Goal: Task Accomplishment & Management: Manage account settings

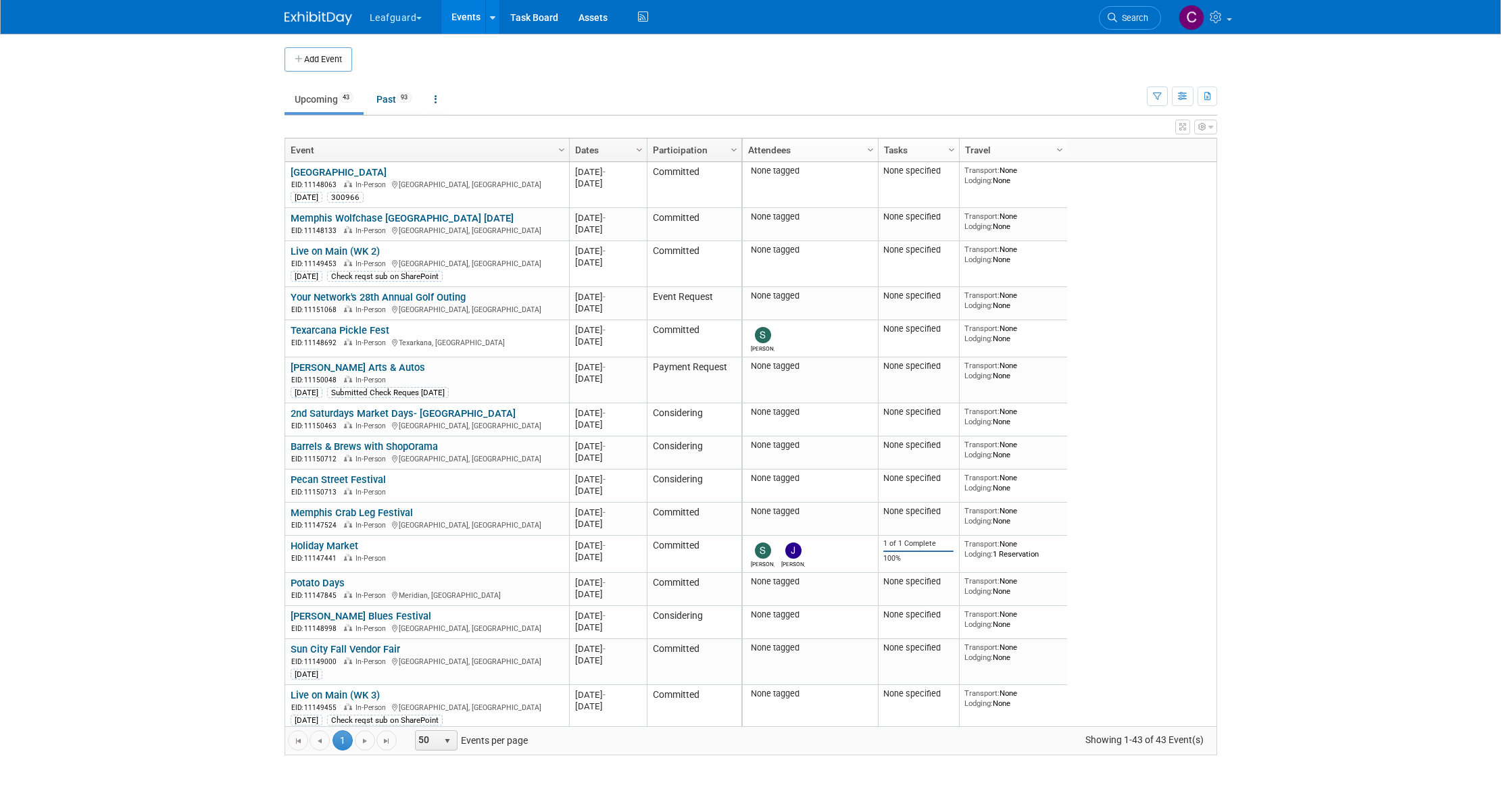
click at [418, 15] on button "Leafguard" at bounding box center [403, 14] width 71 height 30
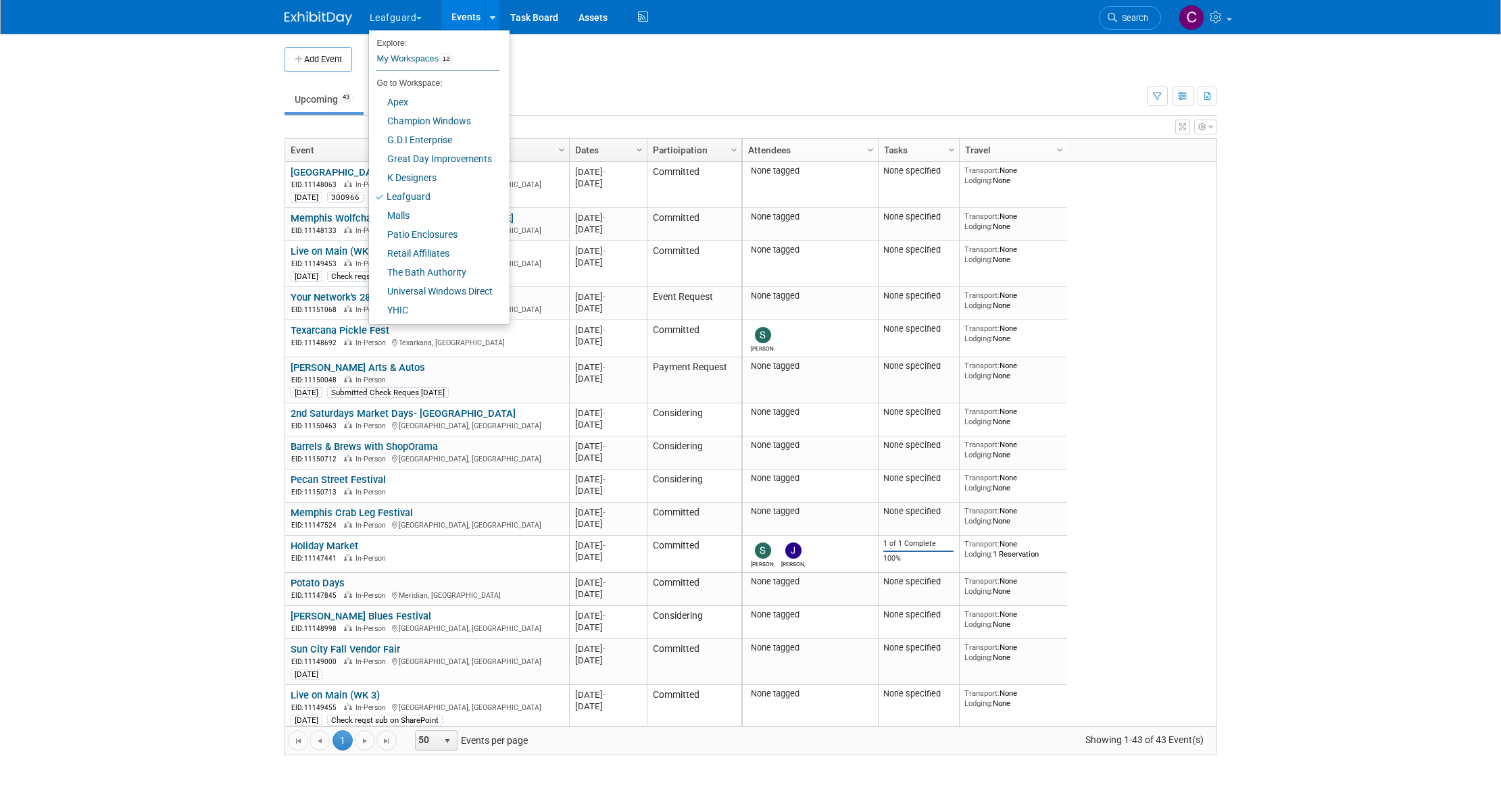
click at [538, 118] on div "View Grid Tips & Tricks Advanced Options Reset Grid Layout (back to default)" at bounding box center [750, 125] width 933 height 19
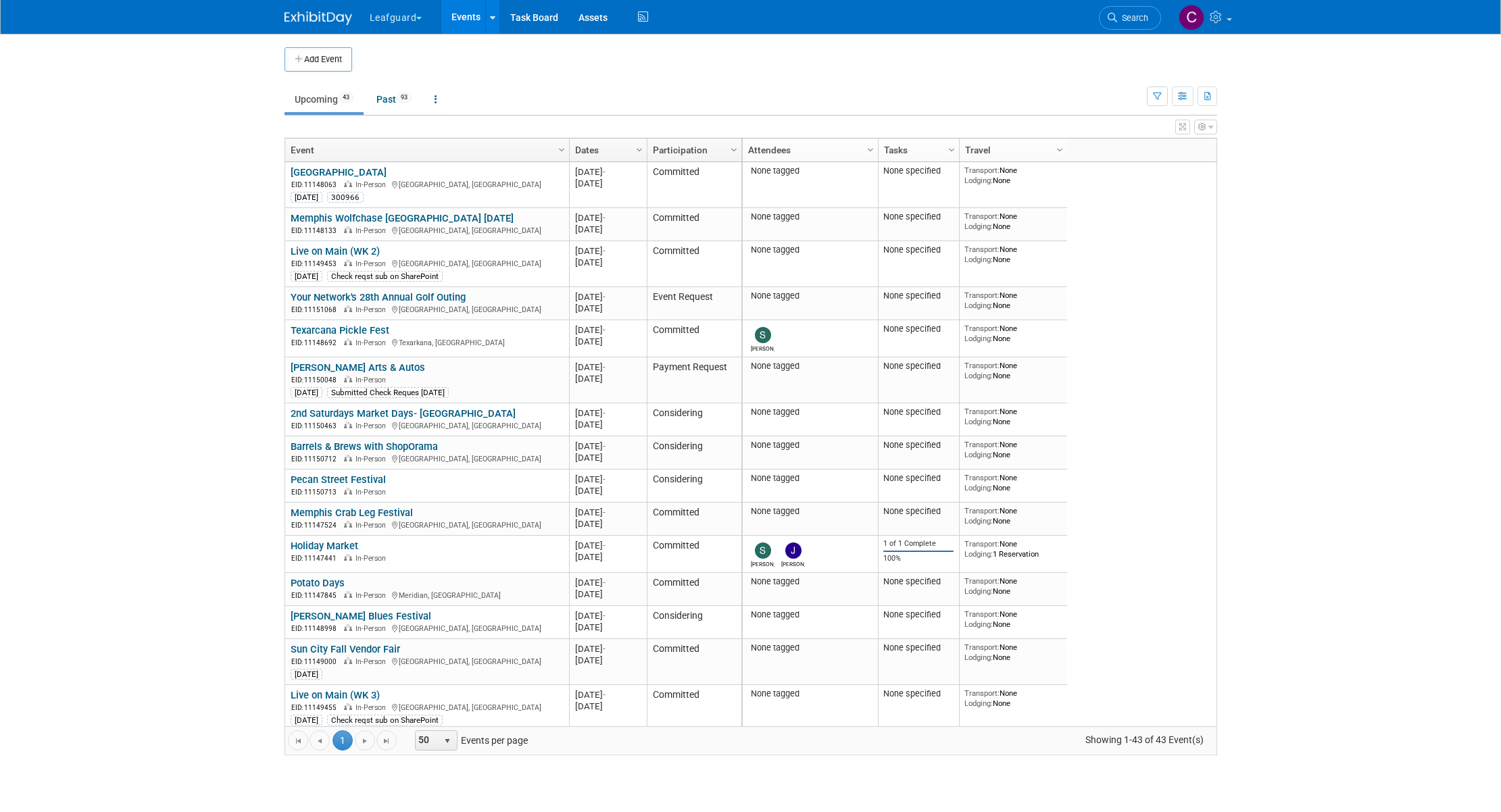
click at [420, 21] on button "Leafguard" at bounding box center [403, 14] width 71 height 30
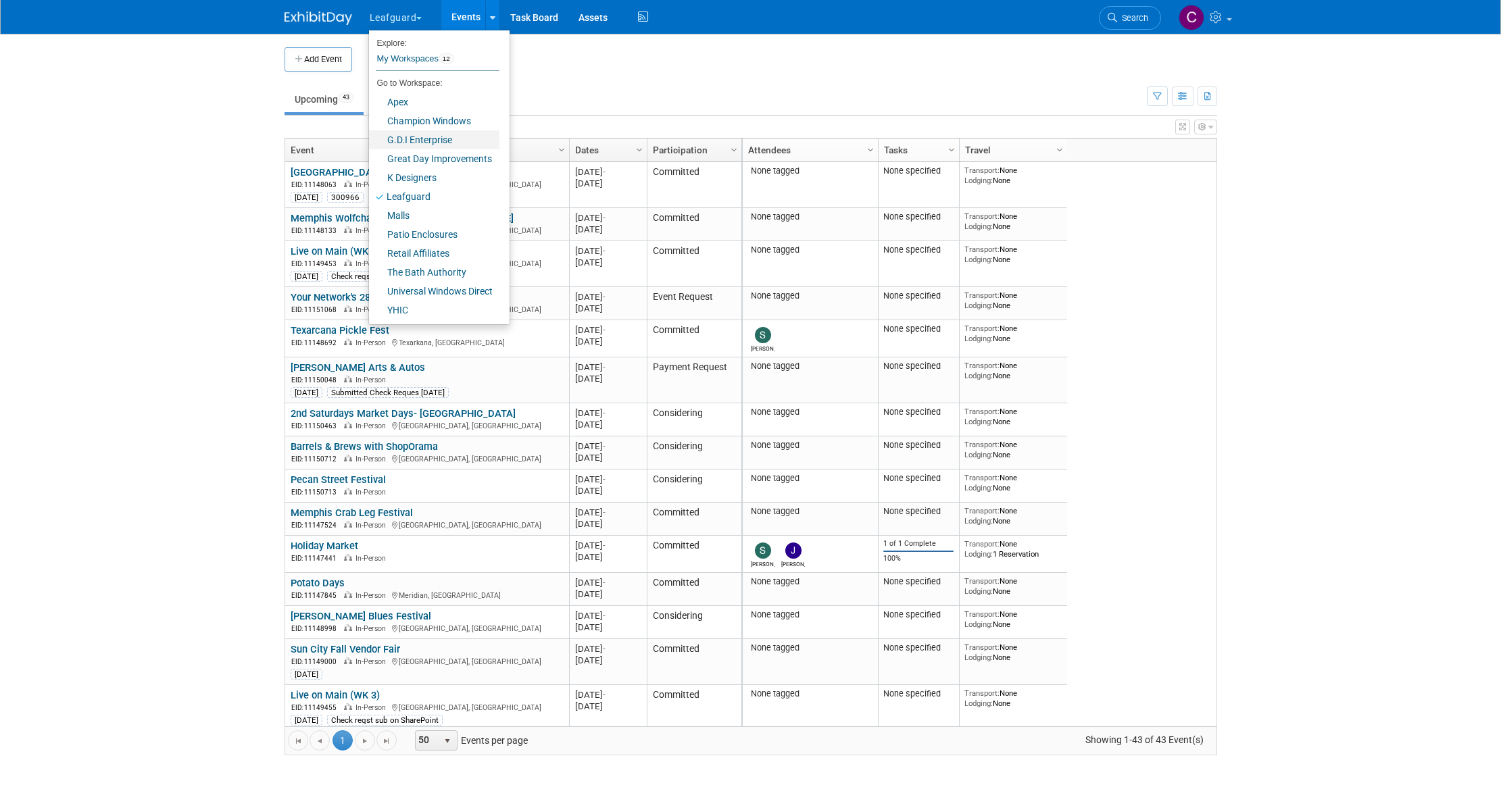
click at [404, 142] on link "G.D.I Enterprise" at bounding box center [434, 140] width 130 height 19
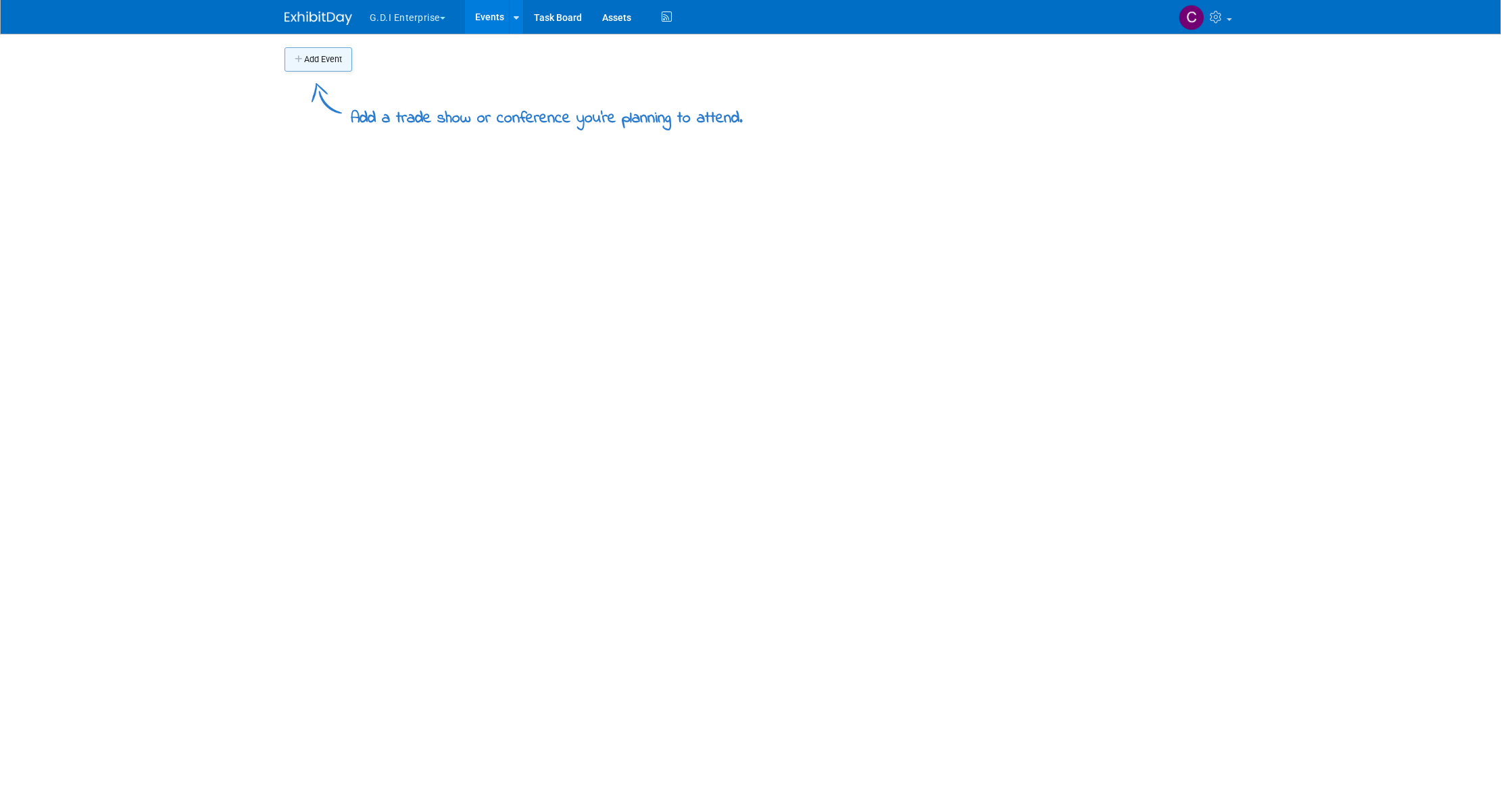
click at [317, 59] on button "Add Event" at bounding box center [318, 59] width 67 height 24
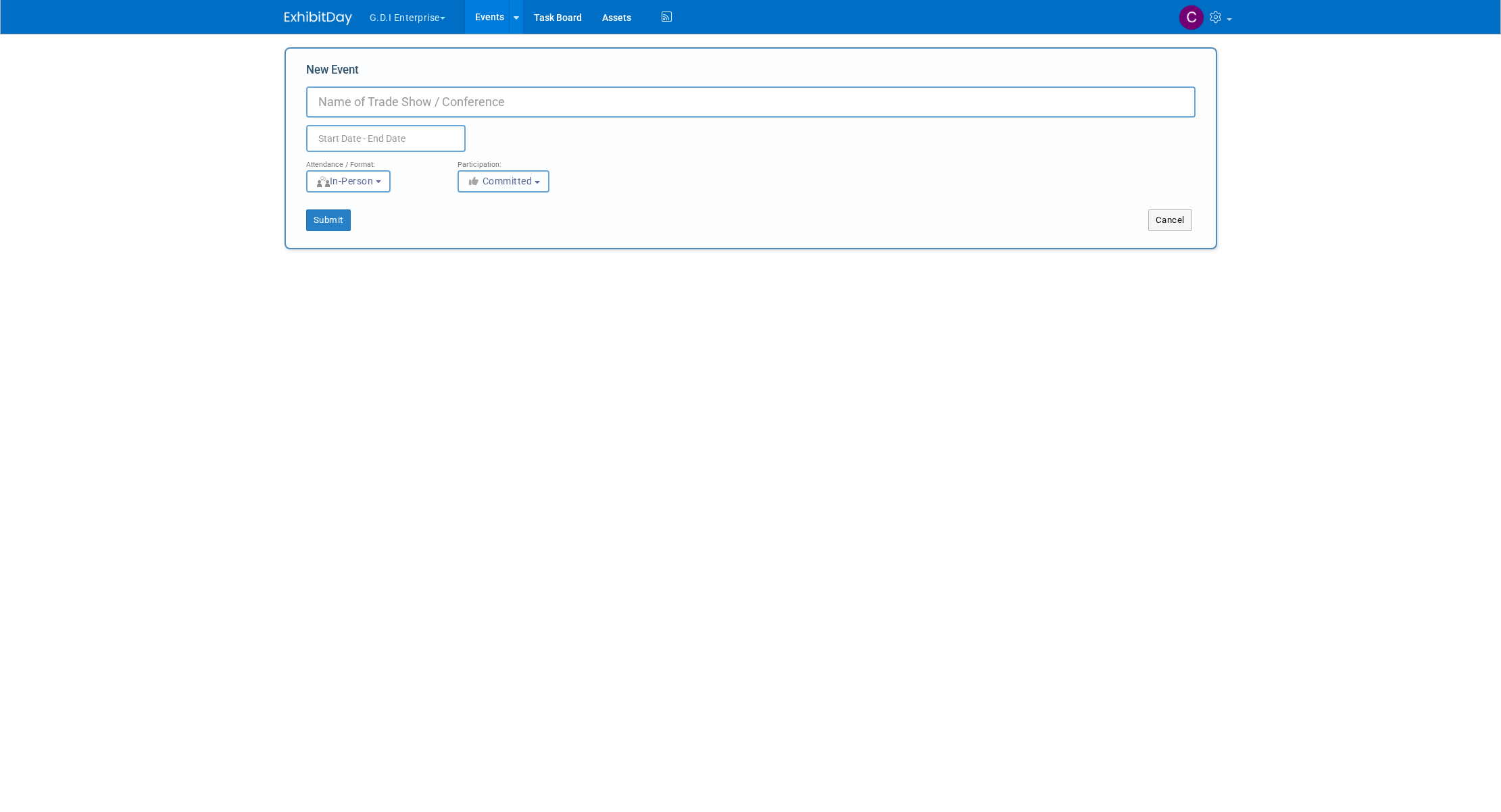
click at [513, 185] on span "Committed" at bounding box center [500, 181] width 66 height 10
click at [433, 18] on button "G.D.I Enterprise" at bounding box center [415, 14] width 94 height 30
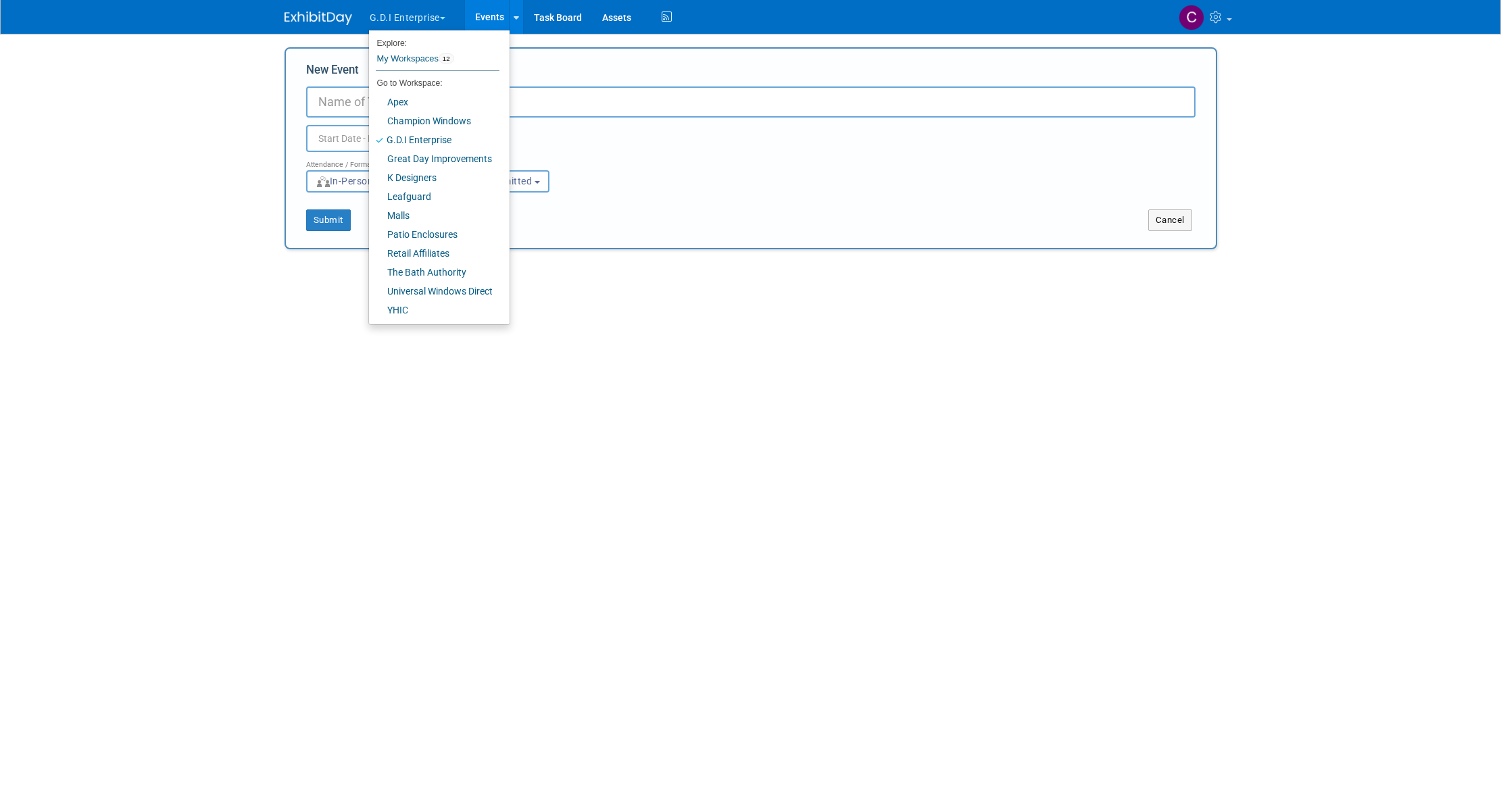
click at [639, 199] on div "Submit Cancel" at bounding box center [750, 212] width 910 height 39
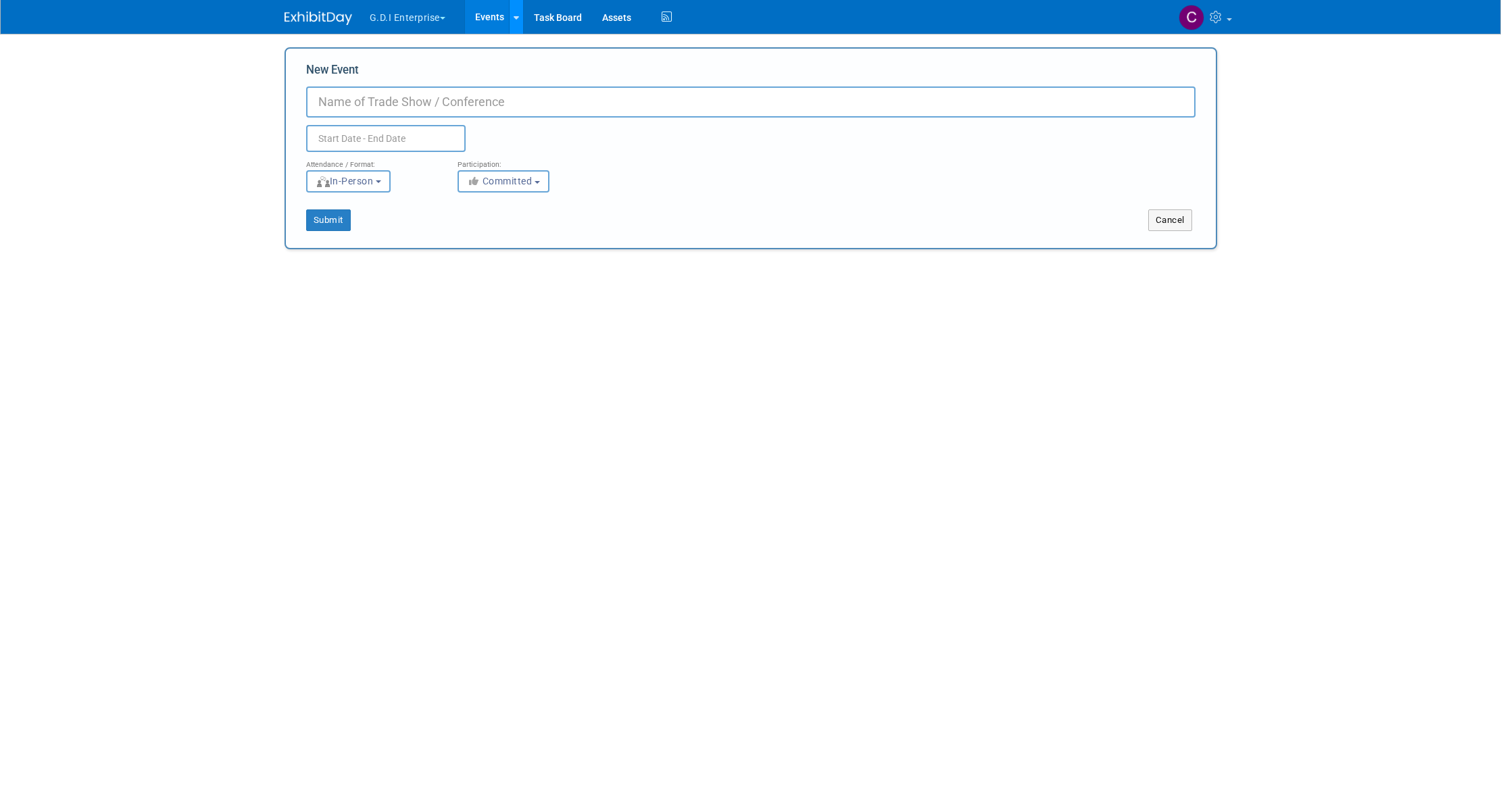
click at [519, 19] on icon at bounding box center [516, 18] width 6 height 9
click at [559, 74] on link "Bulk Upload Events" at bounding box center [626, 72] width 235 height 22
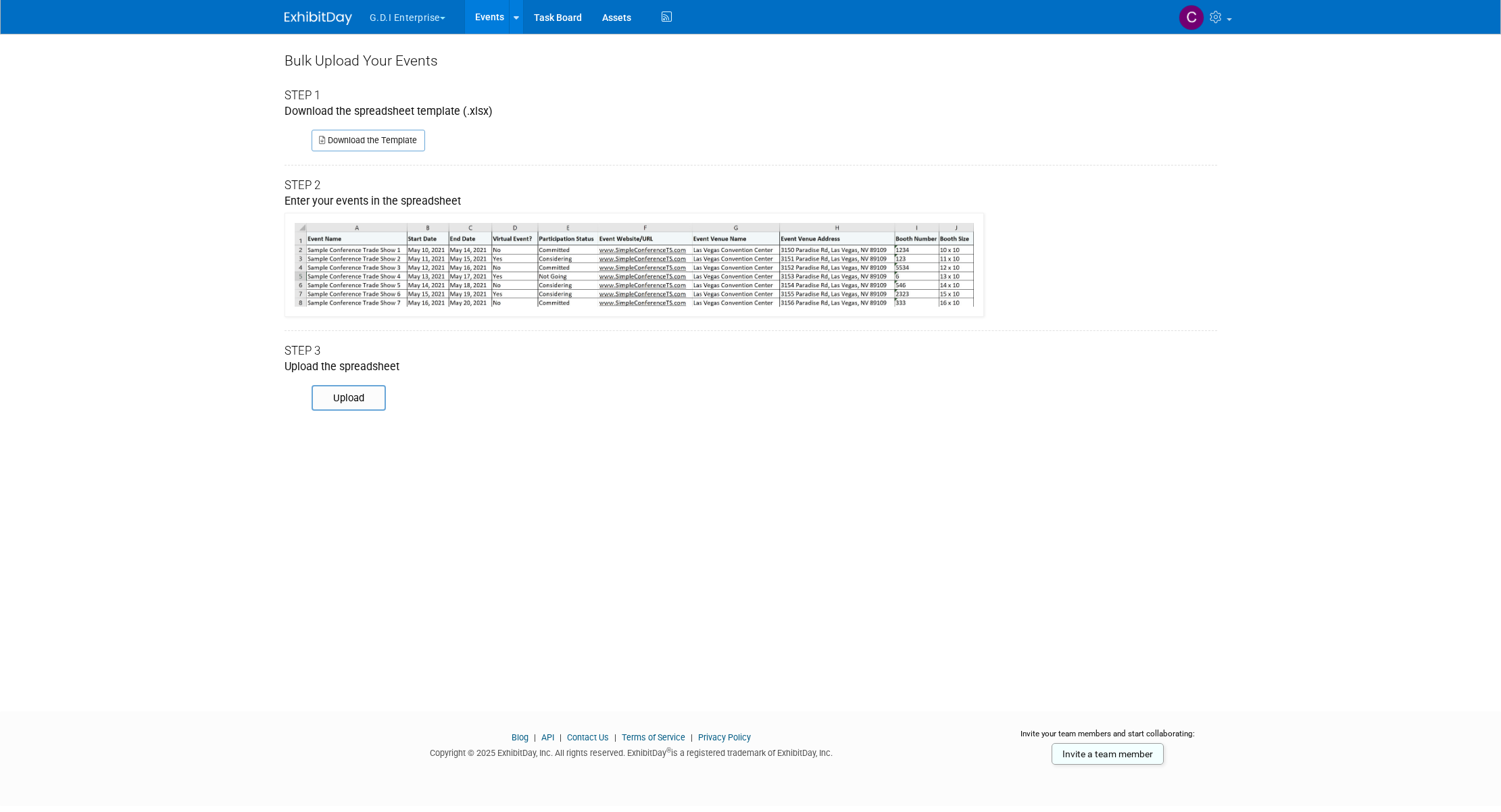
click at [436, 19] on button "G.D.I Enterprise" at bounding box center [415, 14] width 94 height 30
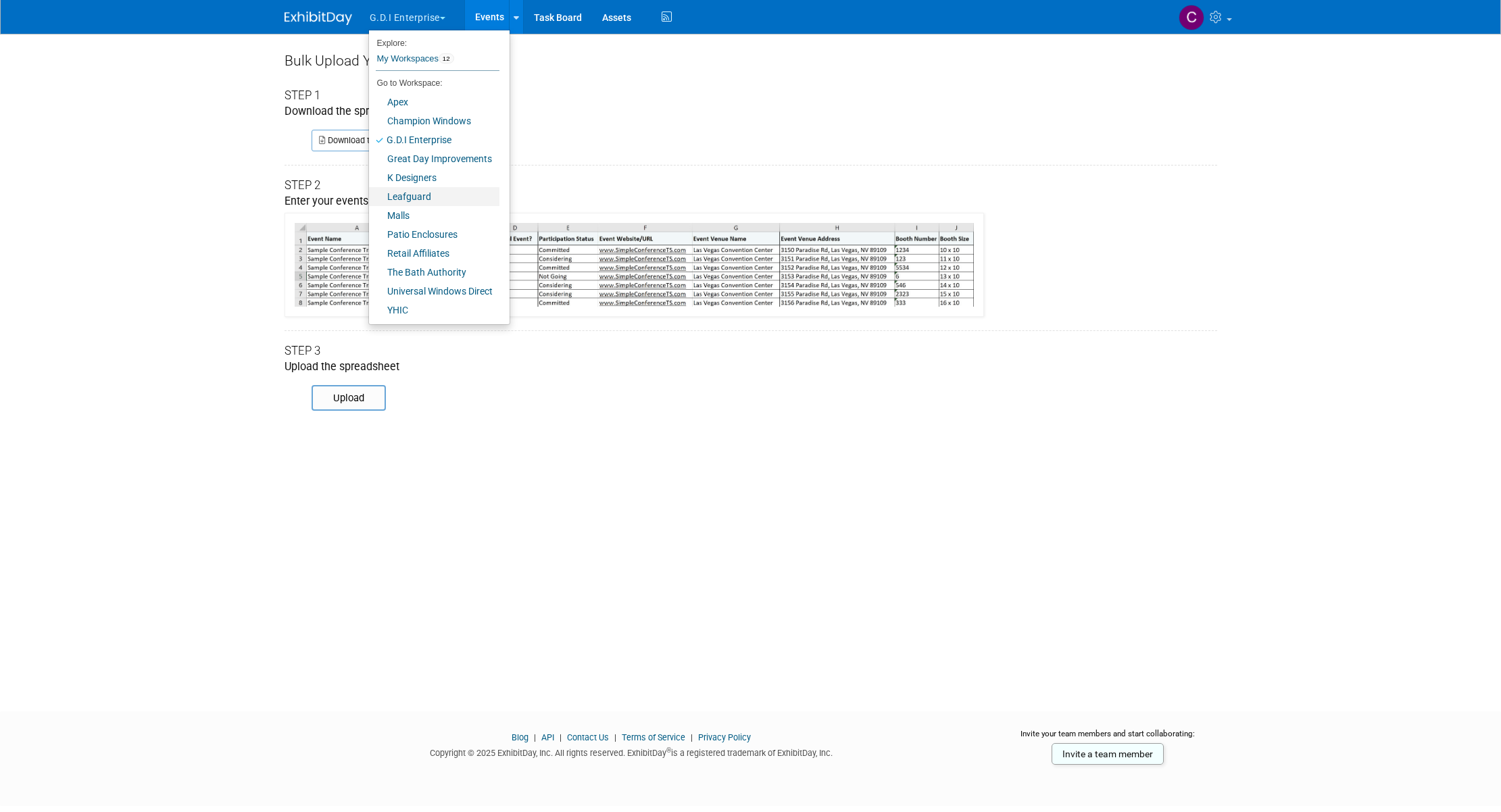
click at [417, 199] on link "Leafguard" at bounding box center [434, 197] width 130 height 19
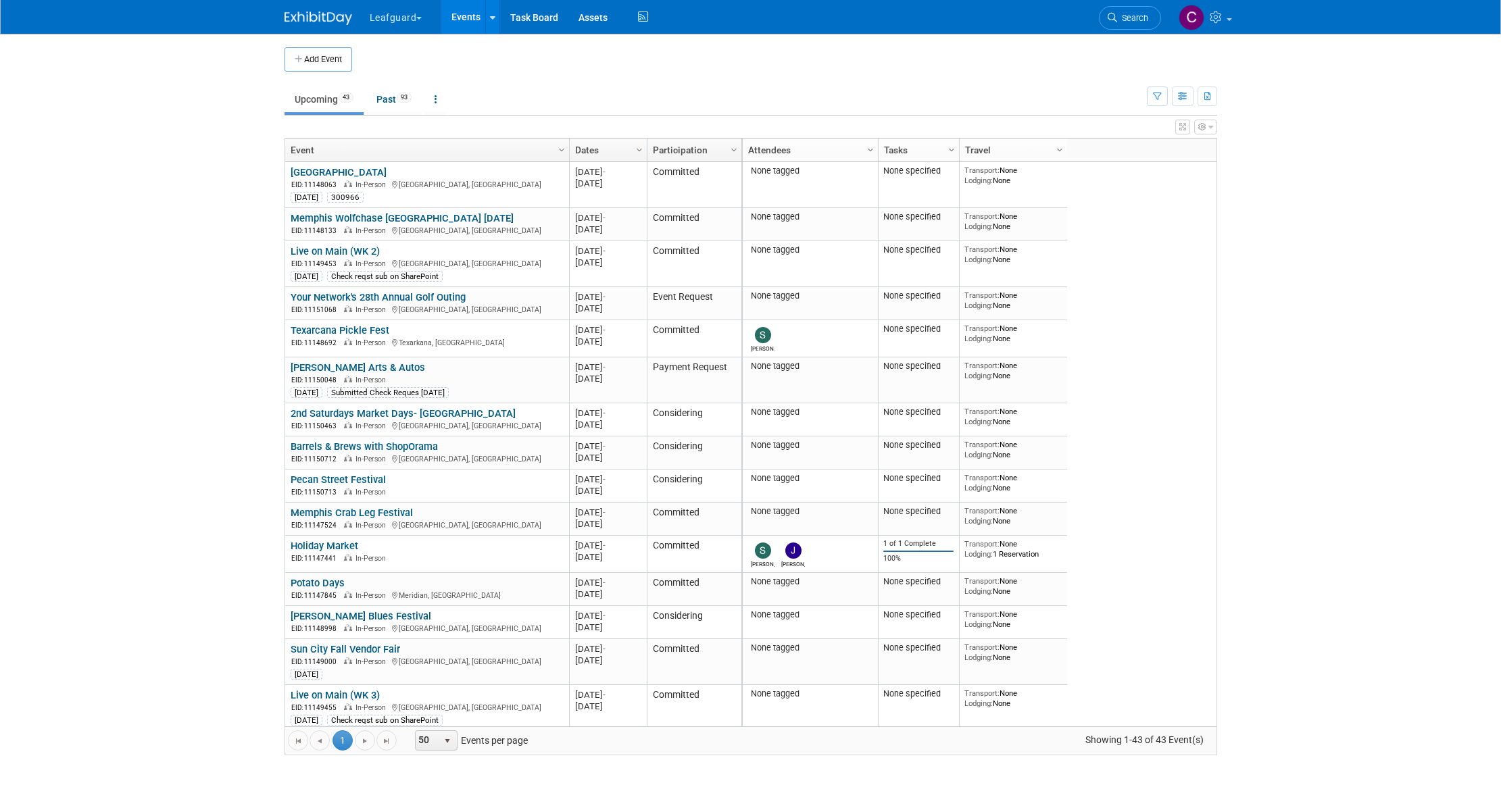
click at [423, 19] on button "Leafguard" at bounding box center [403, 14] width 71 height 30
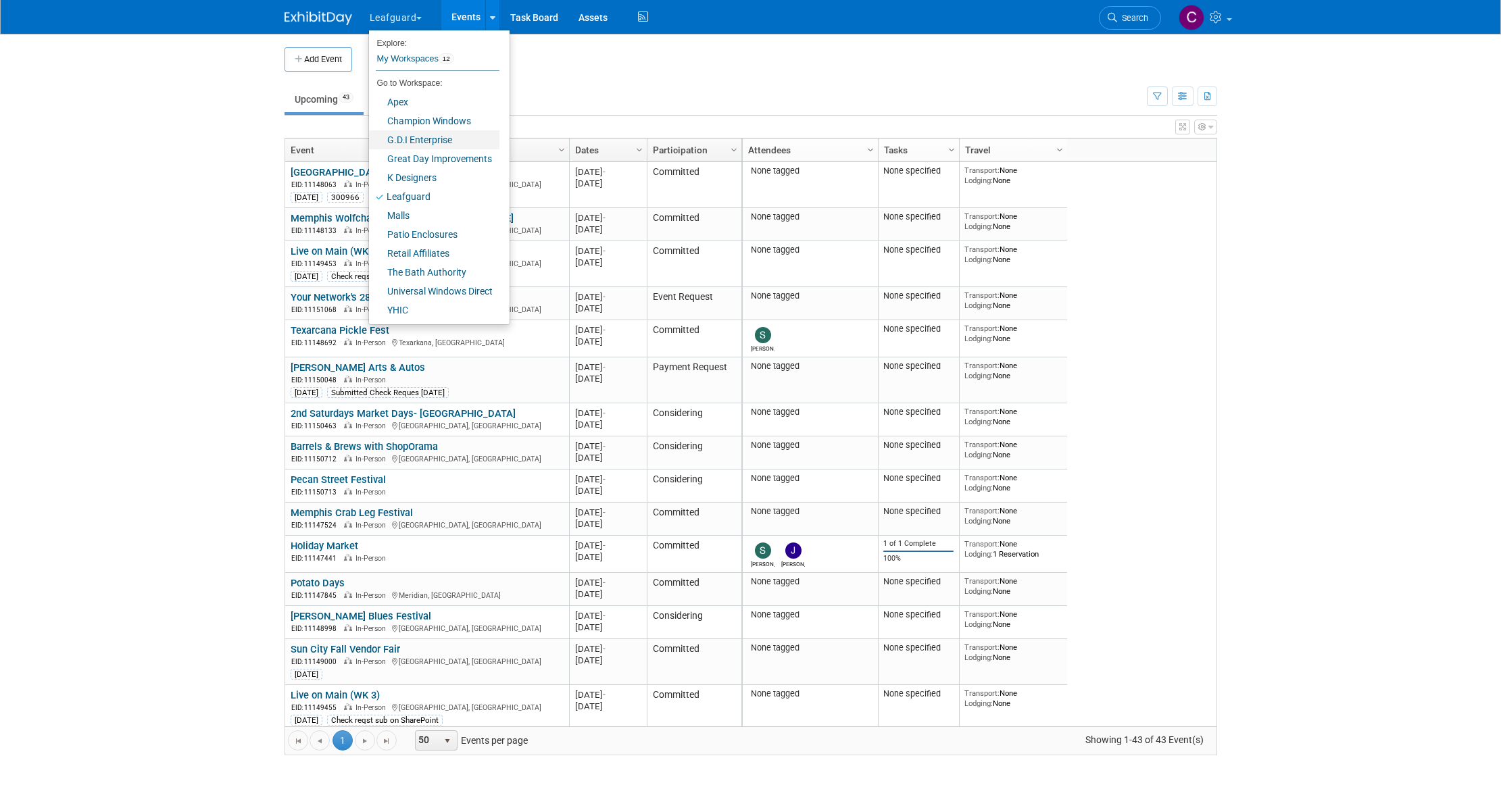
click at [405, 137] on link "G.D.I Enterprise" at bounding box center [434, 140] width 130 height 19
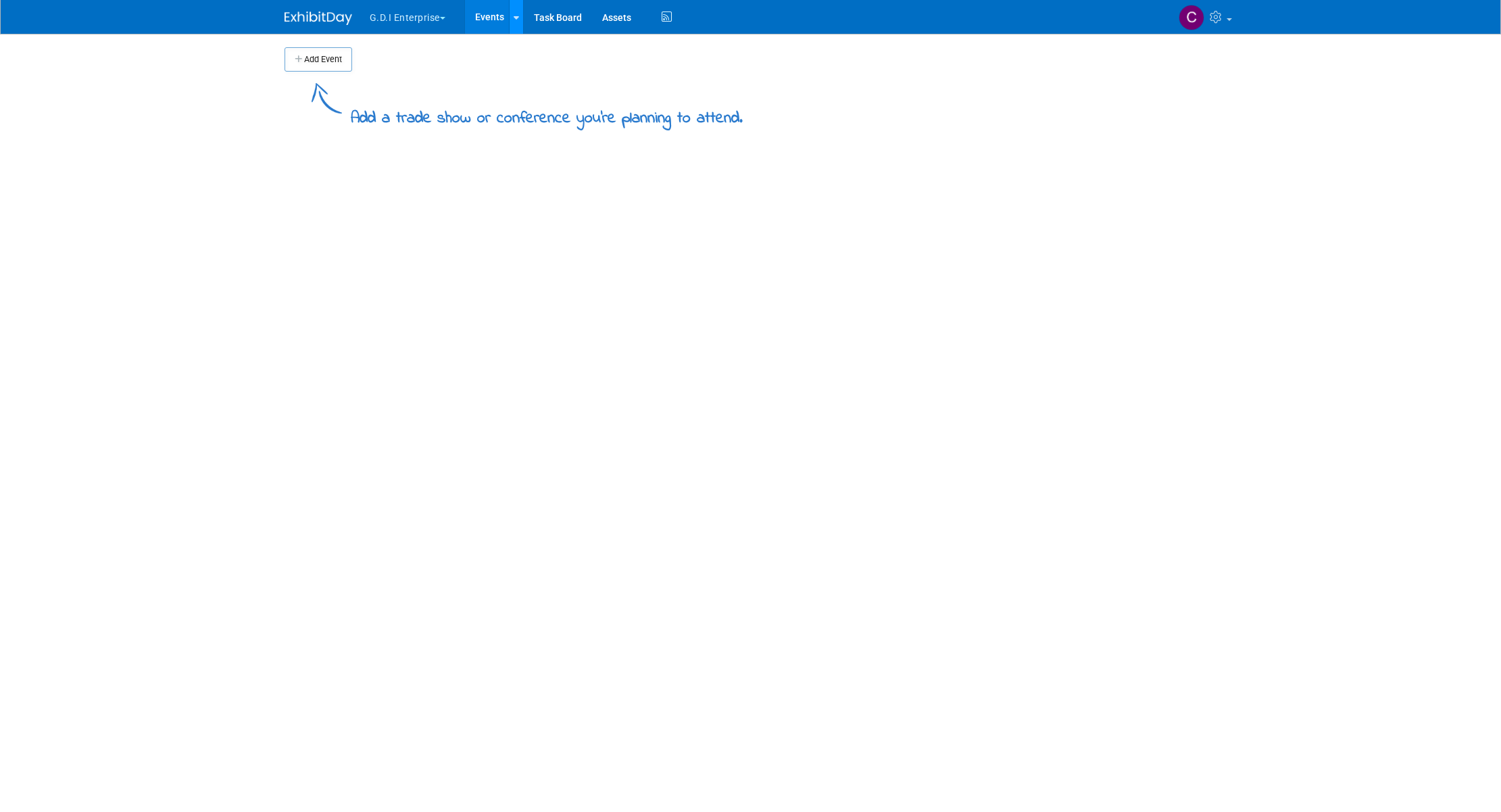
click at [517, 17] on icon at bounding box center [516, 18] width 6 height 9
click at [554, 75] on link "Bulk Upload Events" at bounding box center [626, 72] width 235 height 22
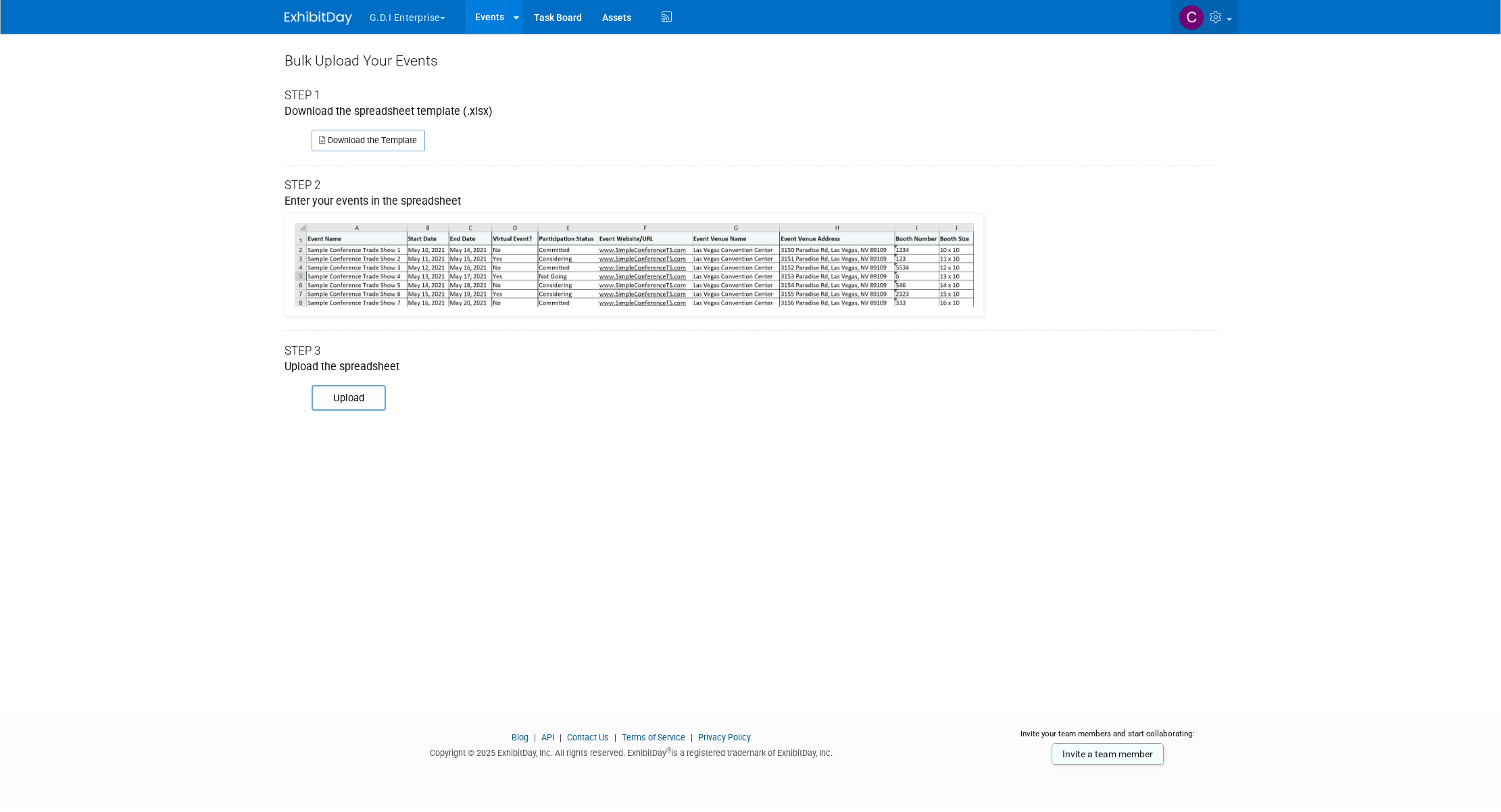
click at [1227, 19] on span at bounding box center [1229, 19] width 6 height 2
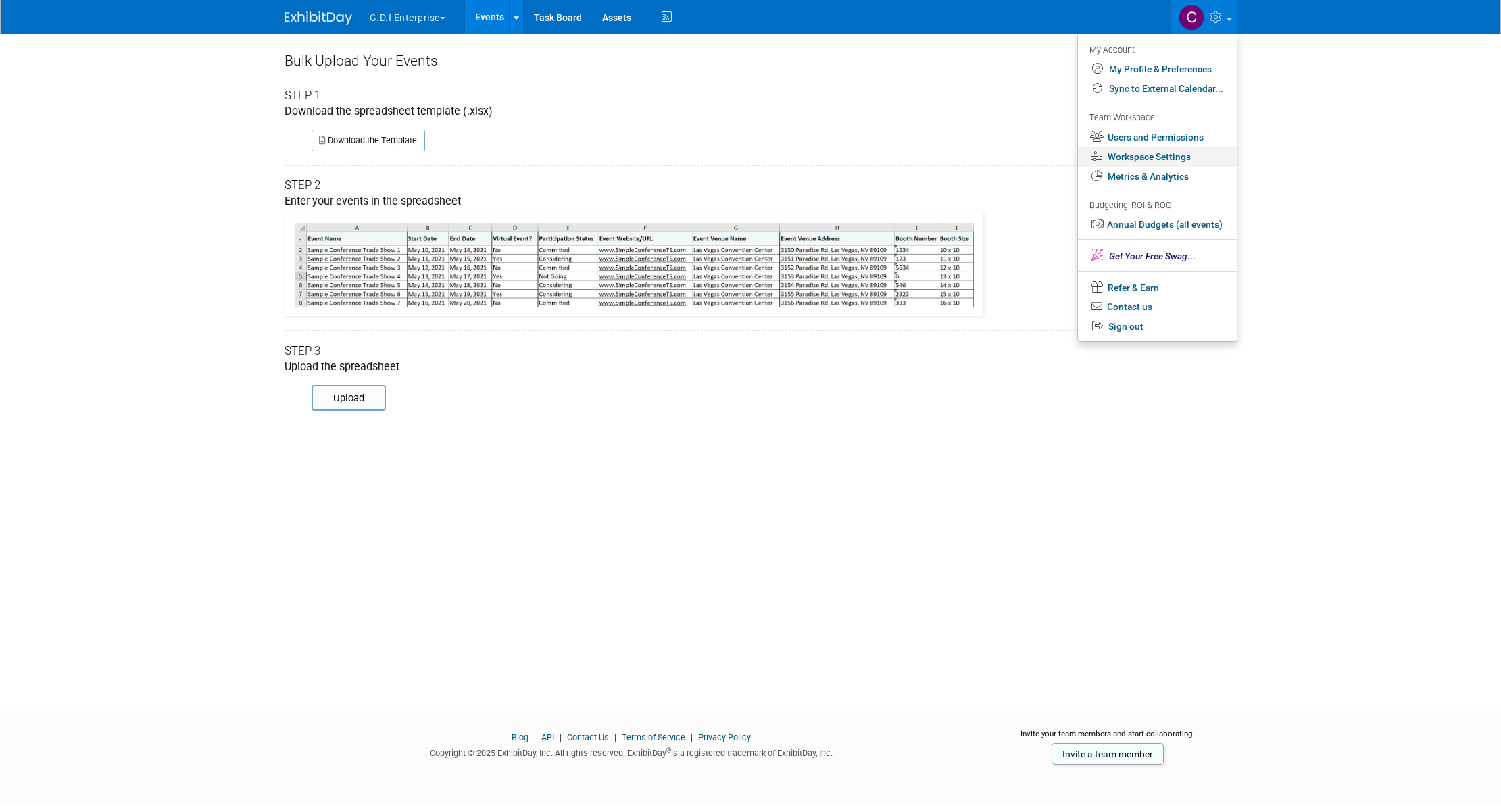
click at [1154, 158] on link "Workspace Settings" at bounding box center [1158, 157] width 159 height 19
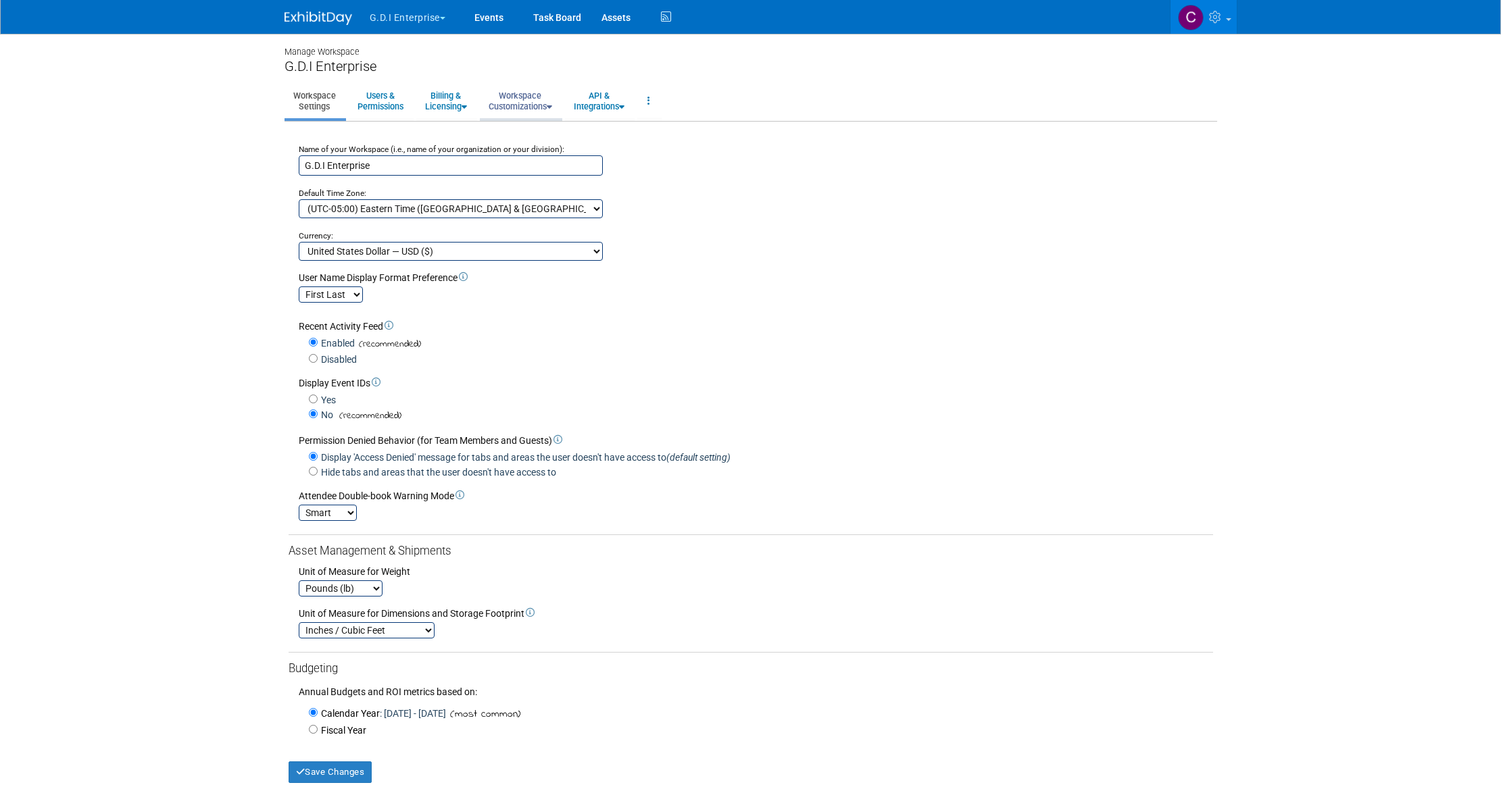
click at [529, 107] on link "Workspace Customizations" at bounding box center [520, 100] width 81 height 33
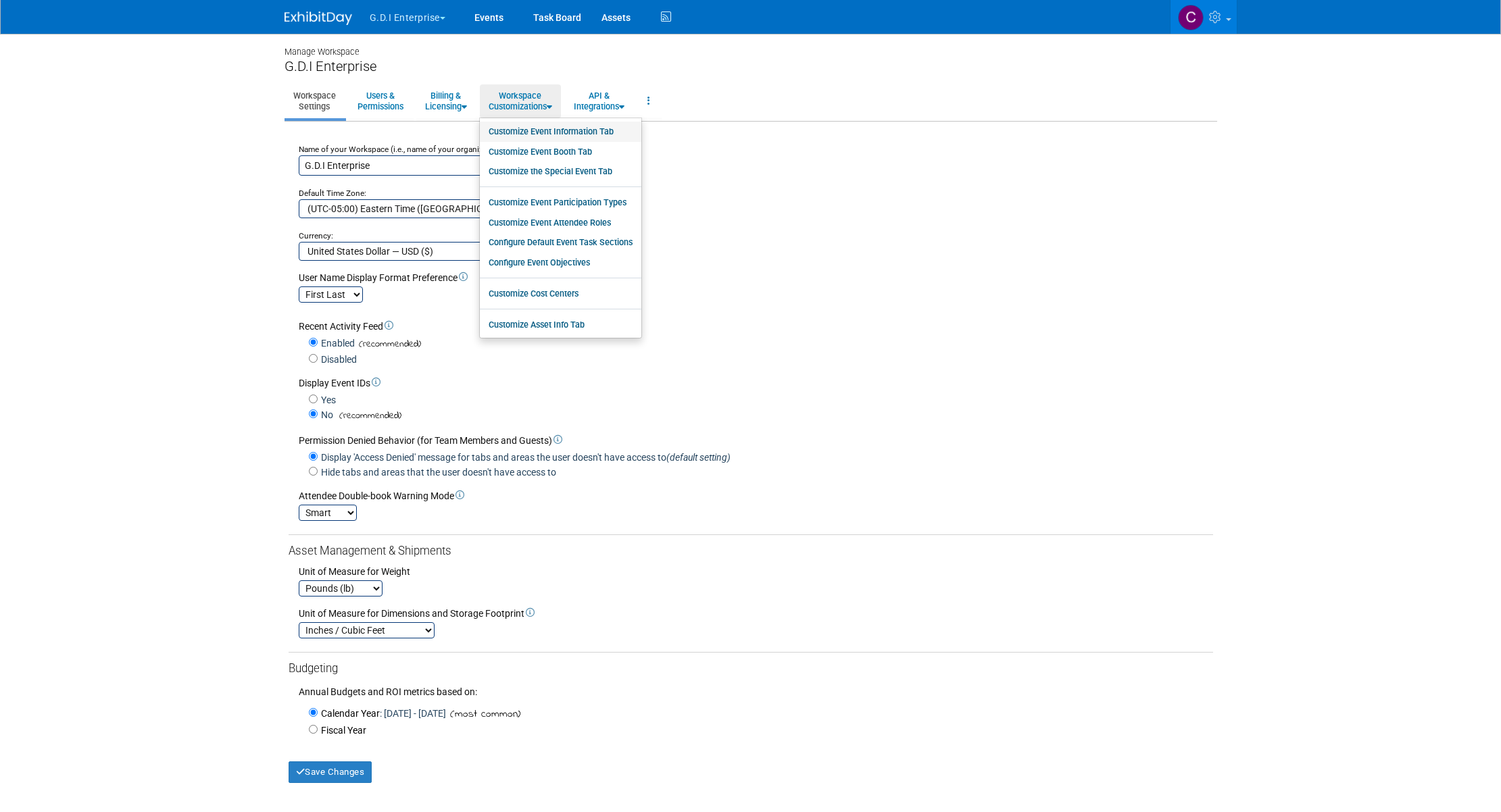
click at [537, 134] on link "Customize Event Information Tab" at bounding box center [560, 131] width 162 height 20
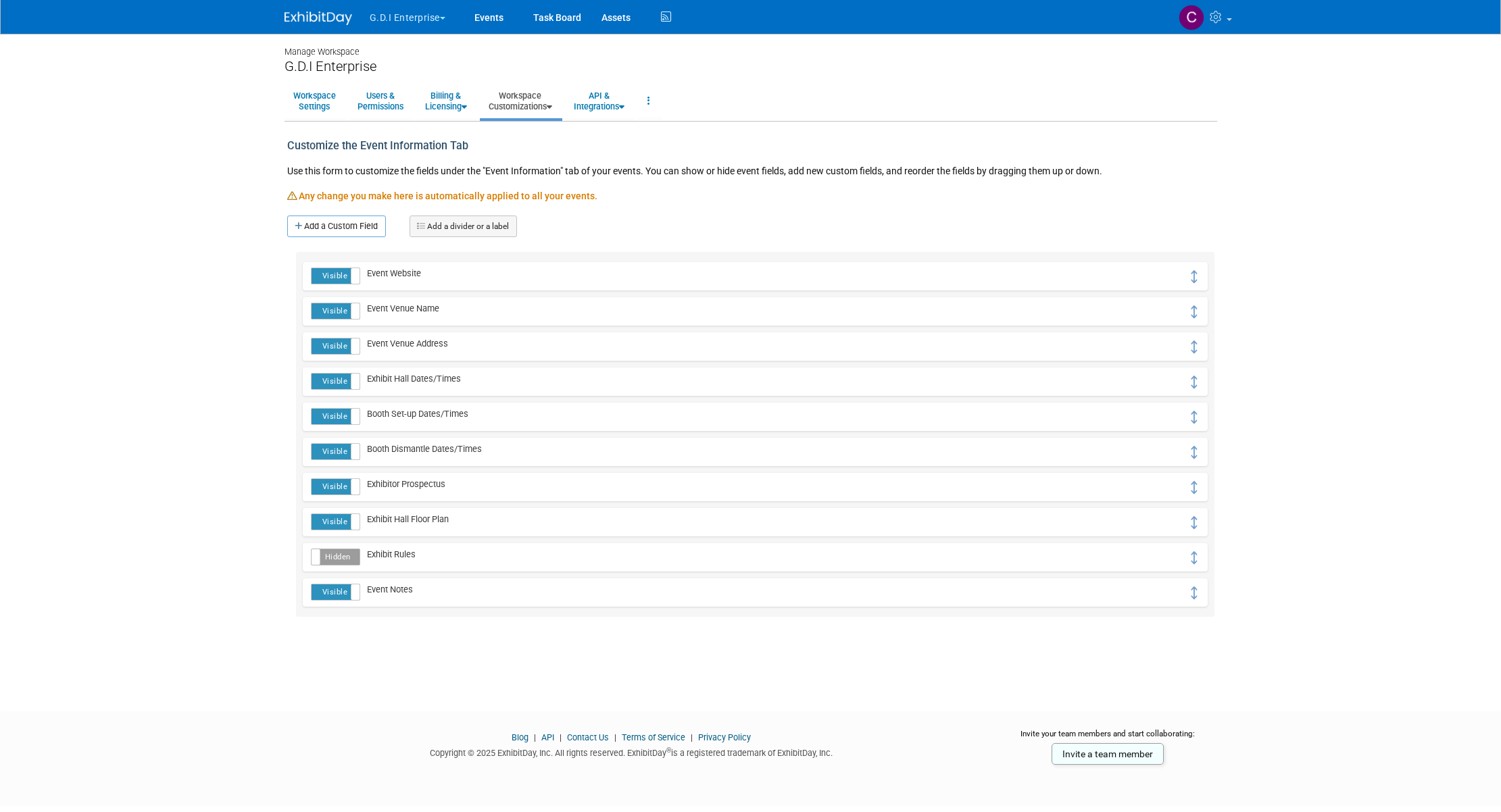
click at [451, 306] on td "Event Venue Name" at bounding box center [774, 312] width 828 height 18
click at [406, 312] on span "Event Venue Name" at bounding box center [399, 308] width 79 height 10
click at [402, 310] on span "Event Venue Name" at bounding box center [399, 308] width 79 height 10
click at [397, 308] on span "Event Venue Name" at bounding box center [399, 308] width 79 height 10
click at [394, 308] on span "Event Venue Name" at bounding box center [399, 308] width 79 height 10
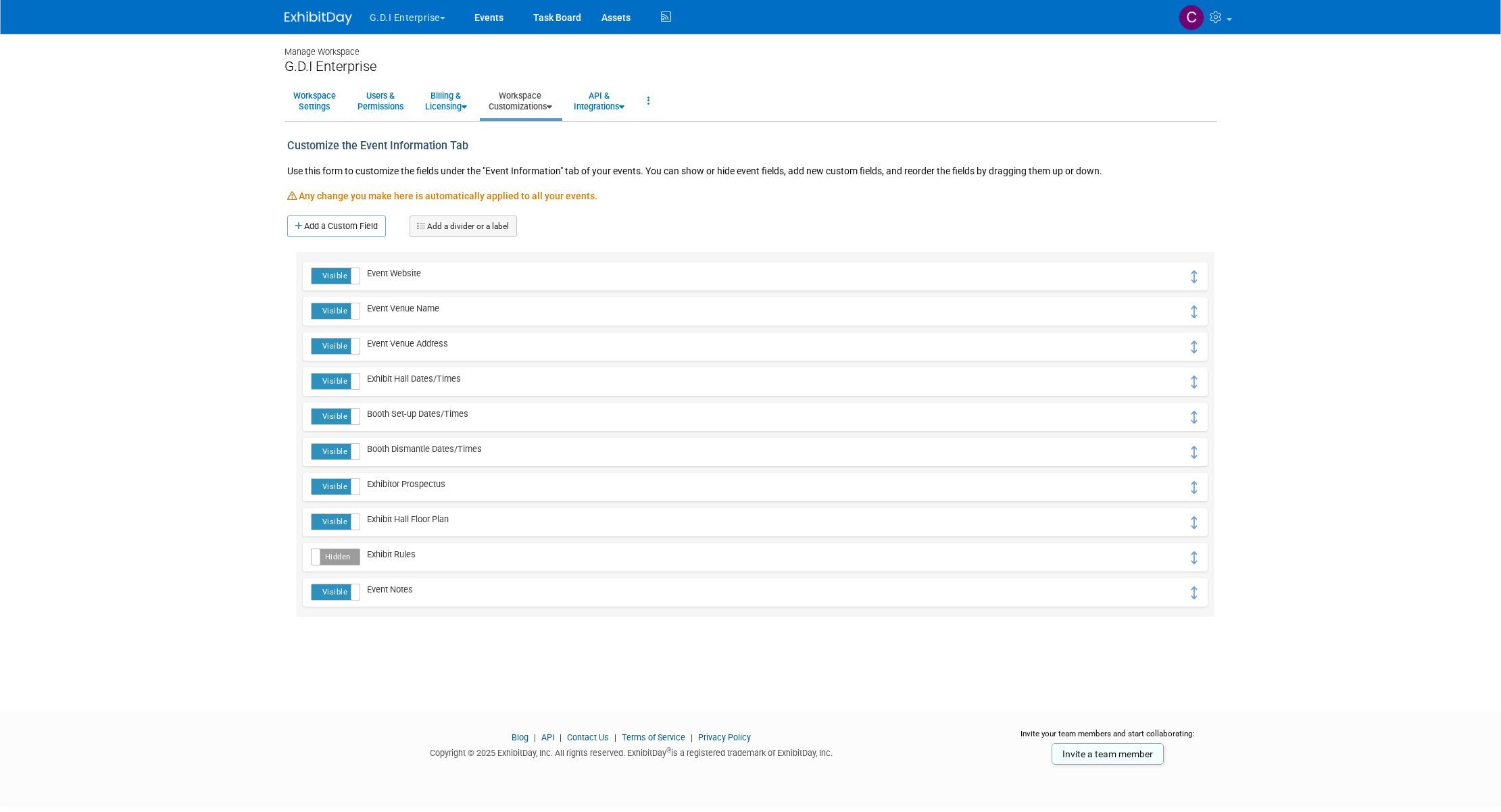
click at [394, 308] on span "Event Venue Name" at bounding box center [399, 308] width 79 height 10
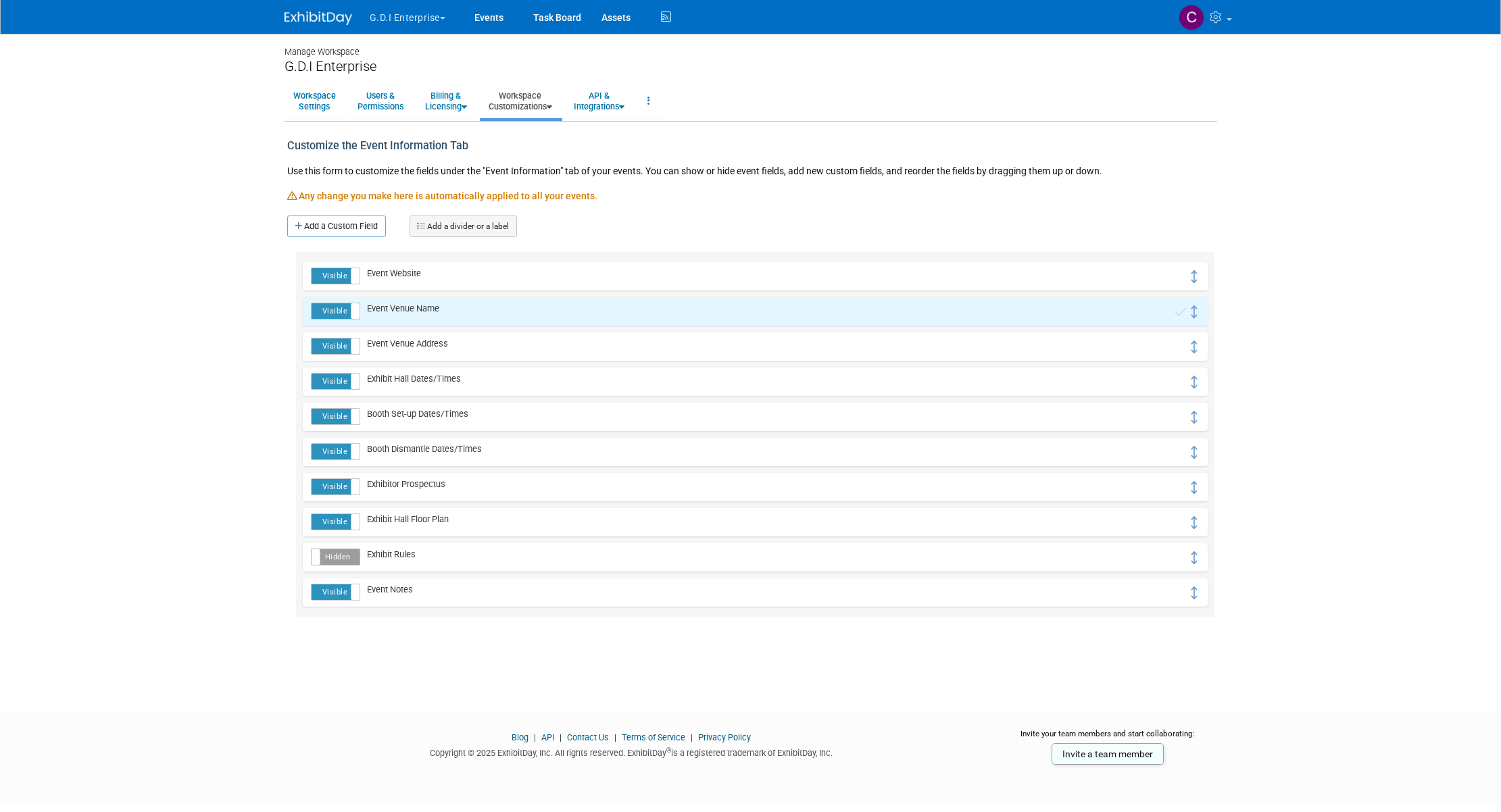
click at [1164, 314] on td "Event Venue Name" at bounding box center [767, 312] width 814 height 18
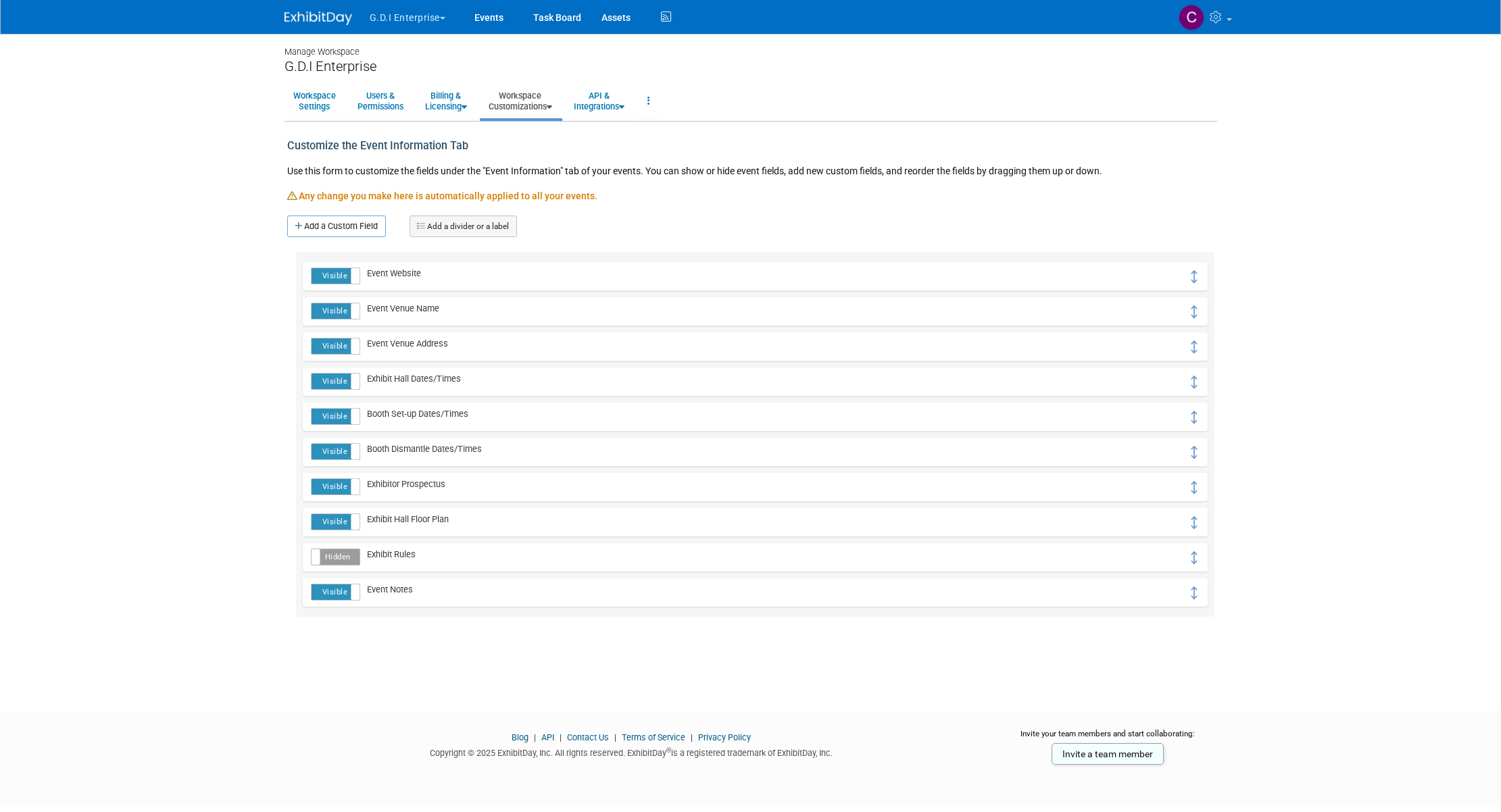
click at [452, 229] on link "Add a divider or a label" at bounding box center [464, 226] width 108 height 22
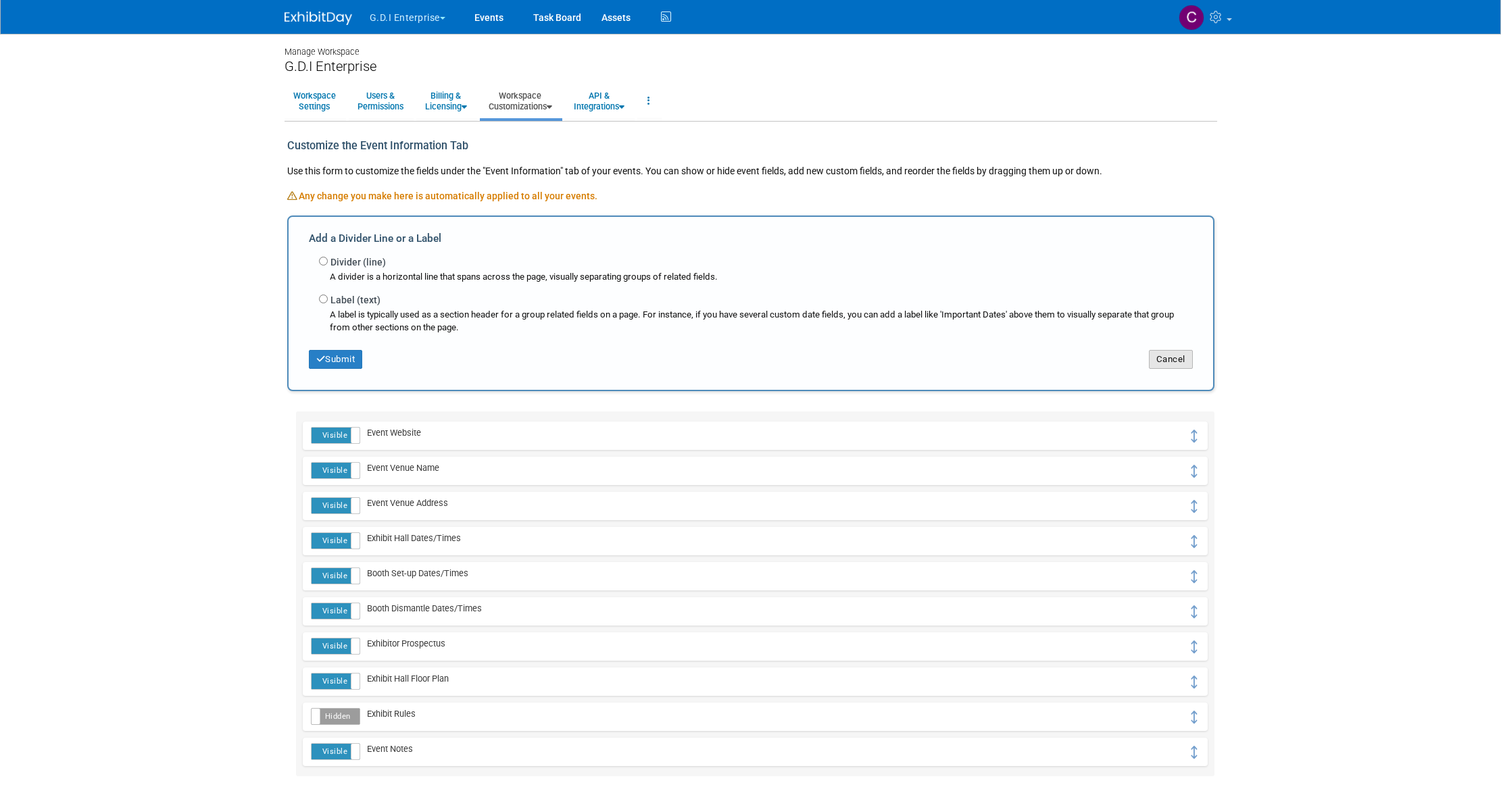
click at [1172, 361] on button "Cancel" at bounding box center [1171, 360] width 44 height 19
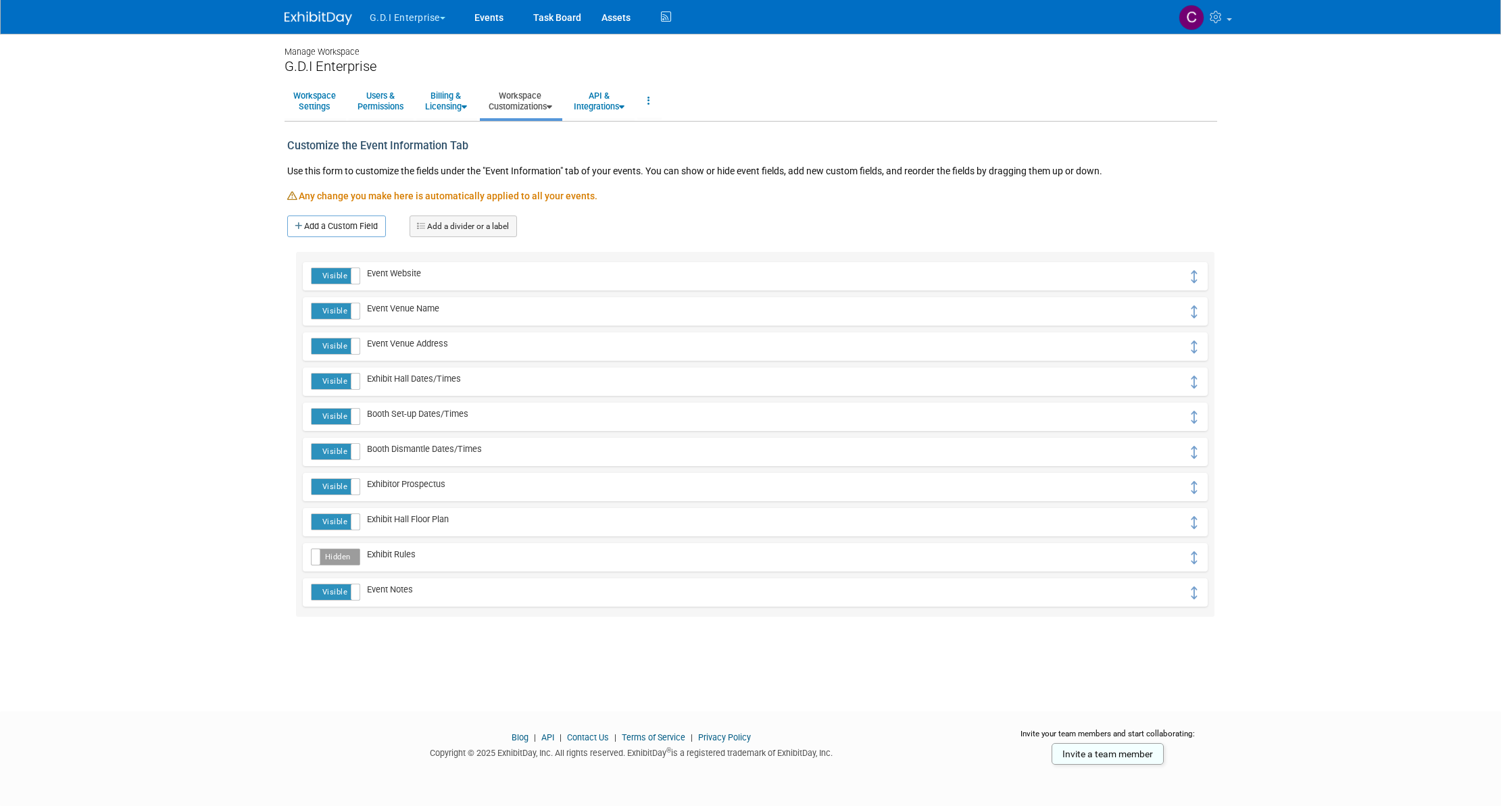
click at [418, 312] on span "Event Venue Name" at bounding box center [399, 308] width 79 height 10
click at [440, 17] on button "G.D.I Enterprise" at bounding box center [415, 14] width 94 height 30
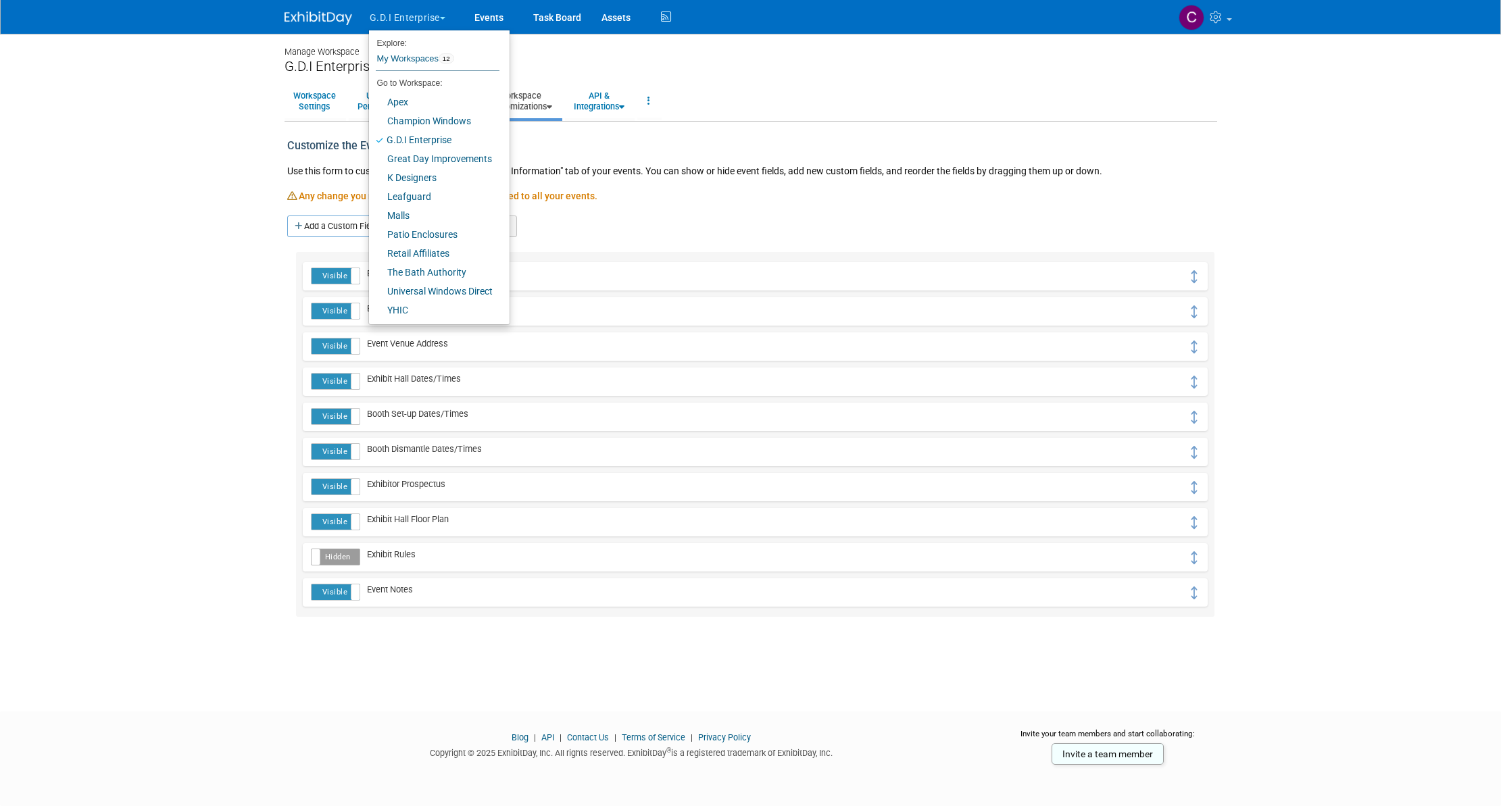
click at [554, 45] on div "Manage Workspace" at bounding box center [750, 46] width 933 height 24
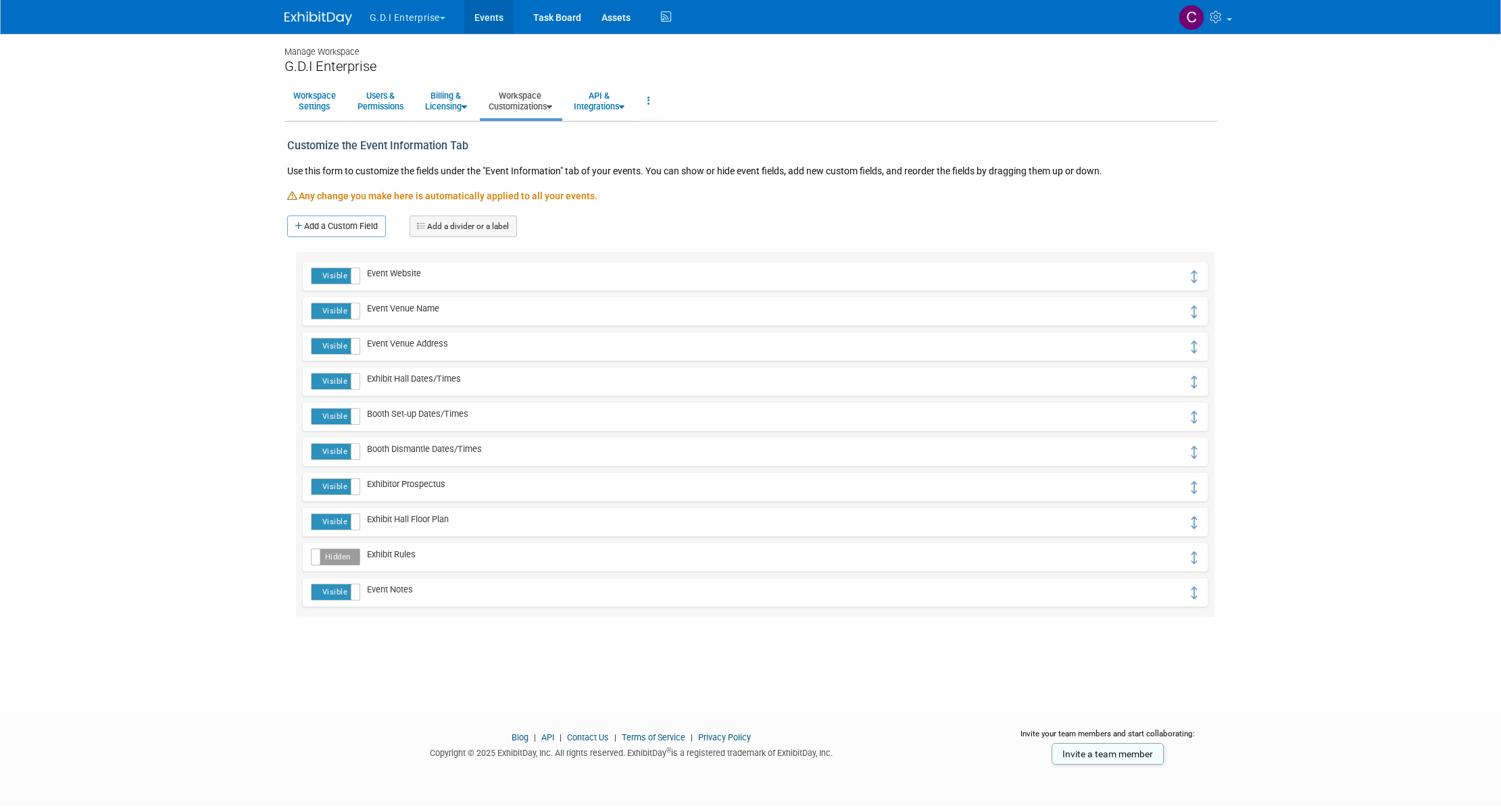
click at [497, 15] on link "Events" at bounding box center [489, 17] width 49 height 34
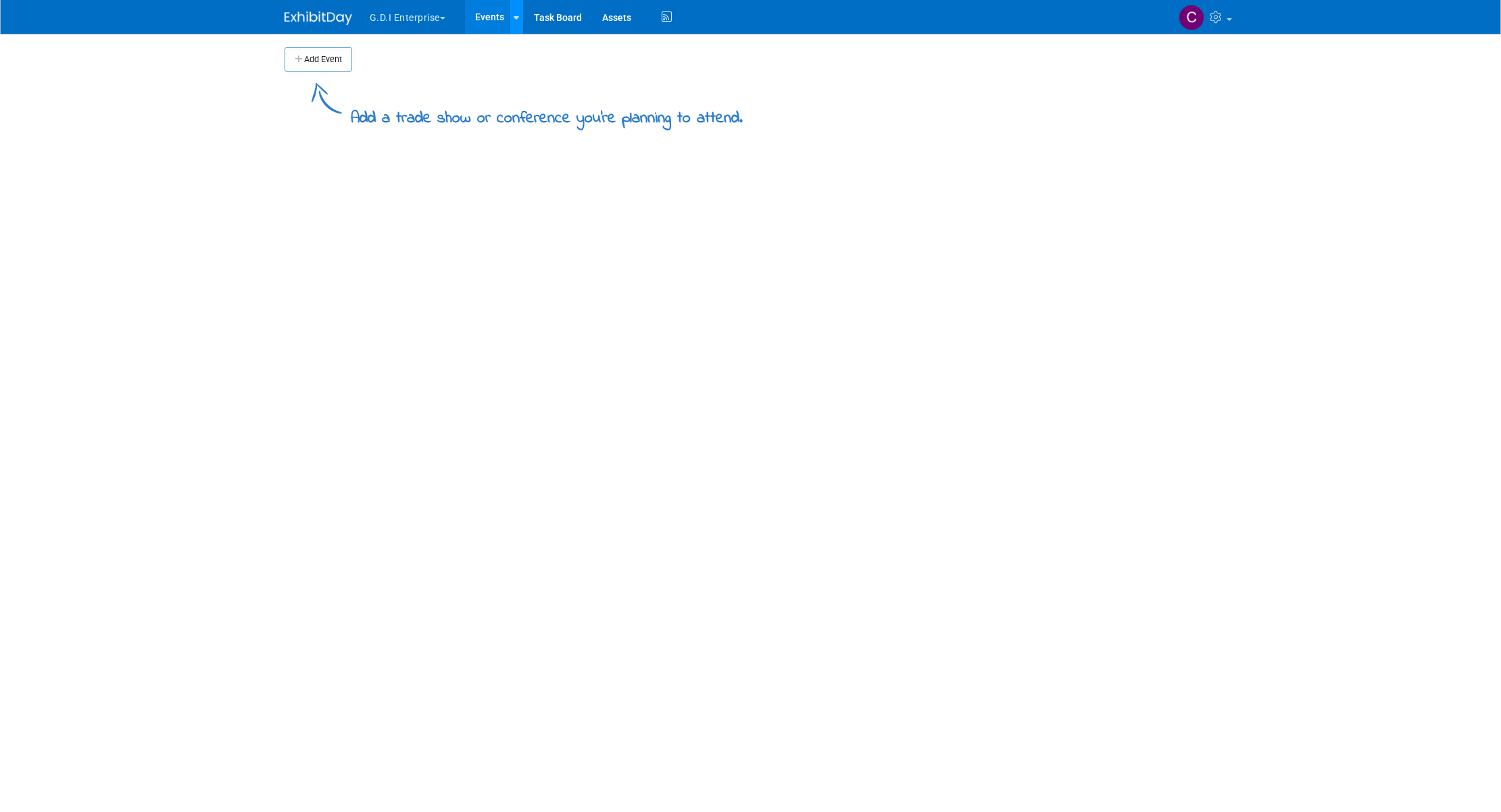
click at [521, 17] on link at bounding box center [516, 17] width 14 height 34
click at [543, 74] on link "Bulk Upload Events" at bounding box center [626, 72] width 235 height 22
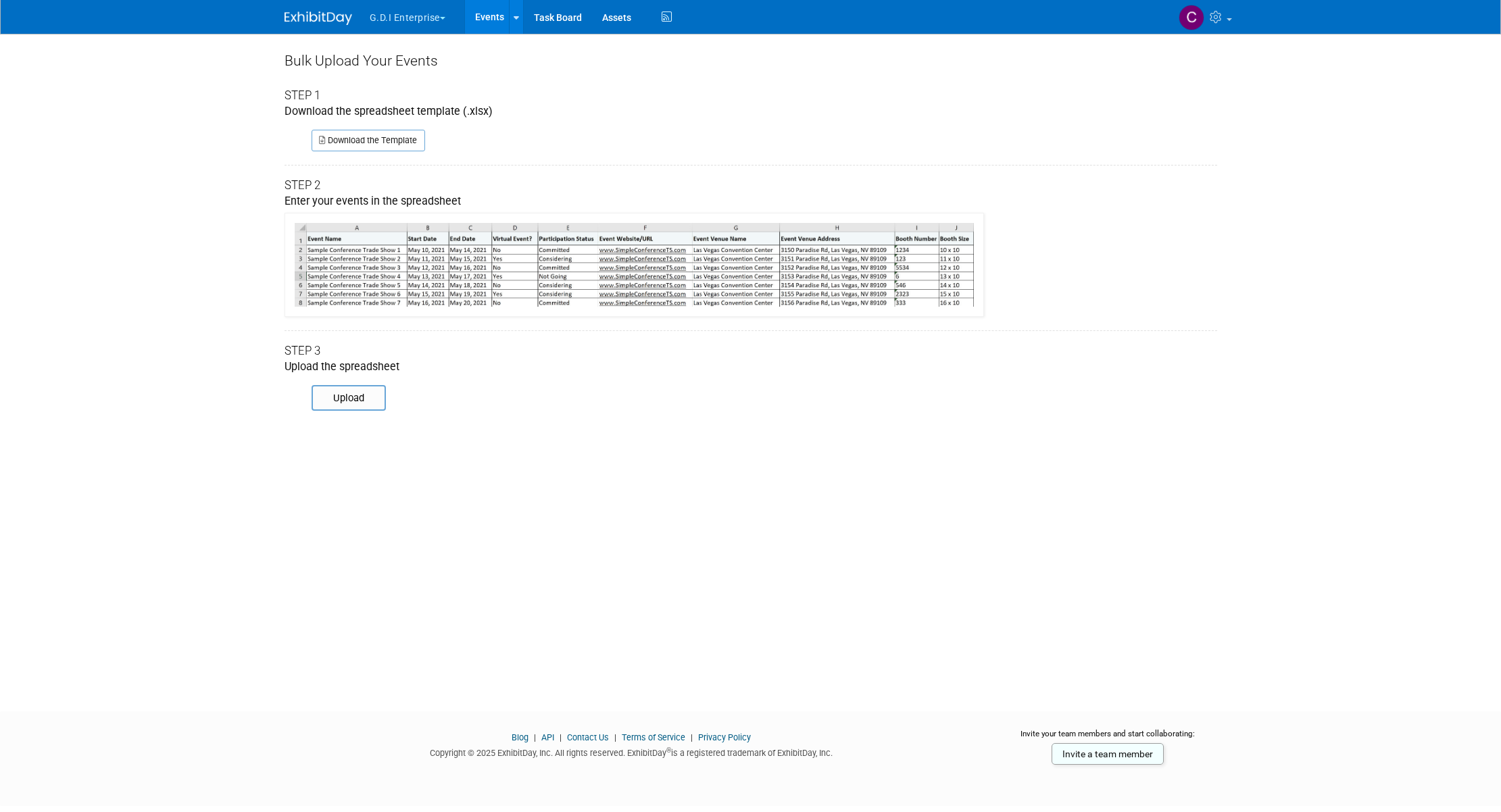
click at [440, 18] on button "G.D.I Enterprise" at bounding box center [415, 14] width 94 height 30
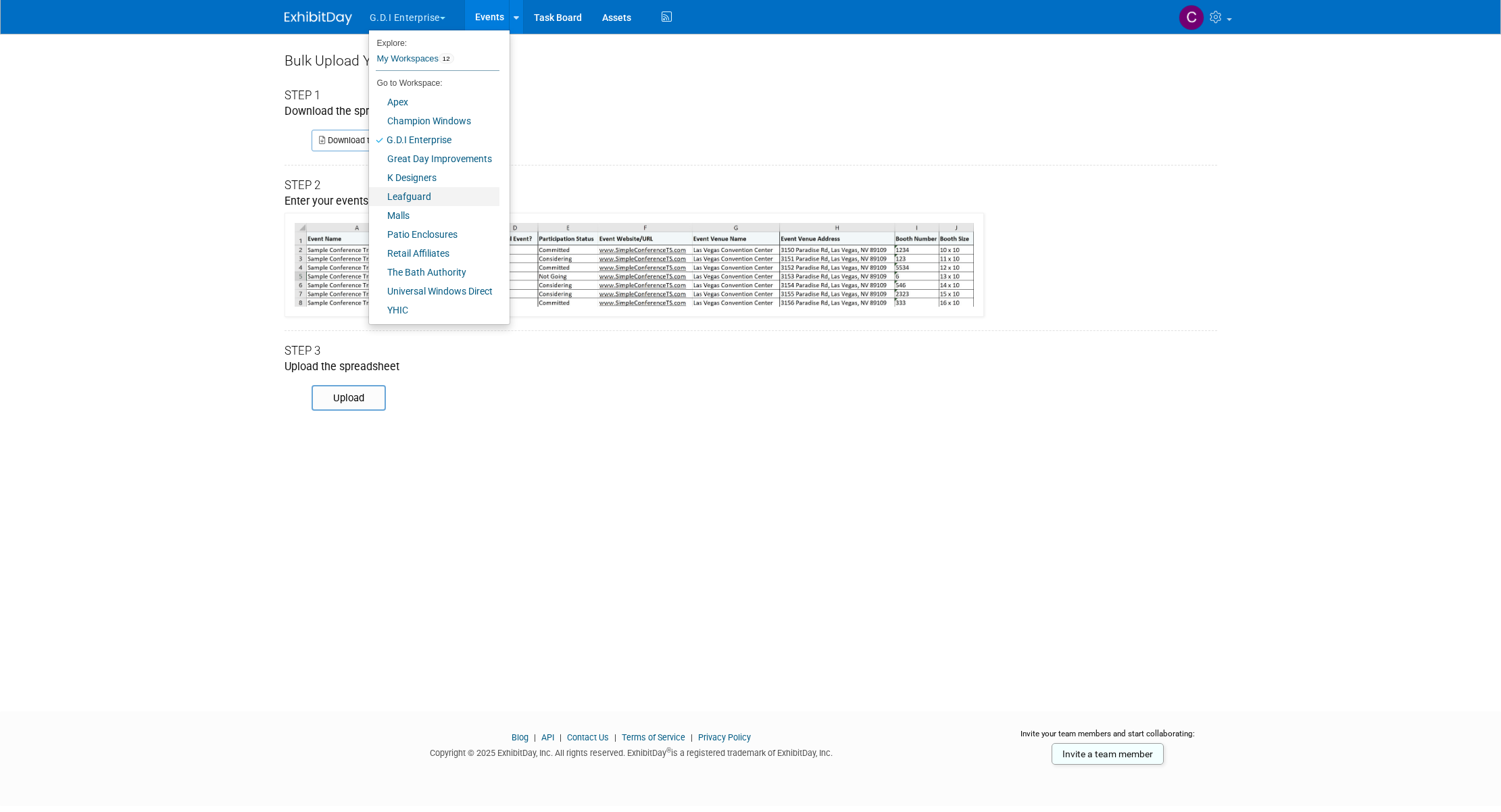
click at [433, 196] on link "Leafguard" at bounding box center [434, 197] width 130 height 19
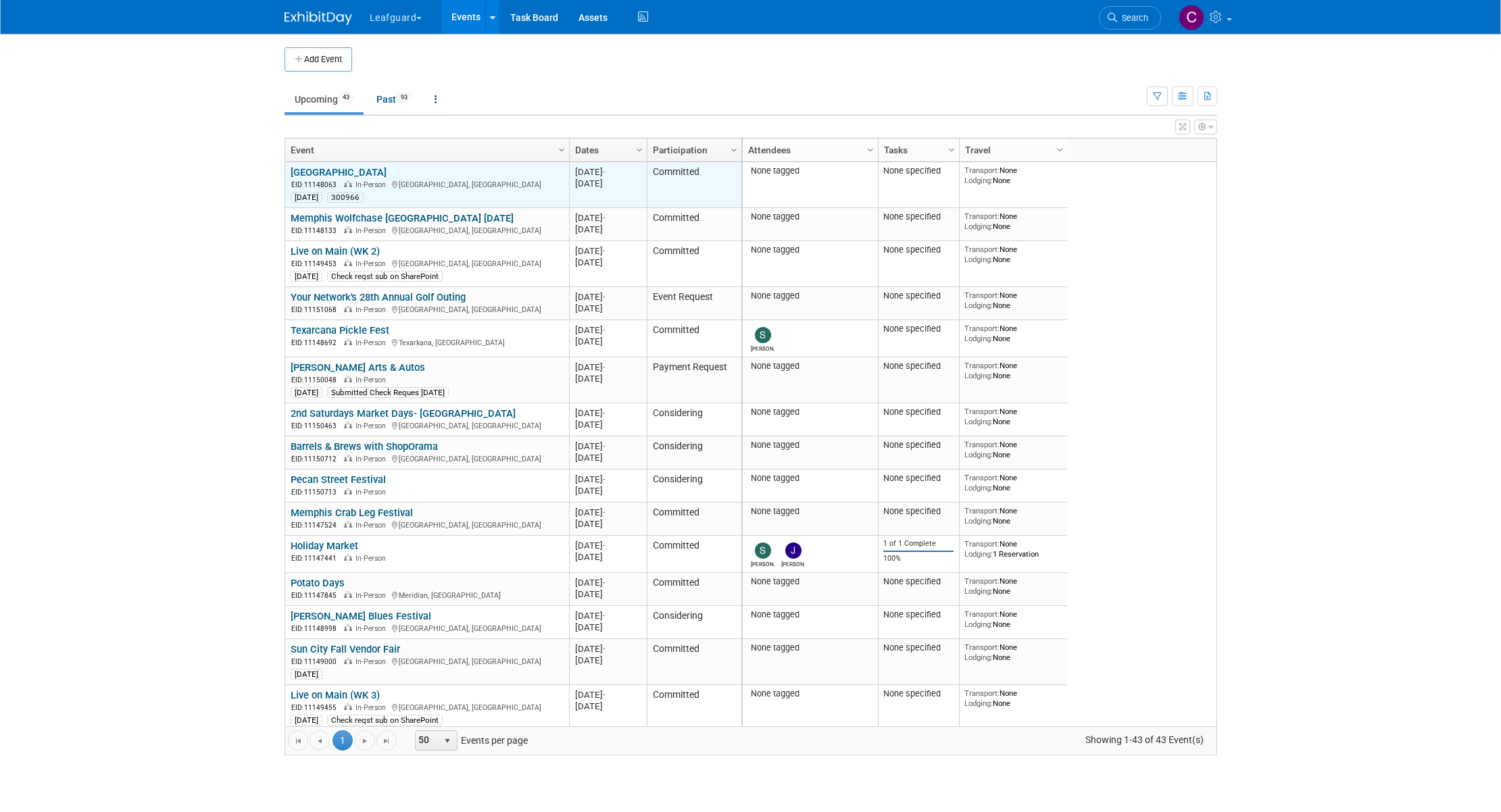
click at [323, 174] on link "[GEOGRAPHIC_DATA]" at bounding box center [338, 172] width 96 height 12
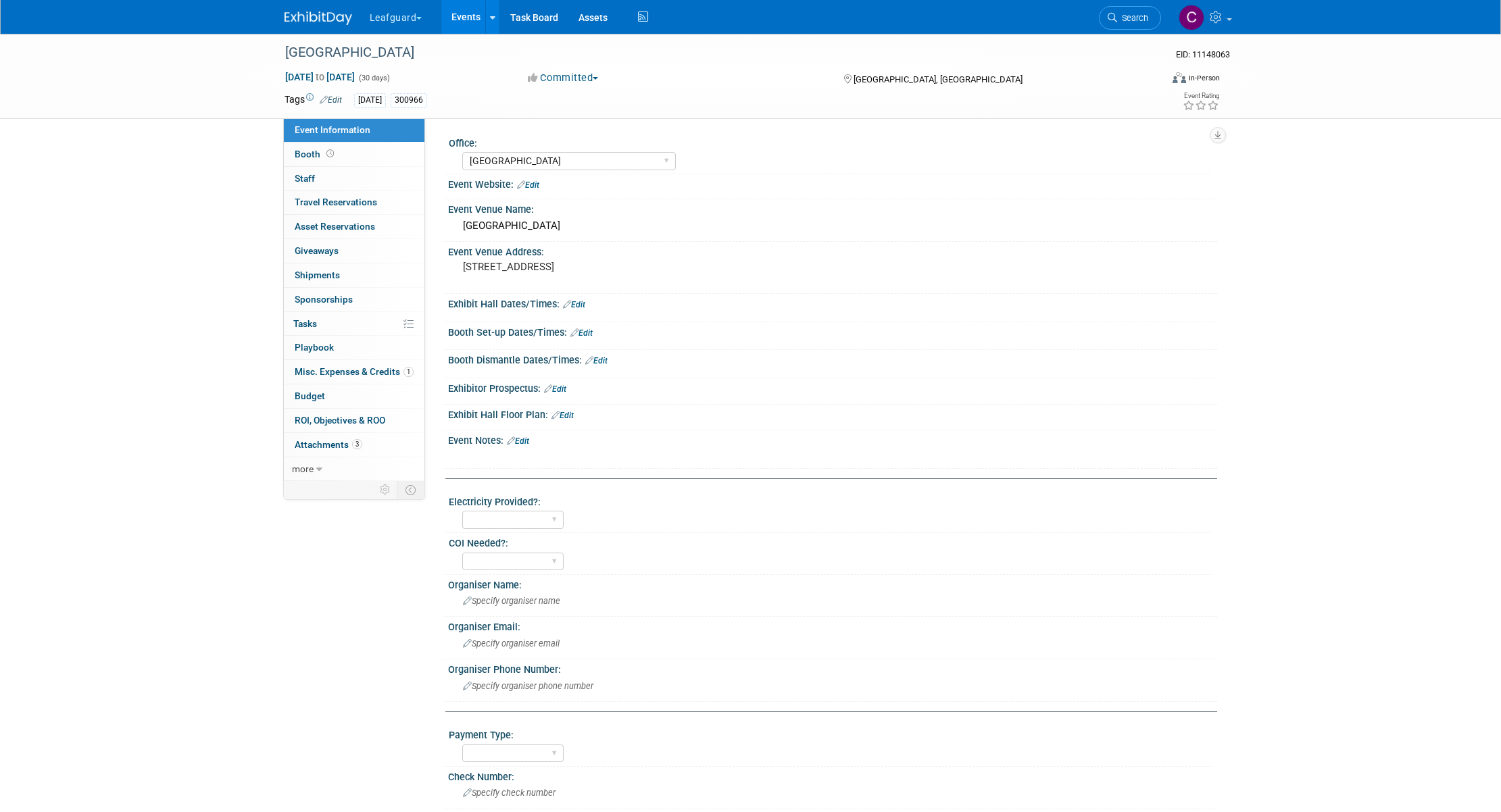
select select "[GEOGRAPHIC_DATA]"
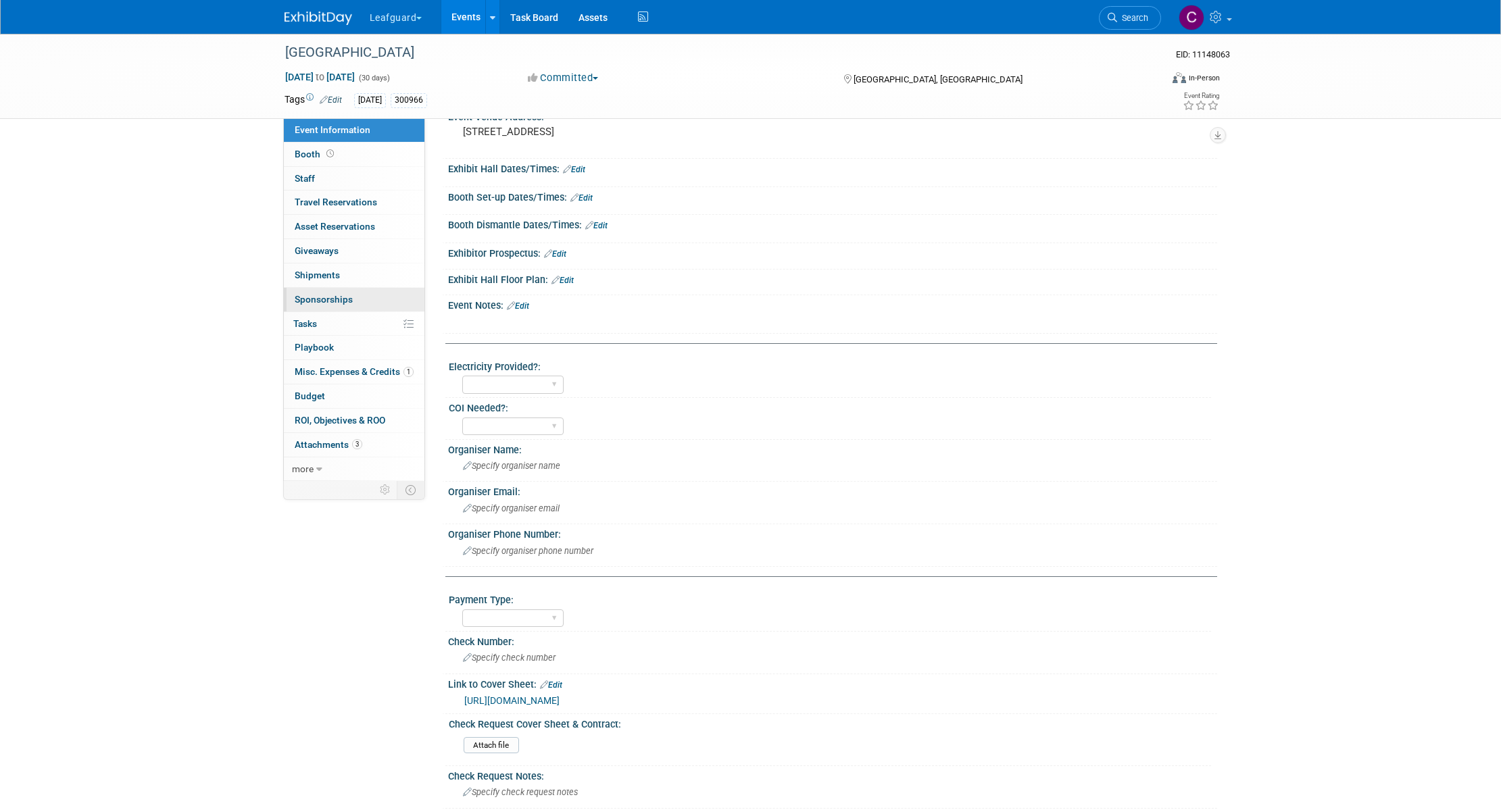
scroll to position [278, 0]
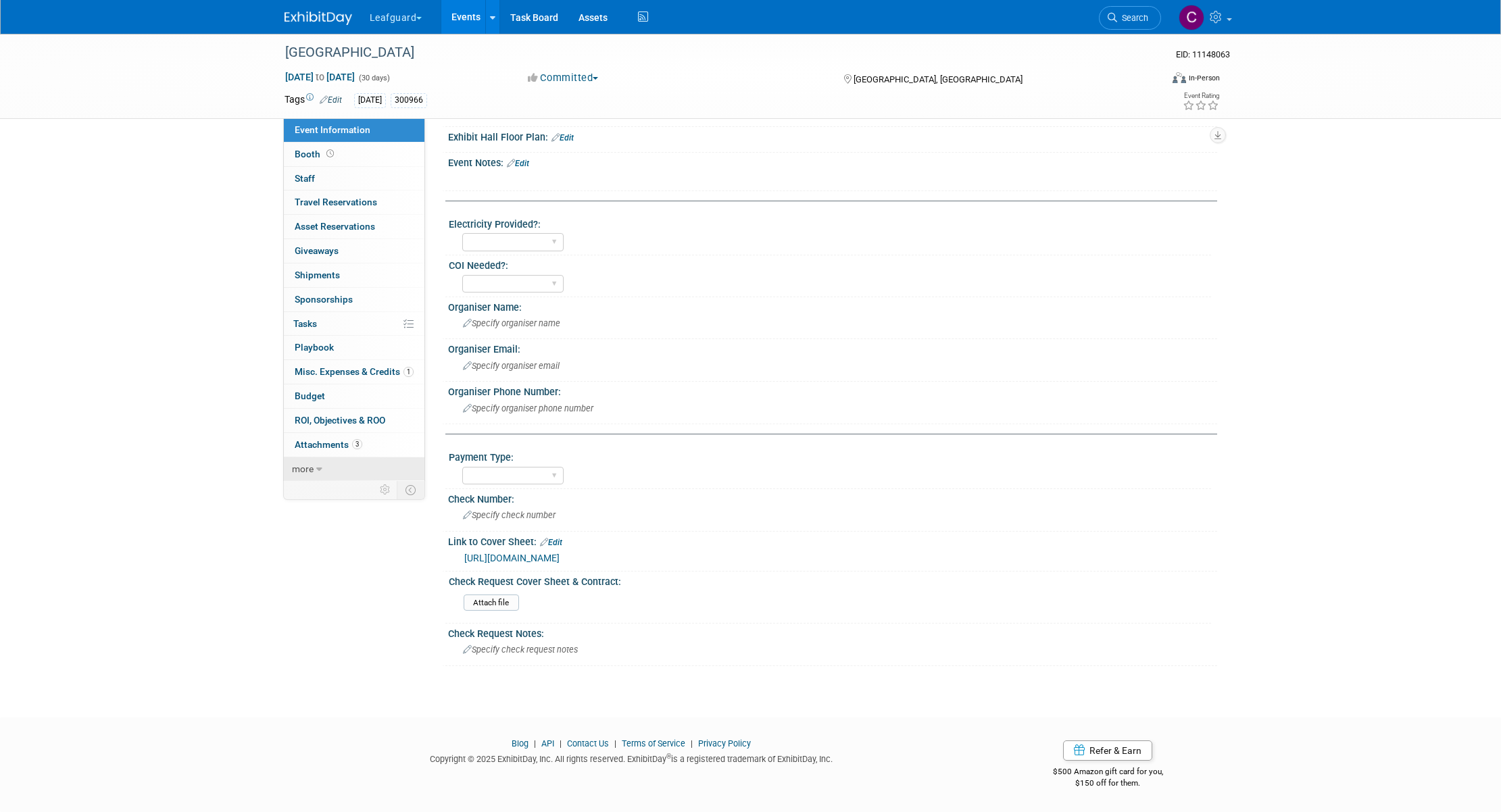
click at [309, 471] on span "more" at bounding box center [302, 468] width 22 height 10
click at [313, 520] on span "Copy/Duplicate Event" at bounding box center [340, 516] width 91 height 10
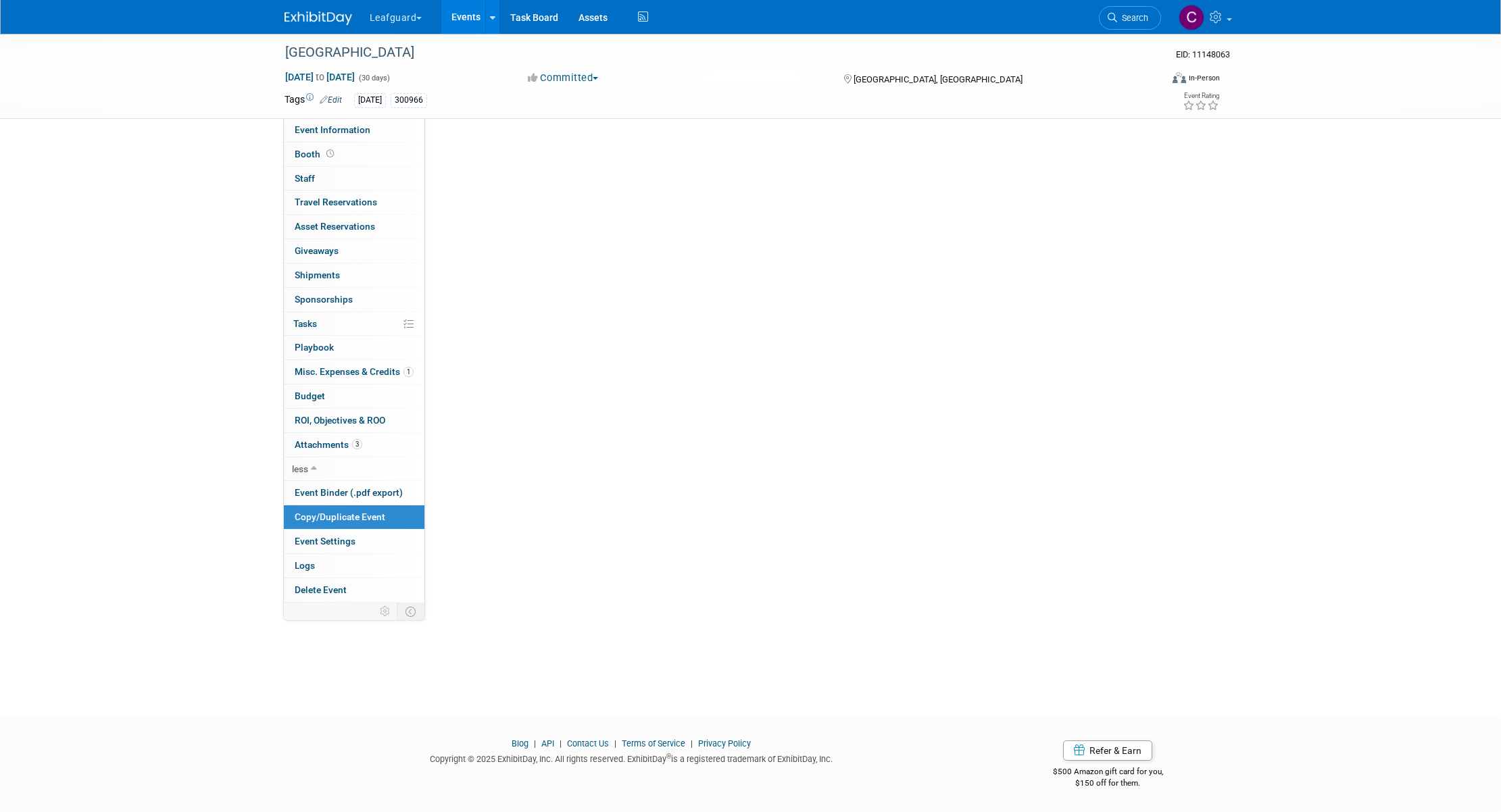
scroll to position [0, 0]
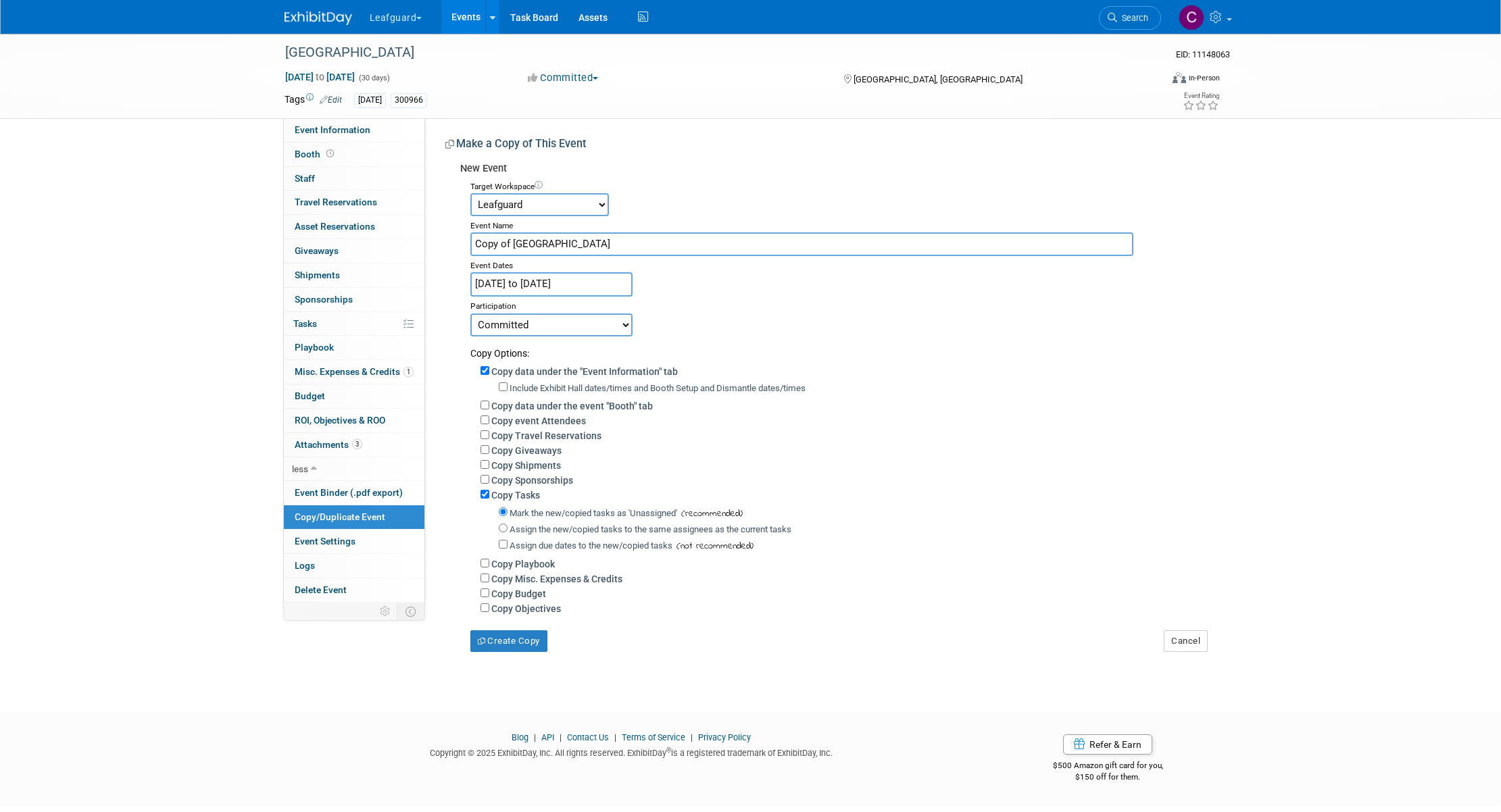
click at [599, 207] on select "Apex Champion Windows G.D.I Enterprise Great Day Improvements K Designers Leafg…" at bounding box center [539, 205] width 138 height 23
select select "10052801"
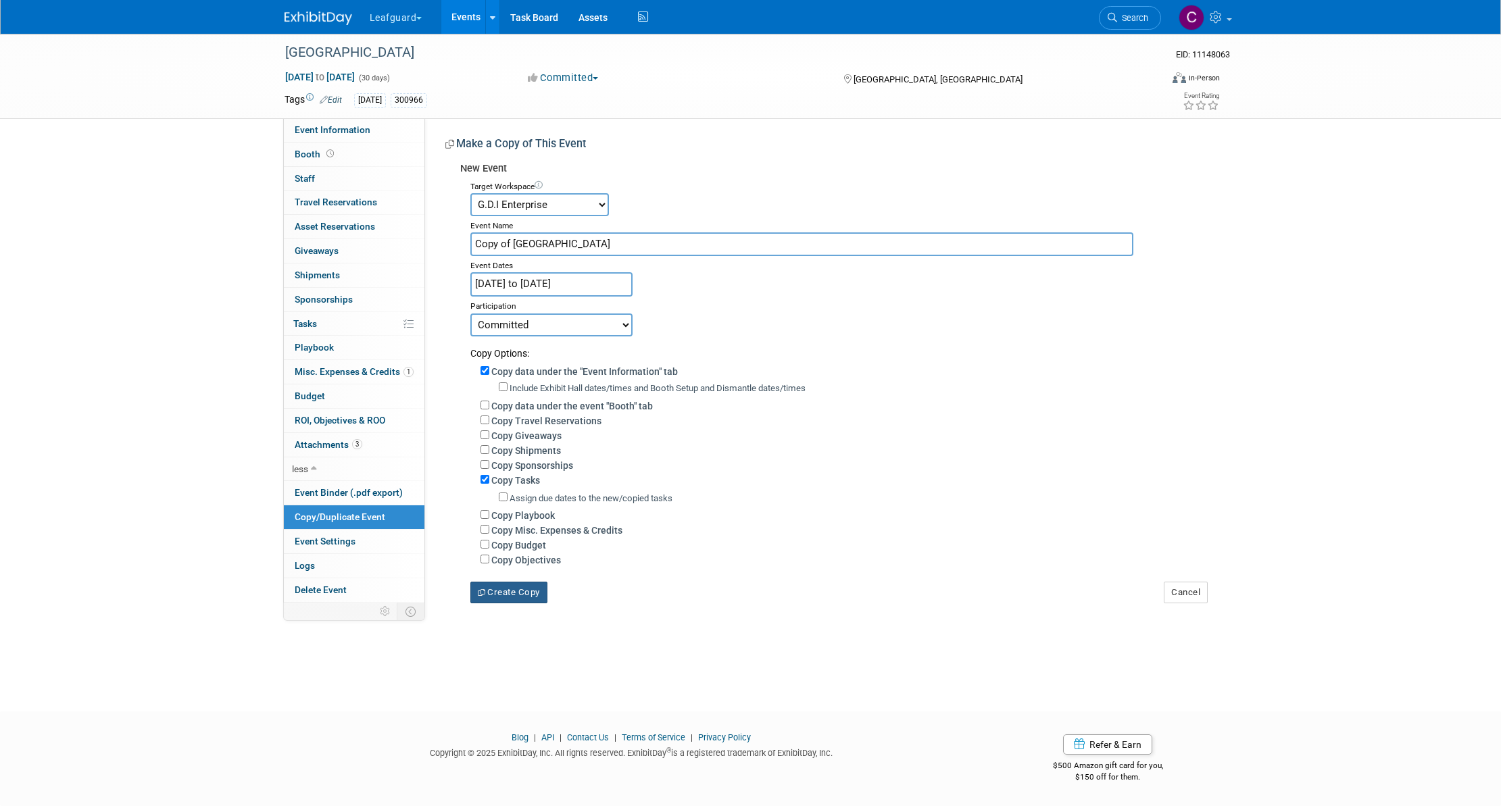
click at [505, 590] on button "Create Copy" at bounding box center [509, 592] width 77 height 22
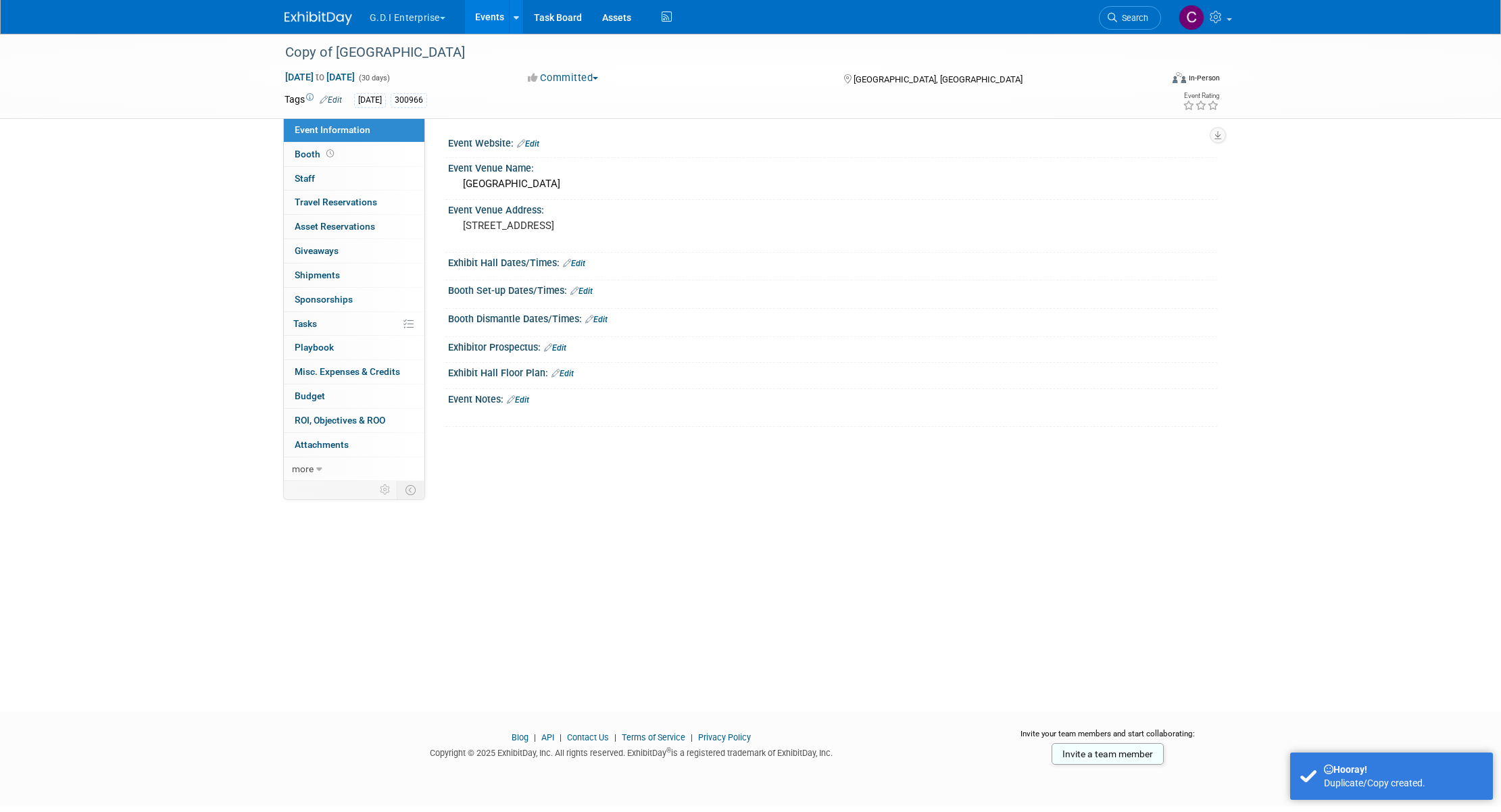
click at [445, 18] on span "button" at bounding box center [443, 18] width 6 height 2
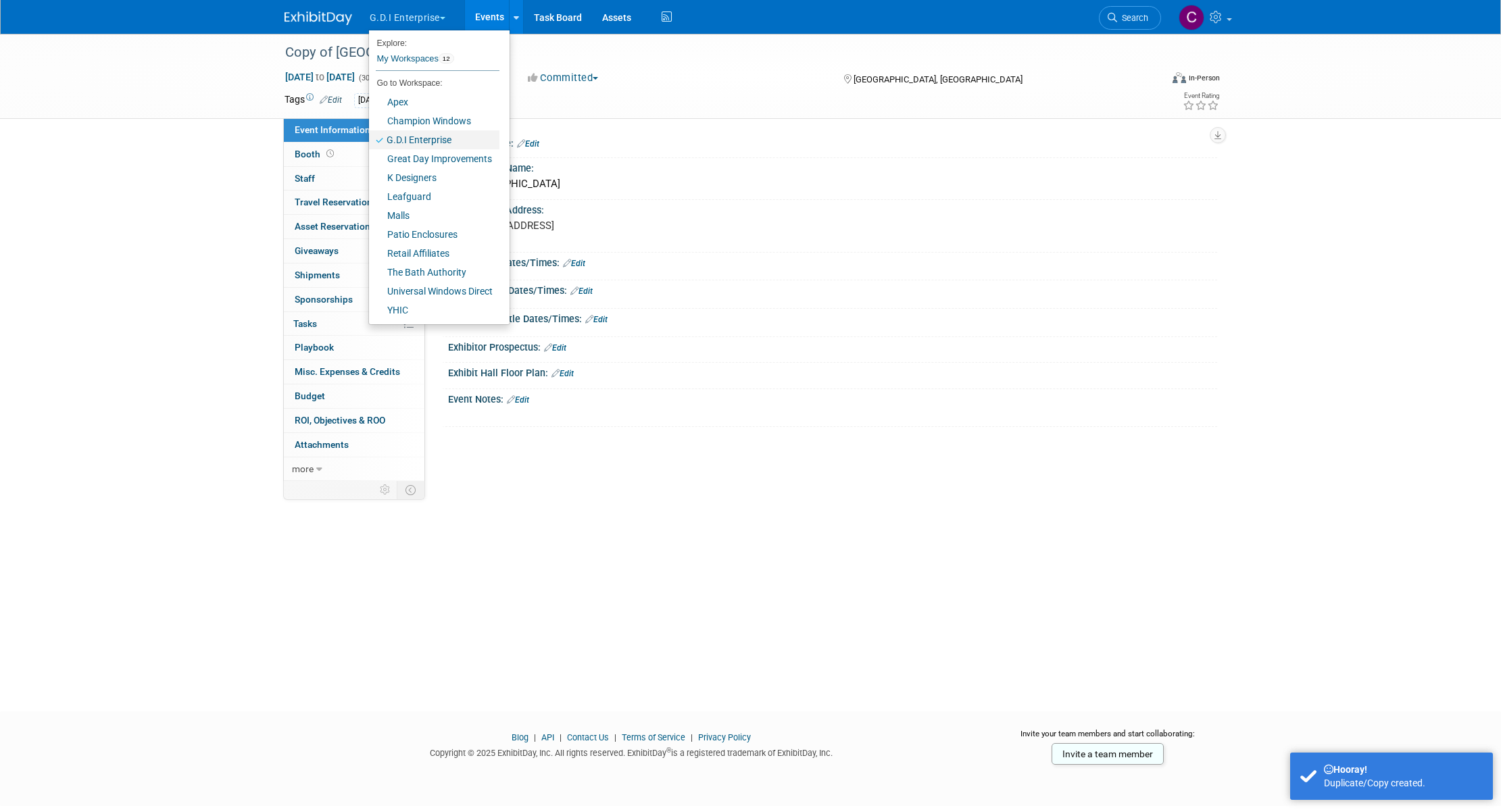
click at [411, 141] on link "G.D.I Enterprise" at bounding box center [434, 140] width 130 height 19
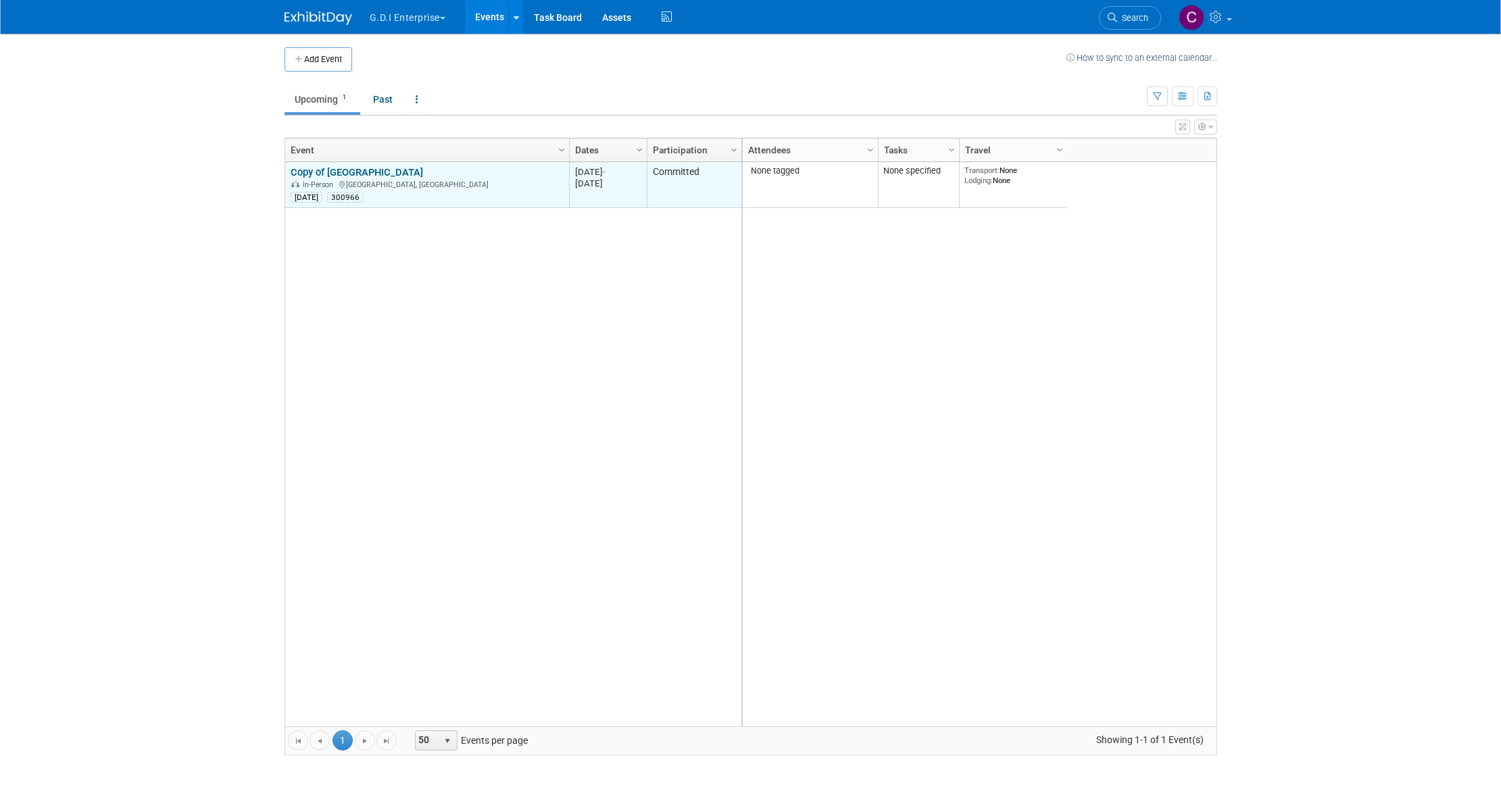
click at [385, 173] on link "Copy of [GEOGRAPHIC_DATA]" at bounding box center [357, 172] width 133 height 12
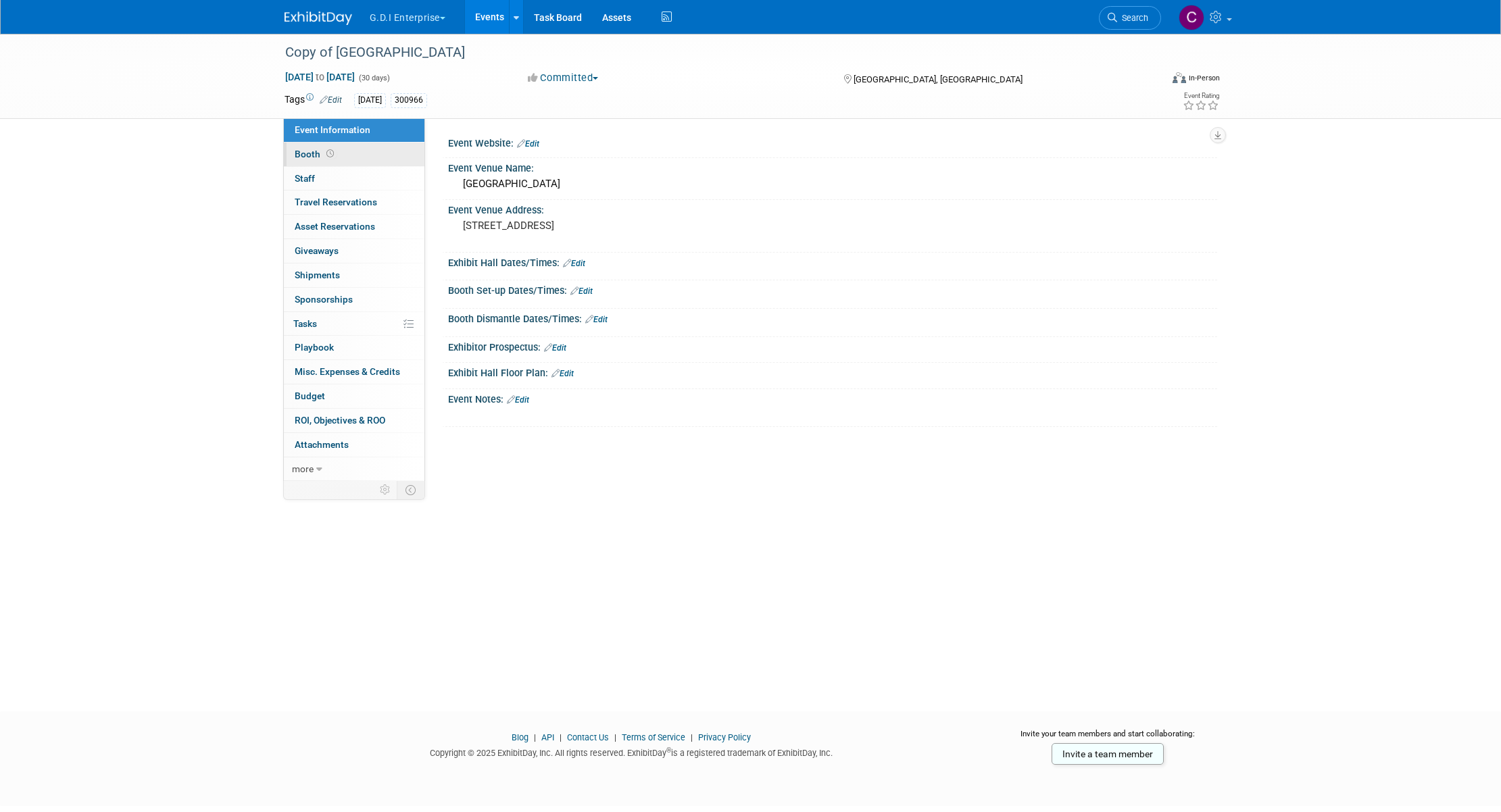
click at [306, 152] on span "Booth" at bounding box center [316, 153] width 42 height 10
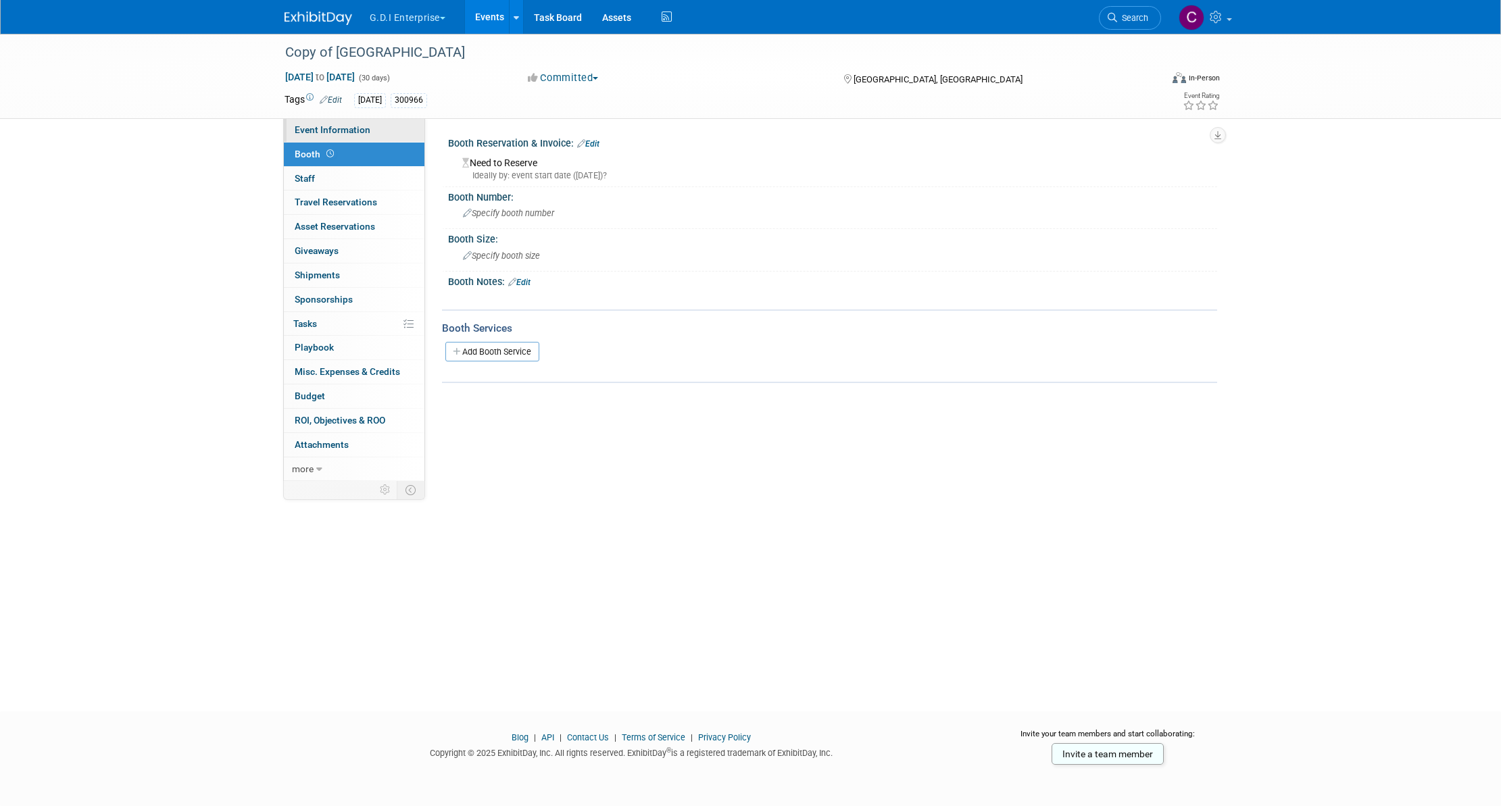
click at [317, 132] on span "Event Information" at bounding box center [333, 129] width 76 height 10
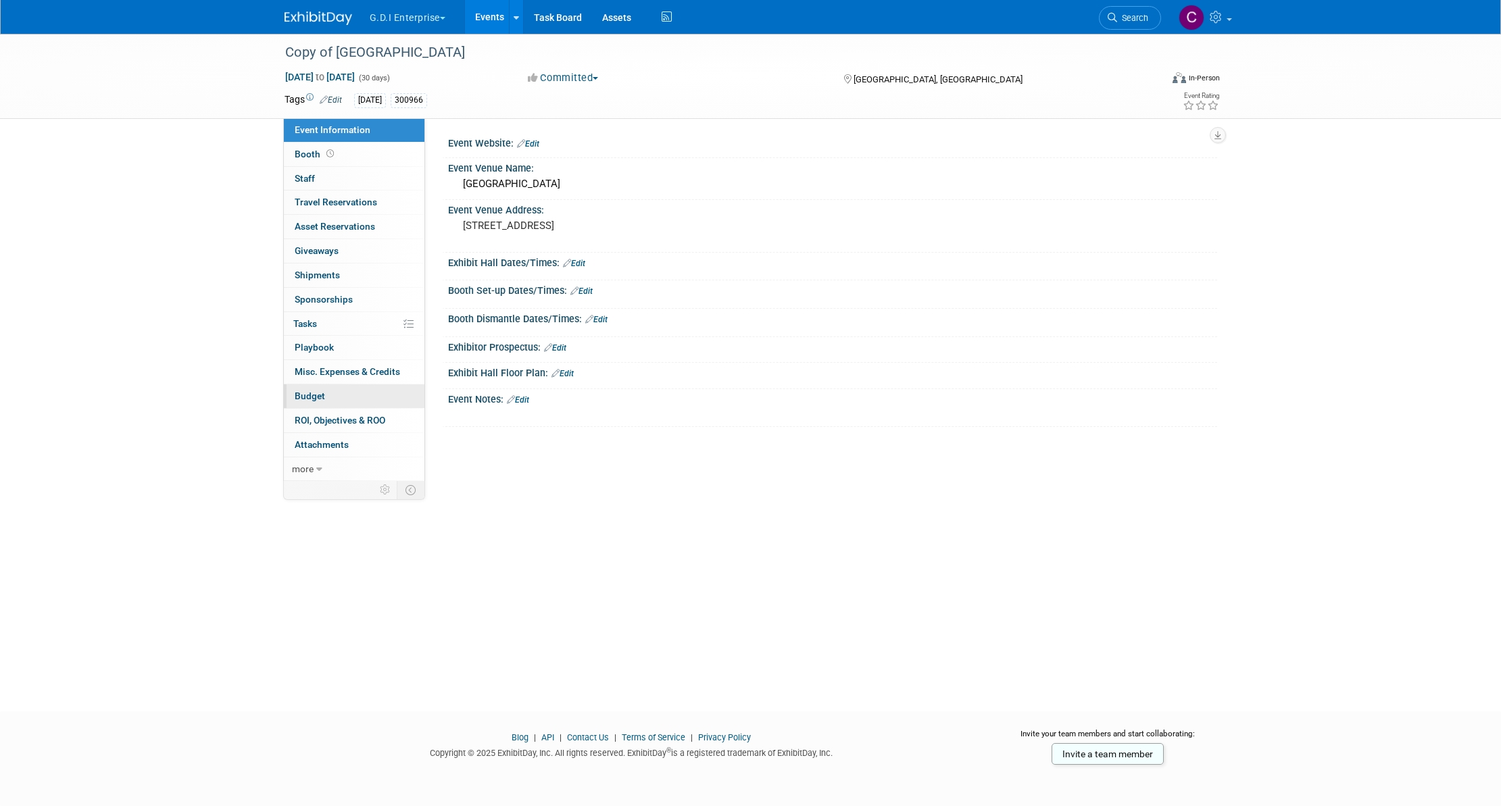
click at [315, 396] on span "Budget" at bounding box center [310, 395] width 31 height 10
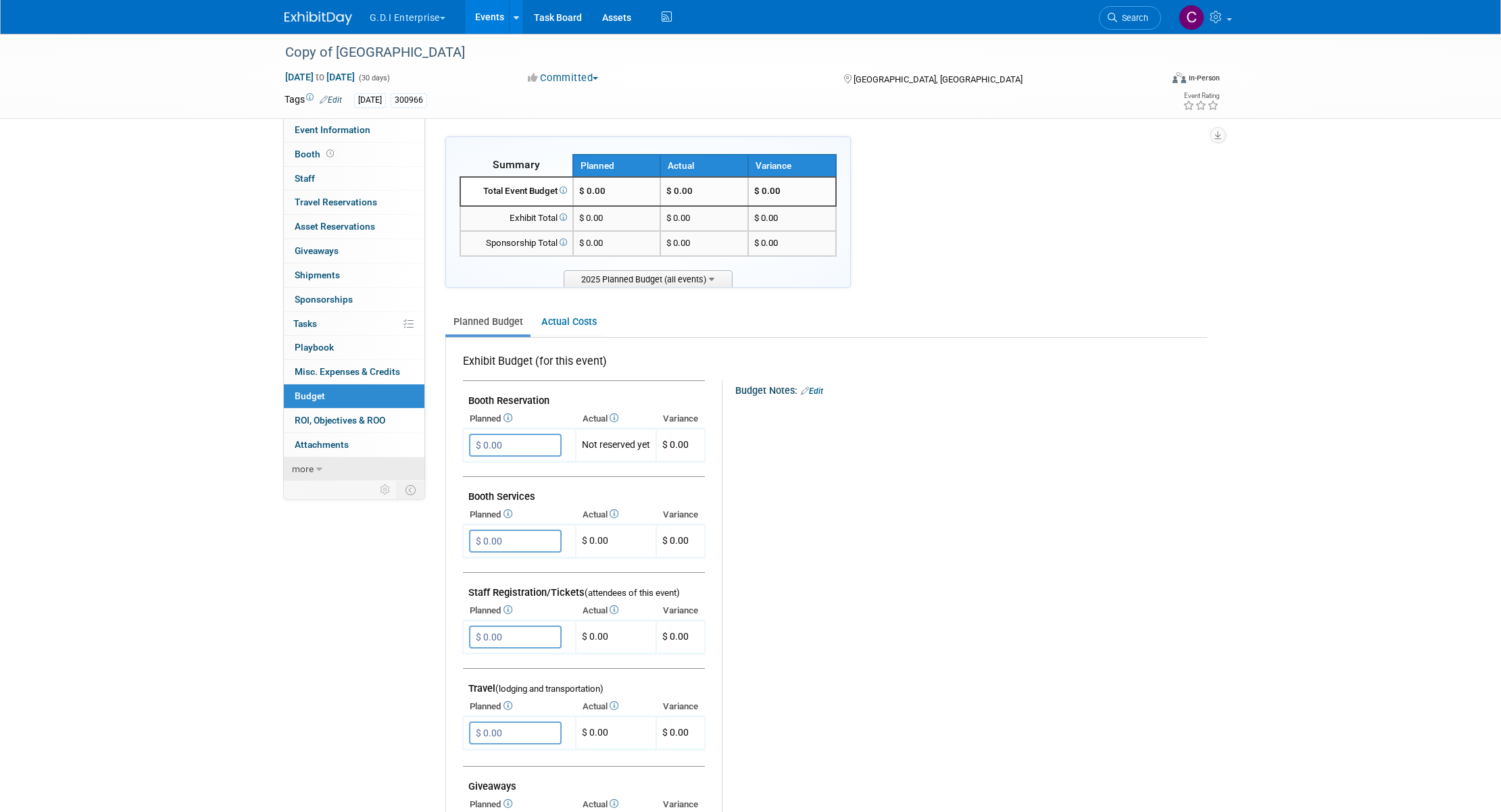
click at [313, 473] on link "more" at bounding box center [354, 468] width 141 height 23
click at [444, 20] on button "G.D.I Enterprise" at bounding box center [415, 14] width 94 height 30
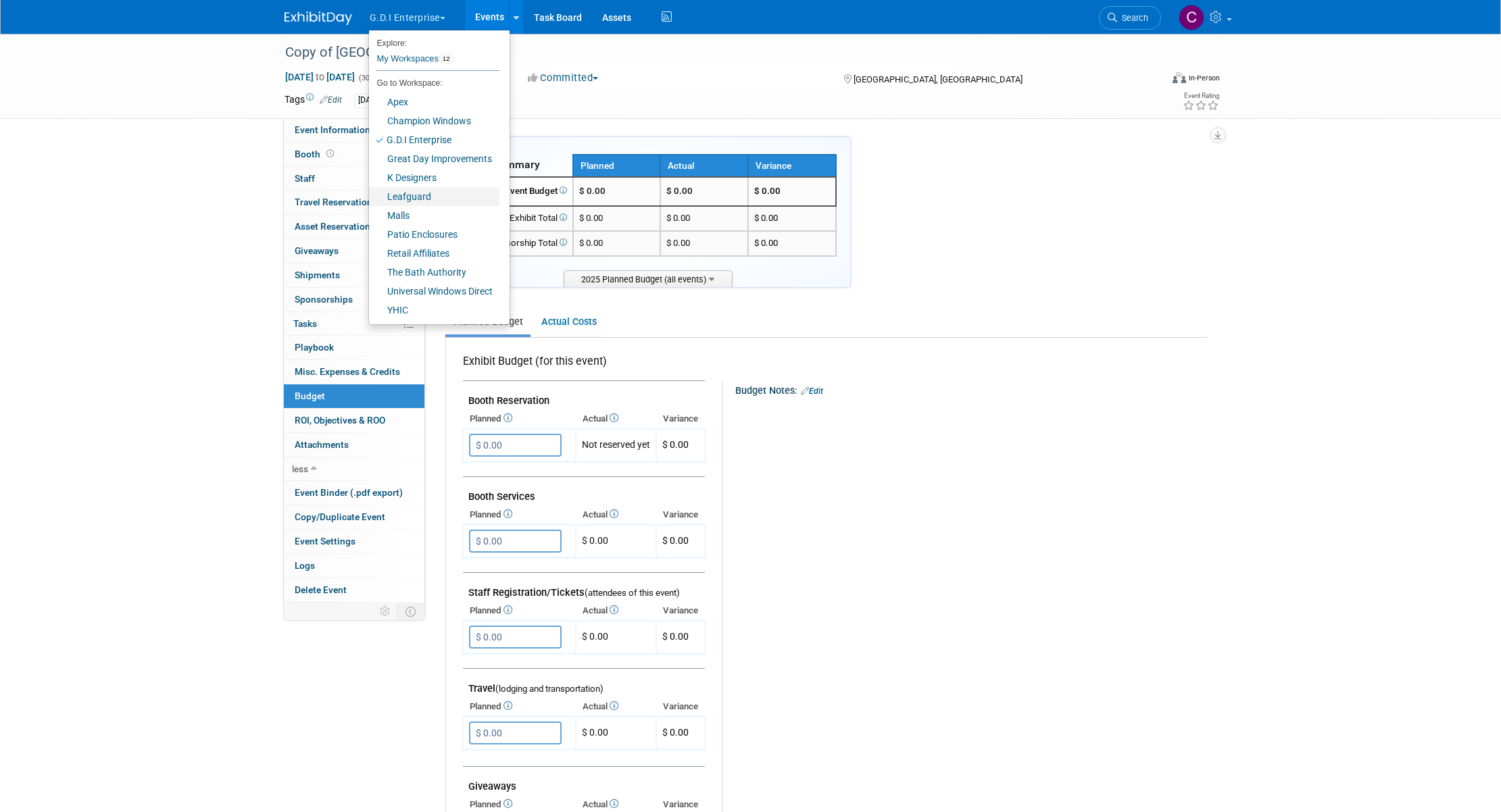
click at [412, 198] on link "Leafguard" at bounding box center [434, 197] width 130 height 19
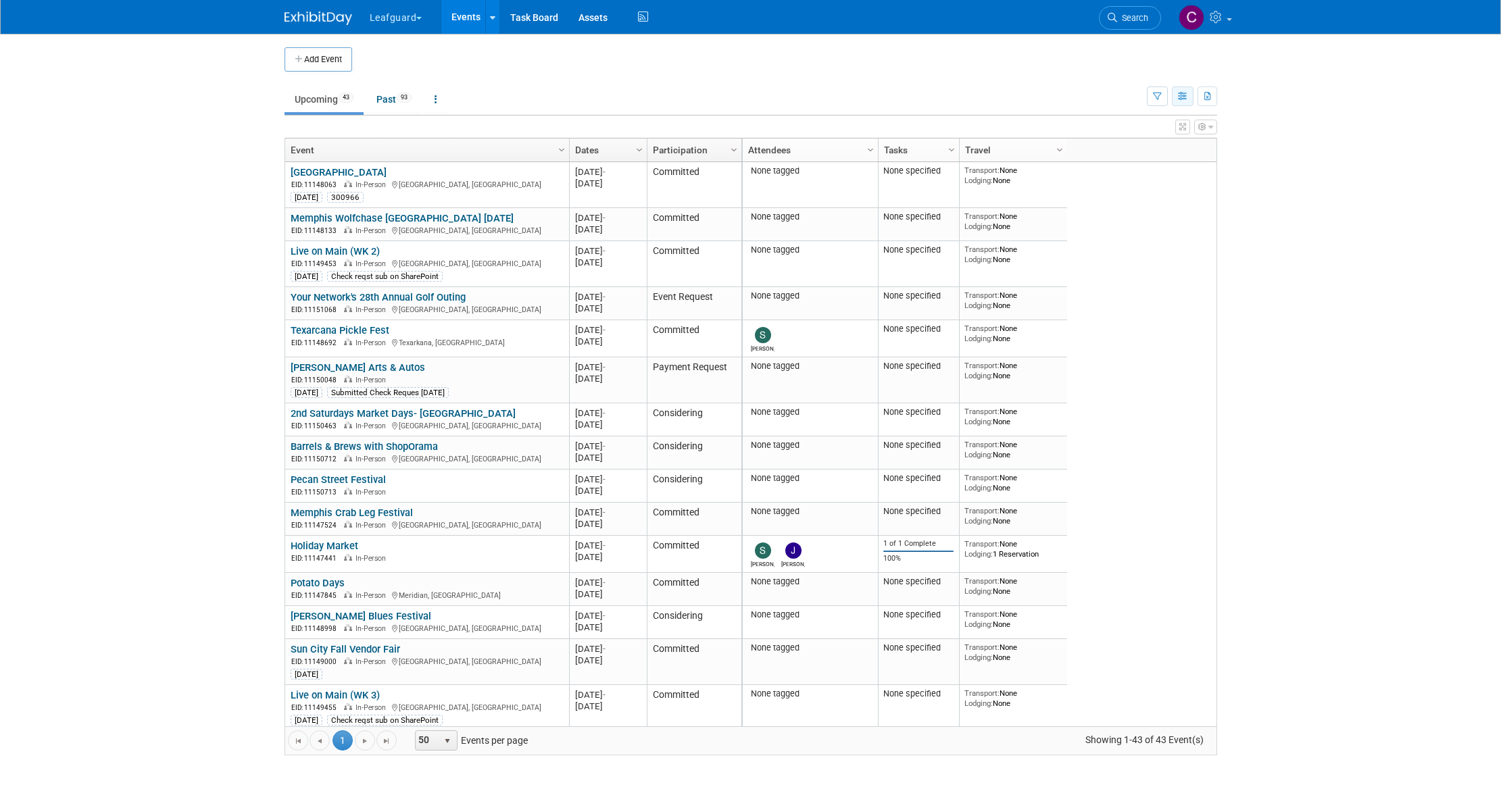
click at [1180, 100] on icon "button" at bounding box center [1183, 96] width 10 height 9
click at [1121, 165] on link "Detail View" at bounding box center [1126, 165] width 113 height 19
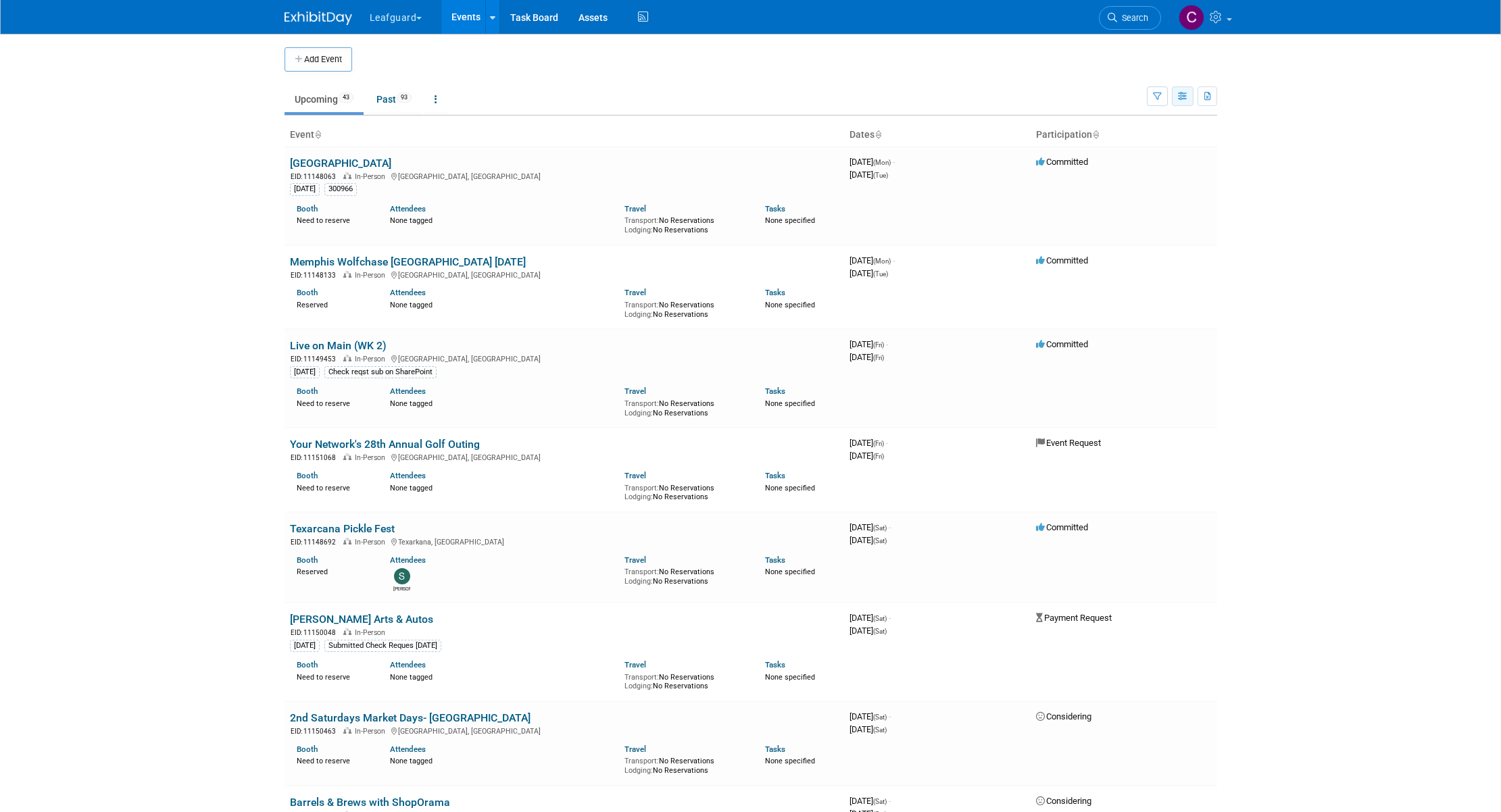
click at [1183, 96] on icon "button" at bounding box center [1183, 96] width 10 height 9
click at [1115, 210] on link "Expert Grid" at bounding box center [1126, 206] width 113 height 19
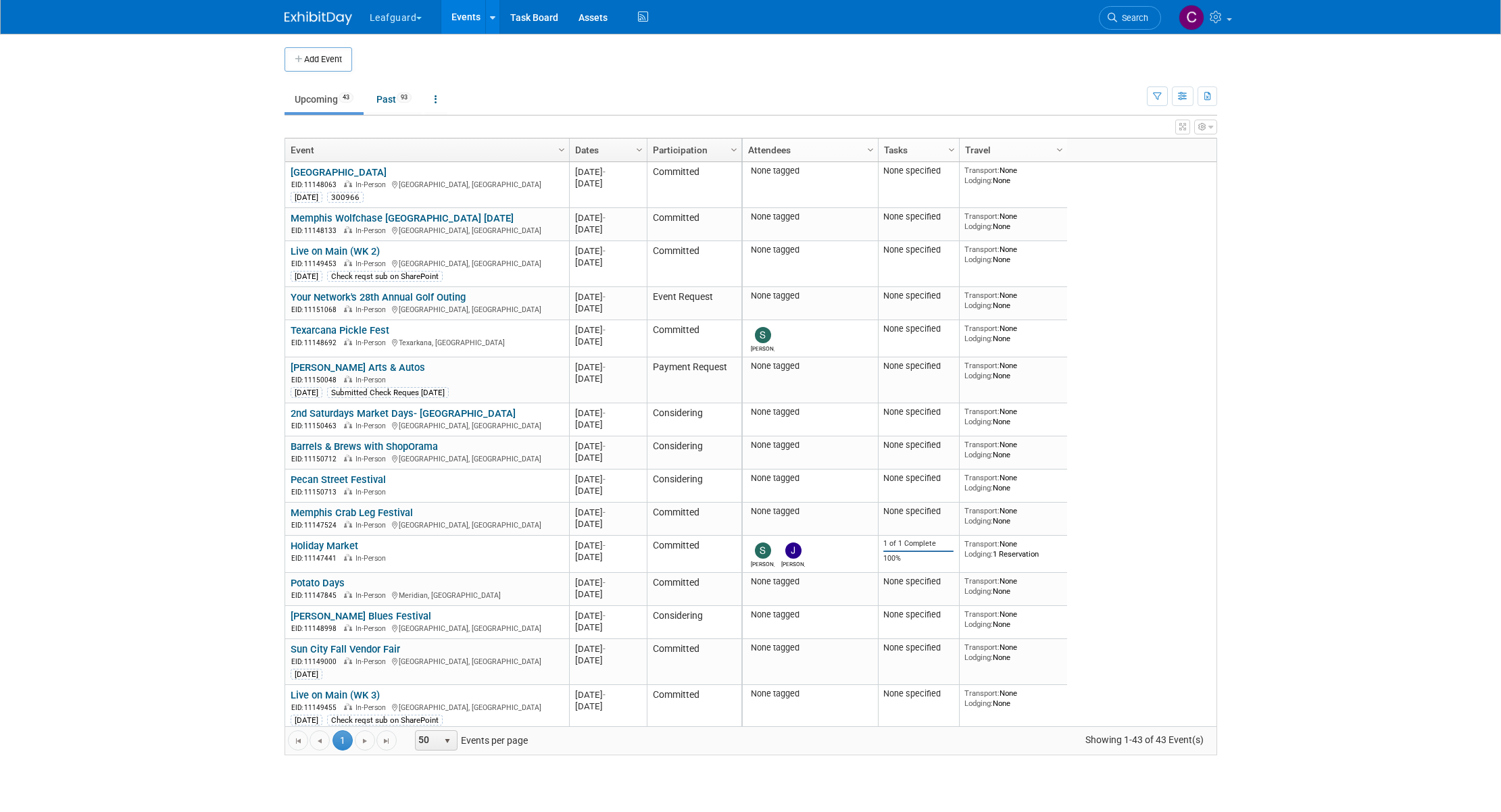
click at [1210, 122] on button "button" at bounding box center [1205, 127] width 23 height 15
click at [1154, 97] on icon "button" at bounding box center [1157, 96] width 9 height 9
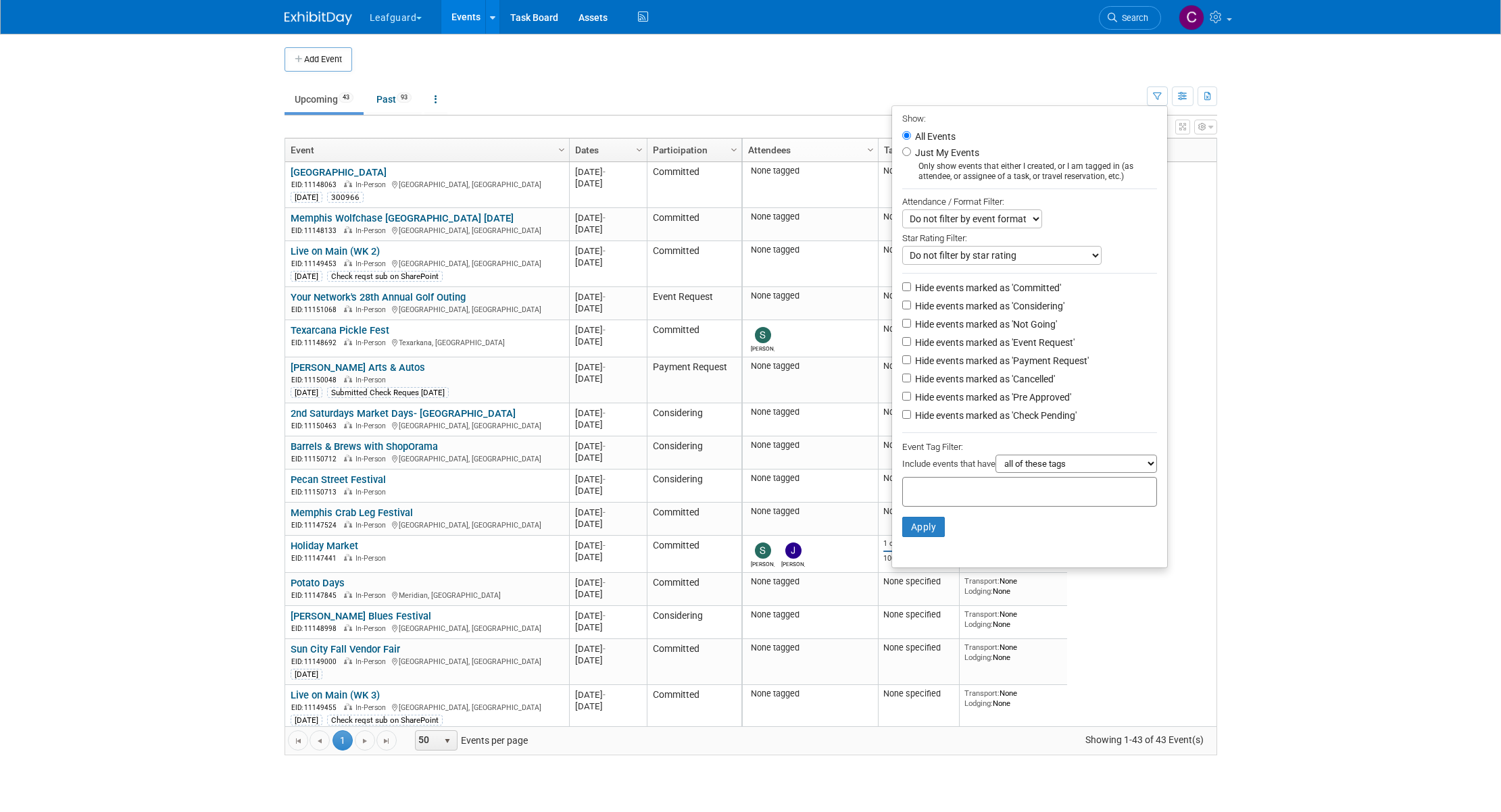
click at [796, 153] on link "Attendees" at bounding box center [808, 149] width 121 height 23
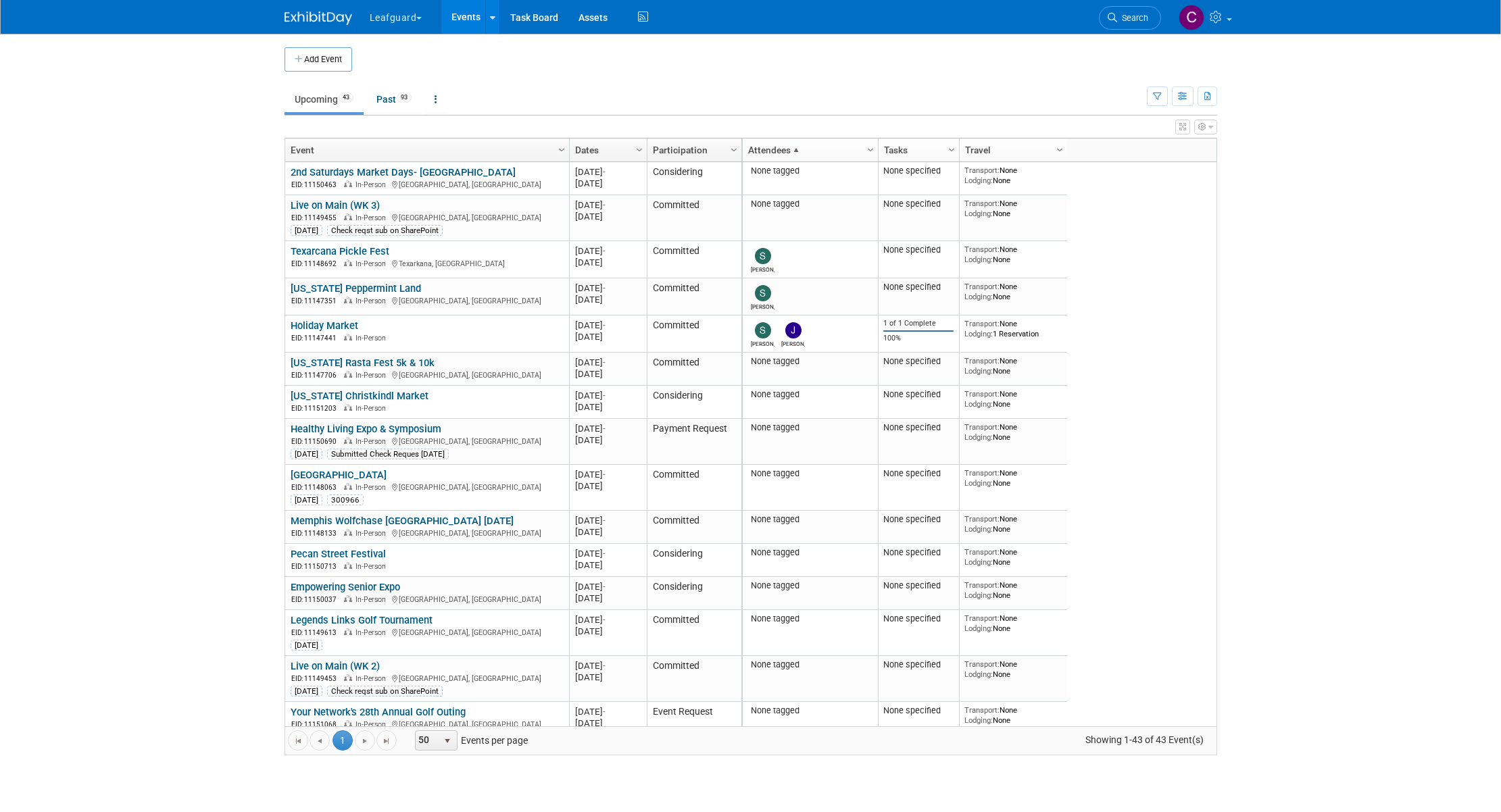
click at [796, 153] on span at bounding box center [795, 149] width 10 height 10
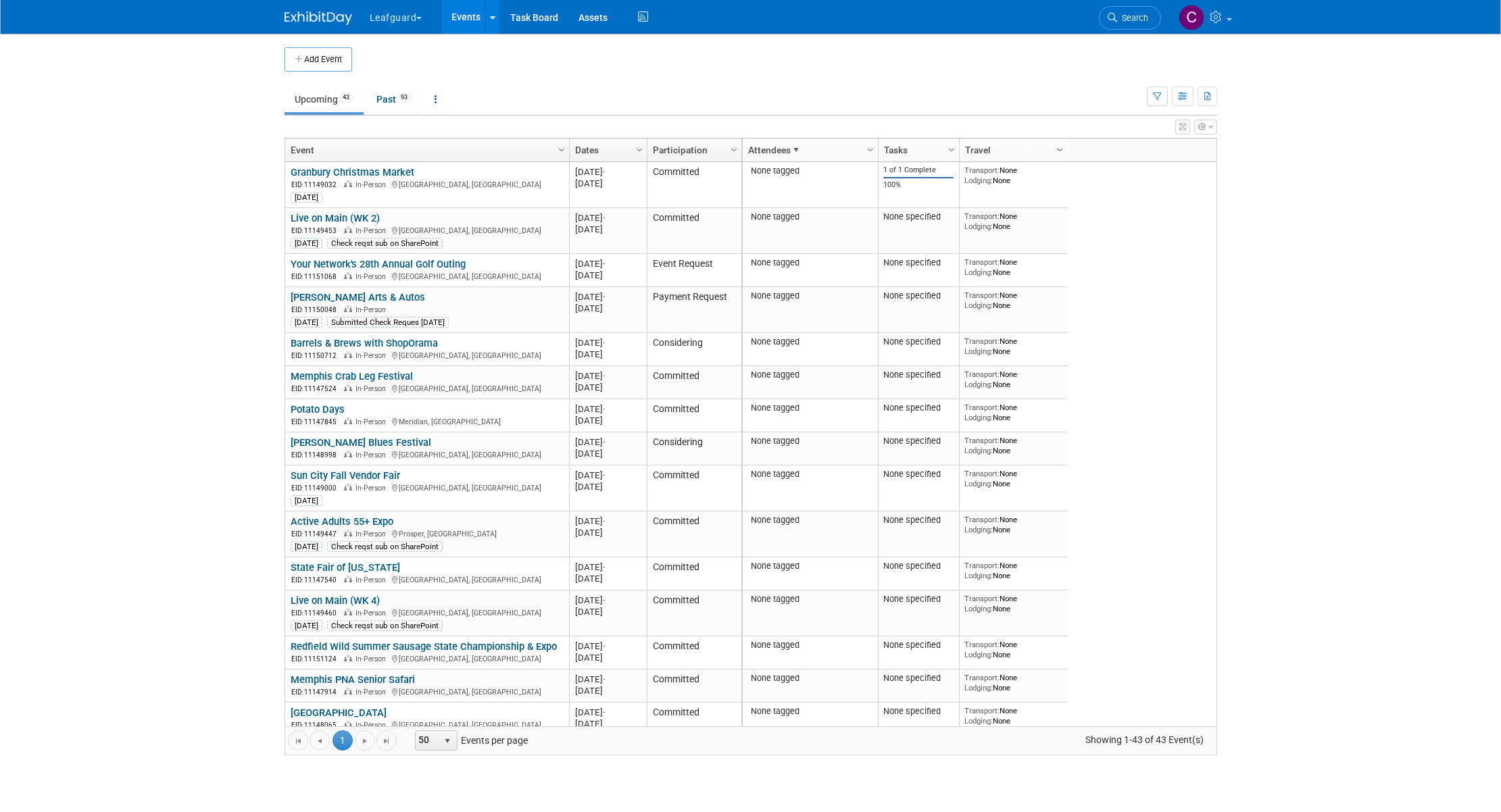
click at [1061, 153] on span "Column Settings" at bounding box center [1059, 149] width 10 height 10
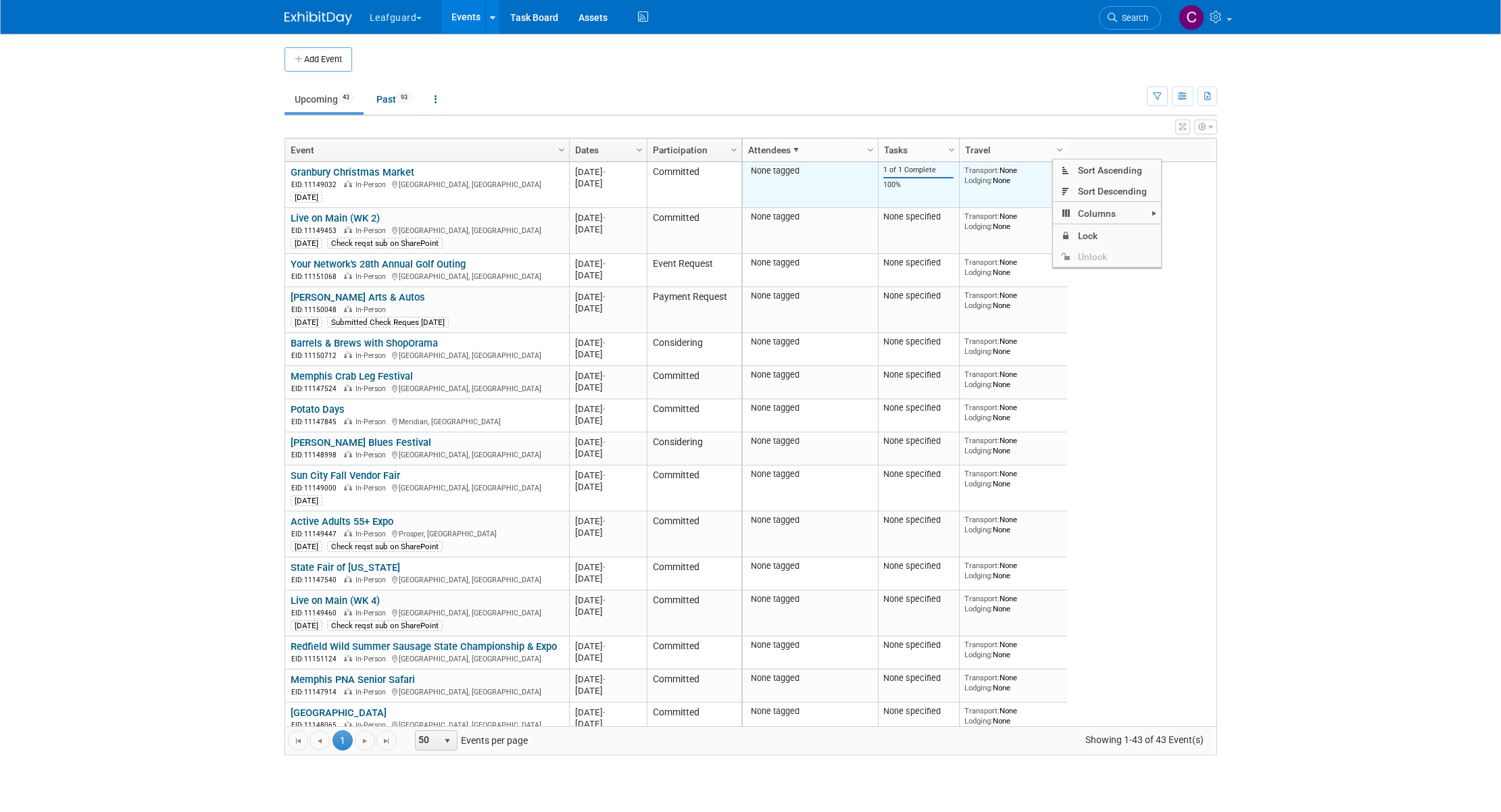
click at [819, 198] on td "None tagged" at bounding box center [810, 185] width 135 height 46
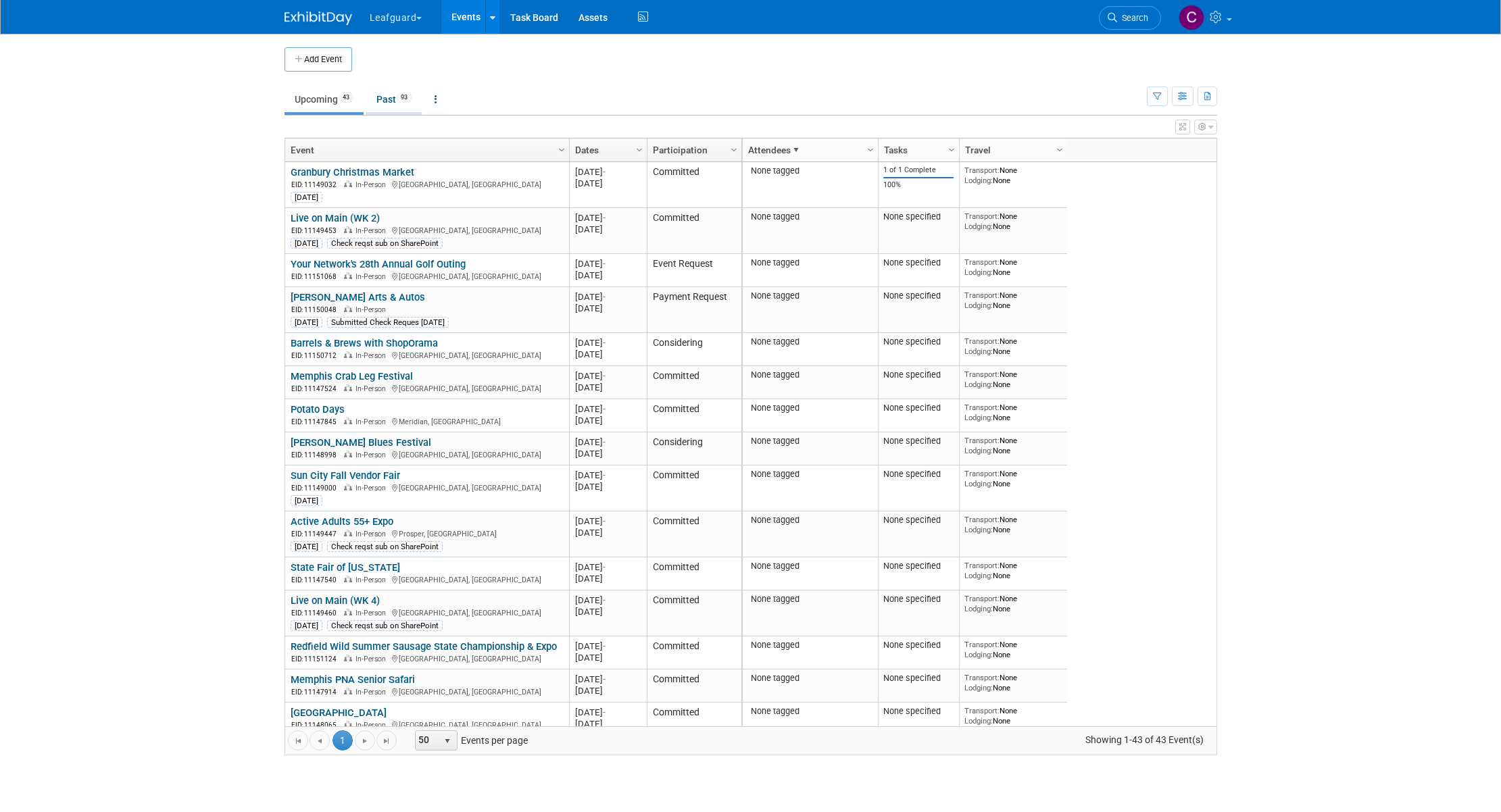
click at [385, 99] on link "Past 93" at bounding box center [394, 100] width 55 height 26
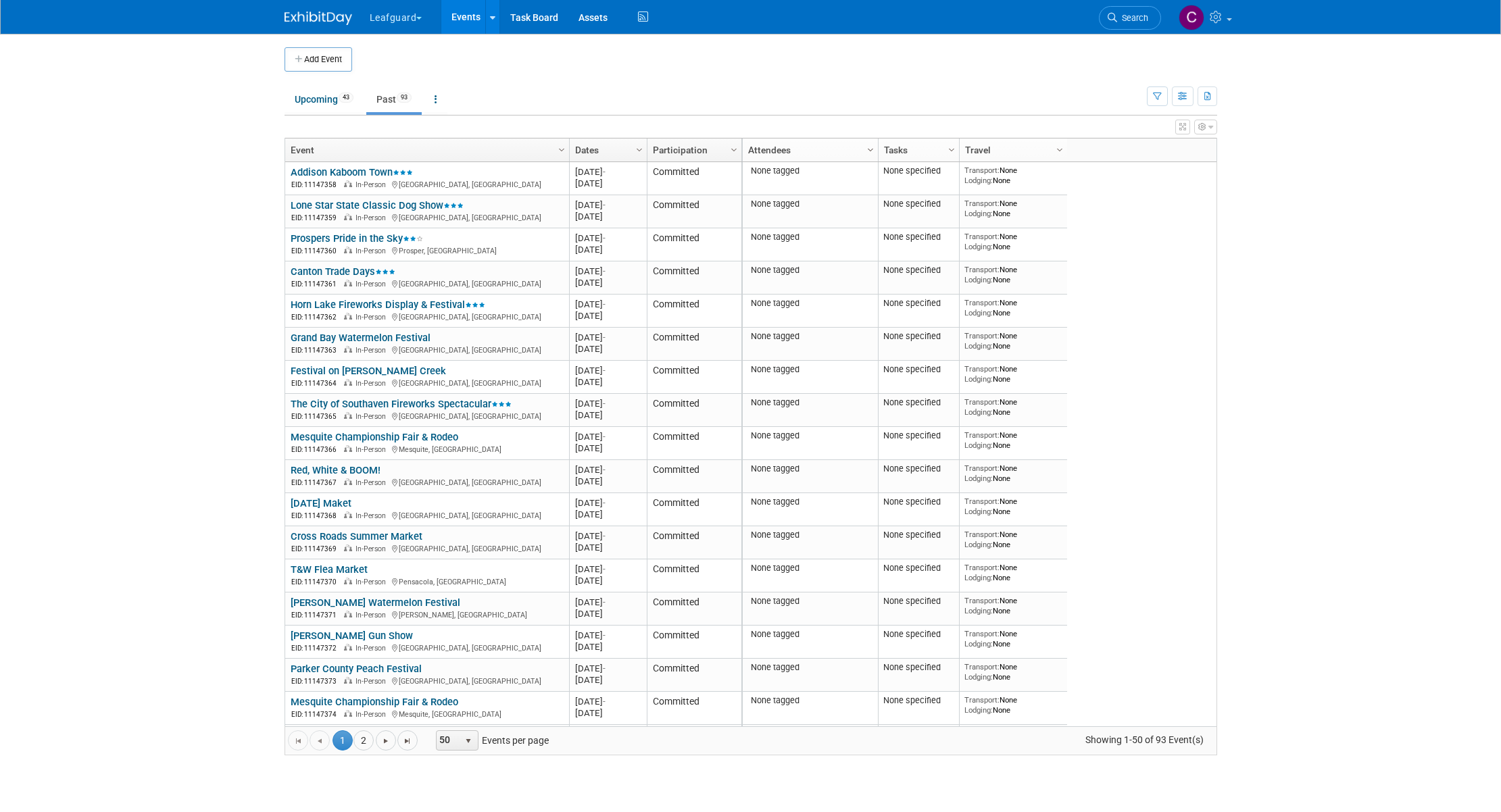
click at [871, 150] on span "Column Settings" at bounding box center [870, 149] width 10 height 10
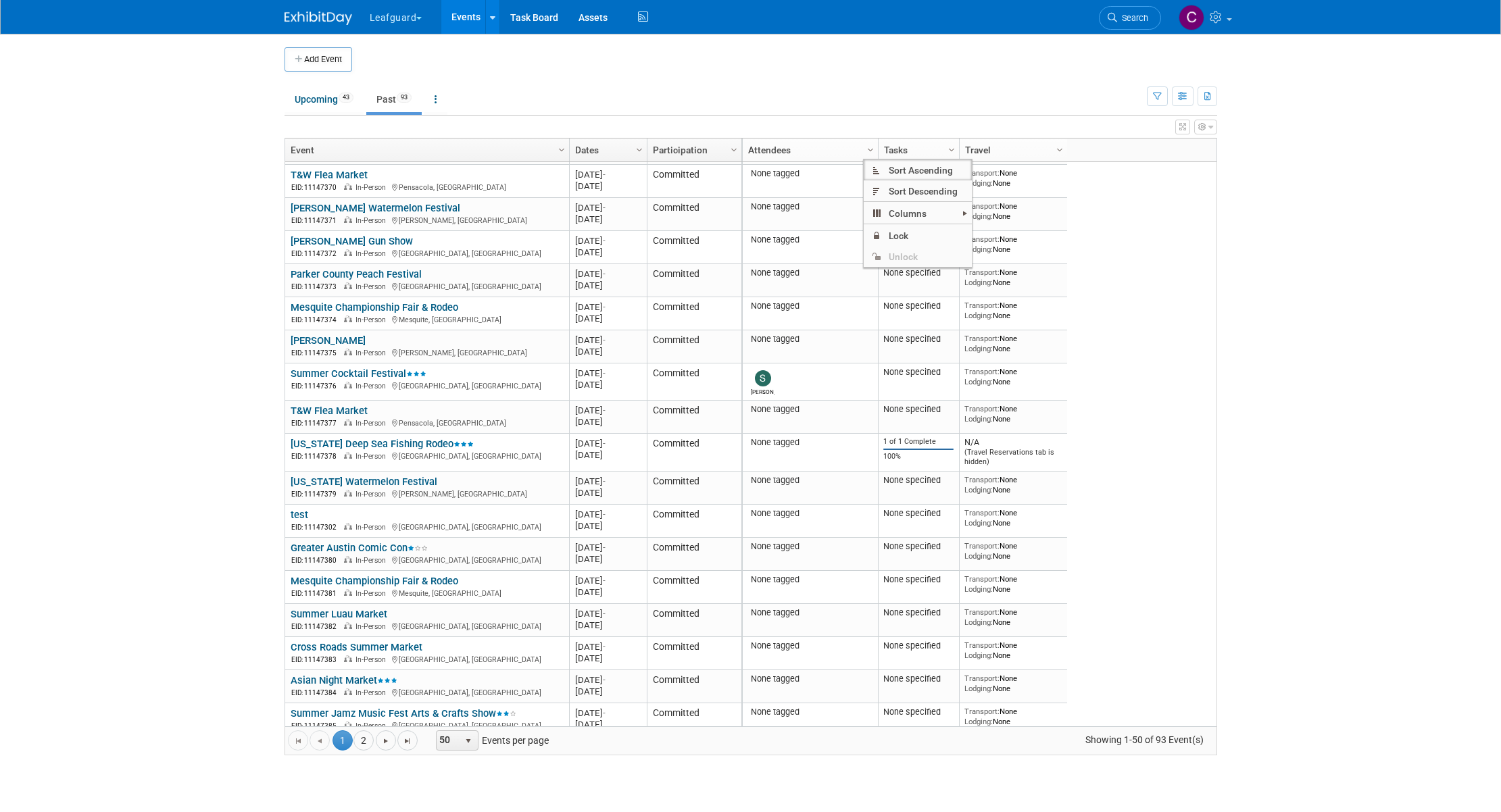
scroll to position [455, 0]
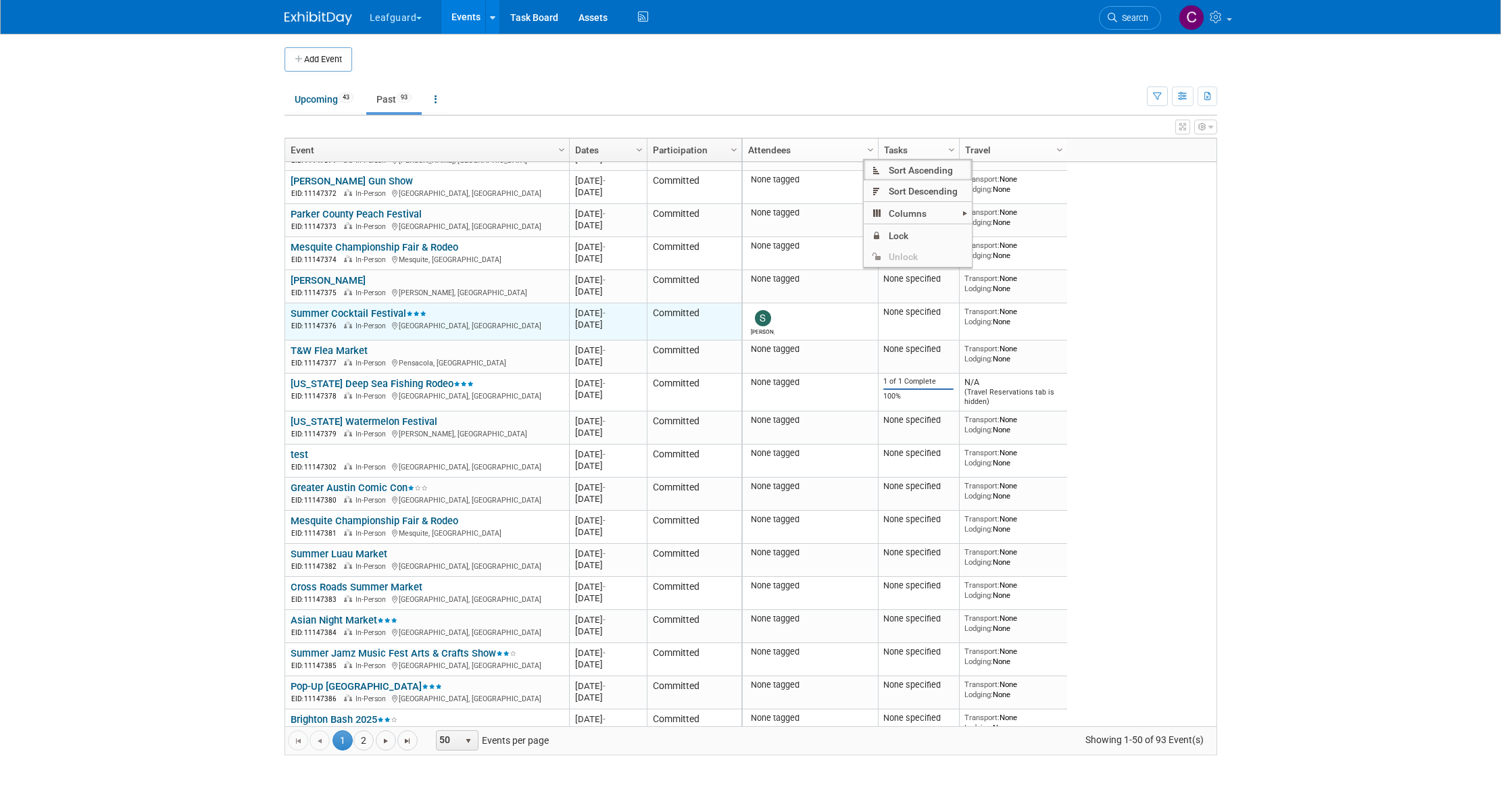
click at [332, 316] on link "Summer Cocktail Festival" at bounding box center [358, 313] width 136 height 12
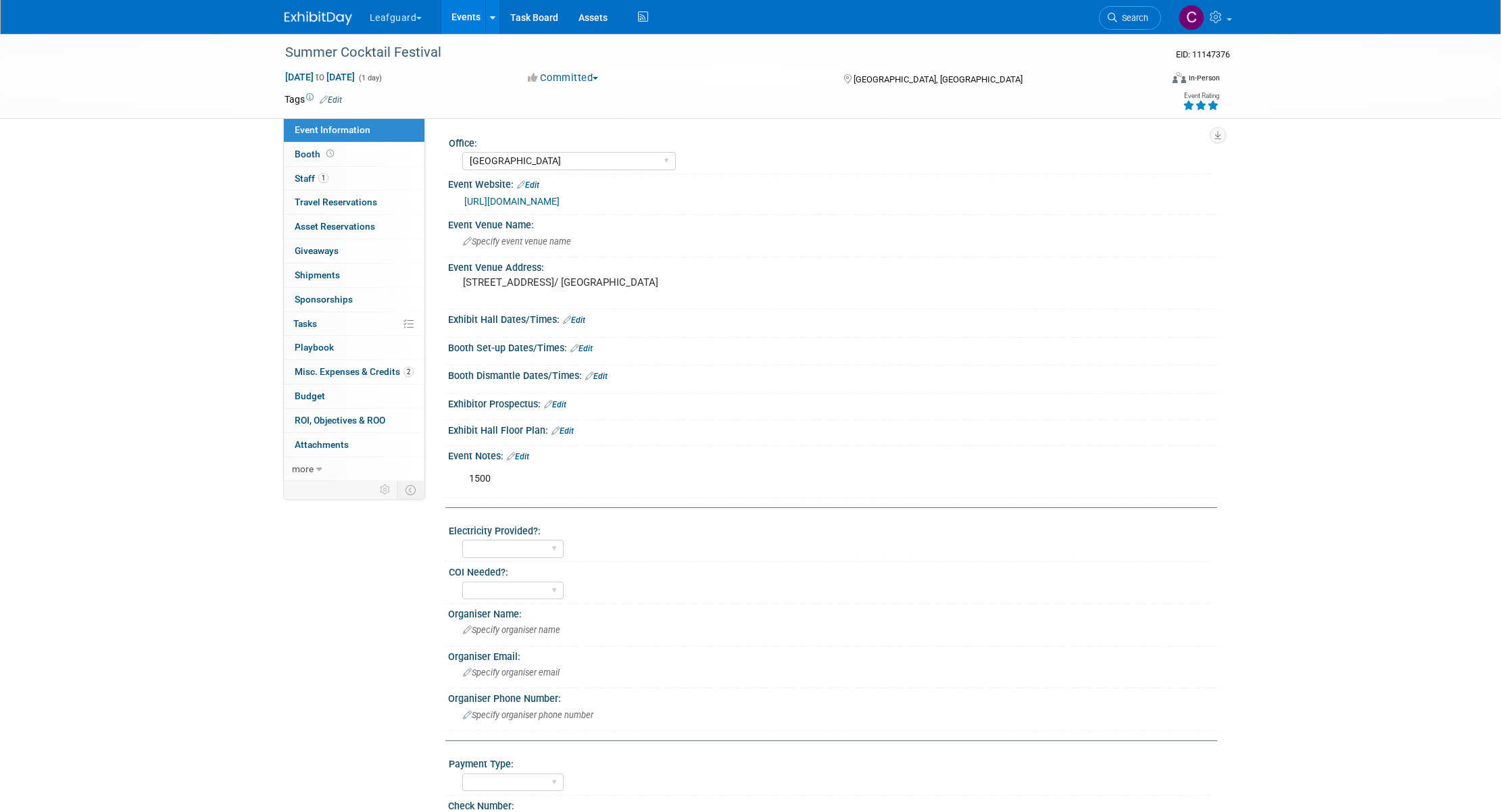
select select "[GEOGRAPHIC_DATA]"
click at [313, 181] on span "Staff 1" at bounding box center [312, 177] width 34 height 10
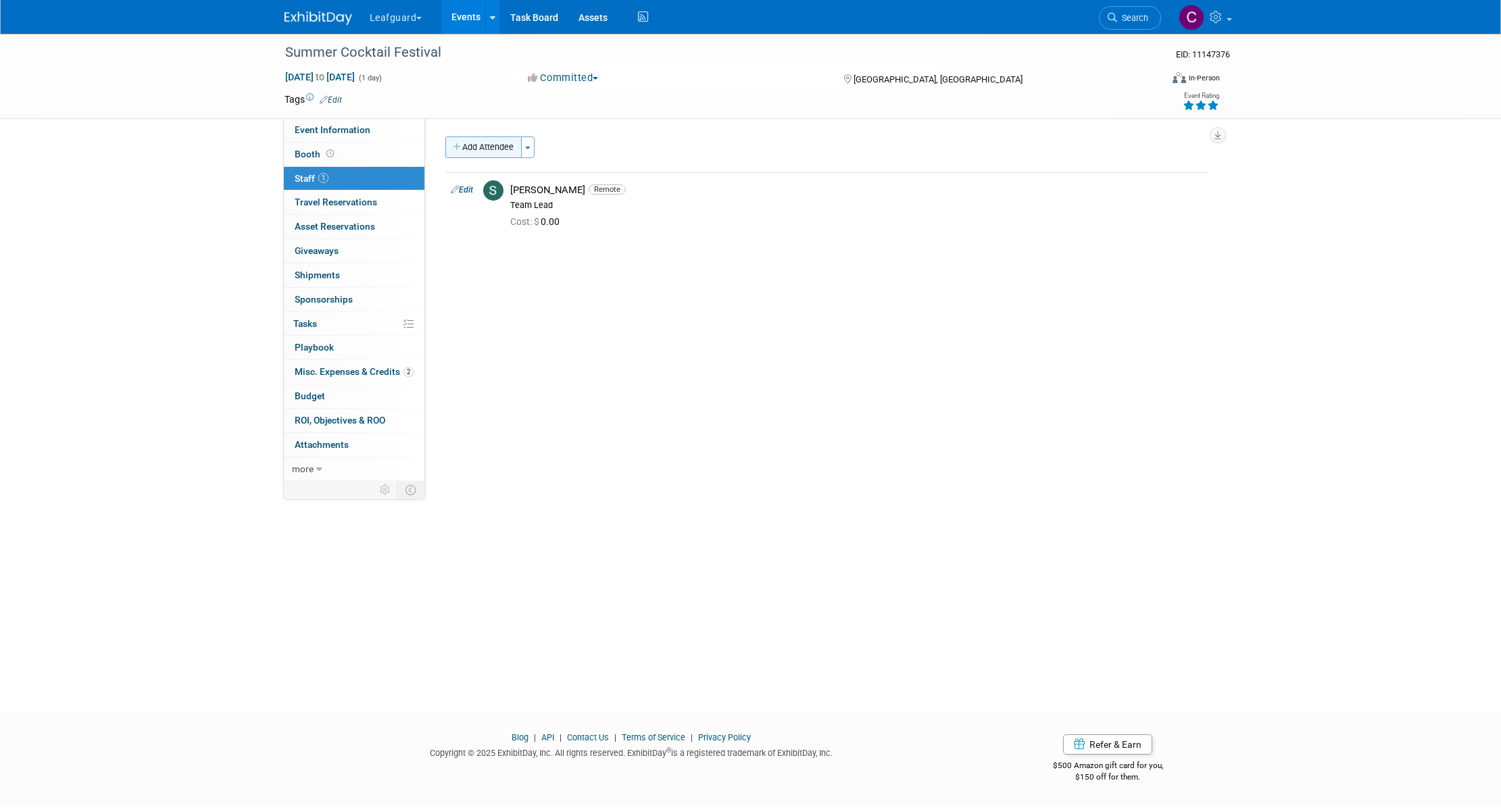
click at [501, 149] on button "Add Attendee" at bounding box center [483, 147] width 76 height 22
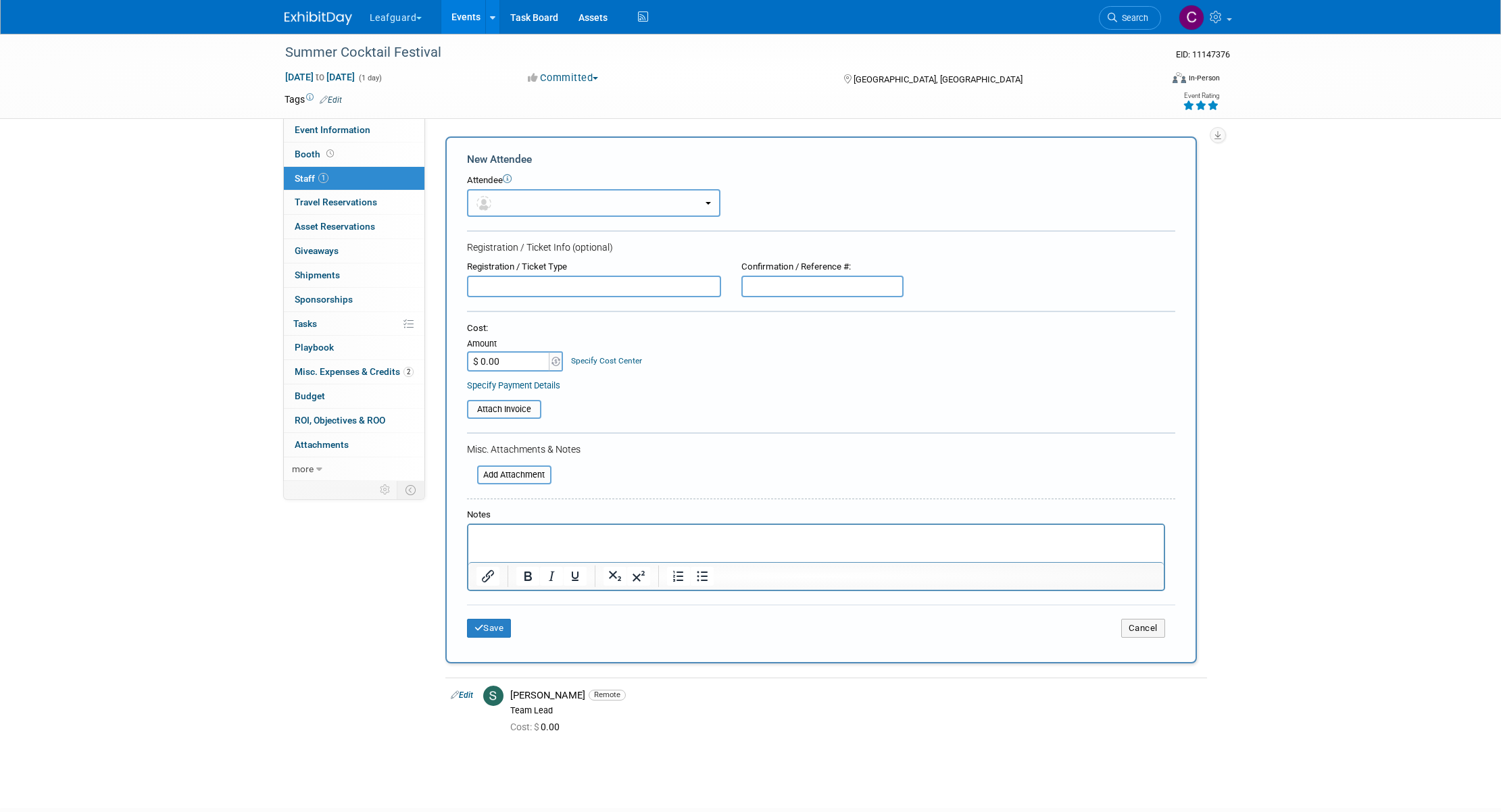
click at [712, 209] on button "button" at bounding box center [593, 203] width 253 height 27
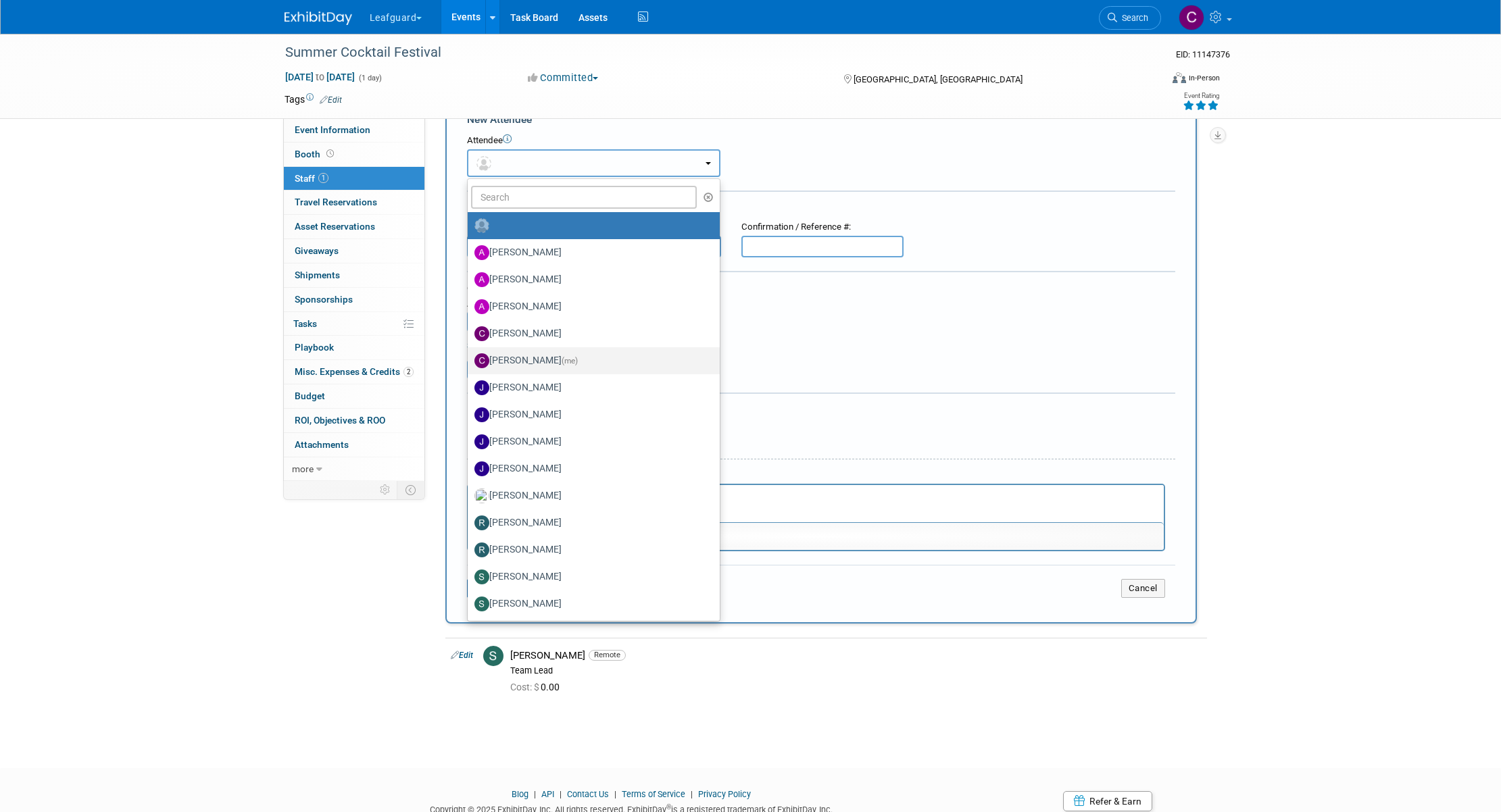
scroll to position [37, 0]
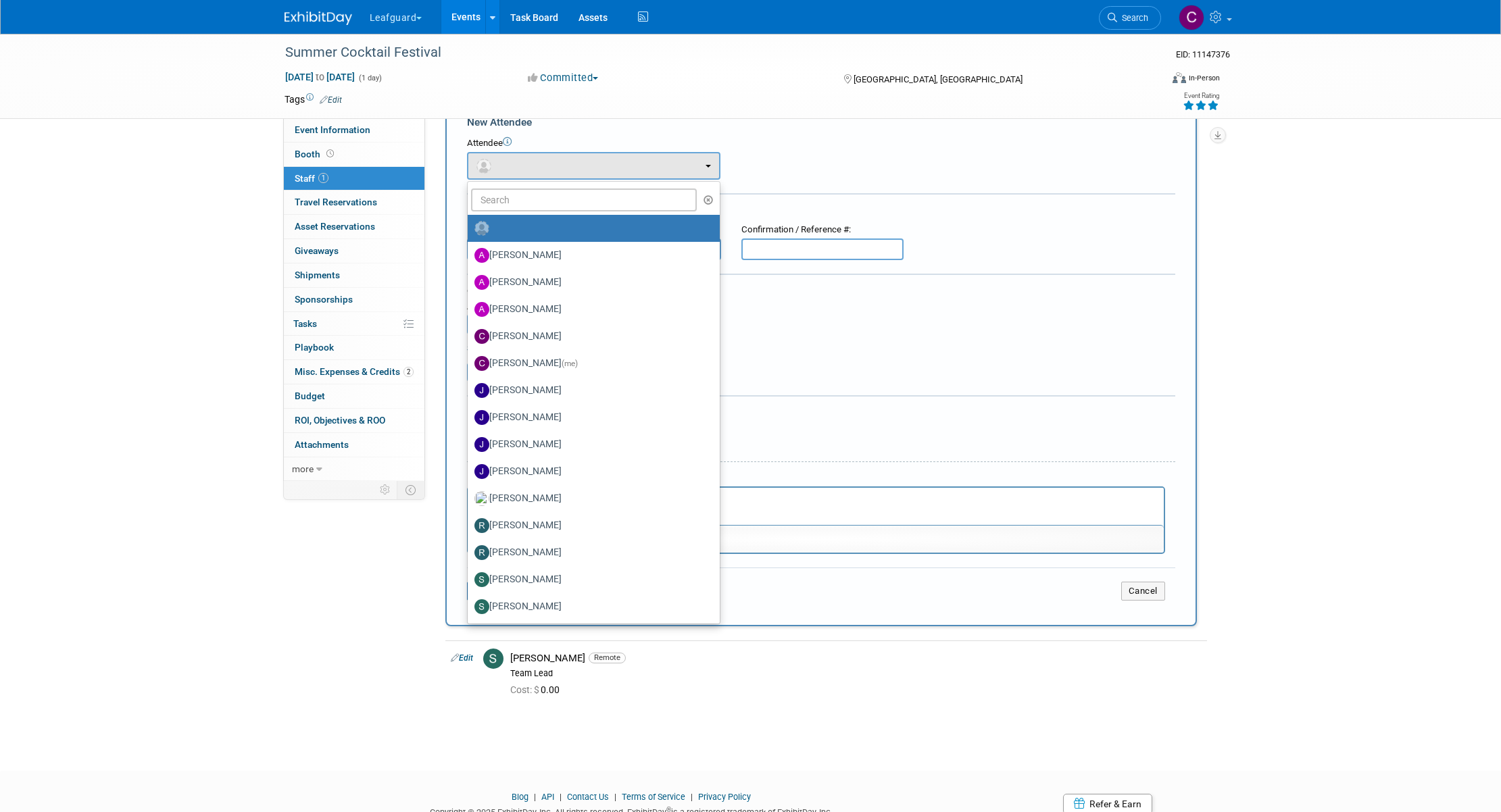
click at [816, 153] on div "Attendee <img src="https://www.exhibitday.com/Images/Unassigned-User-Icon.png" …" at bounding box center [820, 158] width 708 height 43
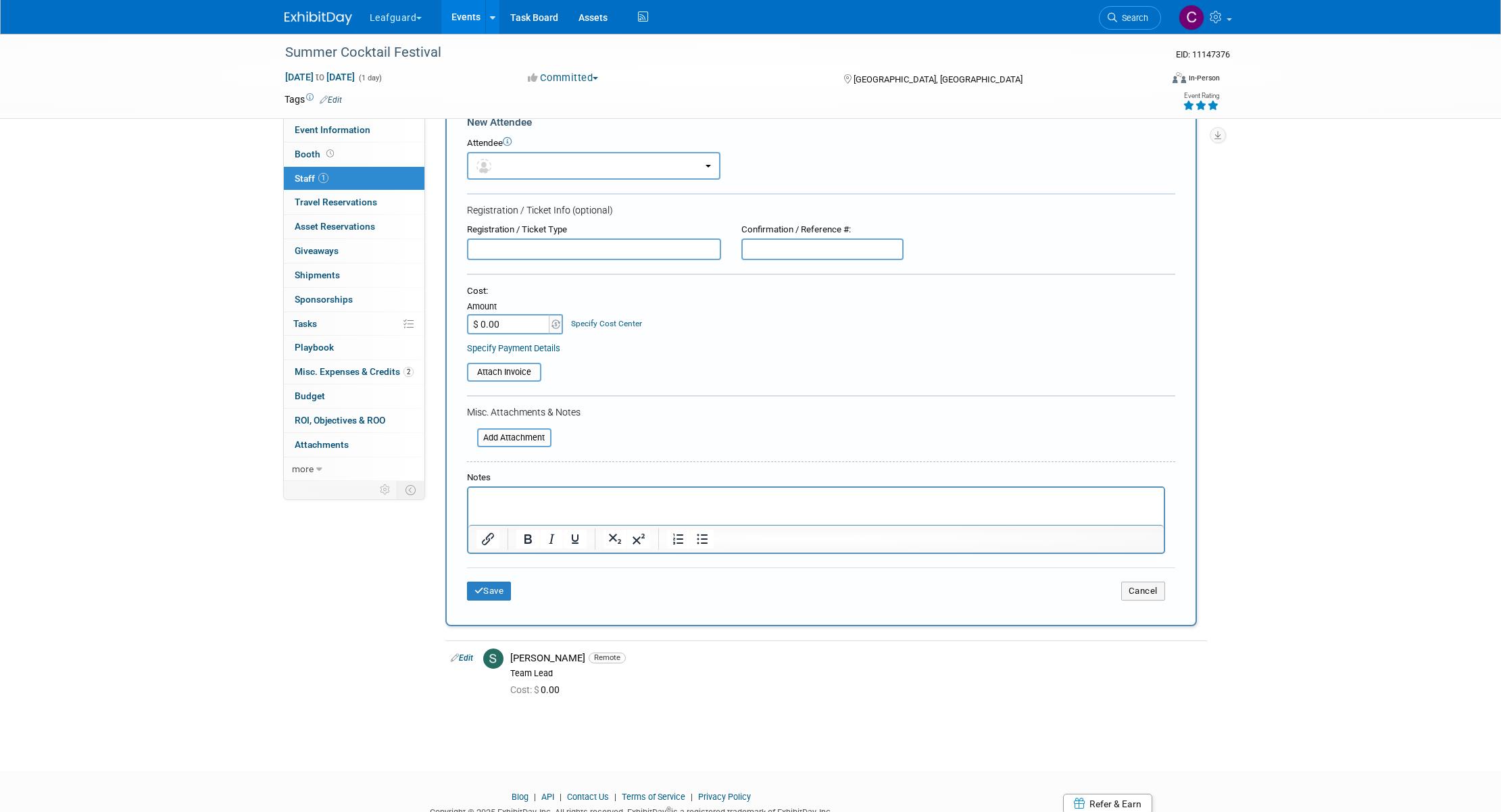
click at [508, 141] on icon at bounding box center [507, 141] width 9 height 9
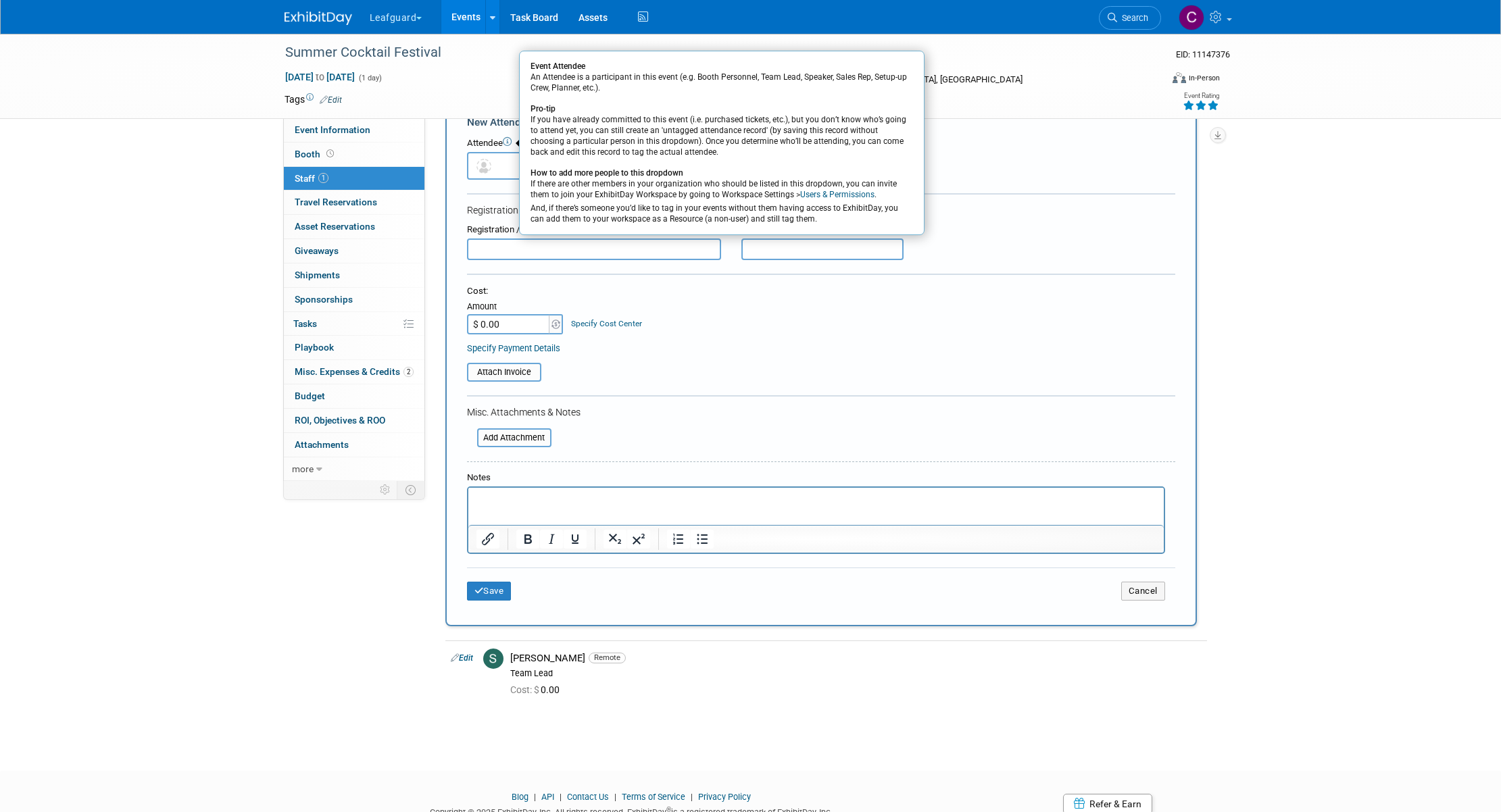
click at [976, 154] on div "Attendee Event Attendee An Attendee is a participant in this event (e.g. Booth …" at bounding box center [820, 158] width 708 height 43
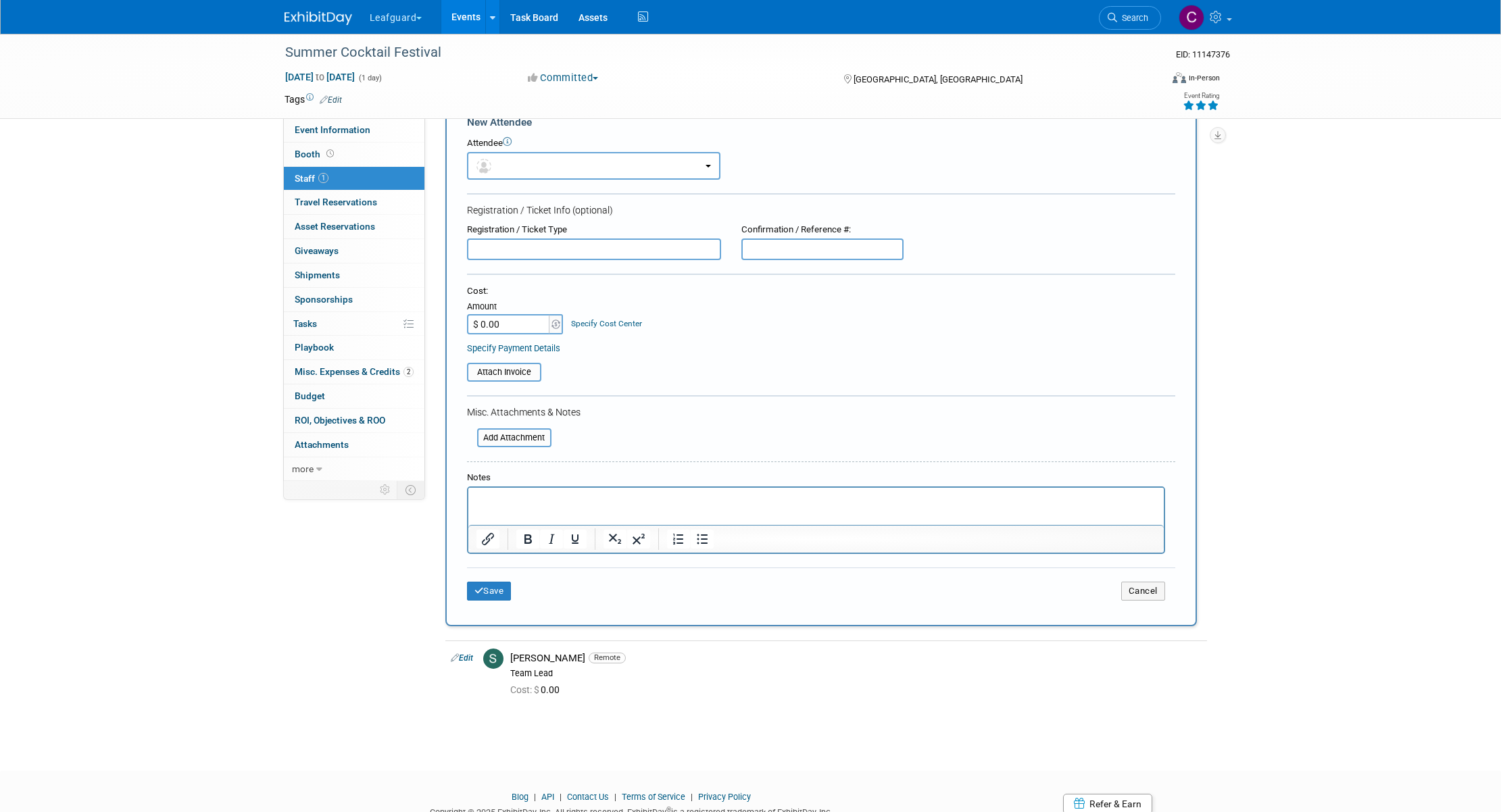
scroll to position [0, 0]
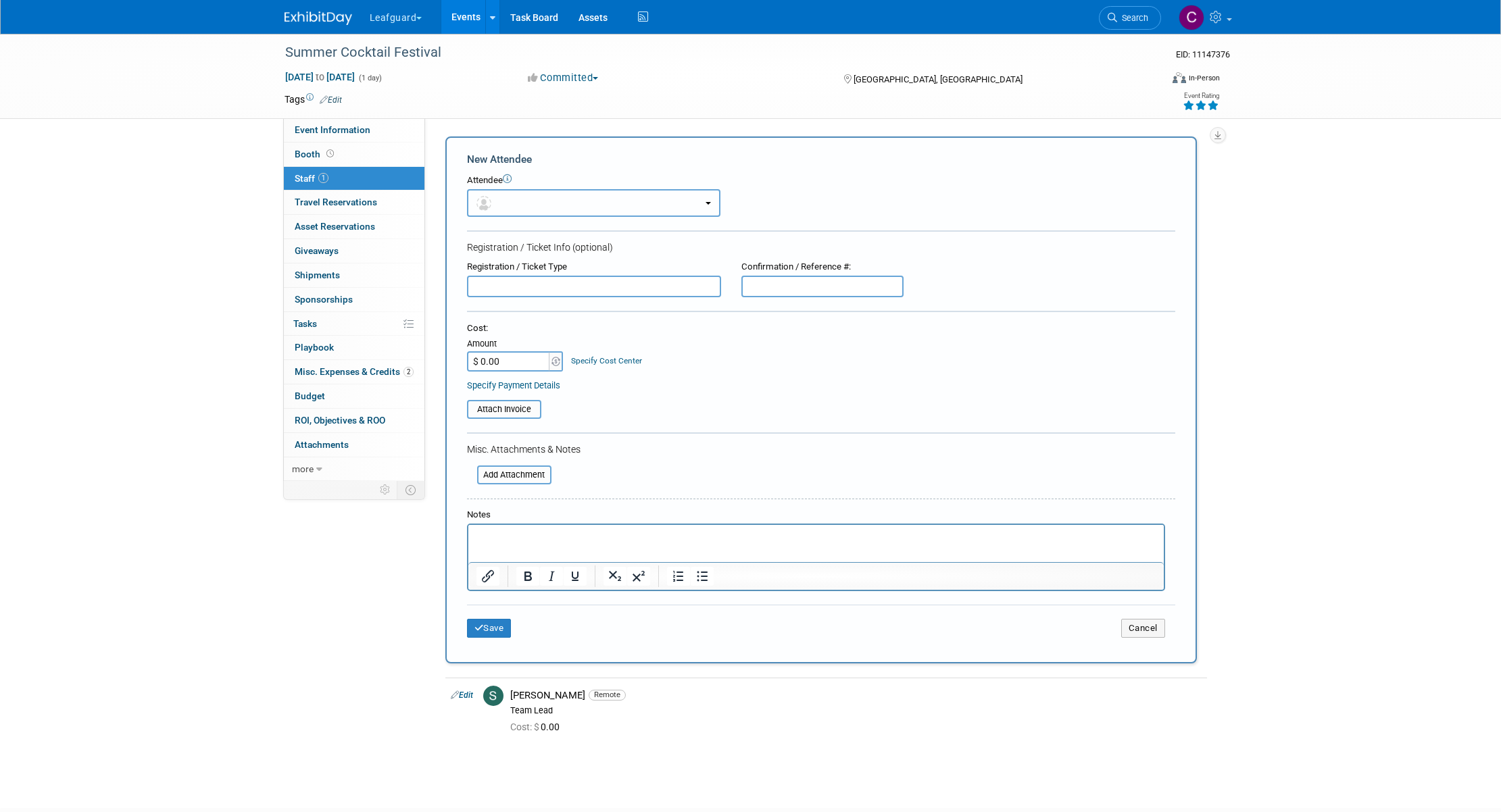
click at [713, 201] on button "button" at bounding box center [593, 203] width 253 height 27
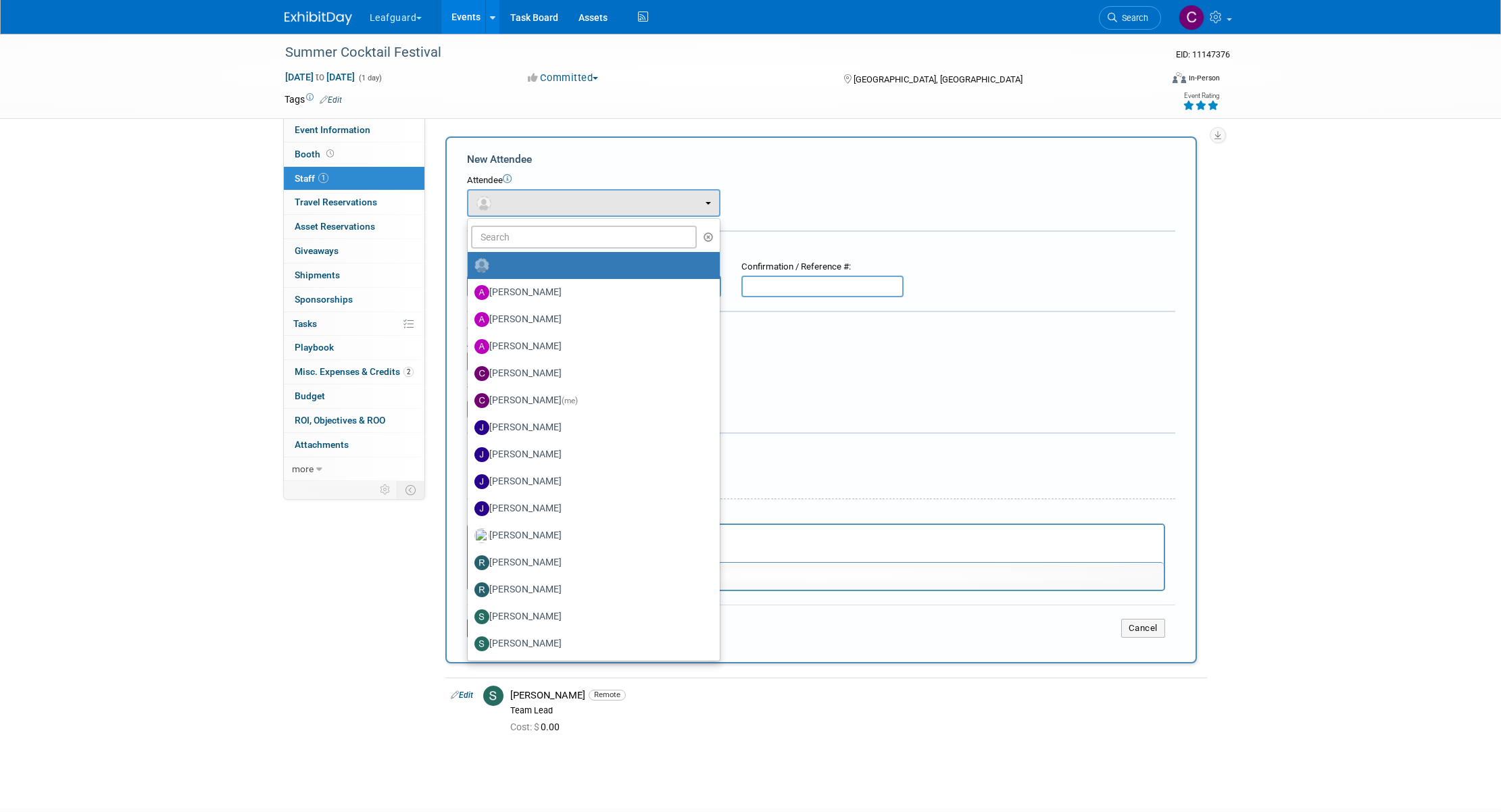
click at [572, 271] on label at bounding box center [590, 265] width 231 height 22
click at [470, 268] on input "radio" at bounding box center [465, 263] width 9 height 9
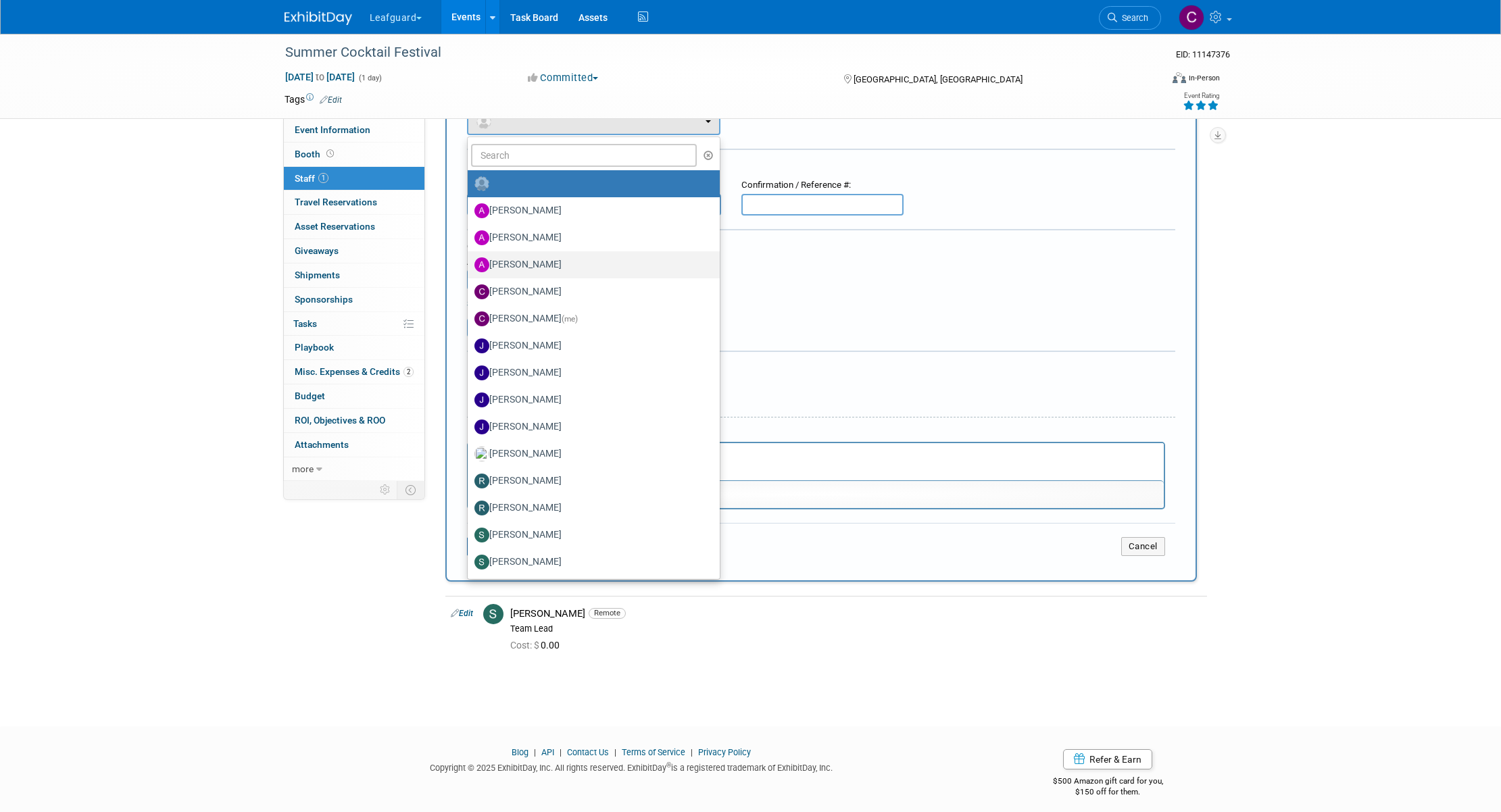
scroll to position [55, 0]
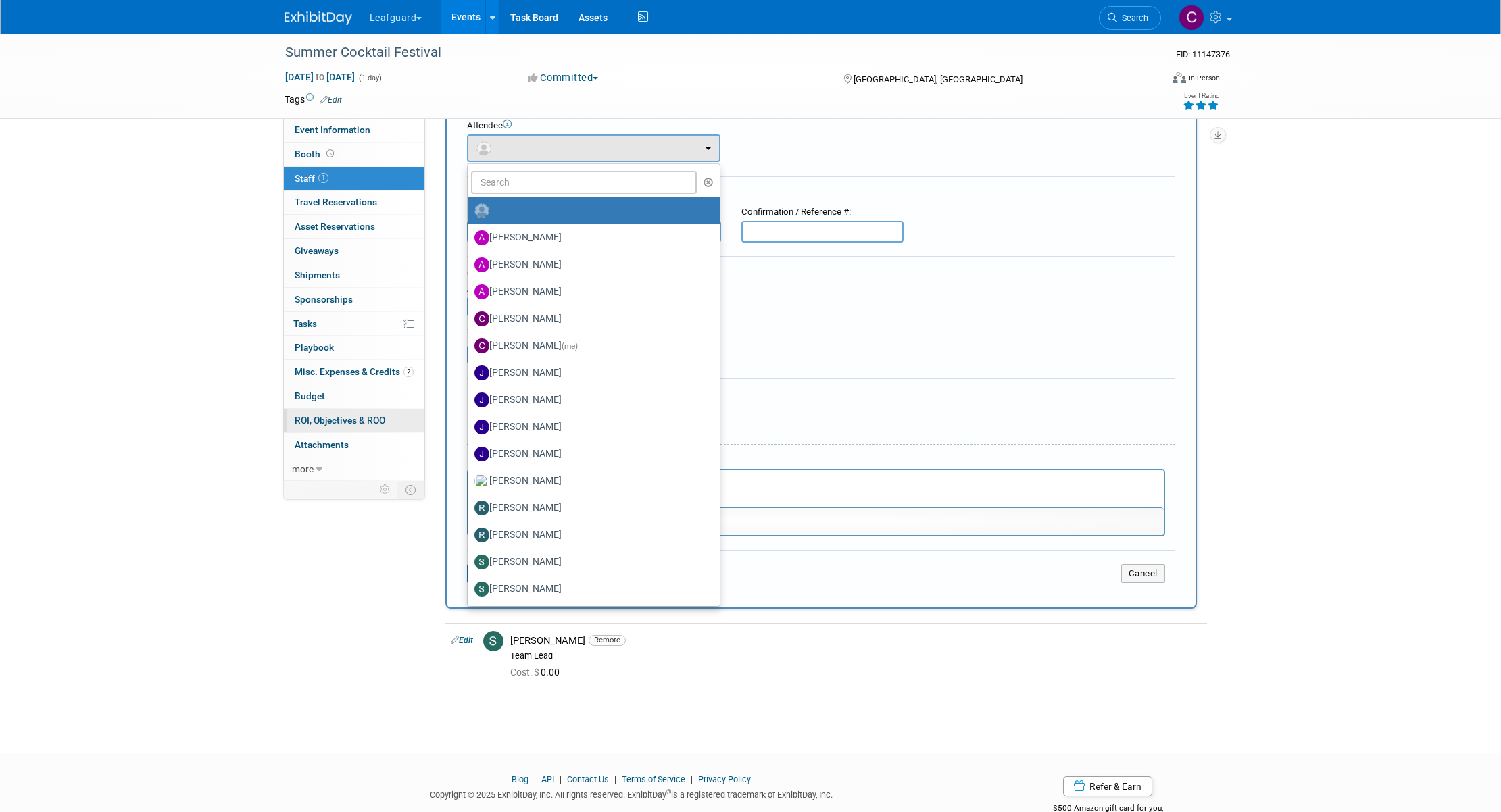
click at [328, 421] on span "ROI, Objectives & ROO 0" at bounding box center [340, 419] width 91 height 10
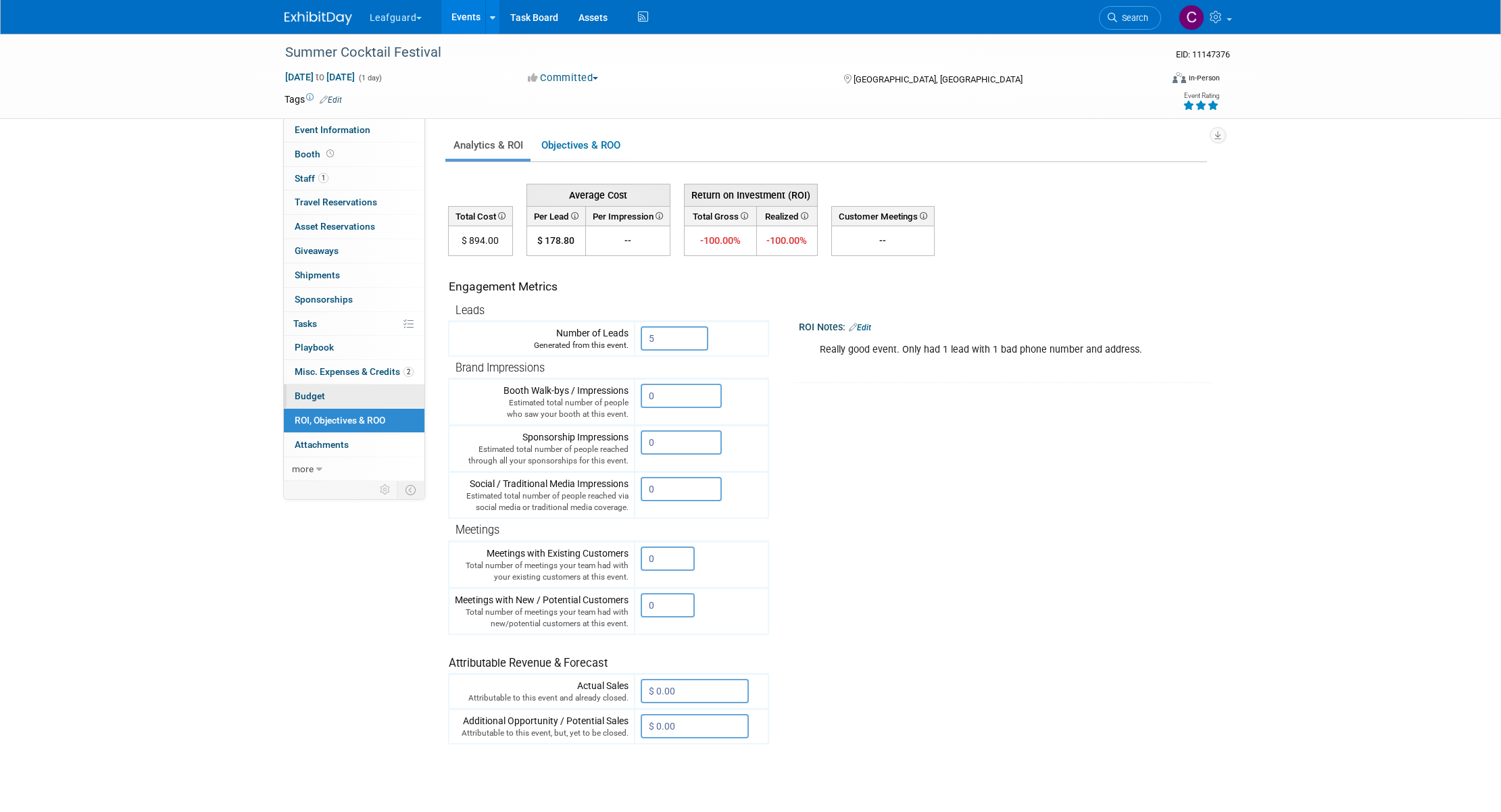
click at [323, 396] on span "Budget" at bounding box center [310, 395] width 31 height 10
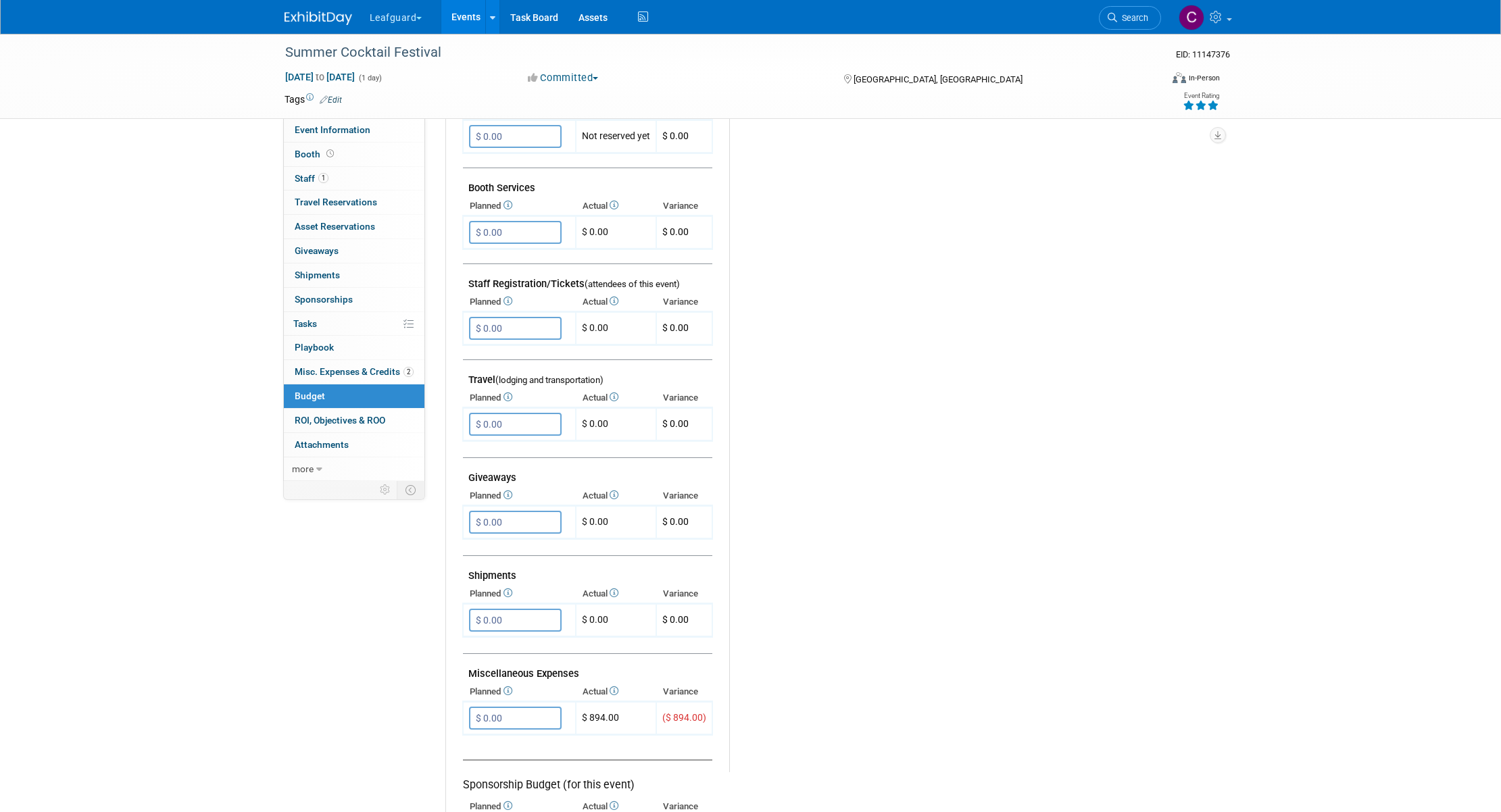
scroll to position [307, 0]
click at [526, 334] on input "$ 0.00" at bounding box center [515, 330] width 92 height 23
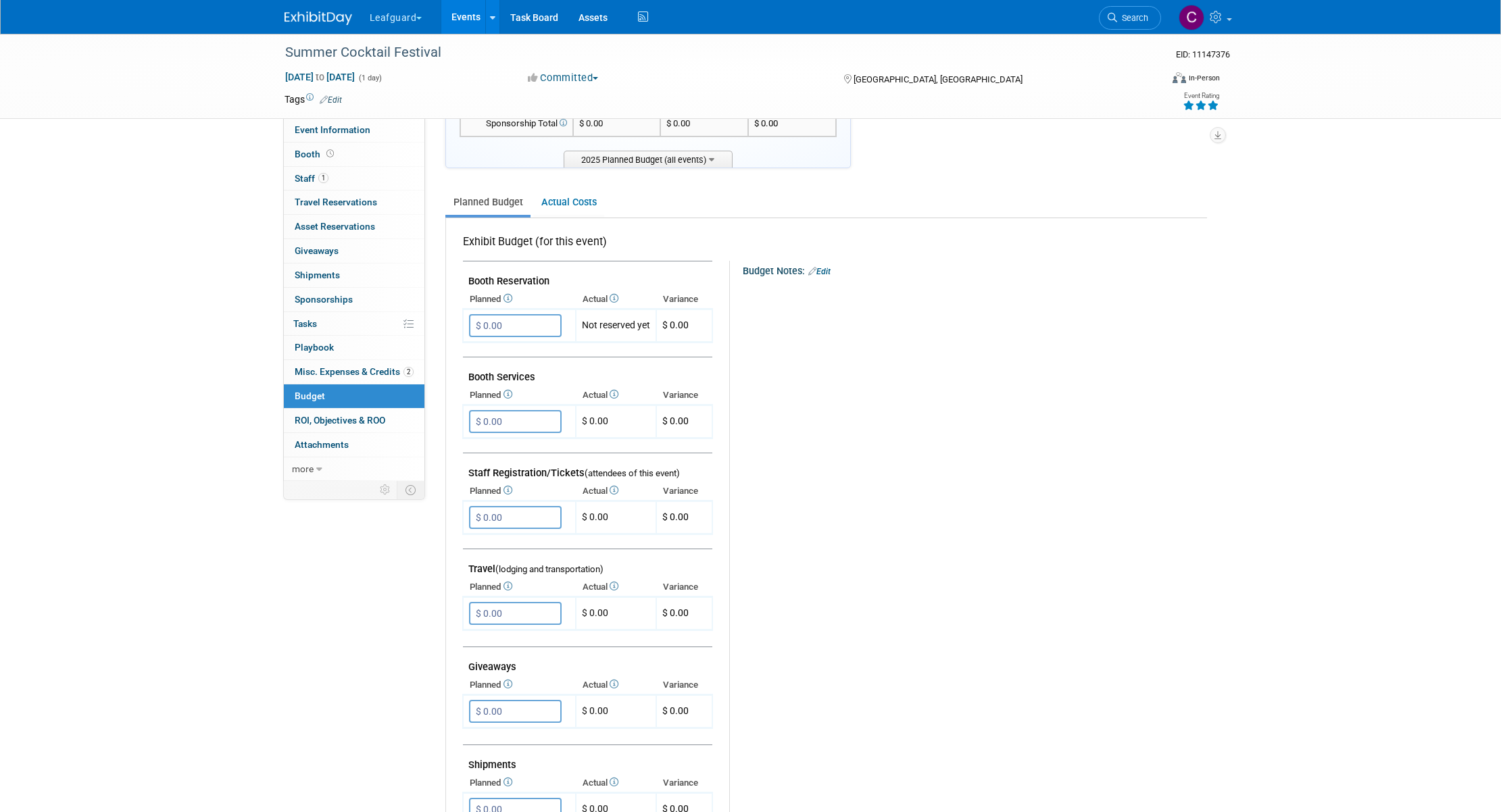
scroll to position [121, 0]
click at [512, 325] on input "$ 0.00" at bounding box center [515, 324] width 92 height 23
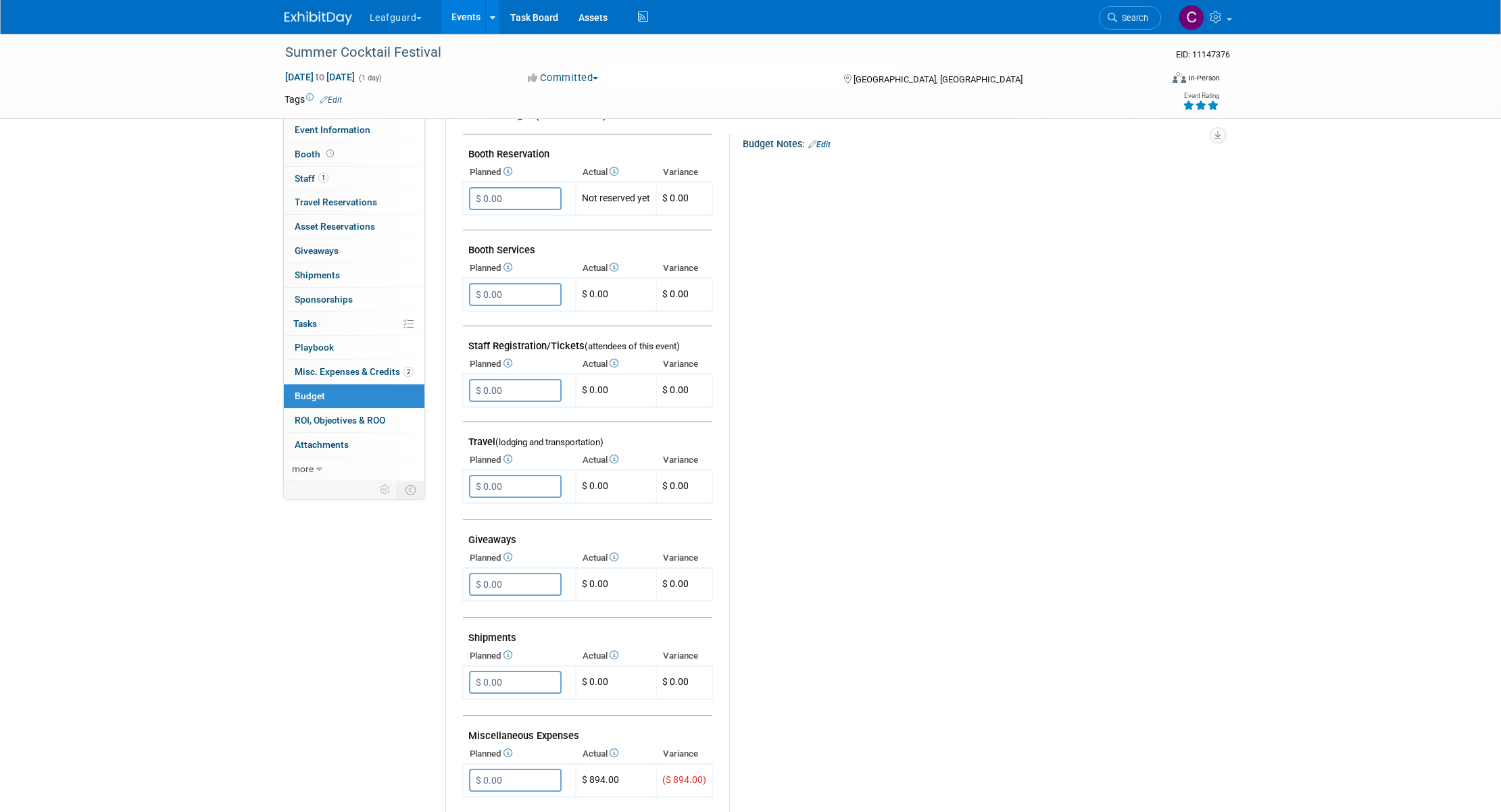
scroll to position [0, 0]
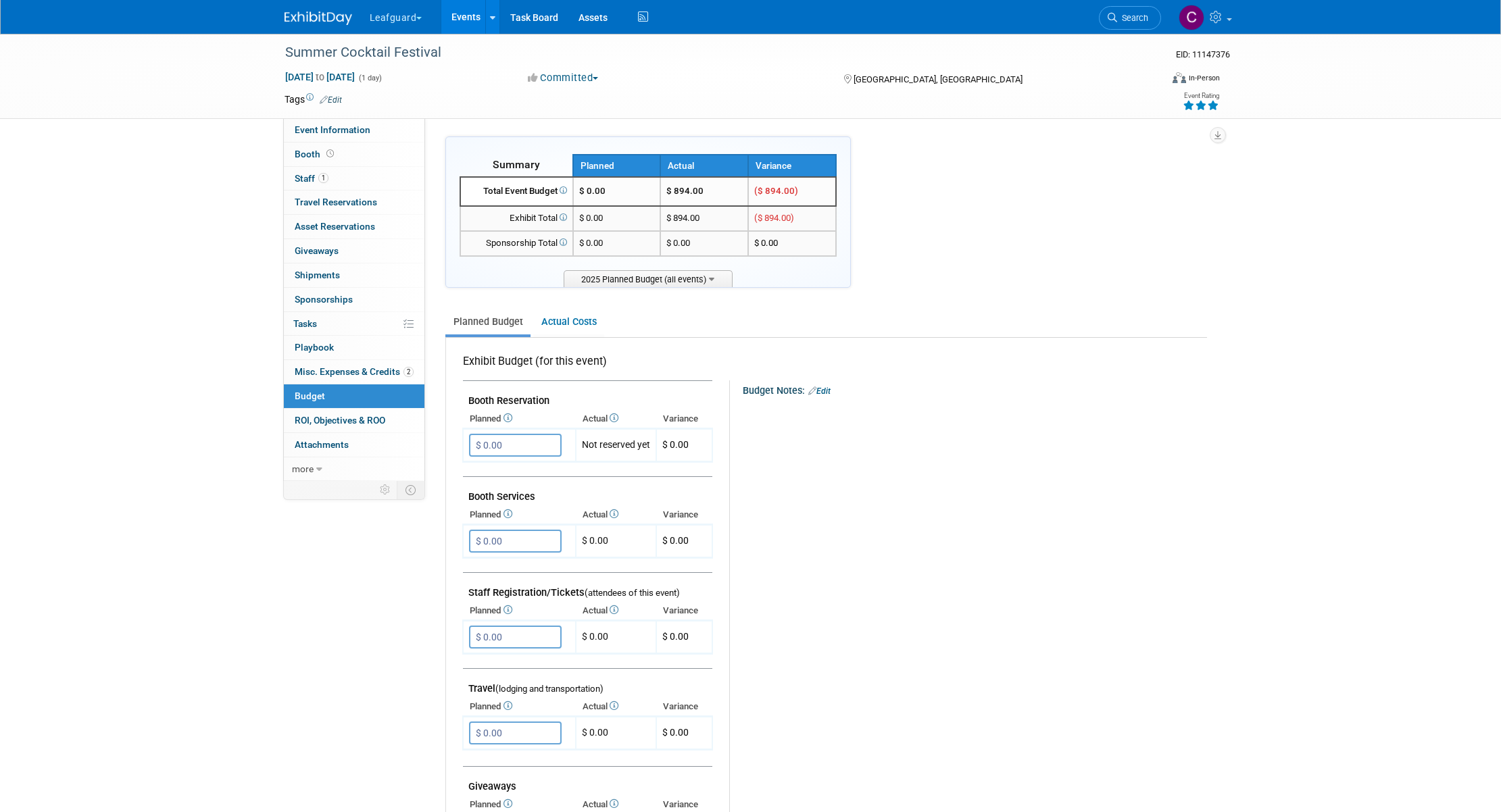
click at [459, 18] on link "Events" at bounding box center [465, 17] width 49 height 34
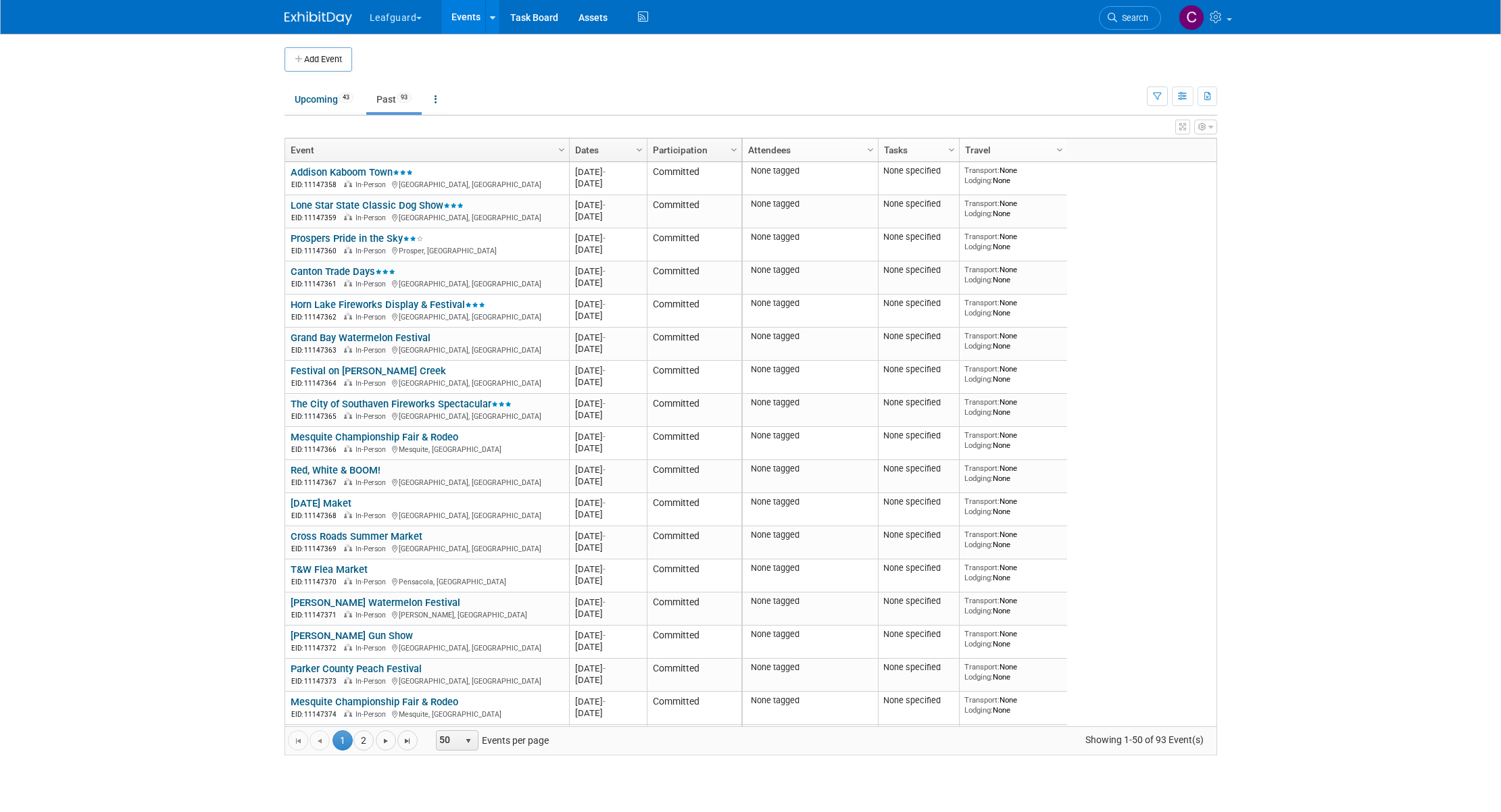
click at [1209, 127] on icon "button" at bounding box center [1211, 127] width 5 height 8
click at [1058, 169] on link "Advanced Options" at bounding box center [1119, 171] width 175 height 20
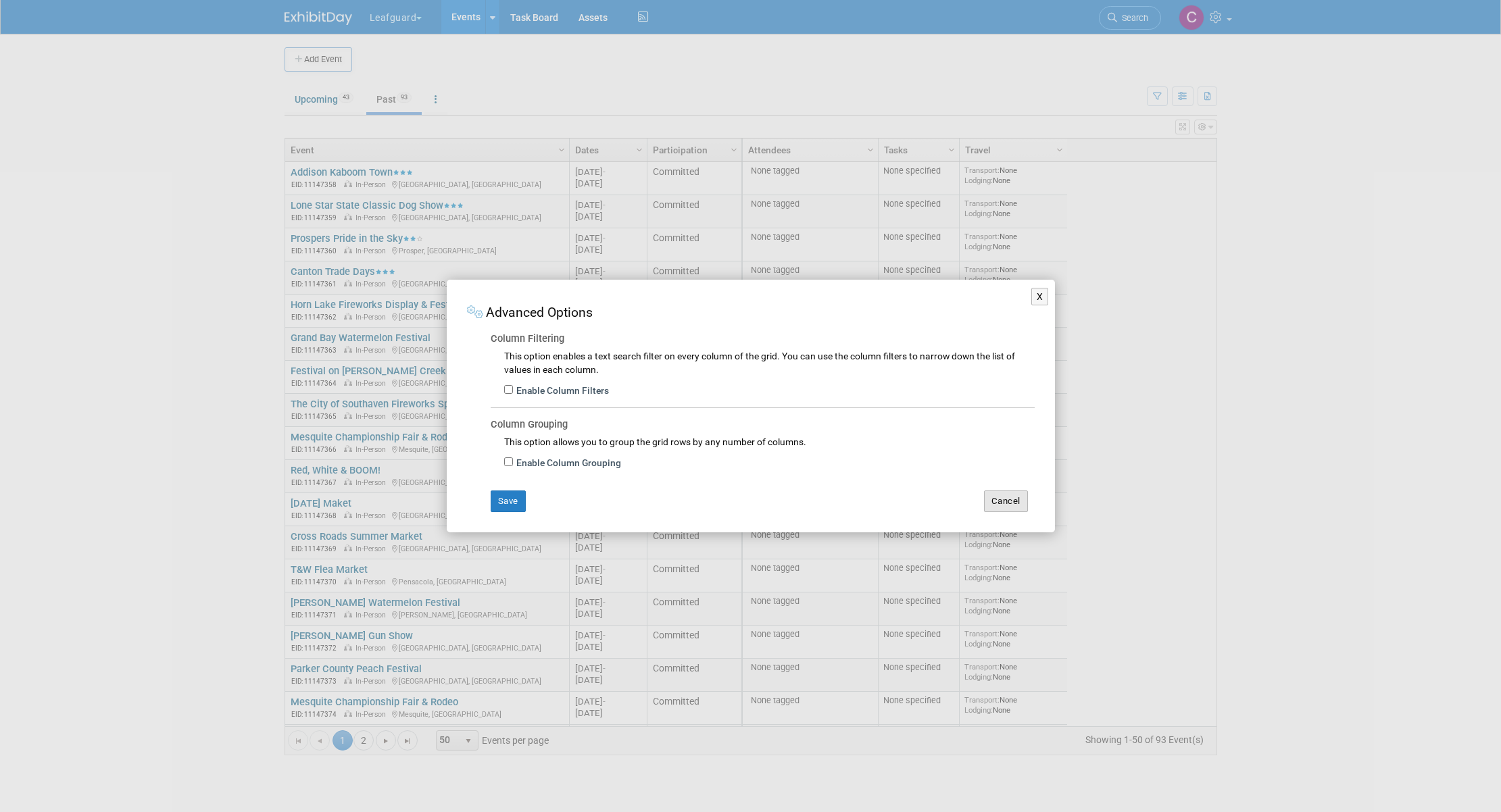
click at [1004, 506] on button "Cancel" at bounding box center [1006, 501] width 44 height 22
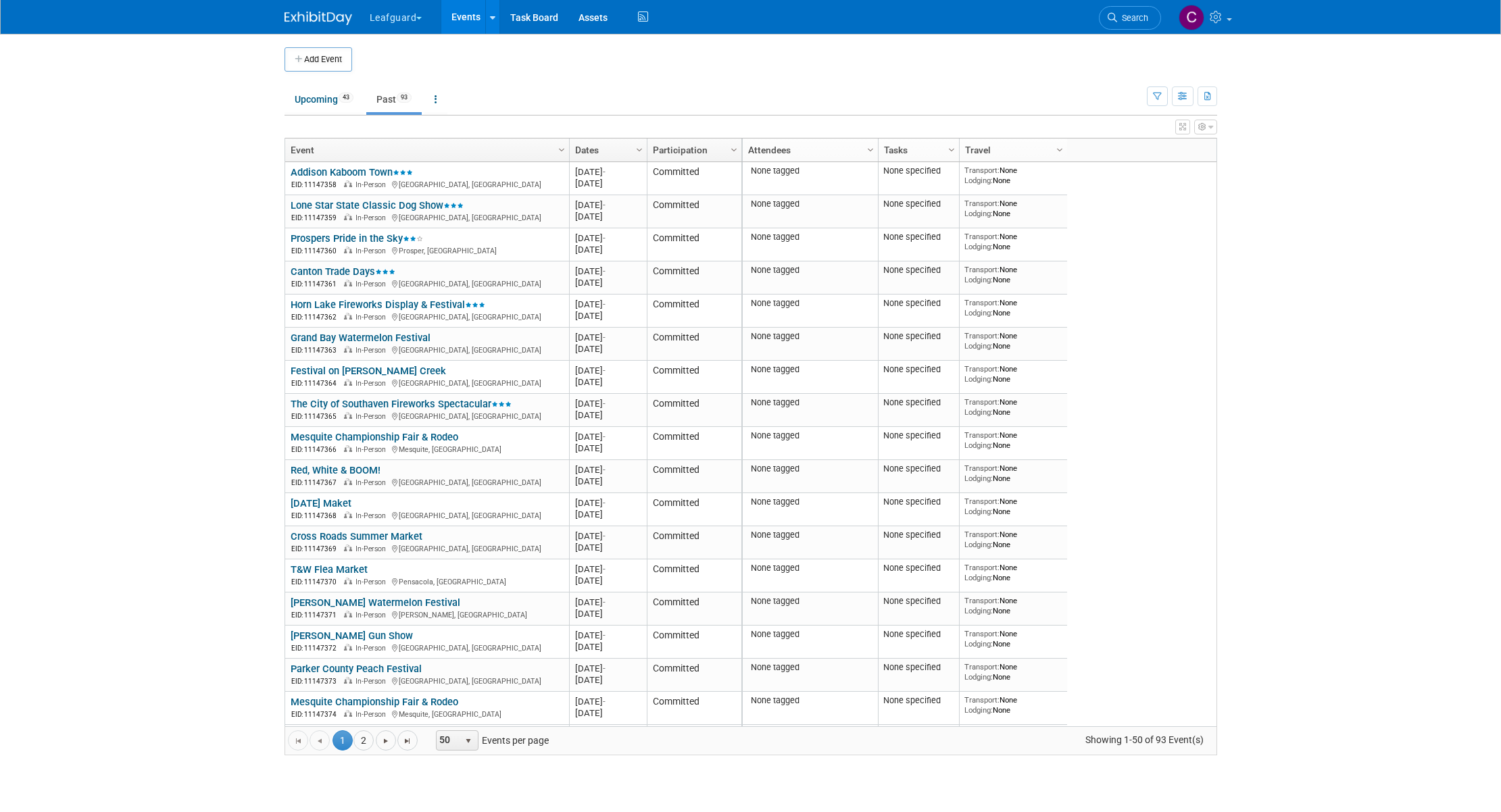
click at [1188, 127] on button "button" at bounding box center [1183, 127] width 15 height 15
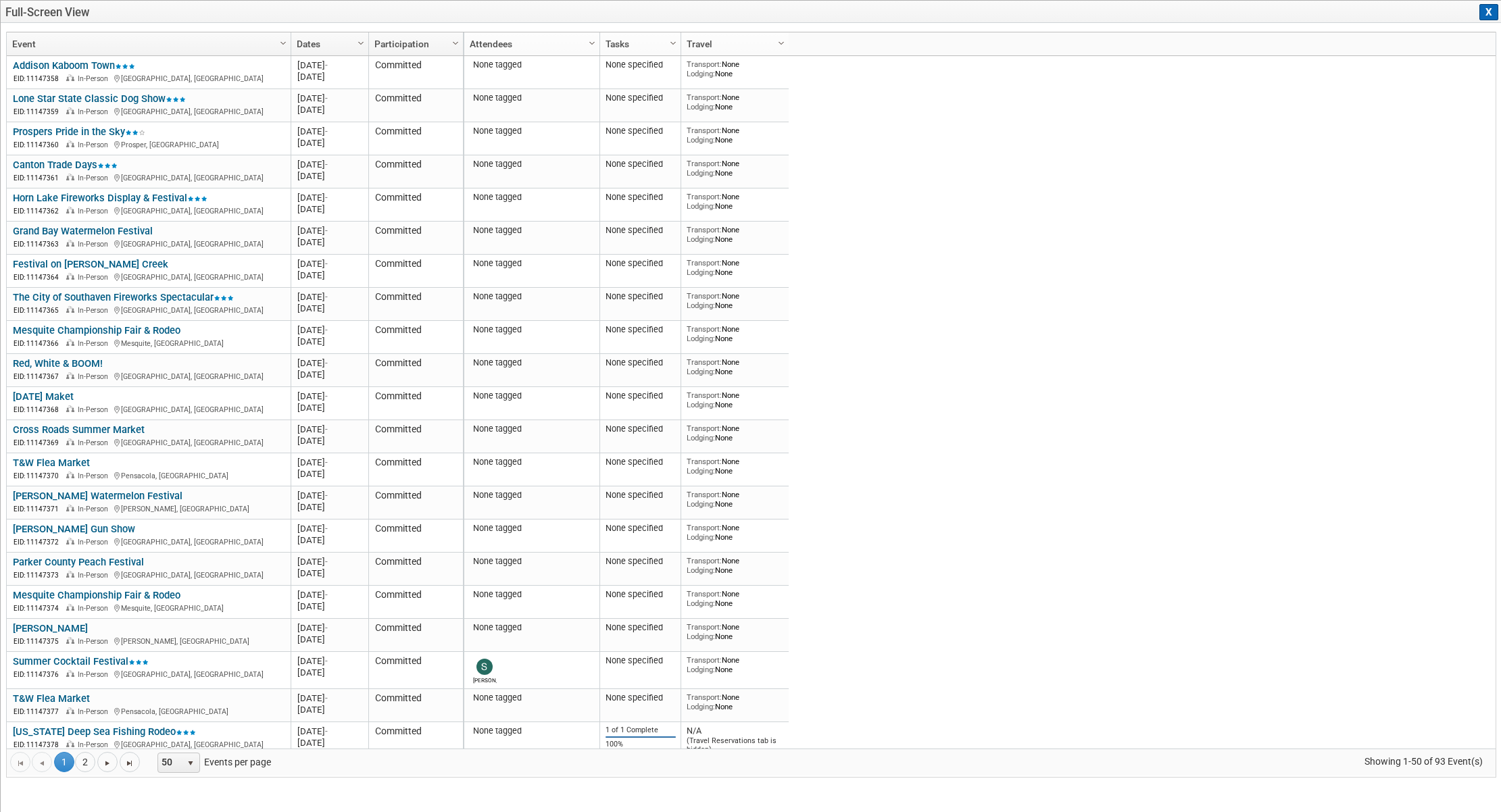
click at [1159, 160] on div "None tagged None specified Transport: None Lodging: None 2025 M-2025-[DATE] [GE…" at bounding box center [979, 402] width 1033 height 692
click at [1491, 13] on button "X" at bounding box center [1489, 12] width 19 height 16
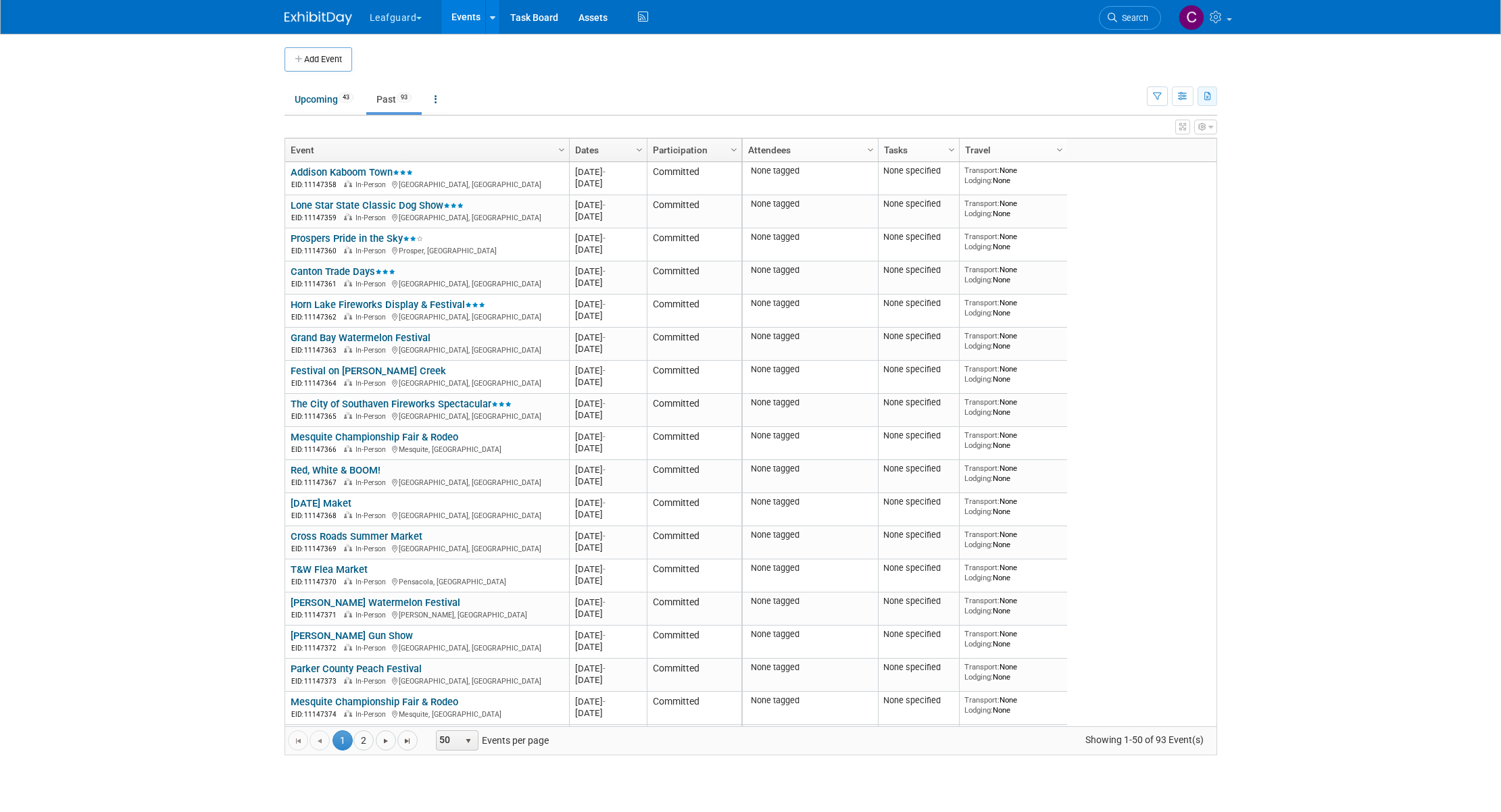
click at [1205, 99] on icon "button" at bounding box center [1208, 96] width 7 height 9
click at [1269, 114] on body "Leafguard Explore: My Workspaces 12 Go to Workspace: Apex Champion Windows G.D.…" at bounding box center [750, 406] width 1501 height 812
click at [1180, 96] on icon "button" at bounding box center [1183, 96] width 10 height 9
click at [1264, 164] on body "Leafguard Explore: My Workspaces 12 Go to Workspace: Apex Champion Windows G.D.…" at bounding box center [750, 406] width 1501 height 812
click at [1210, 126] on icon "button" at bounding box center [1211, 127] width 5 height 8
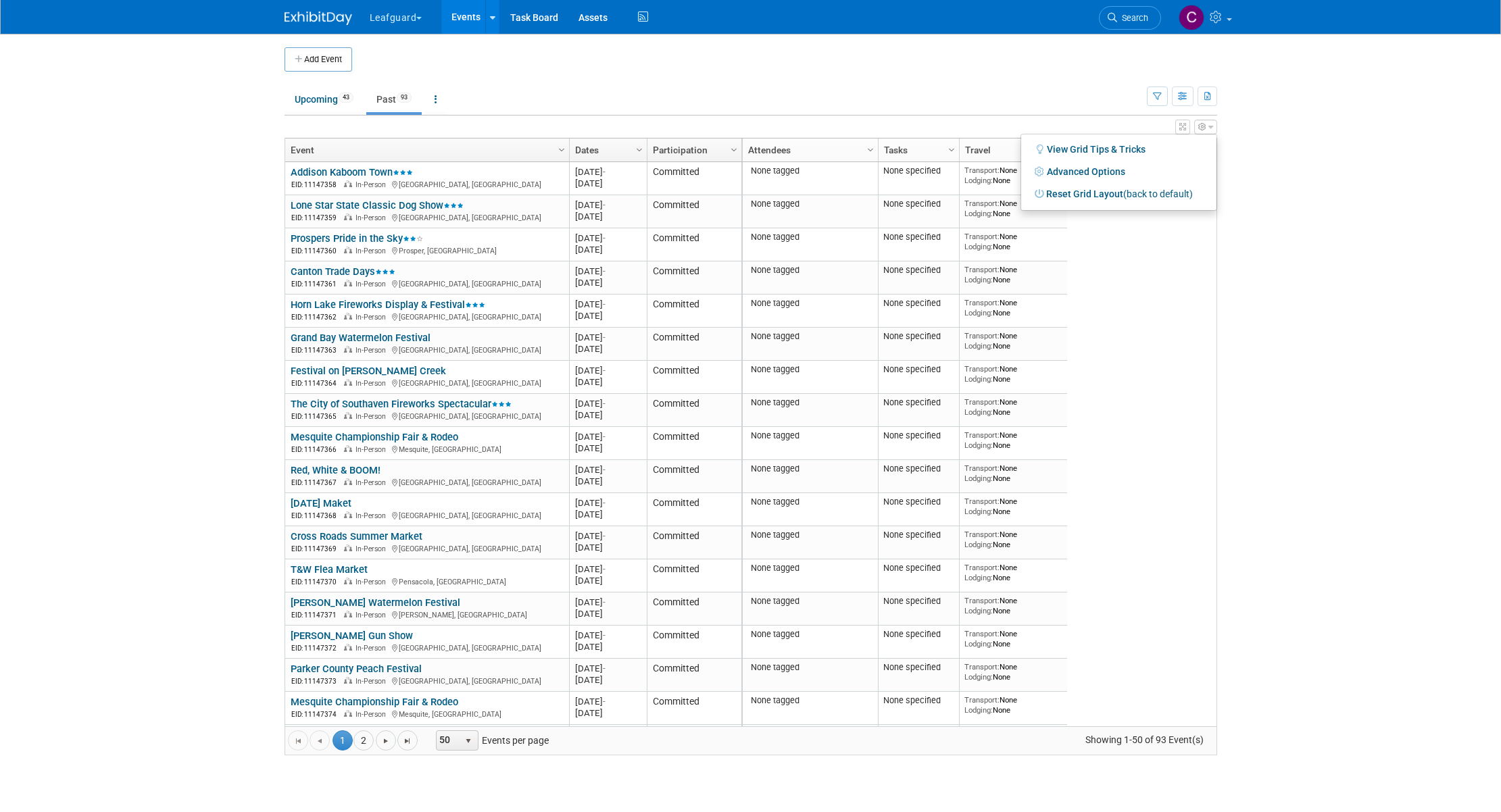
click at [1257, 168] on body "Leafguard Explore: My Workspaces 12 Go to Workspace: Apex Champion Windows G.D.…" at bounding box center [750, 406] width 1501 height 812
click at [1059, 151] on span "Column Settings" at bounding box center [1059, 149] width 10 height 10
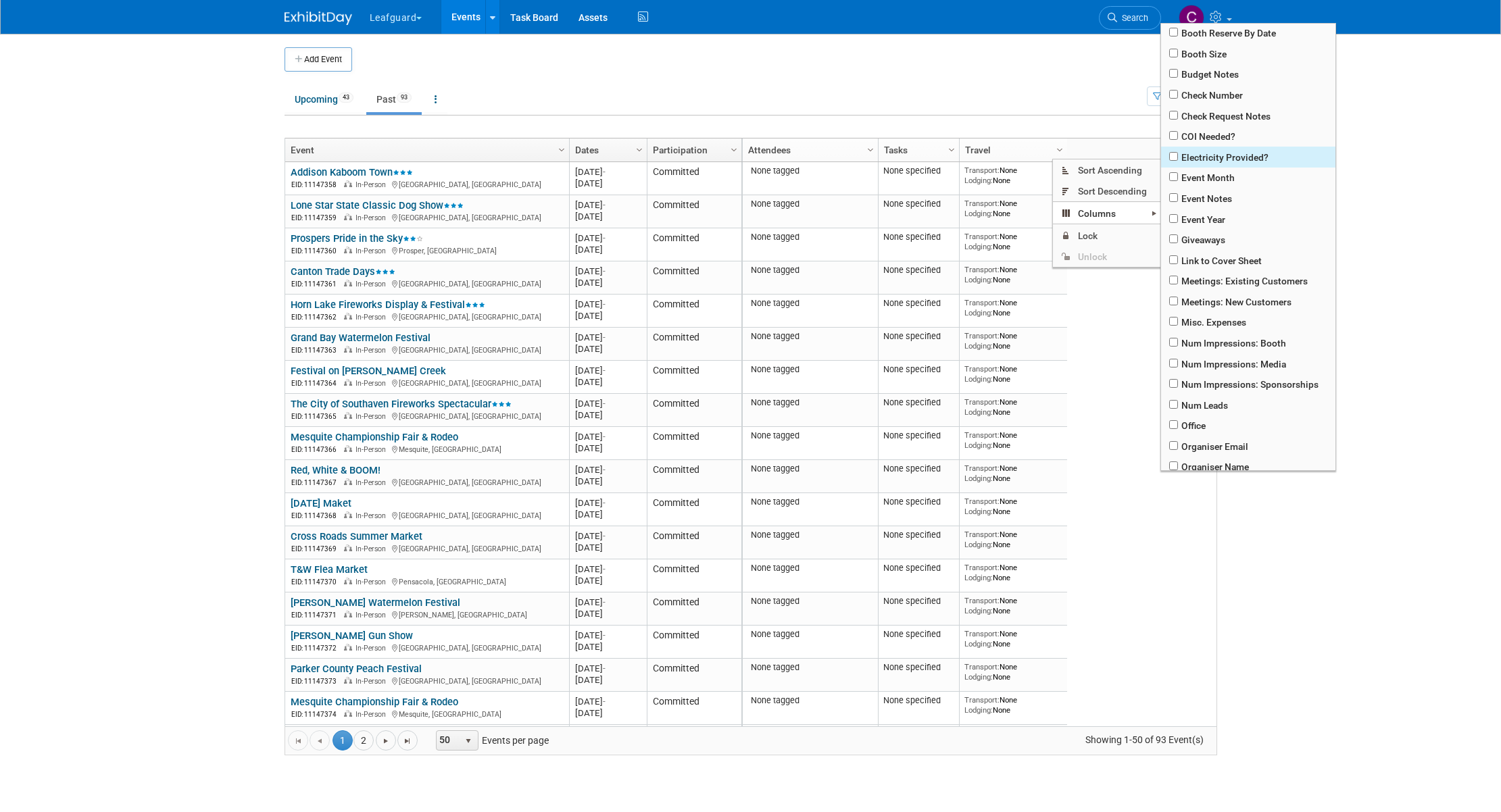
scroll to position [125, 0]
click at [1178, 321] on input "checkbox" at bounding box center [1173, 320] width 9 height 9
checkbox input "true"
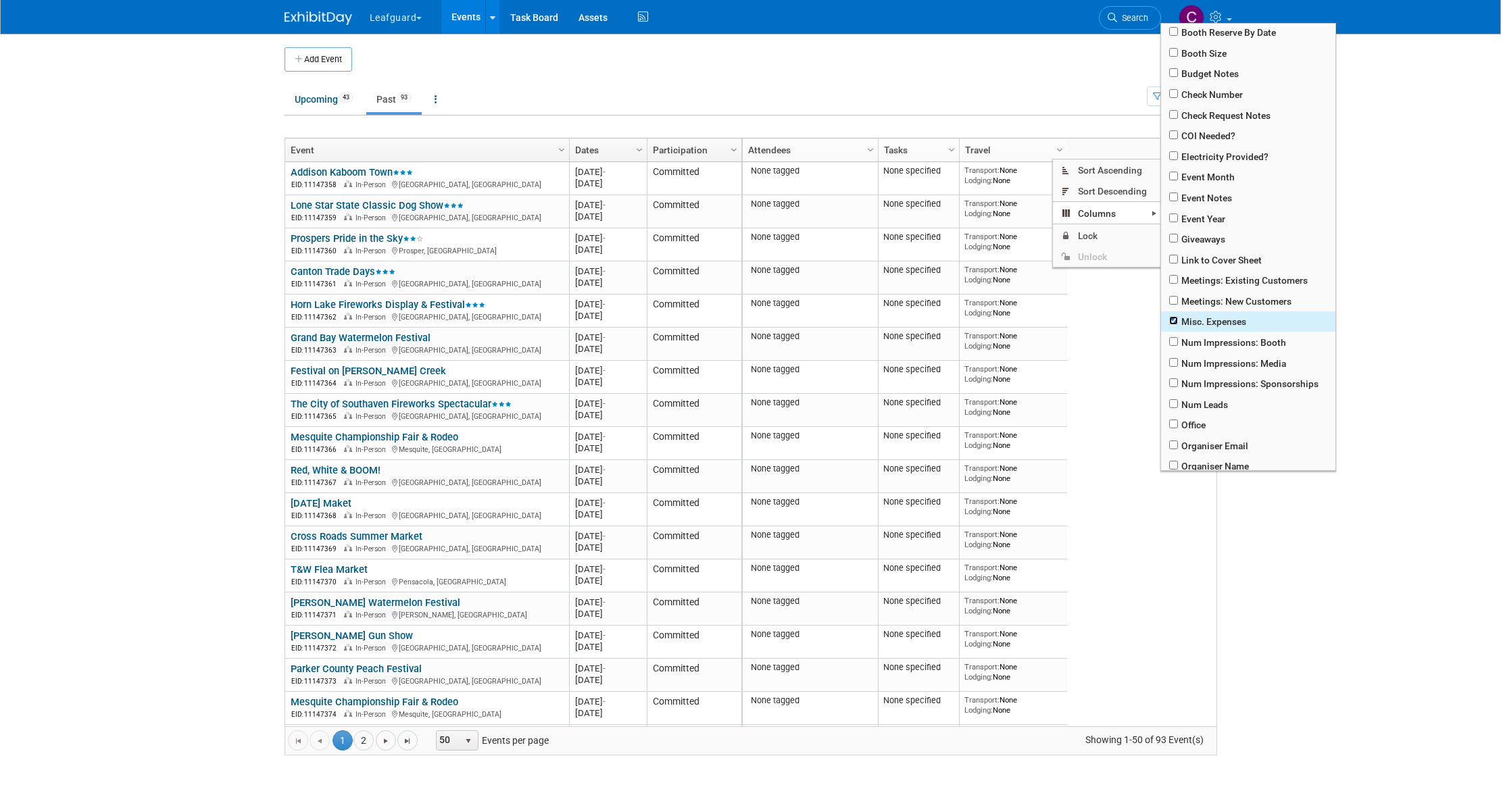
checkbox input "true"
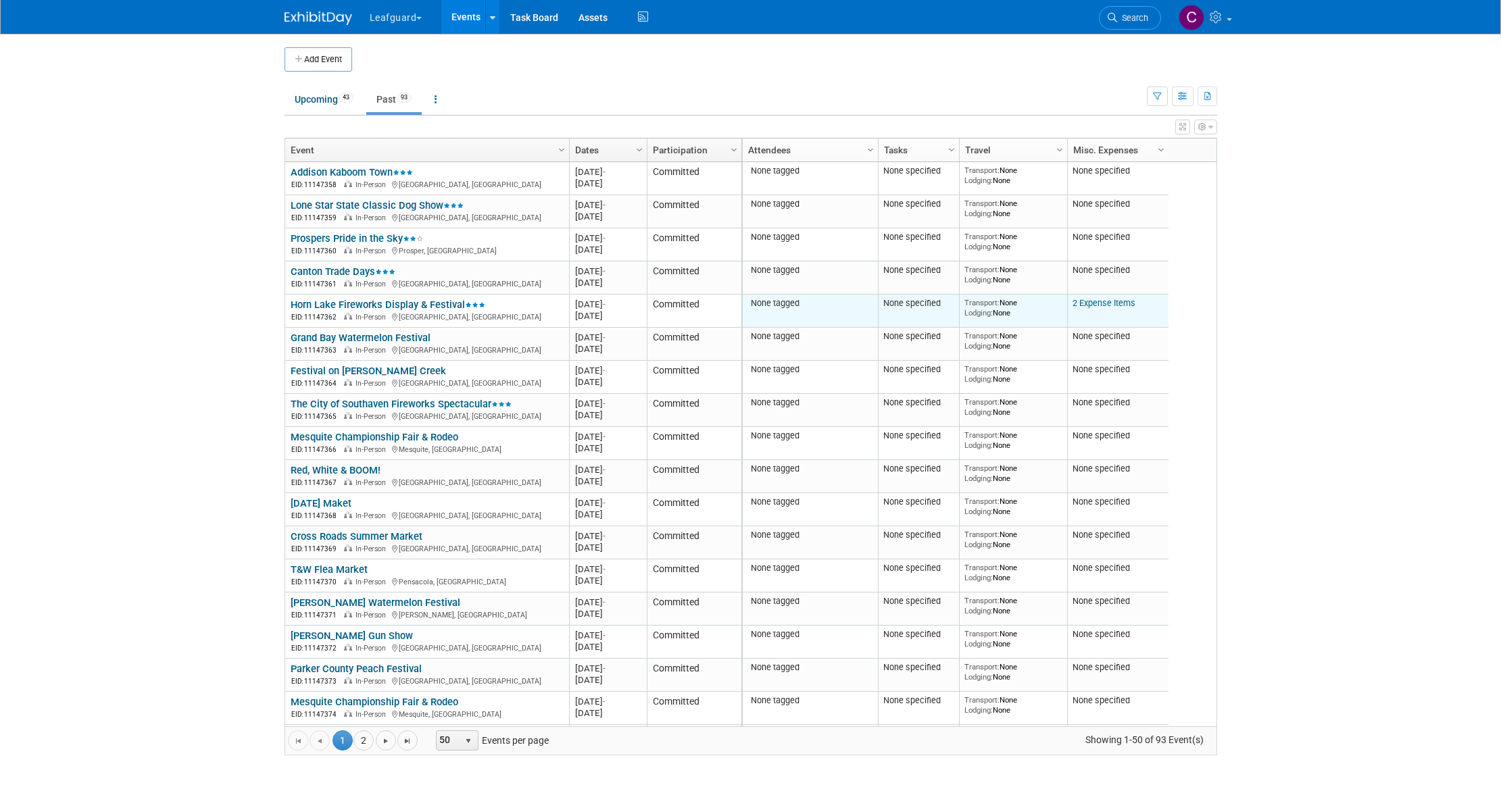
click at [1085, 304] on link "2 Expense Items" at bounding box center [1104, 303] width 63 height 10
click at [1163, 149] on span "Column Settings" at bounding box center [1160, 149] width 10 height 10
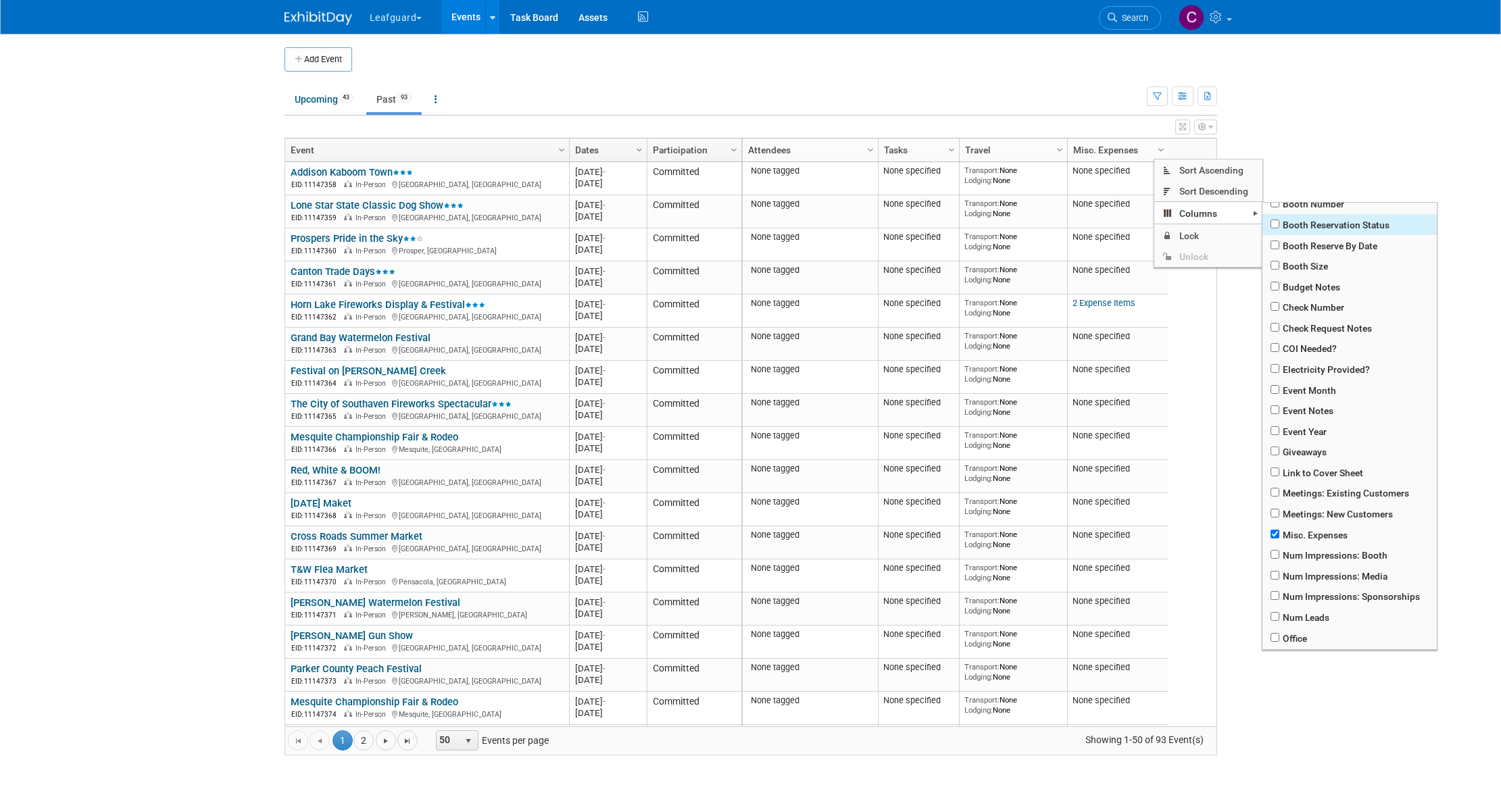
scroll to position [95, 0]
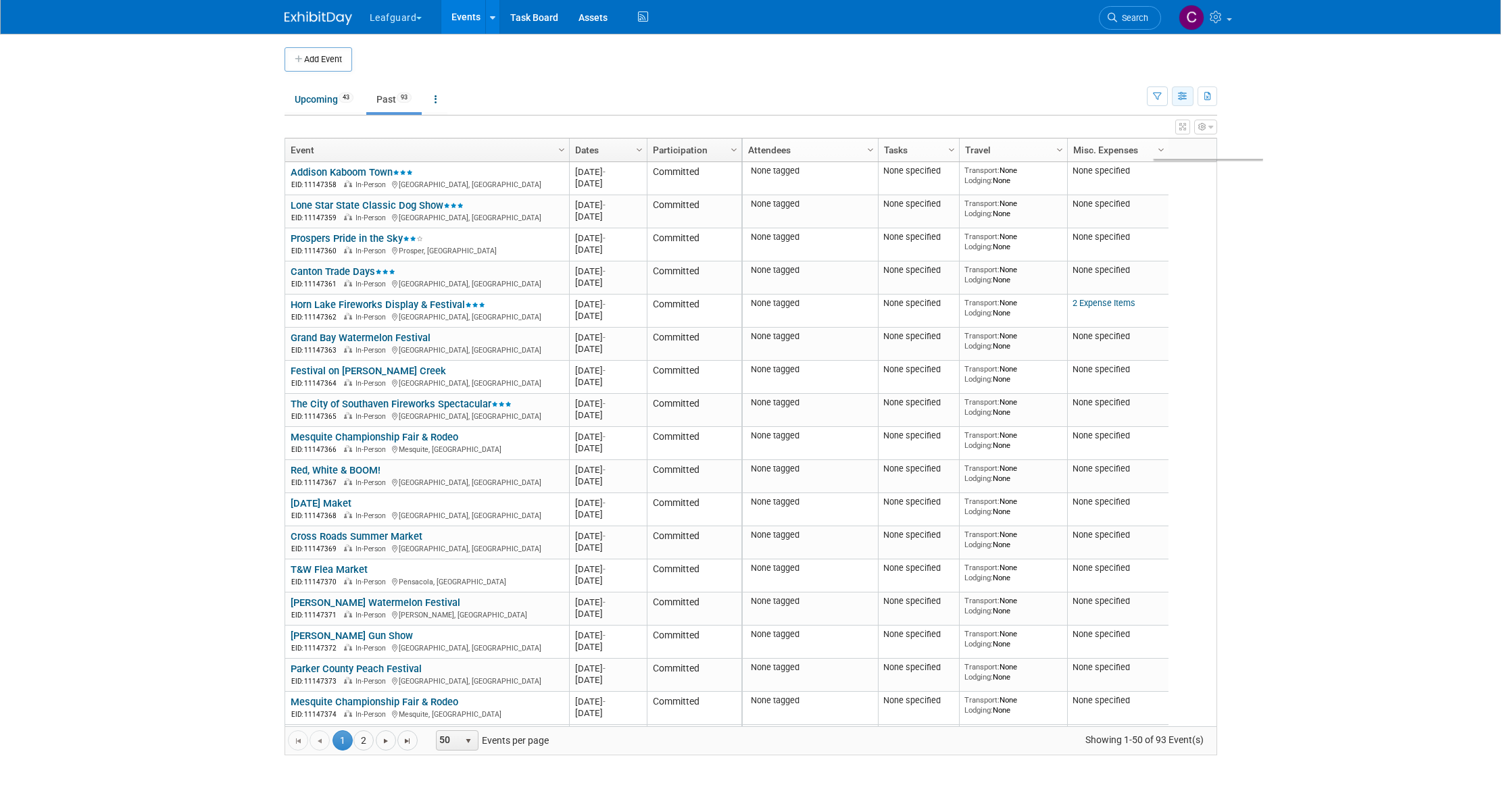
click at [1180, 96] on icon "button" at bounding box center [1183, 96] width 10 height 9
click at [1138, 166] on link "Detail View" at bounding box center [1126, 165] width 113 height 19
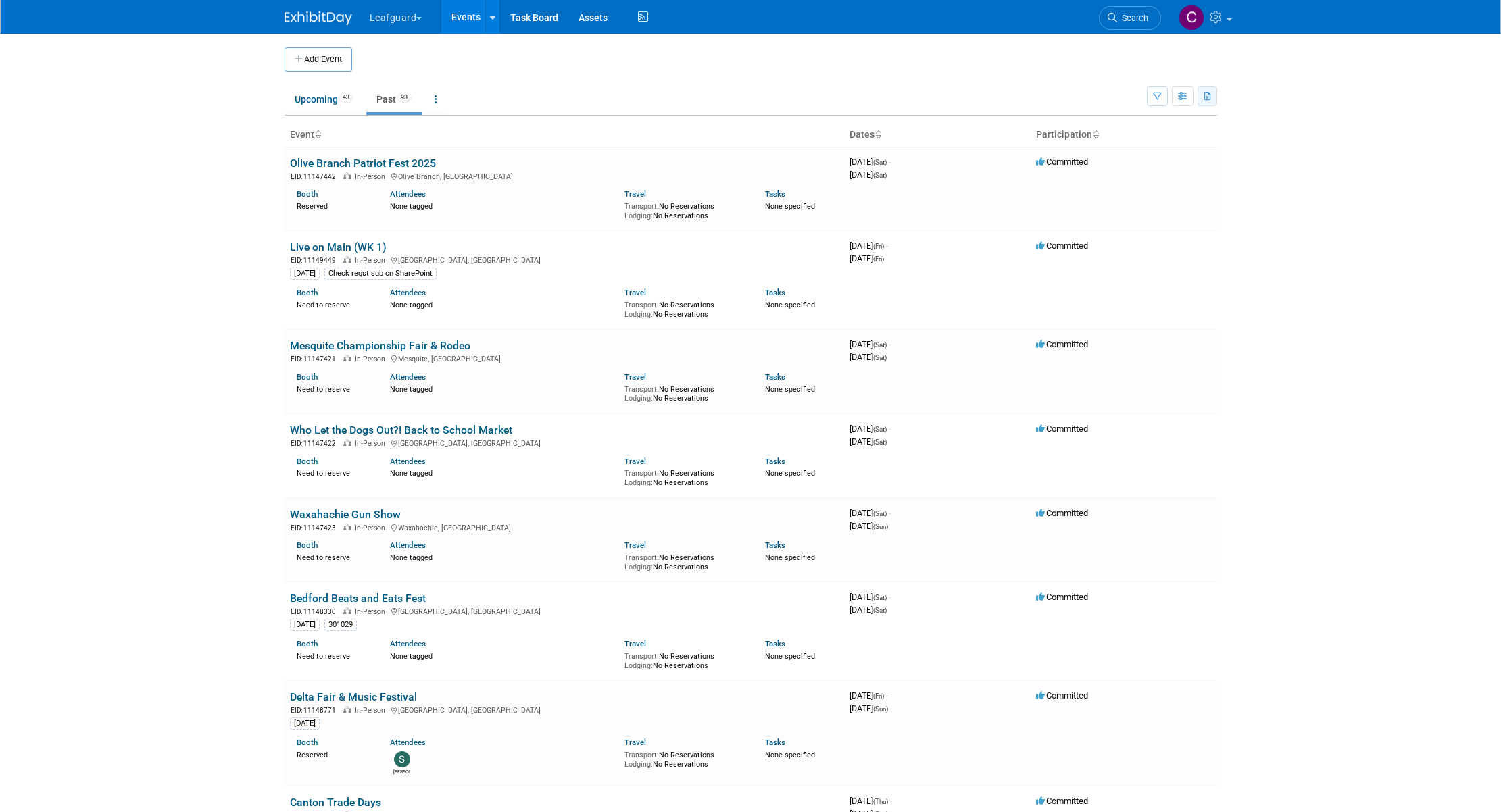
click at [1210, 96] on icon "button" at bounding box center [1208, 96] width 7 height 9
click at [1135, 141] on link "Export Current View (93 Events)" at bounding box center [1133, 139] width 147 height 19
click at [1182, 97] on icon "button" at bounding box center [1183, 96] width 10 height 9
click at [1136, 208] on link "Expert Grid" at bounding box center [1126, 206] width 113 height 19
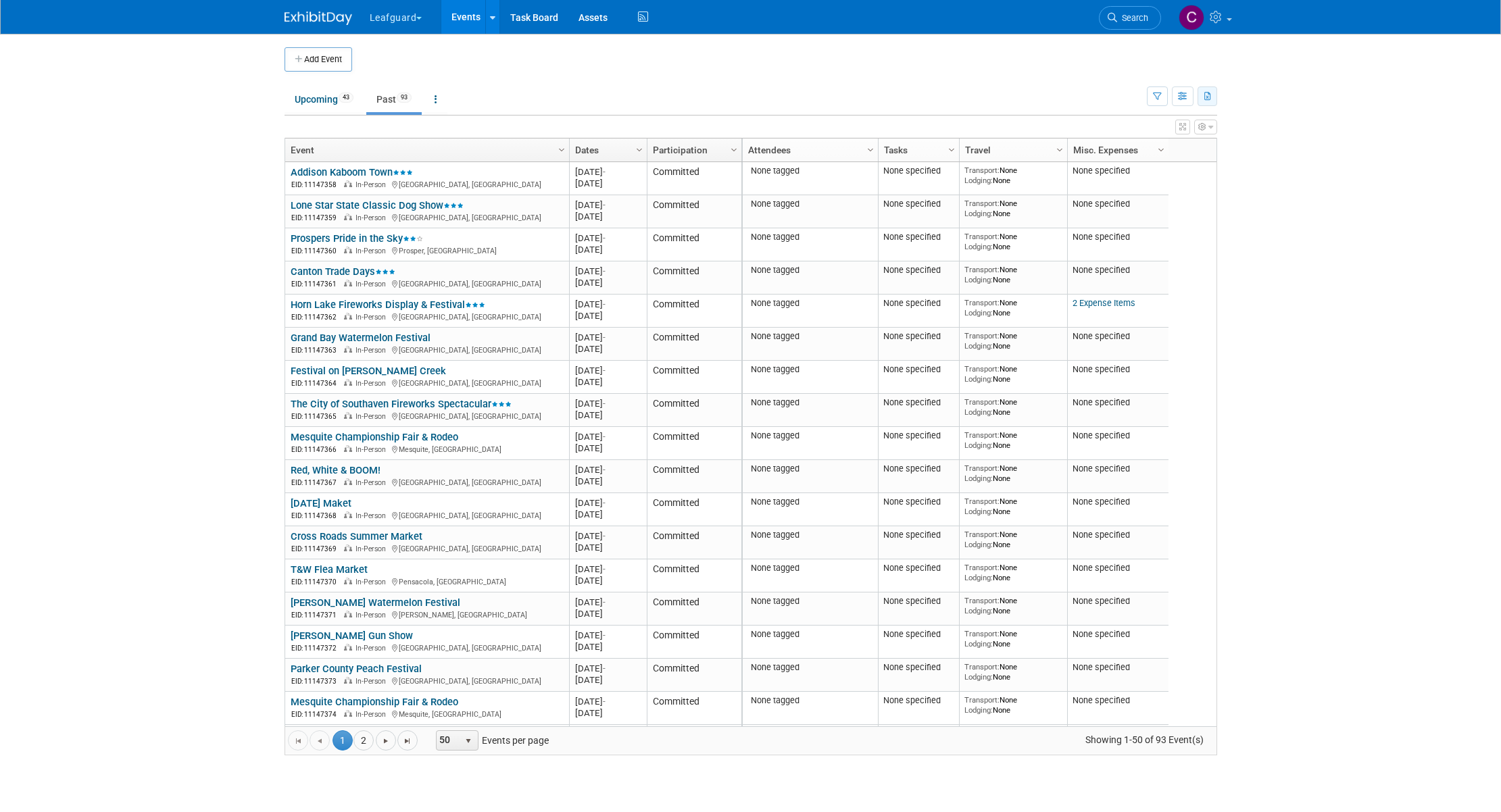
click at [1207, 96] on icon "button" at bounding box center [1208, 96] width 7 height 9
click at [1138, 139] on link "Export Current View (93 Events)" at bounding box center [1133, 139] width 147 height 19
click at [1210, 128] on icon "button" at bounding box center [1211, 127] width 5 height 8
click at [1250, 277] on body "Leafguard Explore: My Workspaces 12 Go to Workspace: Apex Champion Windows G.D.…" at bounding box center [750, 406] width 1501 height 812
click at [1160, 150] on span "Column Settings" at bounding box center [1160, 149] width 10 height 10
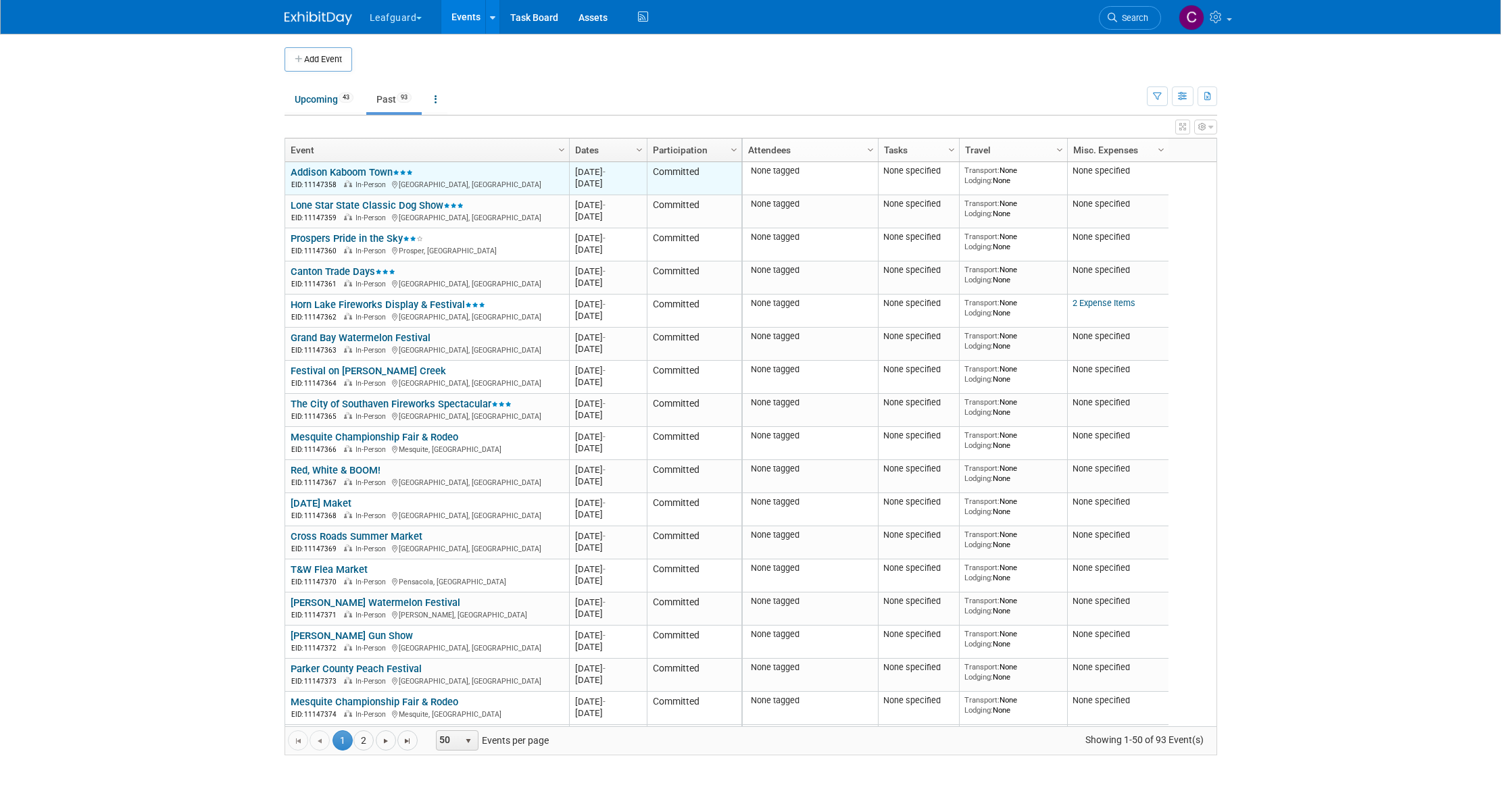
click at [385, 173] on link "Addison Kaboom Town" at bounding box center [352, 172] width 122 height 12
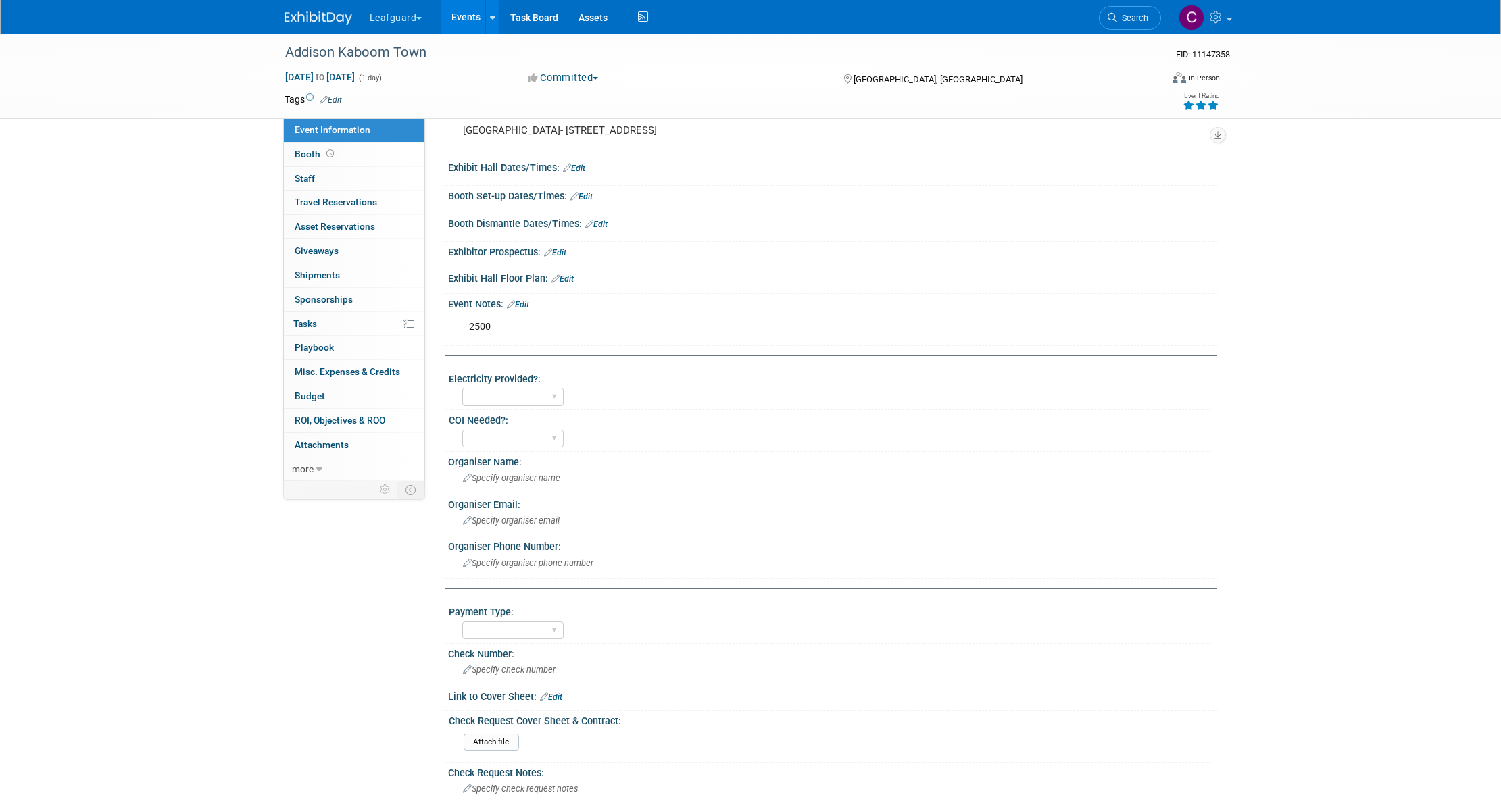
scroll to position [153, 0]
click at [418, 18] on span "button" at bounding box center [419, 18] width 6 height 2
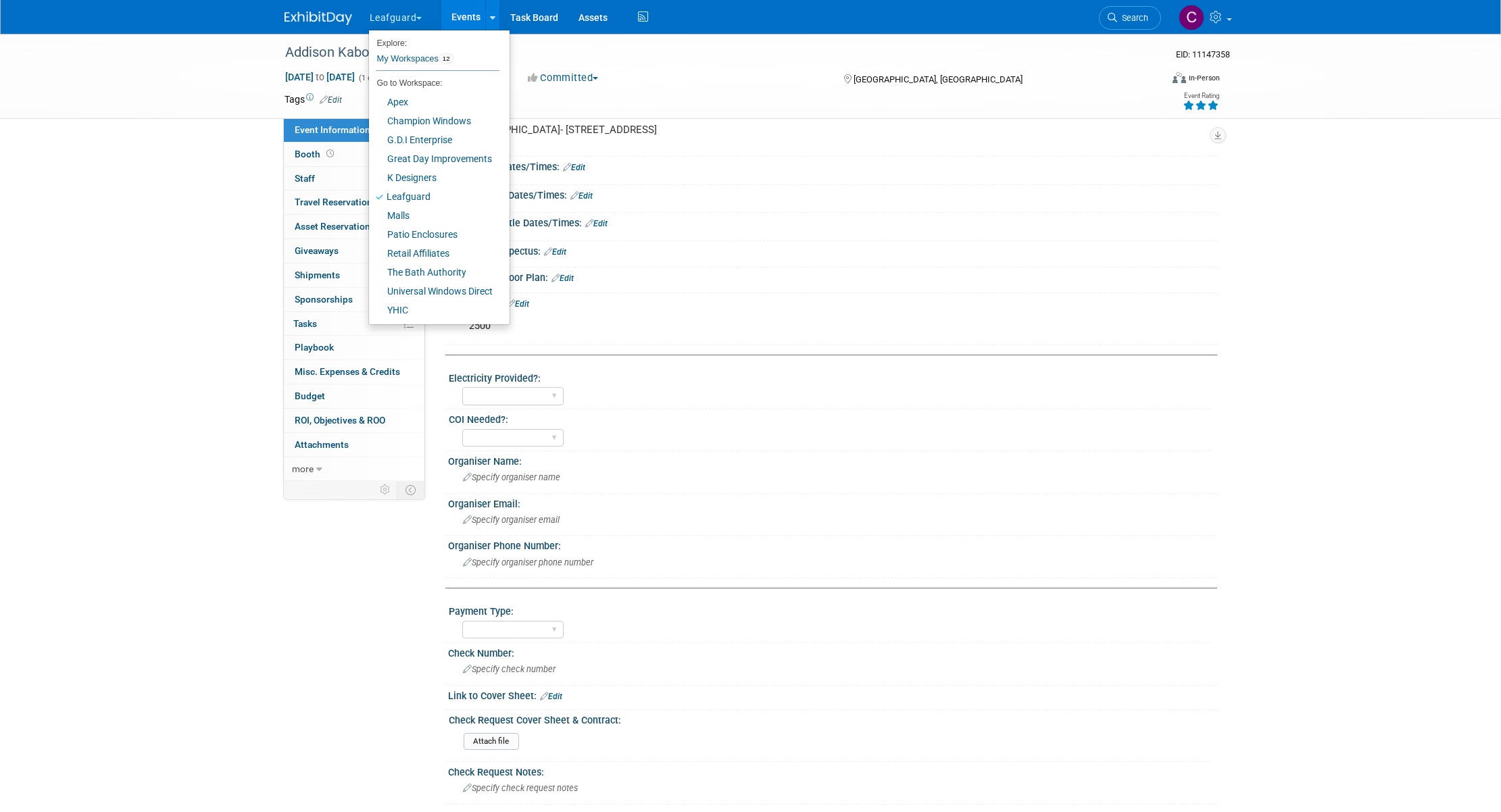
click at [464, 14] on link "Events" at bounding box center [465, 17] width 49 height 34
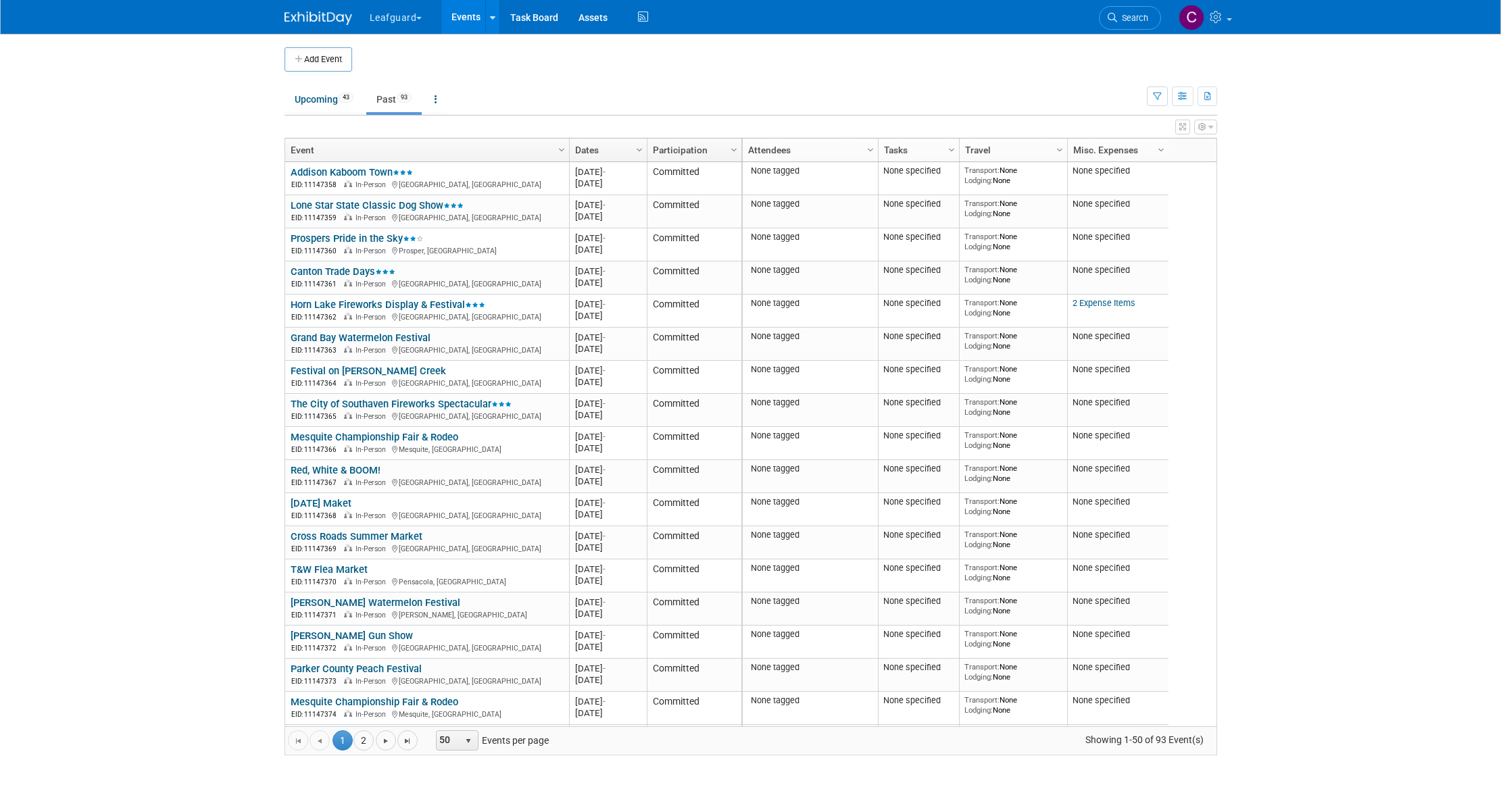
click at [422, 19] on span "button" at bounding box center [419, 18] width 6 height 2
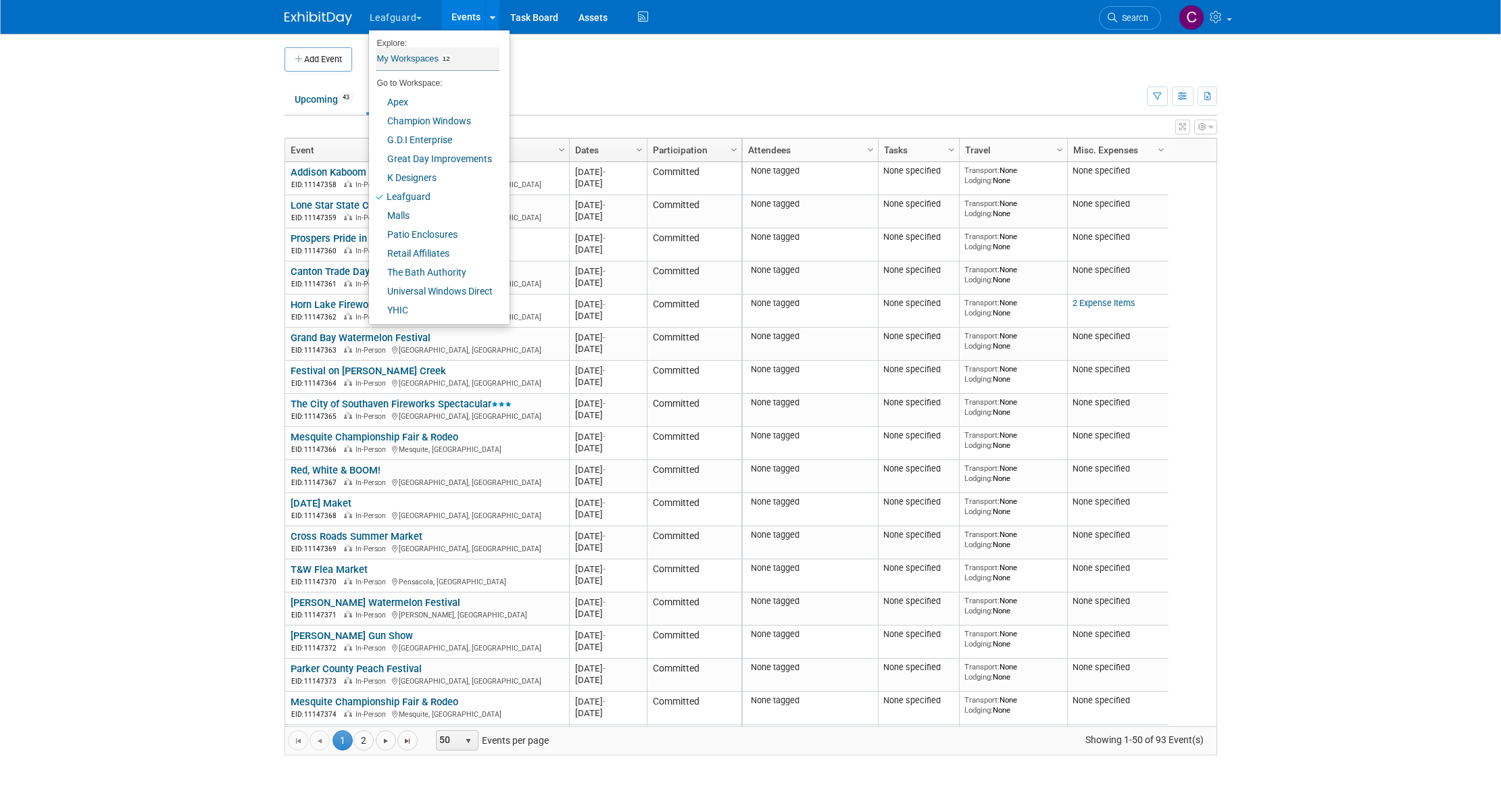
click at [409, 61] on link "My Workspaces 12" at bounding box center [438, 59] width 124 height 23
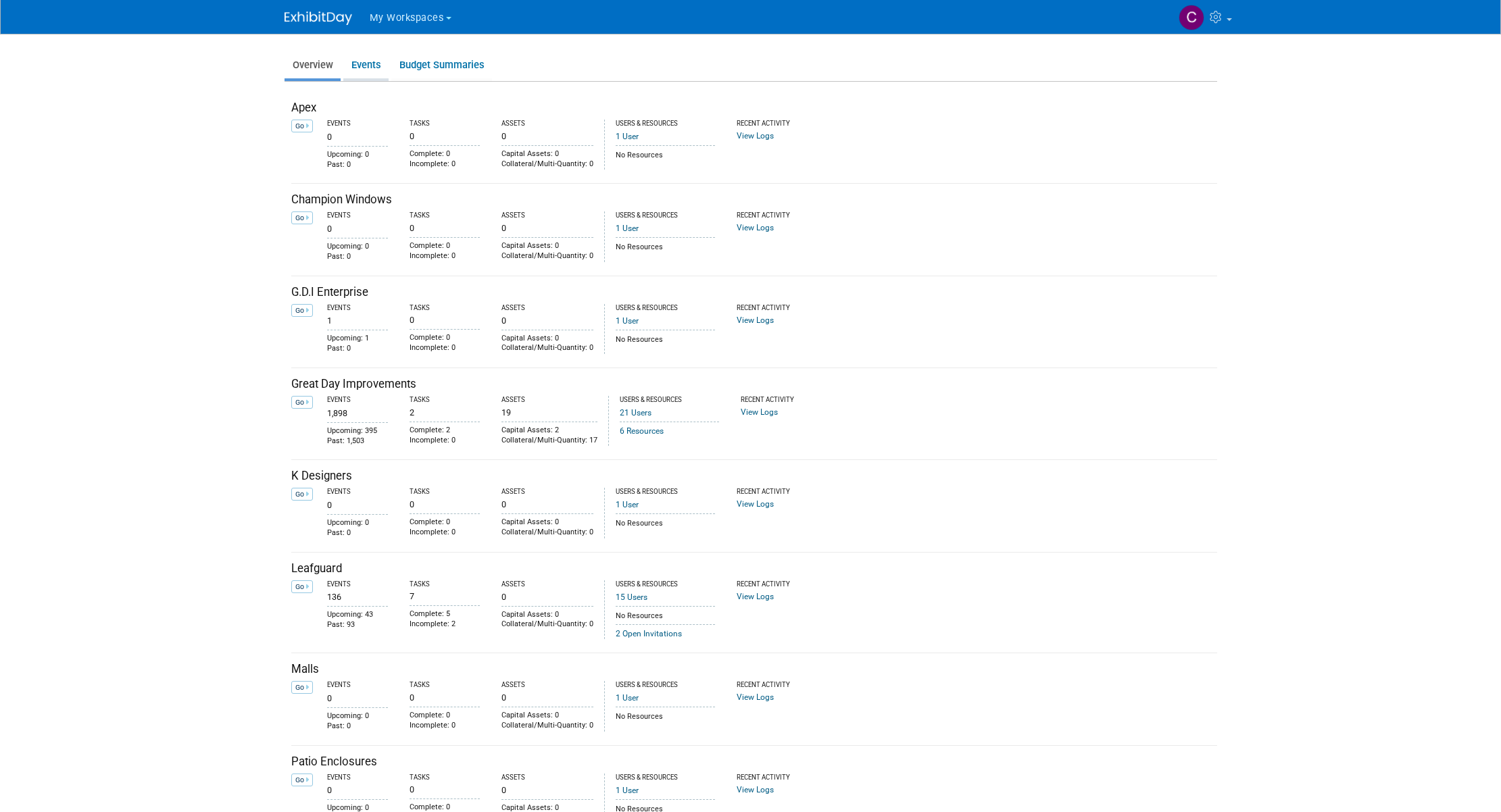
click at [368, 67] on link "Events" at bounding box center [366, 65] width 45 height 27
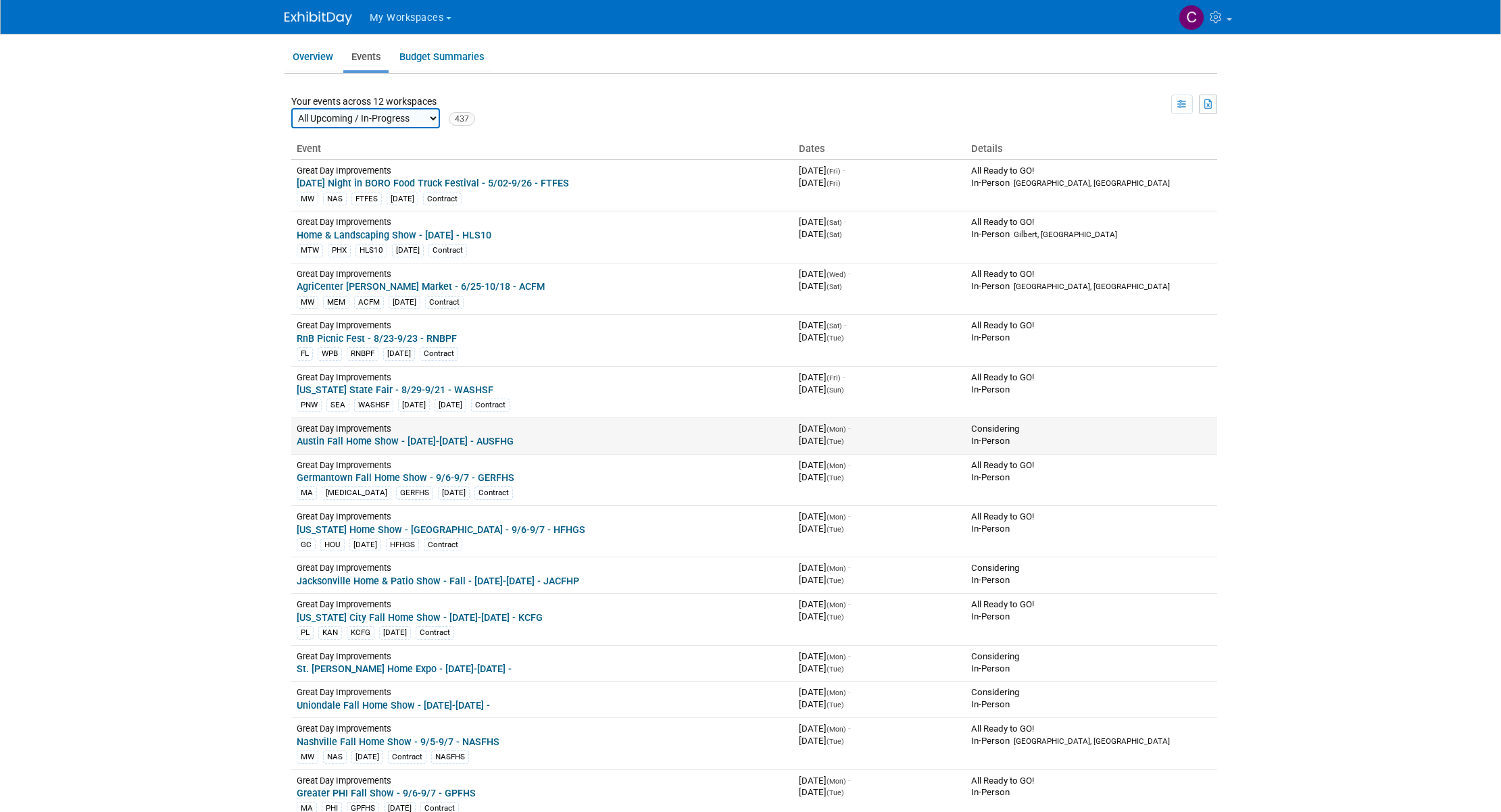
scroll to position [15, 0]
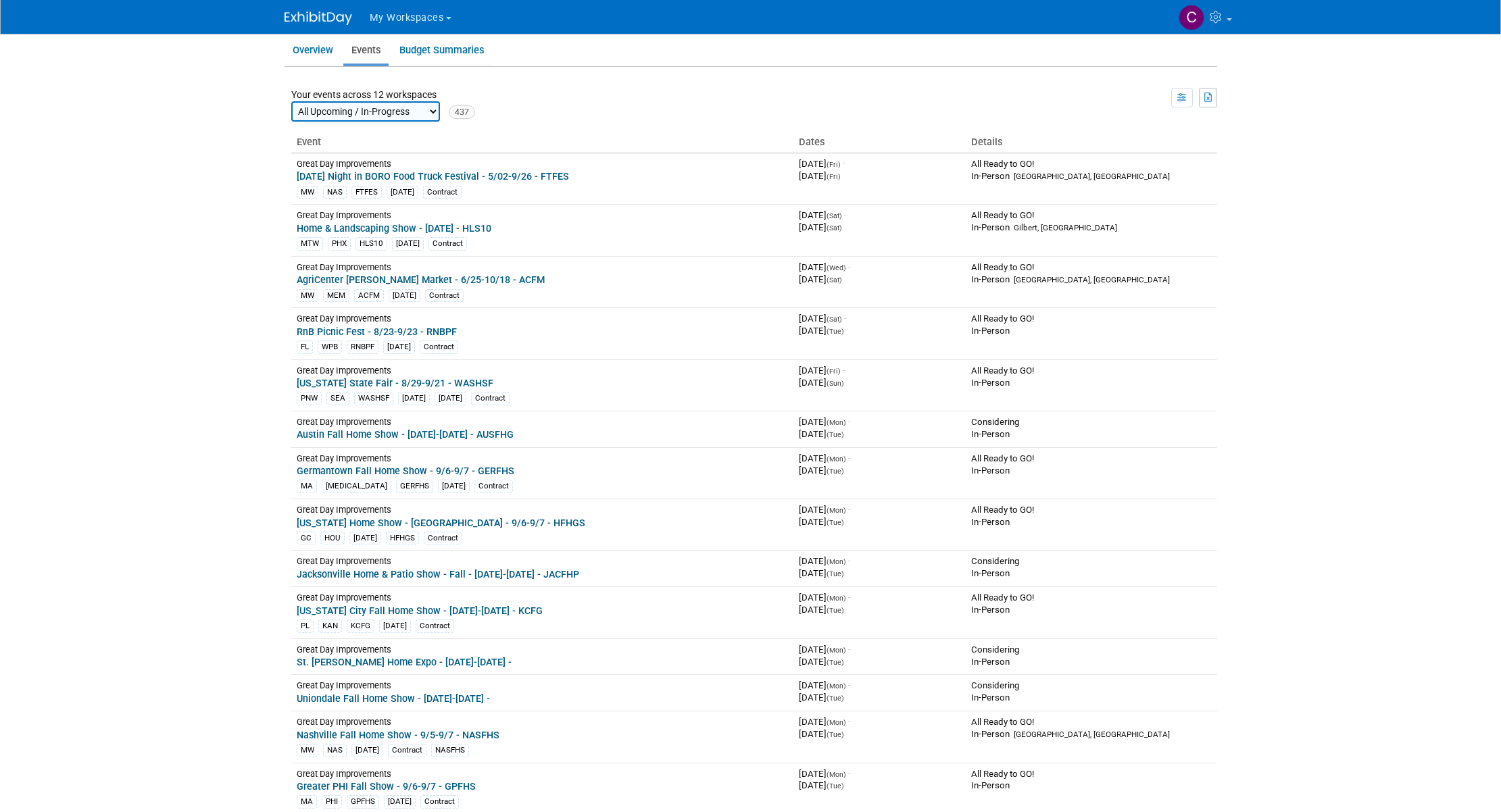
click at [423, 12] on span "My Workspaces" at bounding box center [407, 18] width 75 height 11
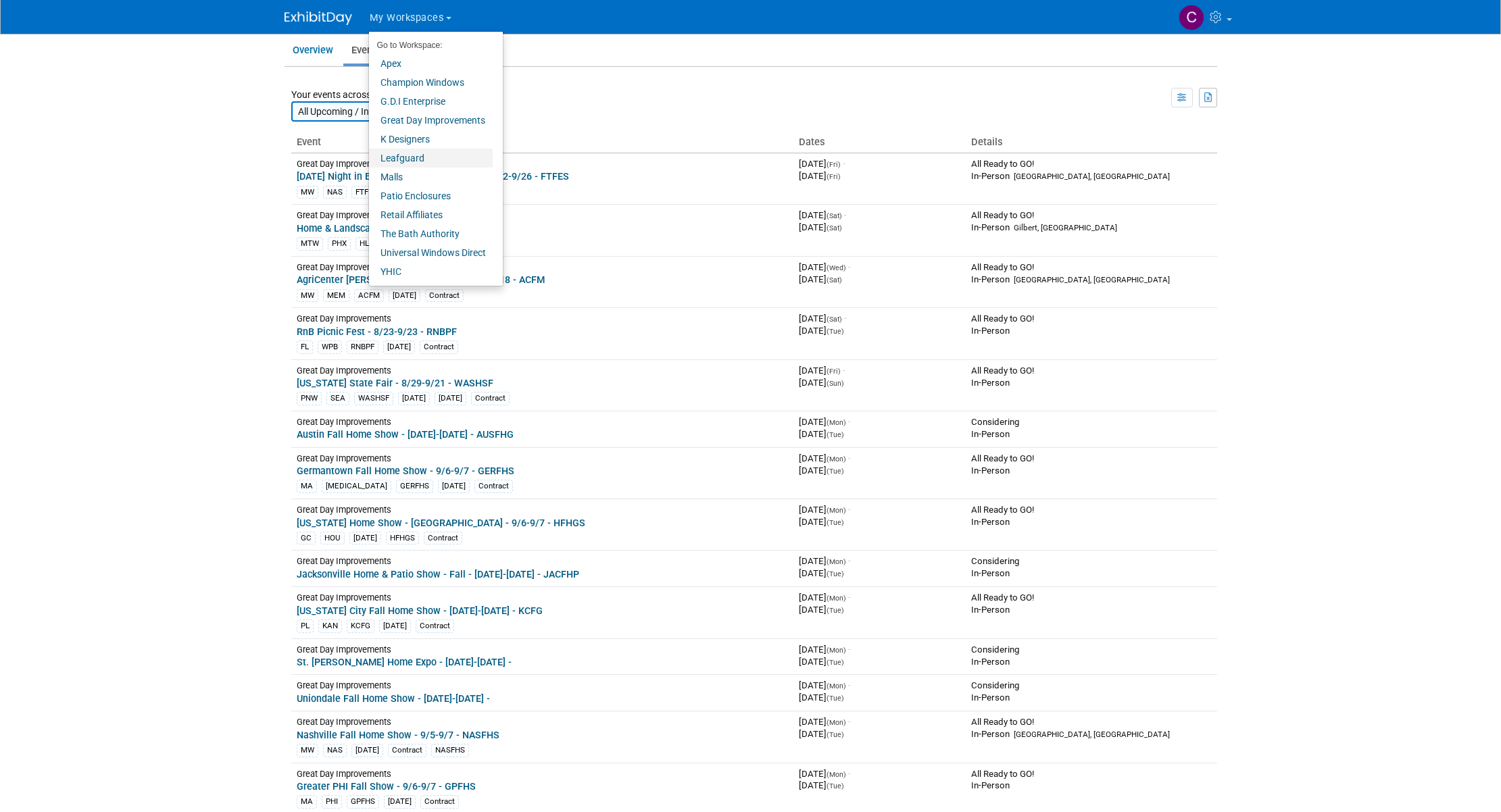
click at [395, 158] on link "Leafguard" at bounding box center [431, 158] width 124 height 19
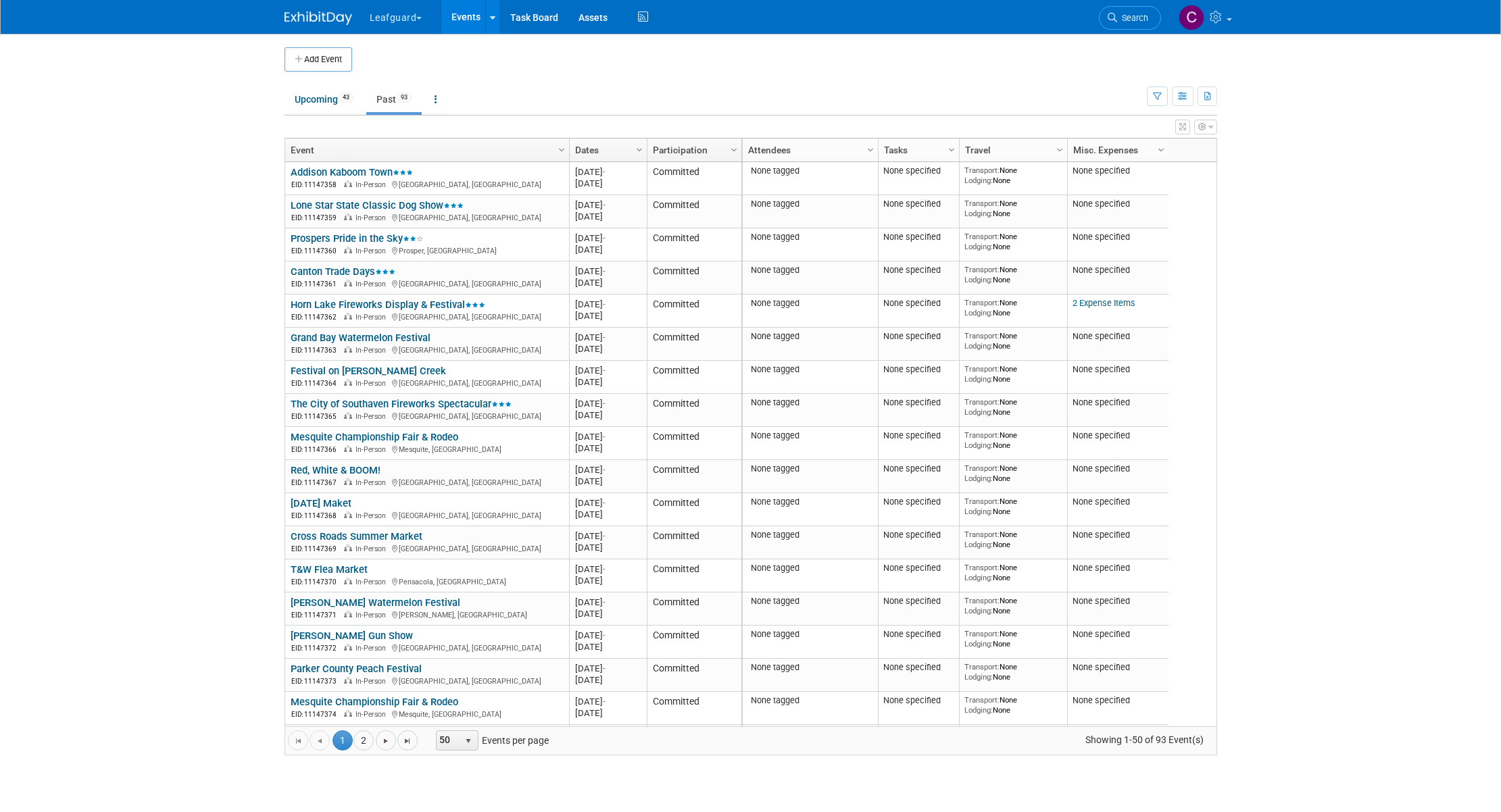
click at [421, 15] on button "Leafguard" at bounding box center [403, 14] width 71 height 30
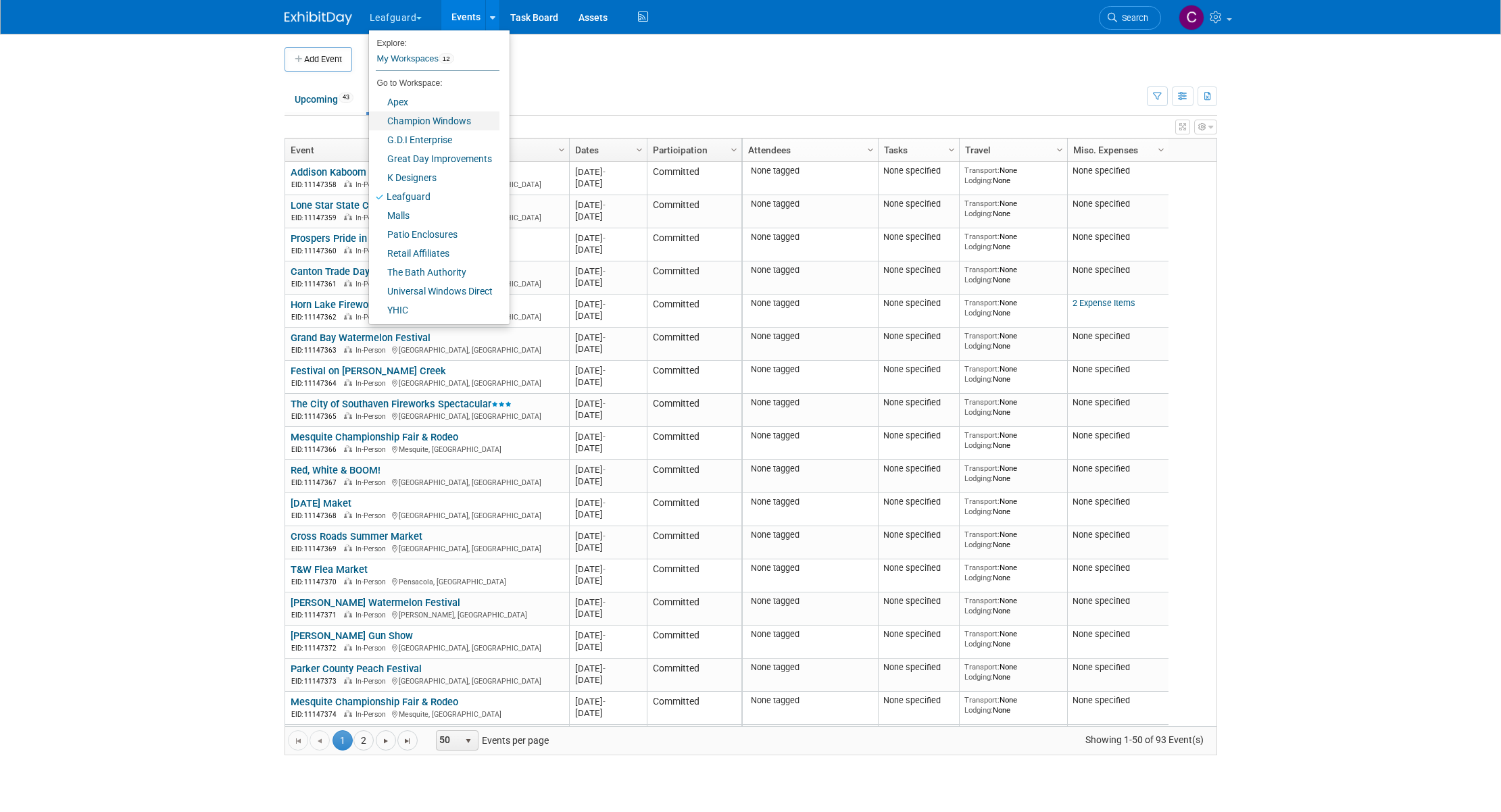
click at [415, 121] on link "Champion Windows" at bounding box center [434, 121] width 130 height 19
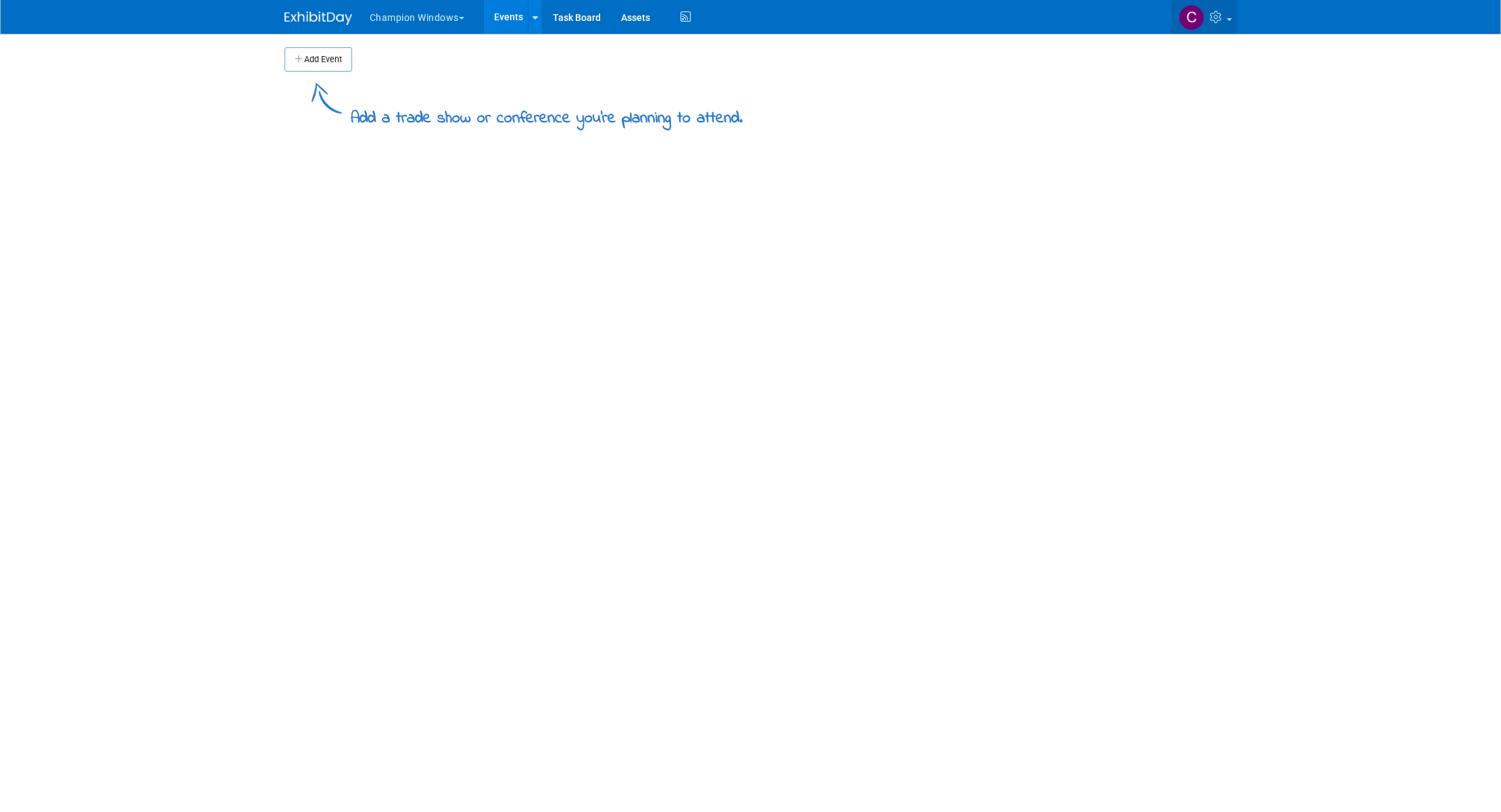
click at [1235, 18] on link at bounding box center [1204, 17] width 66 height 34
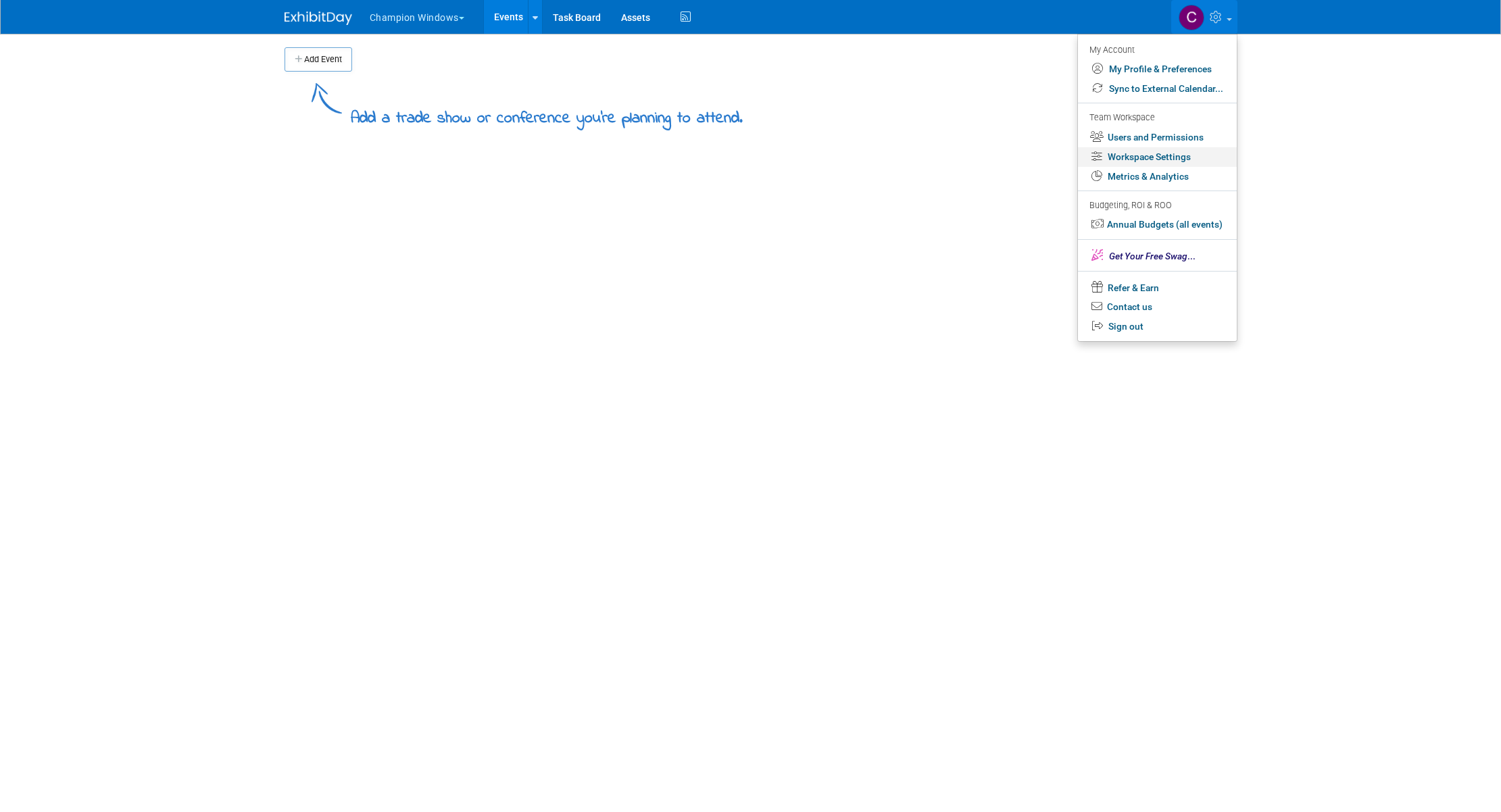
click at [1150, 157] on link "Workspace Settings" at bounding box center [1158, 157] width 159 height 19
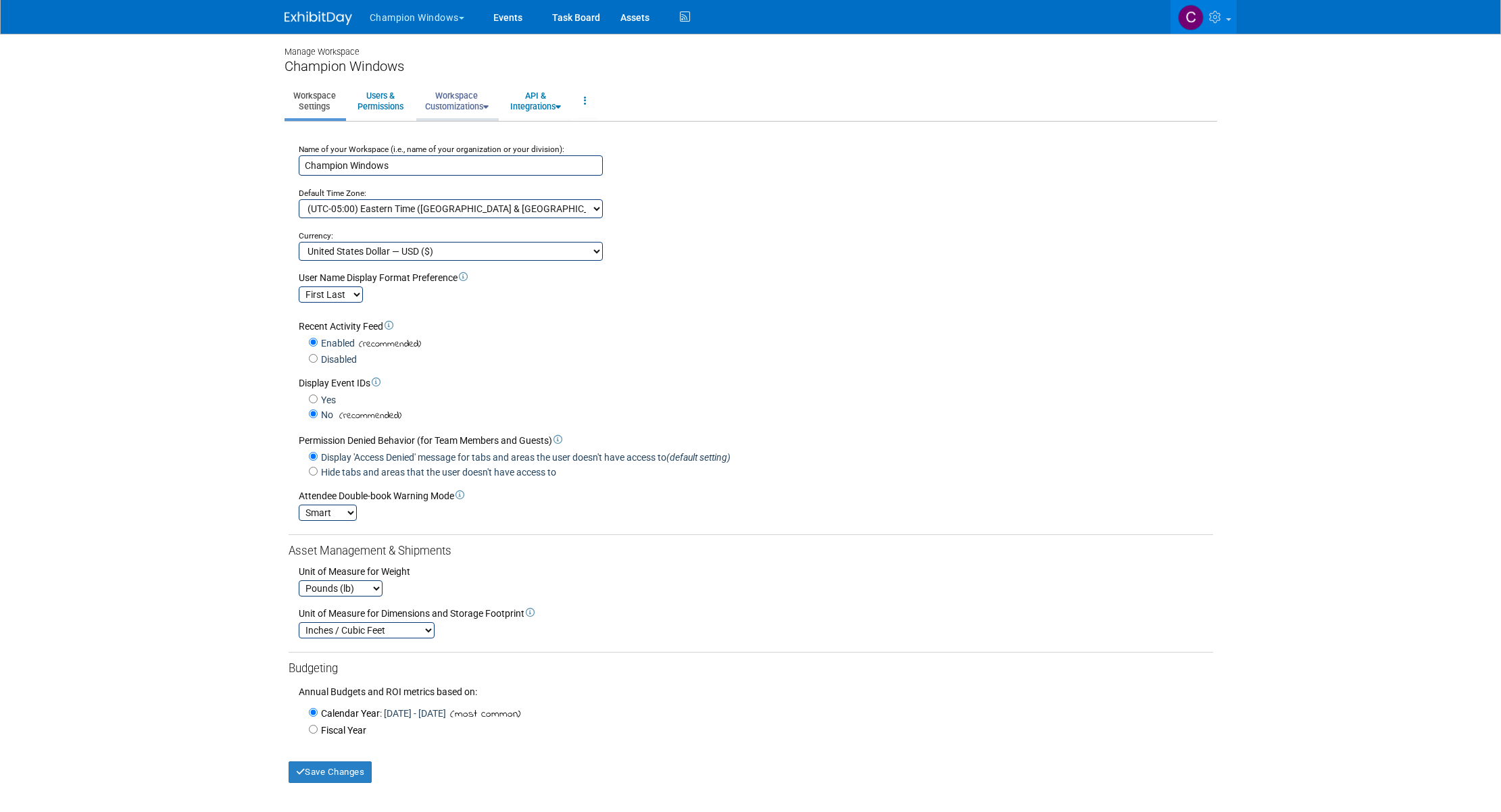
click at [438, 117] on link "Workspace Customizations" at bounding box center [456, 100] width 81 height 33
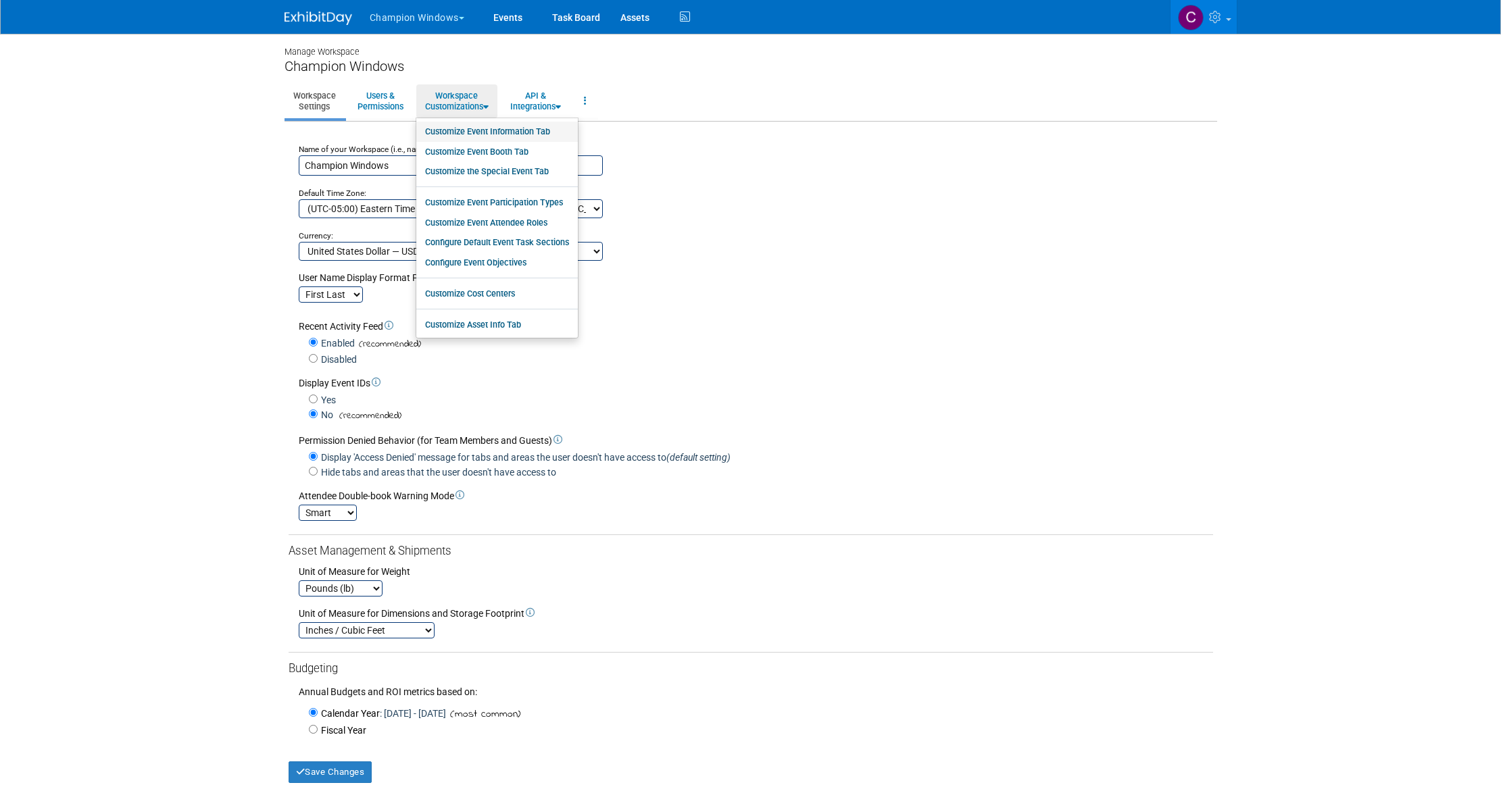
click at [469, 125] on link "Customize Event Information Tab" at bounding box center [497, 131] width 162 height 20
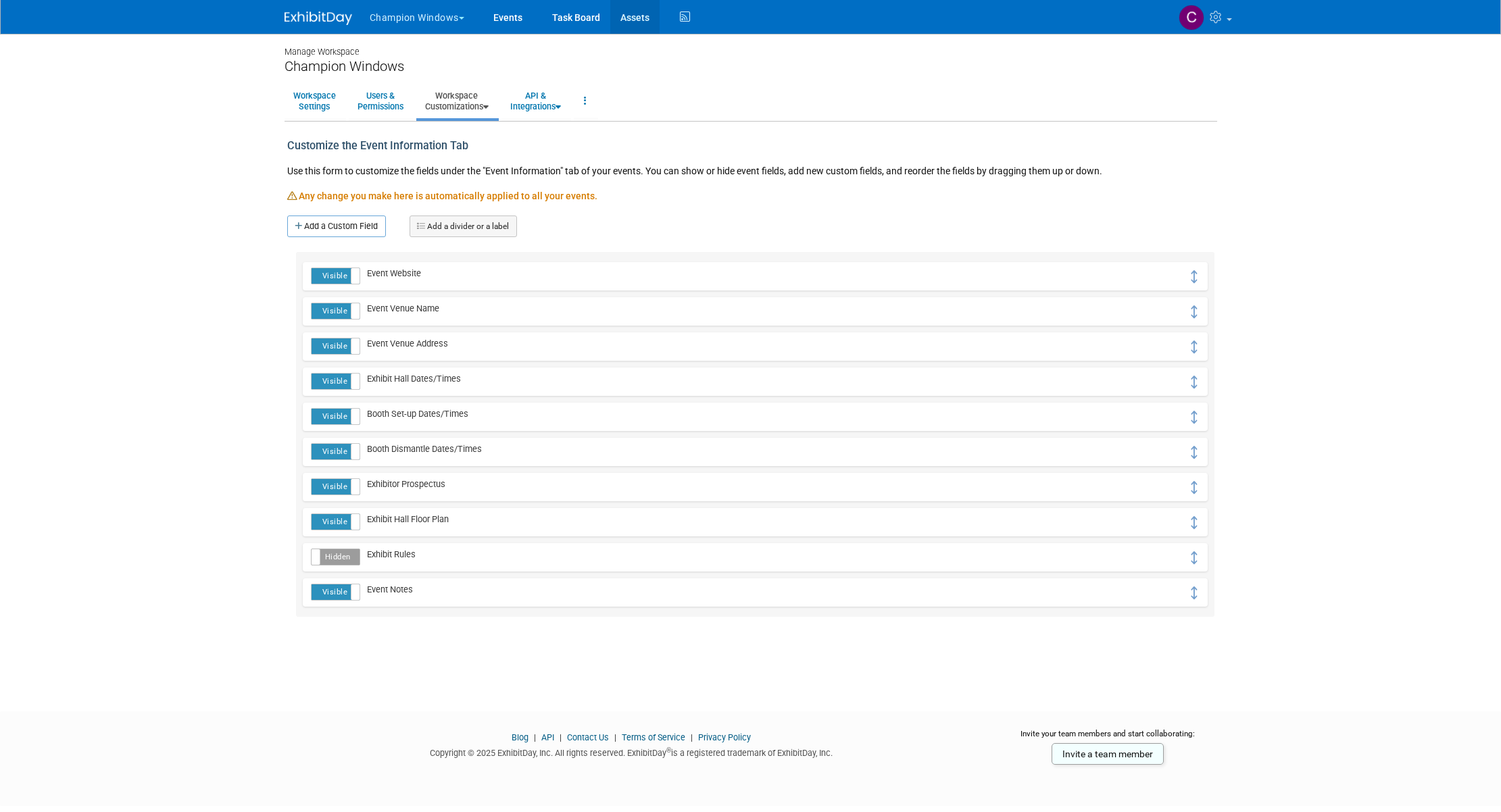
click at [637, 18] on link "Assets" at bounding box center [634, 17] width 49 height 34
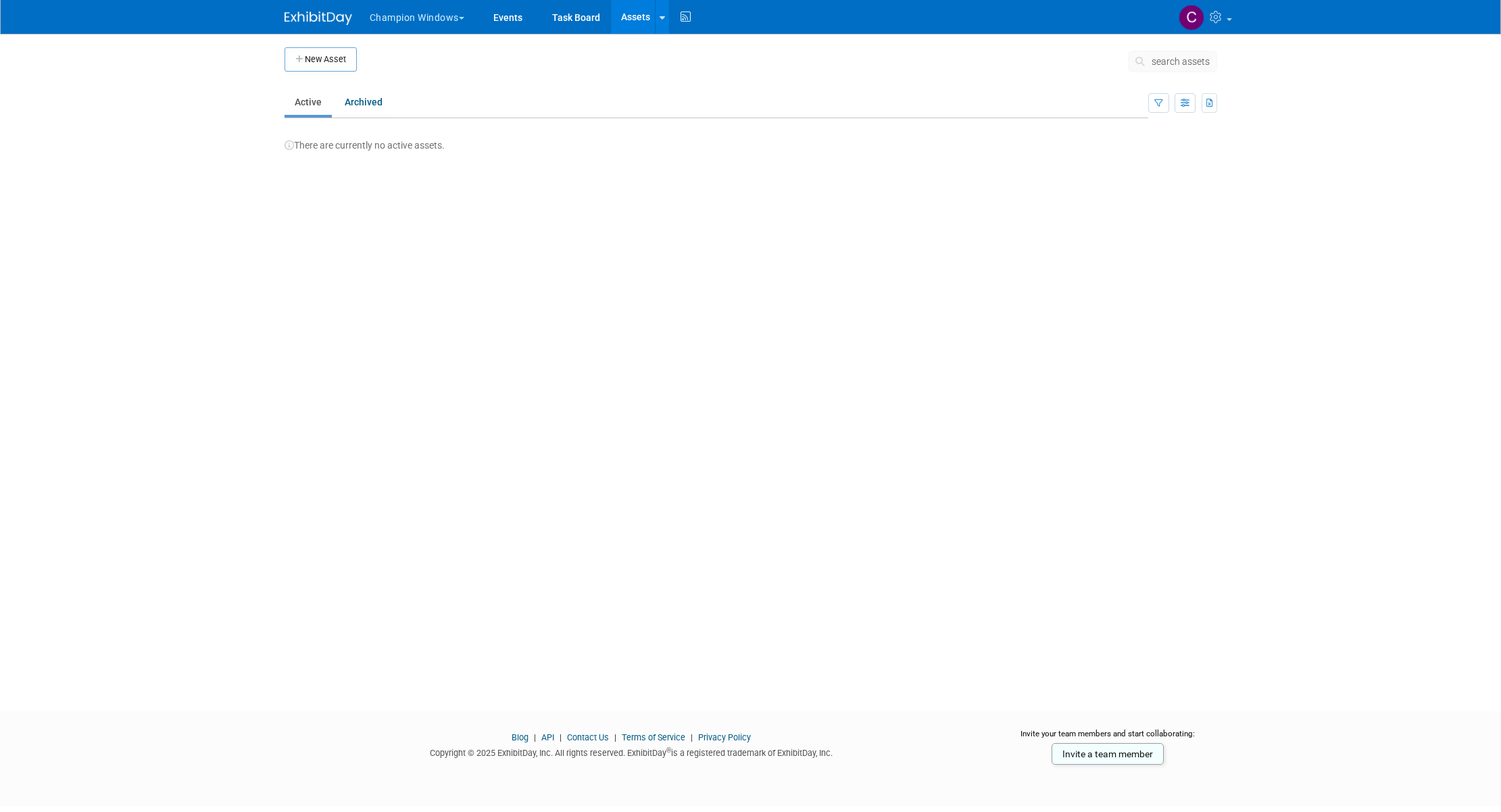
click at [466, 19] on button "Champion Windows" at bounding box center [424, 14] width 112 height 30
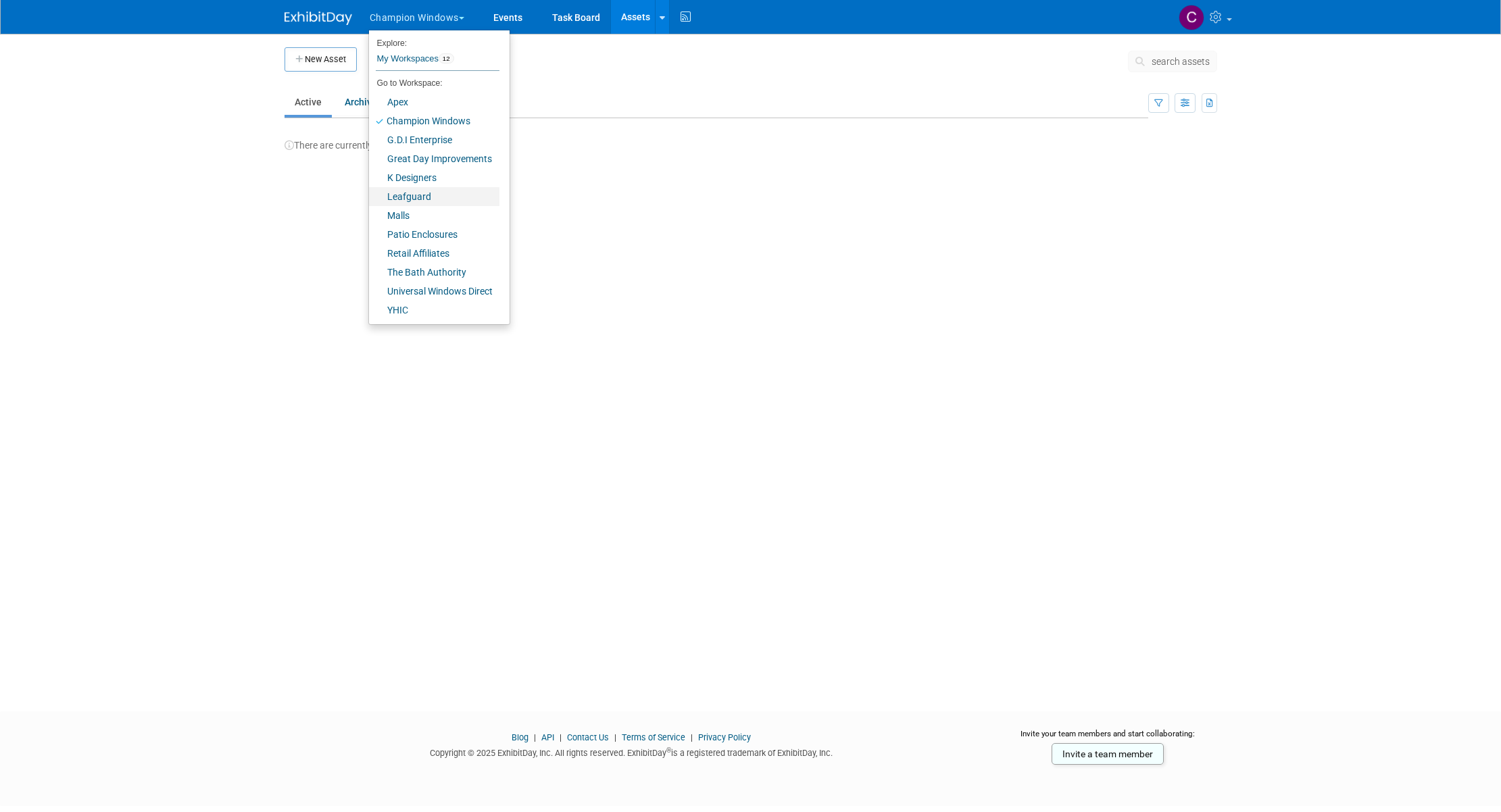
click at [397, 197] on link "Leafguard" at bounding box center [434, 197] width 130 height 19
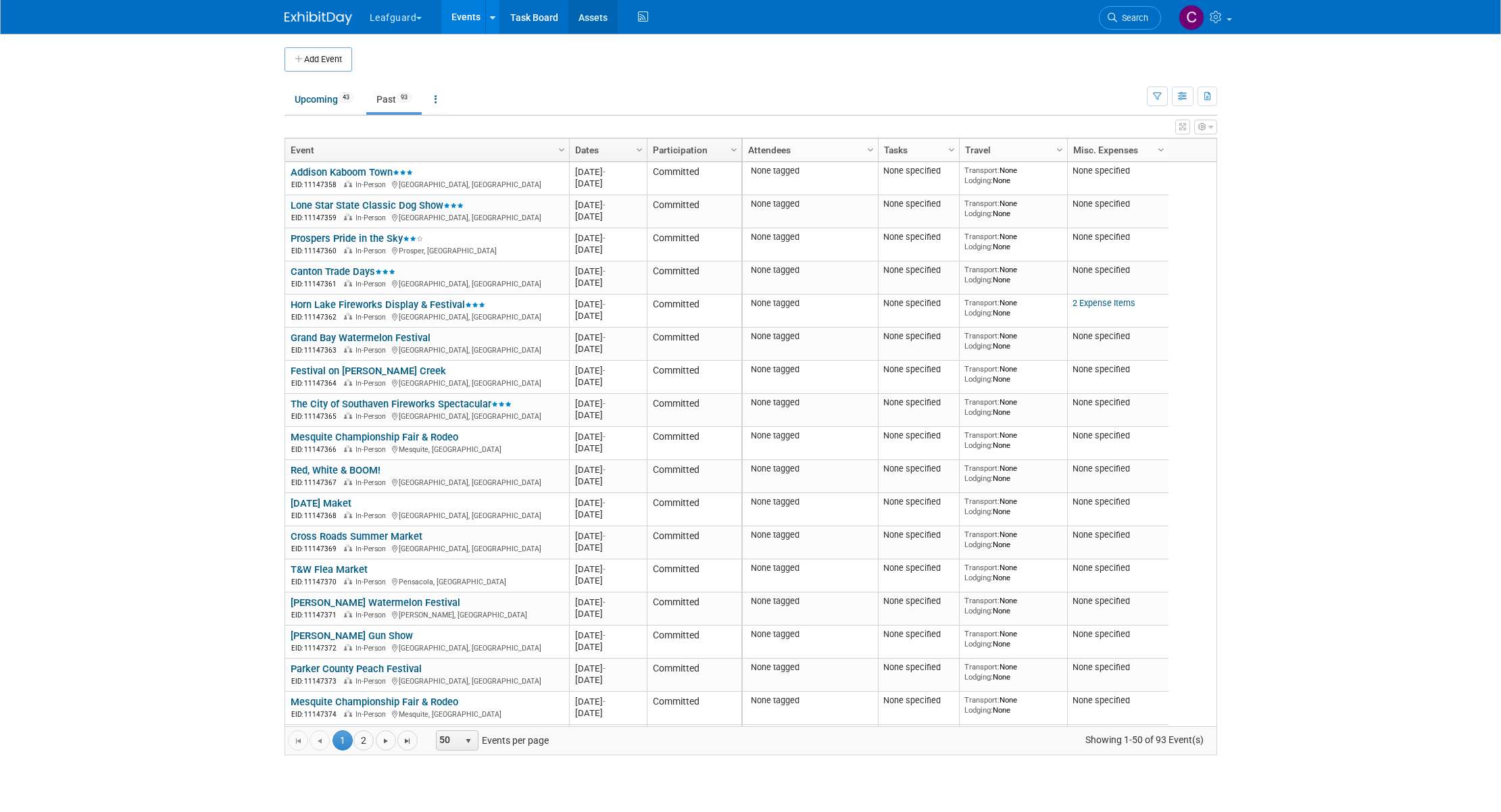
click at [587, 16] on link "Assets" at bounding box center [592, 17] width 49 height 34
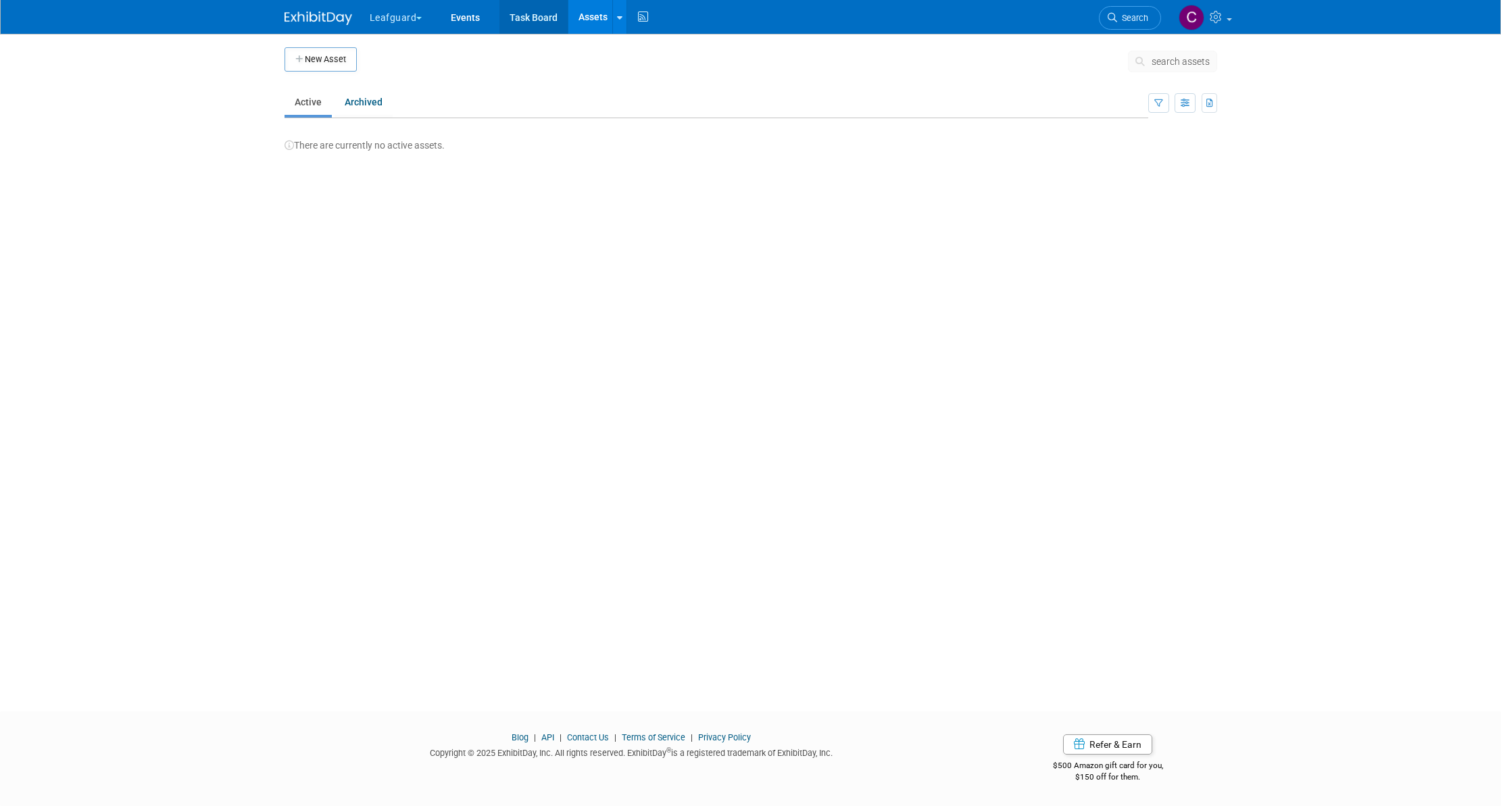
click at [541, 21] on link "Task Board" at bounding box center [534, 17] width 68 height 34
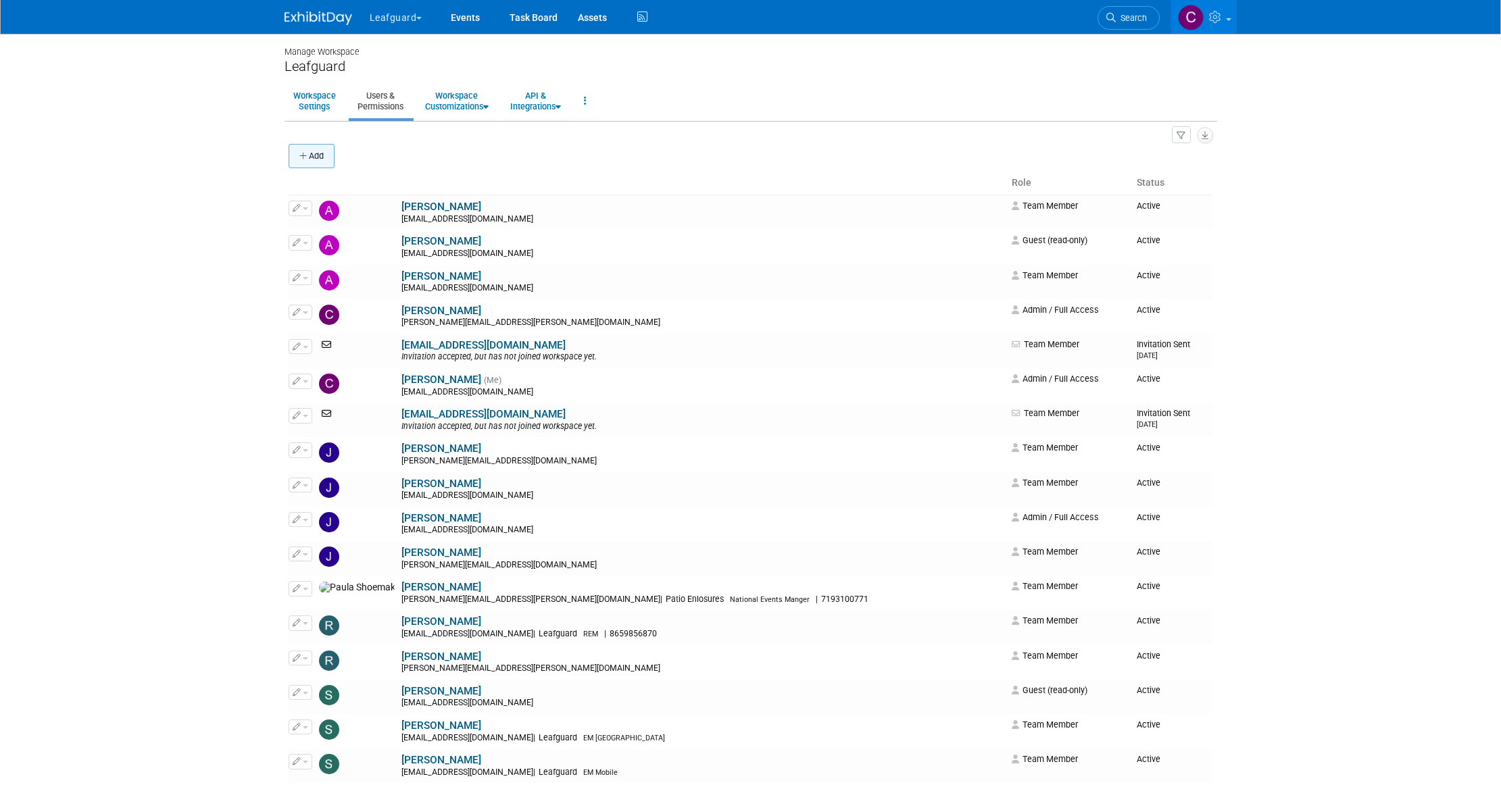
click at [317, 157] on button "Add" at bounding box center [311, 156] width 46 height 24
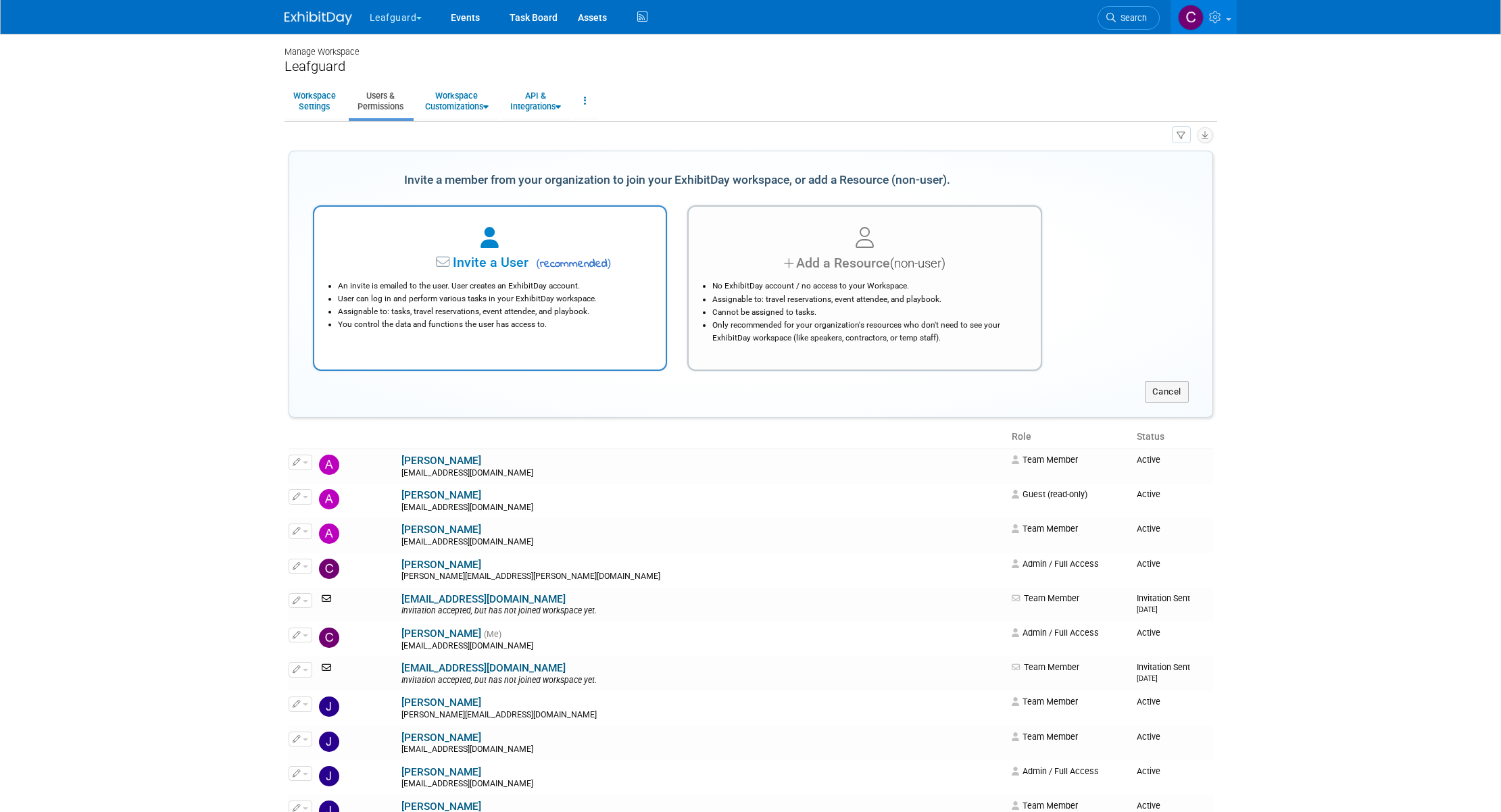
click at [504, 316] on li "Assignable to: tasks, travel reservations, event attendee, and playbook." at bounding box center [494, 312] width 312 height 13
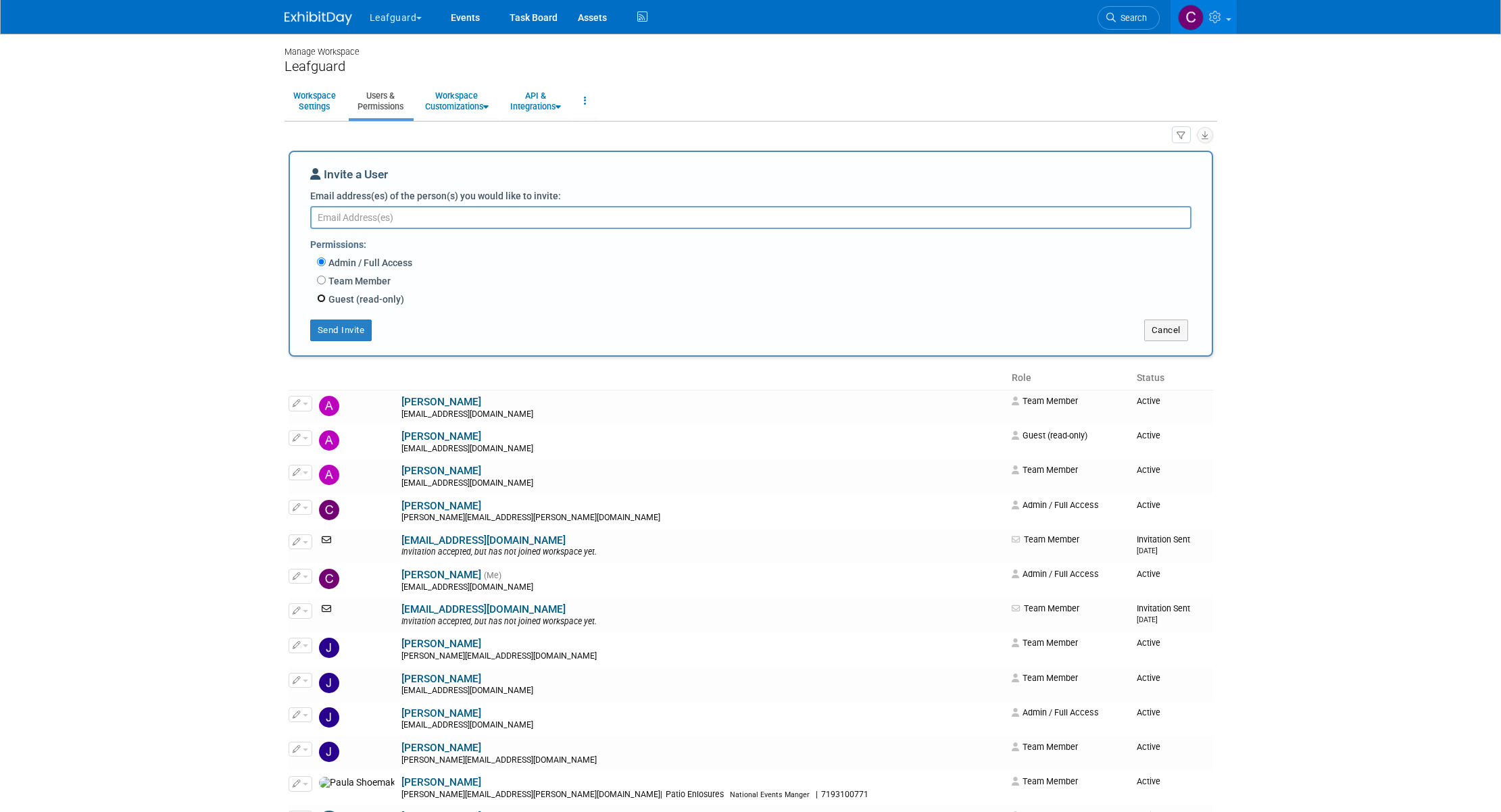
click at [323, 297] on input "Guest (read-only)" at bounding box center [321, 298] width 9 height 9
radio input "true"
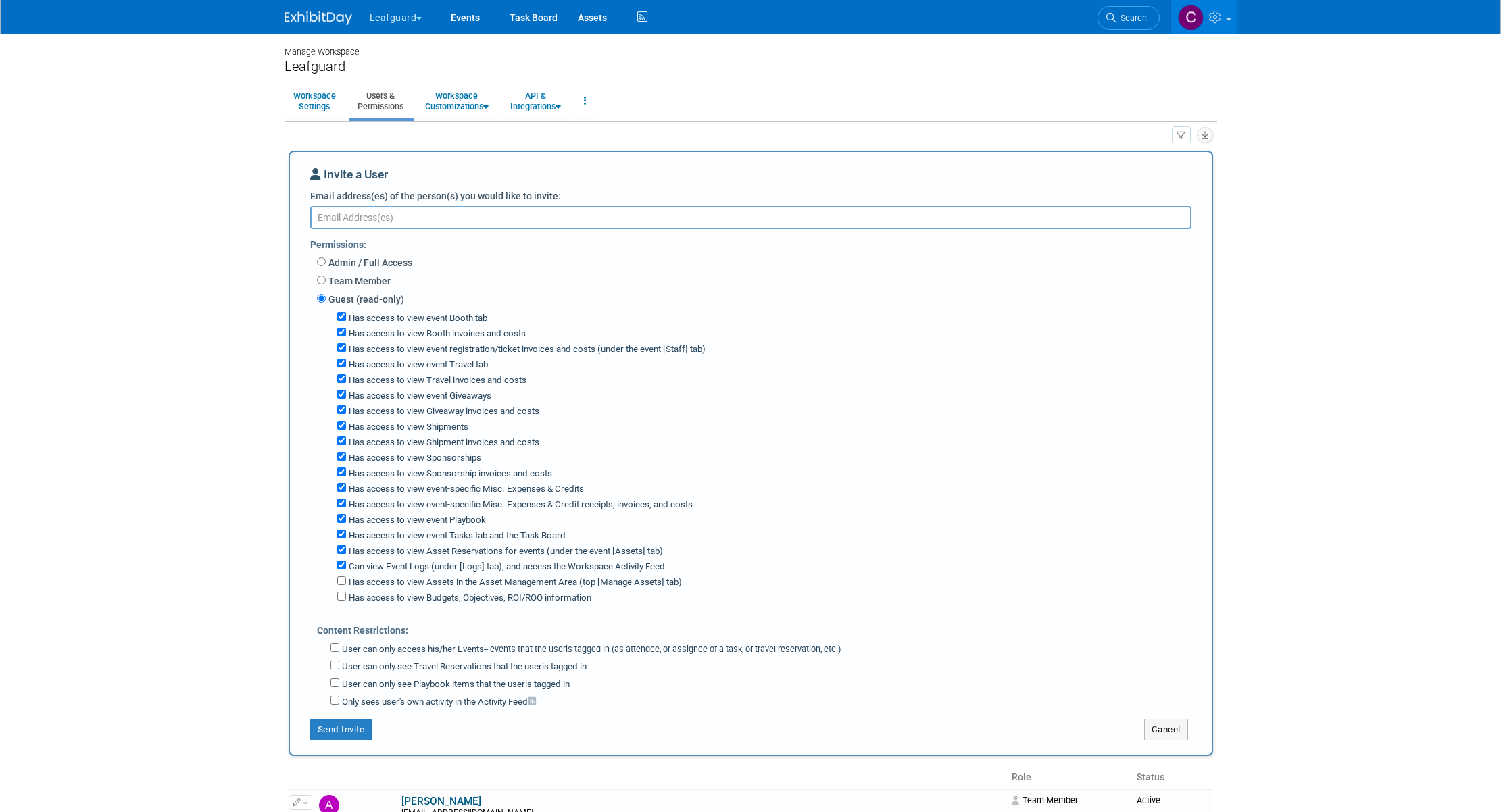
click at [229, 357] on body "Leafguard Explore: My Workspaces 12 Go to Workspace:" at bounding box center [750, 406] width 1501 height 812
click at [1159, 738] on button "Cancel" at bounding box center [1166, 729] width 44 height 22
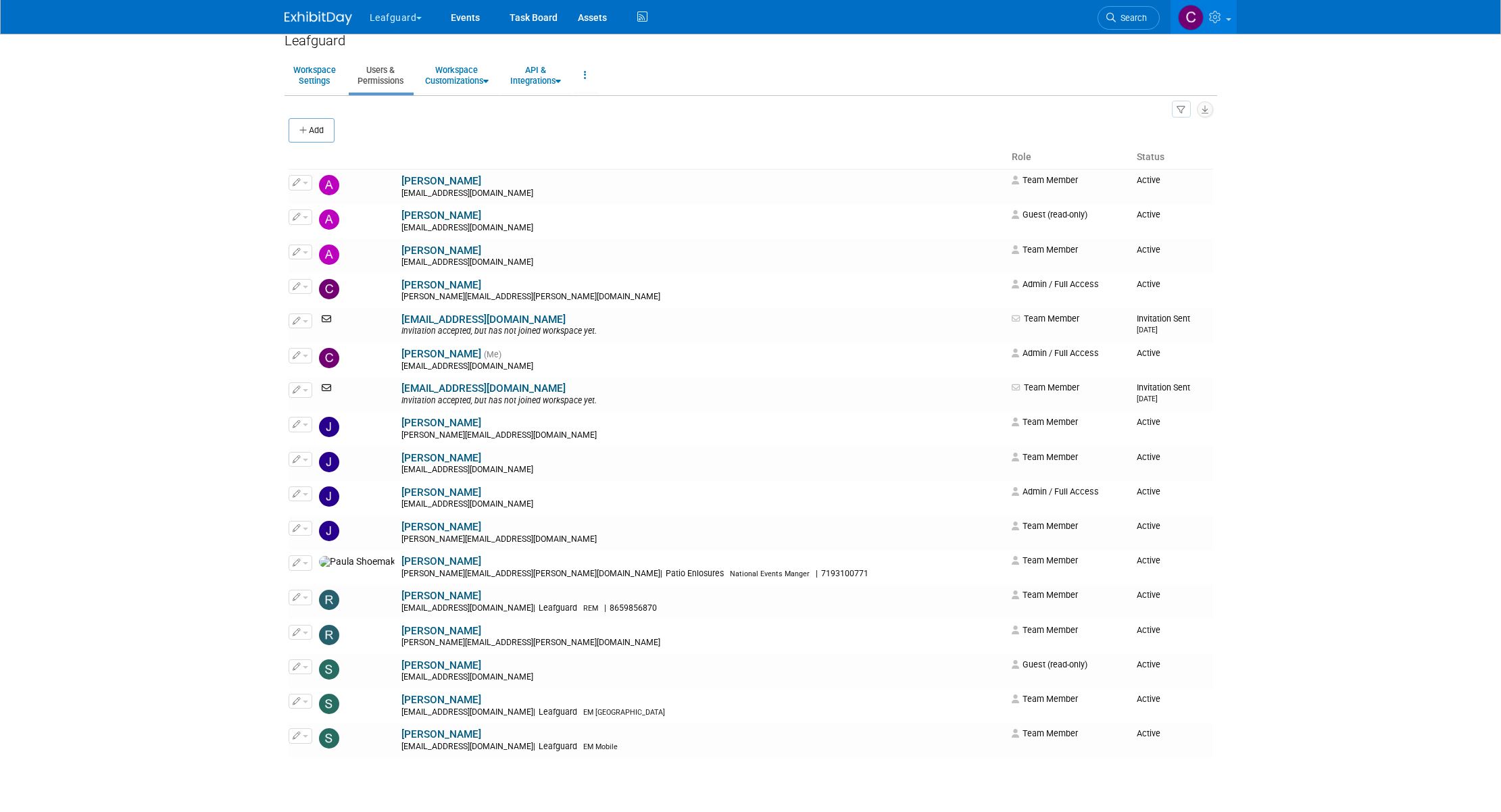
scroll to position [22, 0]
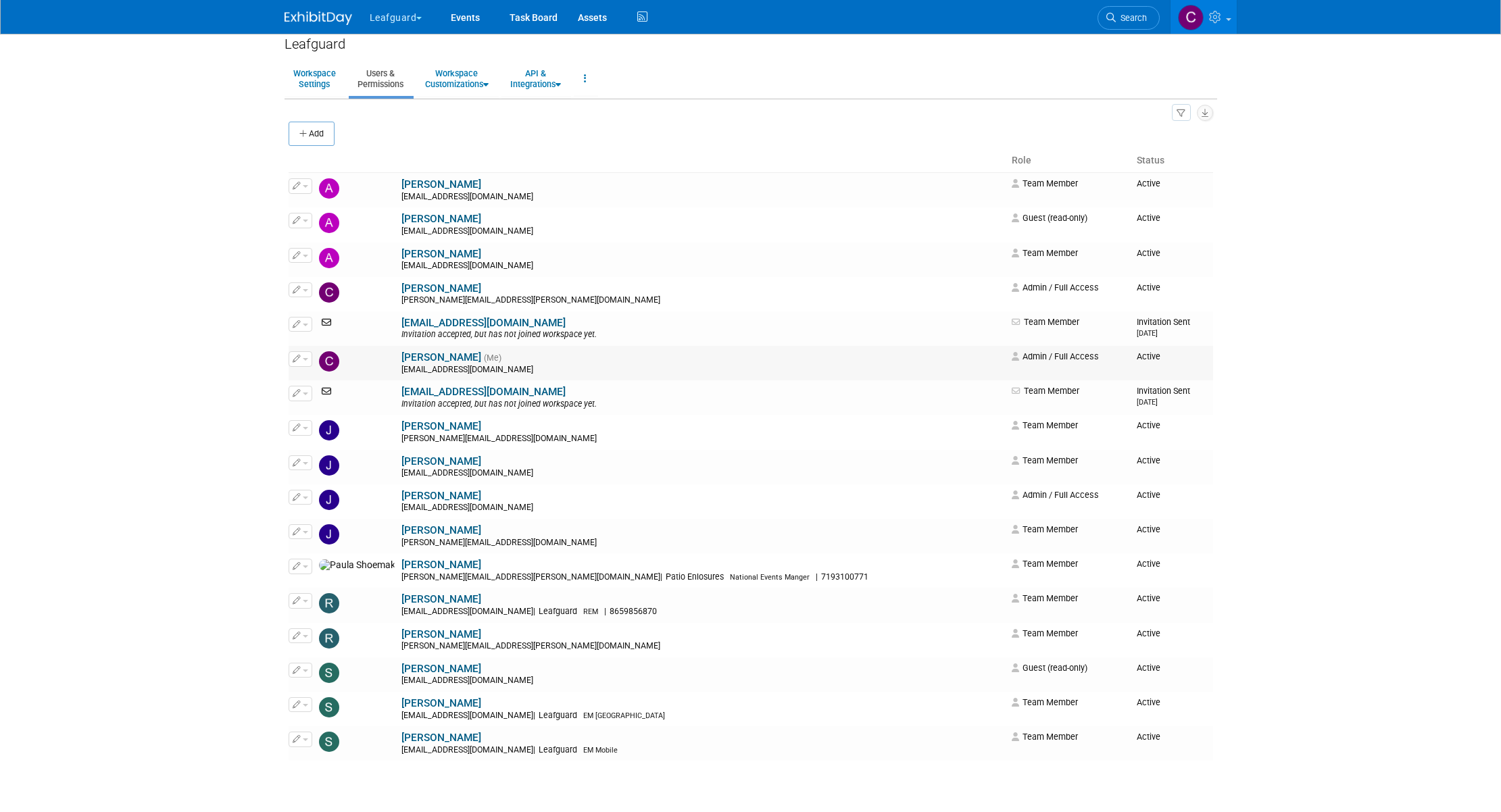
click at [305, 361] on button "button" at bounding box center [300, 358] width 23 height 15
click at [256, 406] on body "Leafguard Explore: My Workspaces 12 Go to Workspace:" at bounding box center [750, 383] width 1501 height 812
click at [303, 498] on span "button" at bounding box center [305, 497] width 6 height 2
click at [321, 516] on link "Edit" at bounding box center [342, 519] width 107 height 19
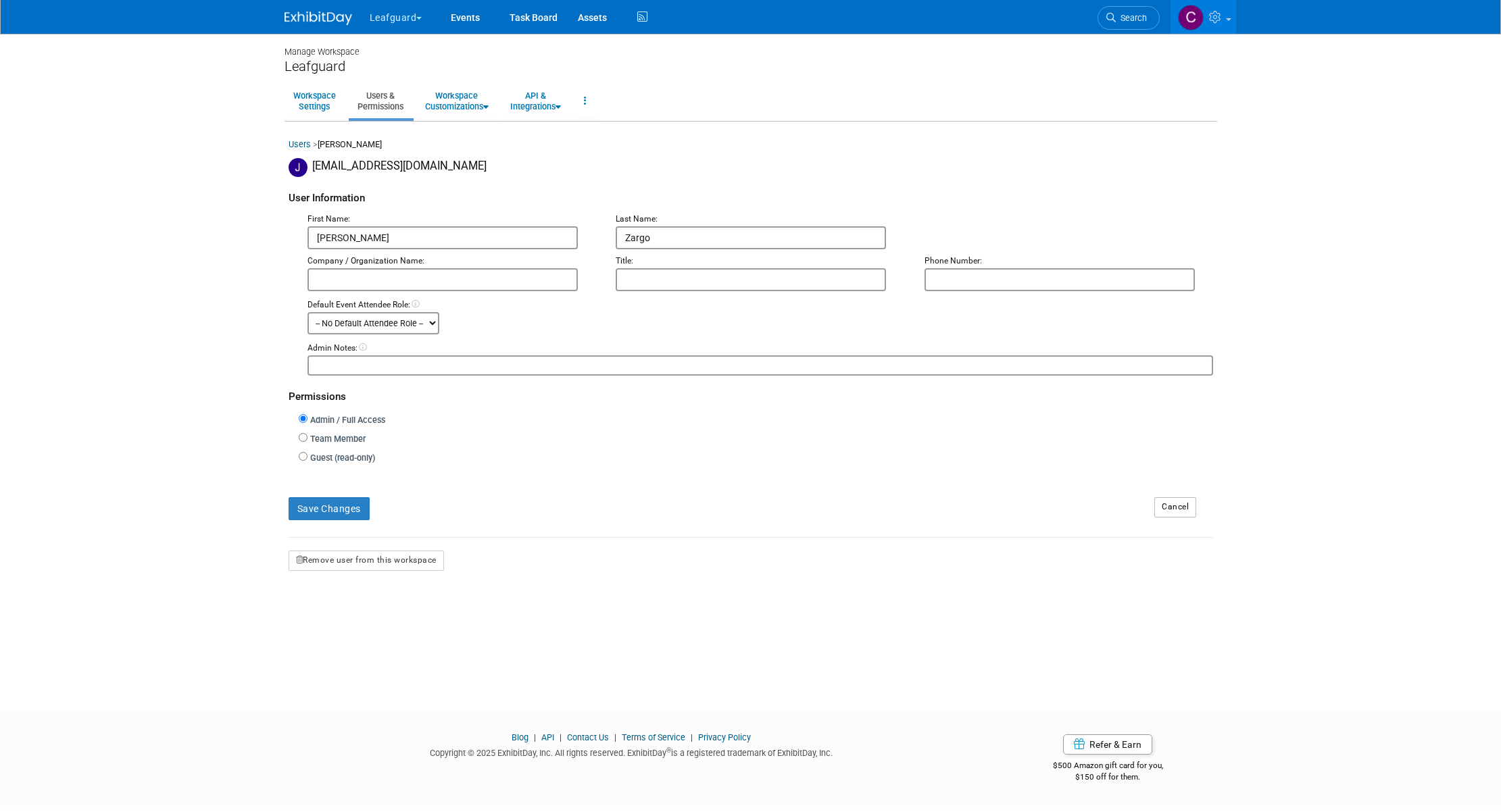
click at [303, 147] on link "Users" at bounding box center [300, 144] width 22 height 10
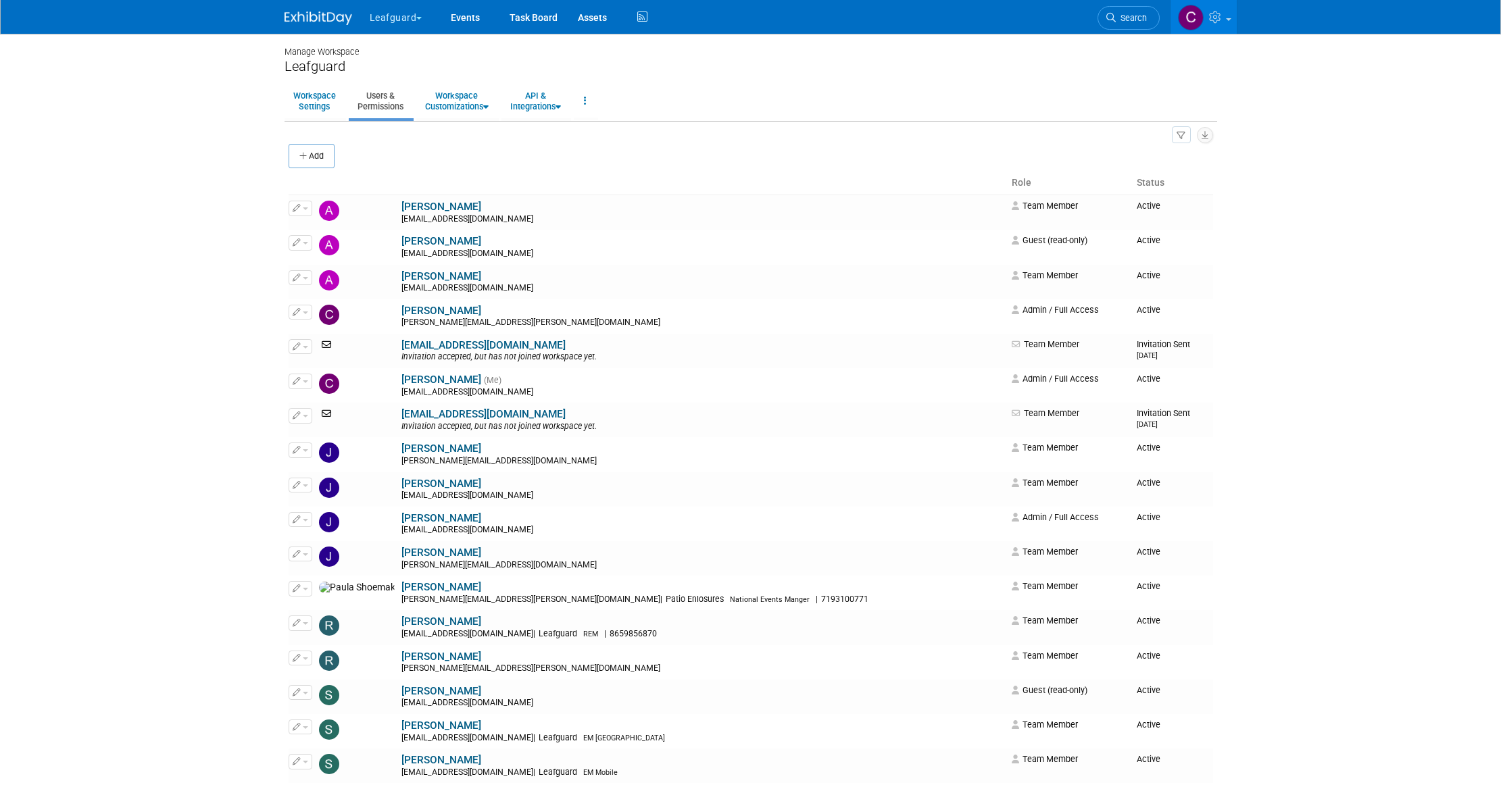
click at [1184, 137] on icon "button" at bounding box center [1181, 136] width 10 height 9
click at [697, 164] on div "Add" at bounding box center [750, 157] width 925 height 28
click at [315, 155] on button "Add" at bounding box center [311, 156] width 46 height 24
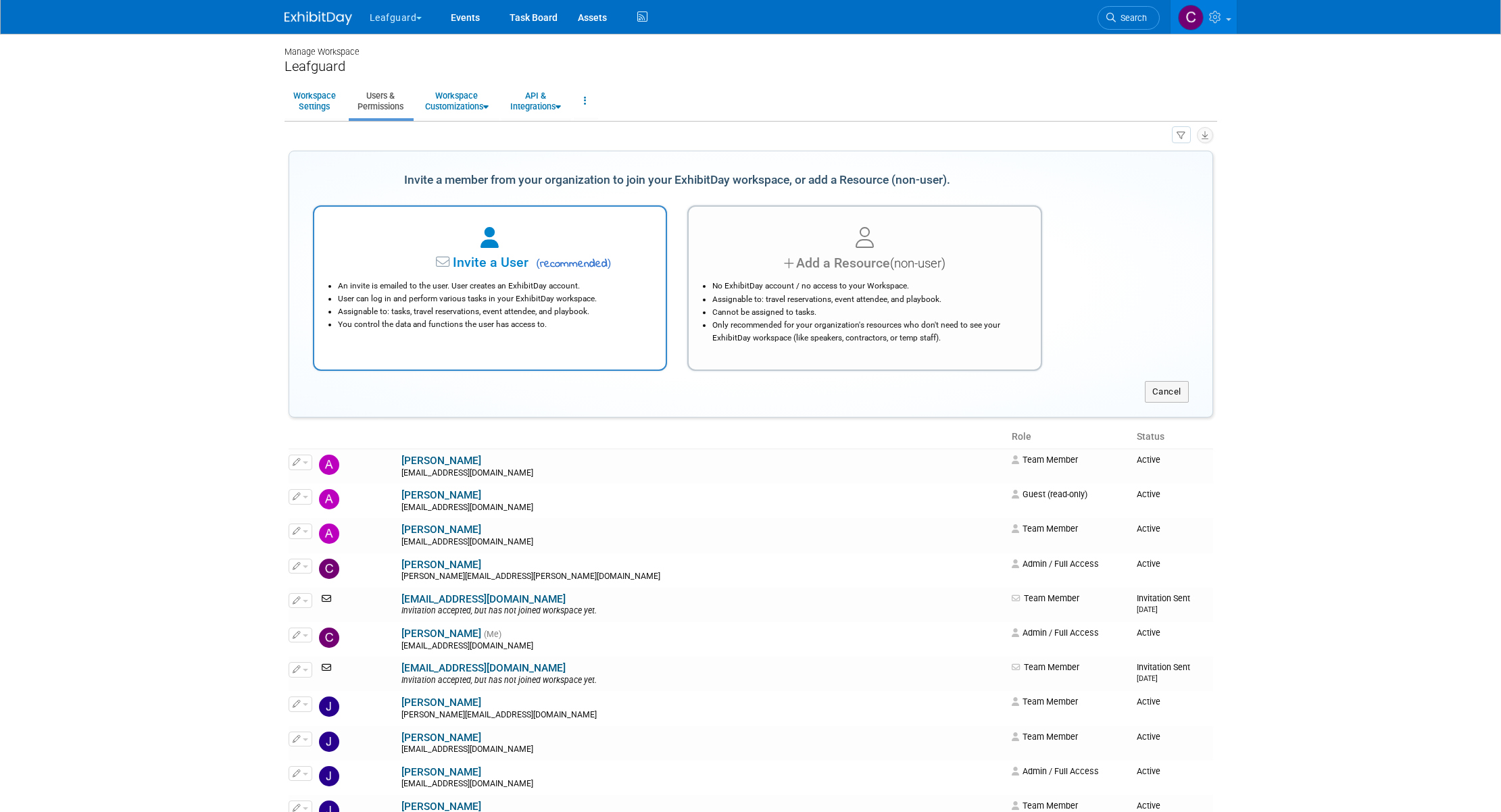
click at [421, 276] on div "An invite is emailed to the user. User creates an ExhibitDay account. User can …" at bounding box center [490, 302] width 318 height 58
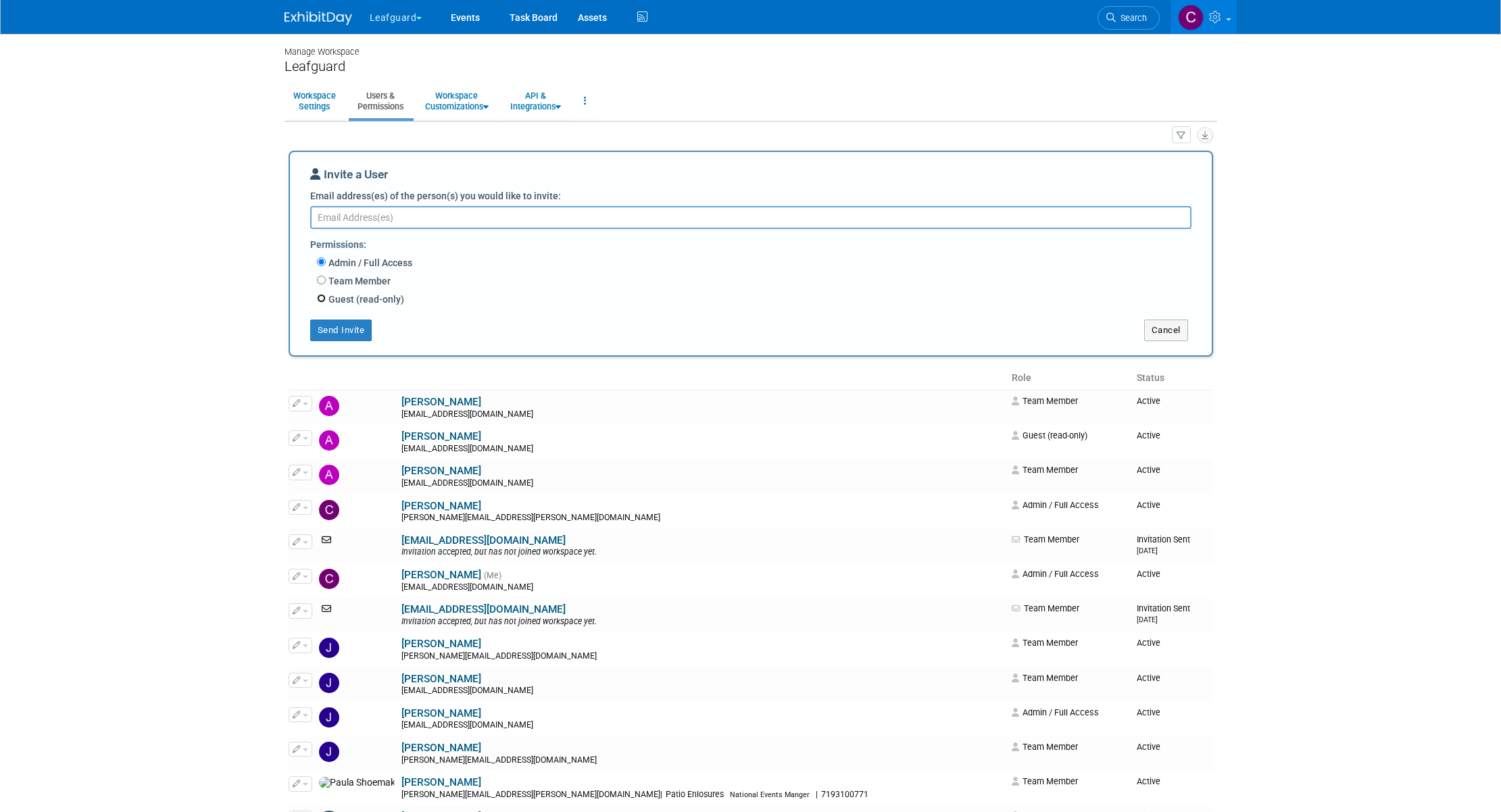
click at [321, 301] on input "Guest (read-only)" at bounding box center [321, 298] width 9 height 9
radio input "true"
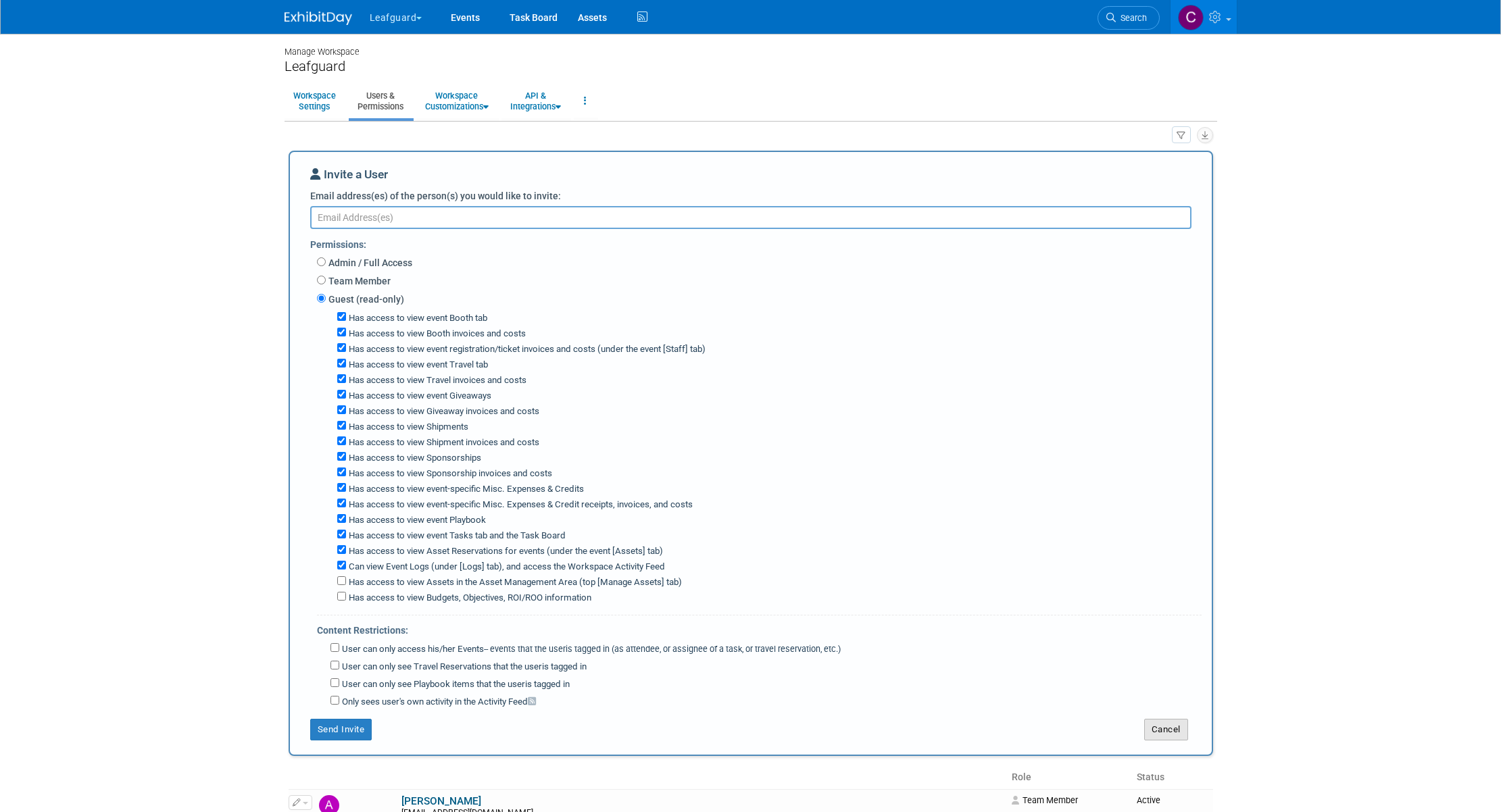
click at [1159, 728] on button "Cancel" at bounding box center [1166, 729] width 44 height 22
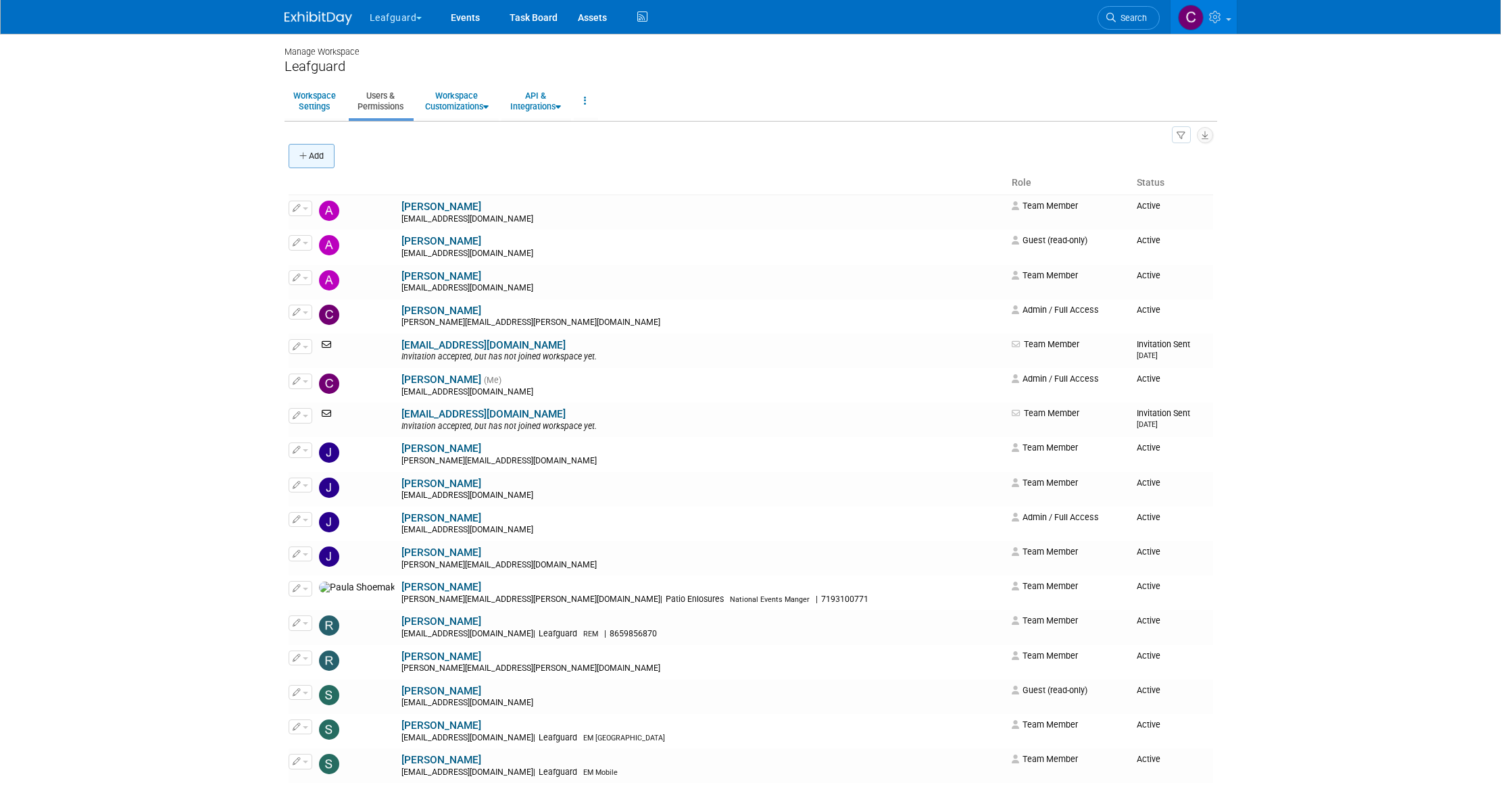
click at [311, 157] on button "Add" at bounding box center [311, 156] width 46 height 24
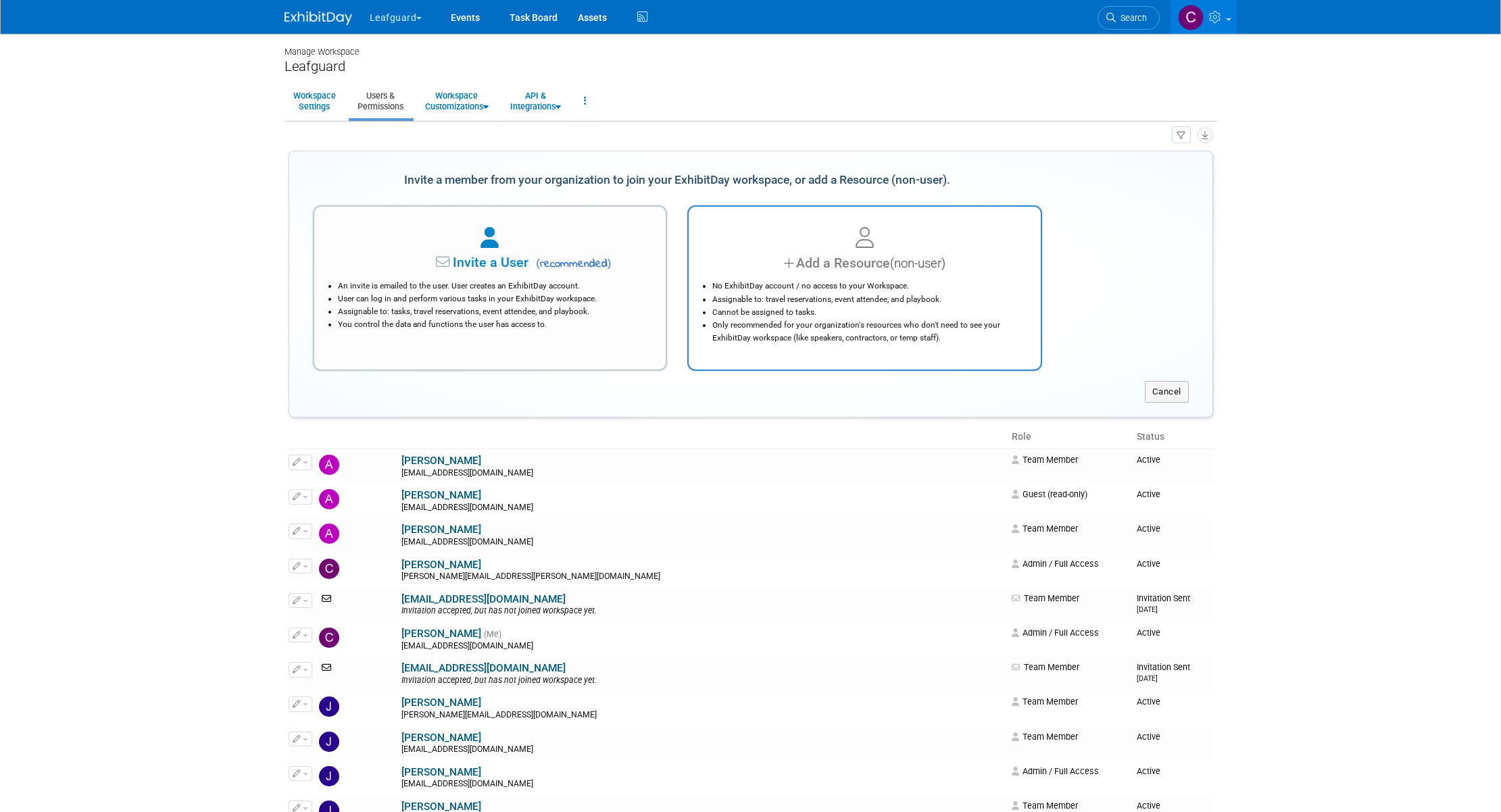
click at [836, 284] on li "No ExhibitDay account / no access to your Workspace." at bounding box center [868, 286] width 312 height 13
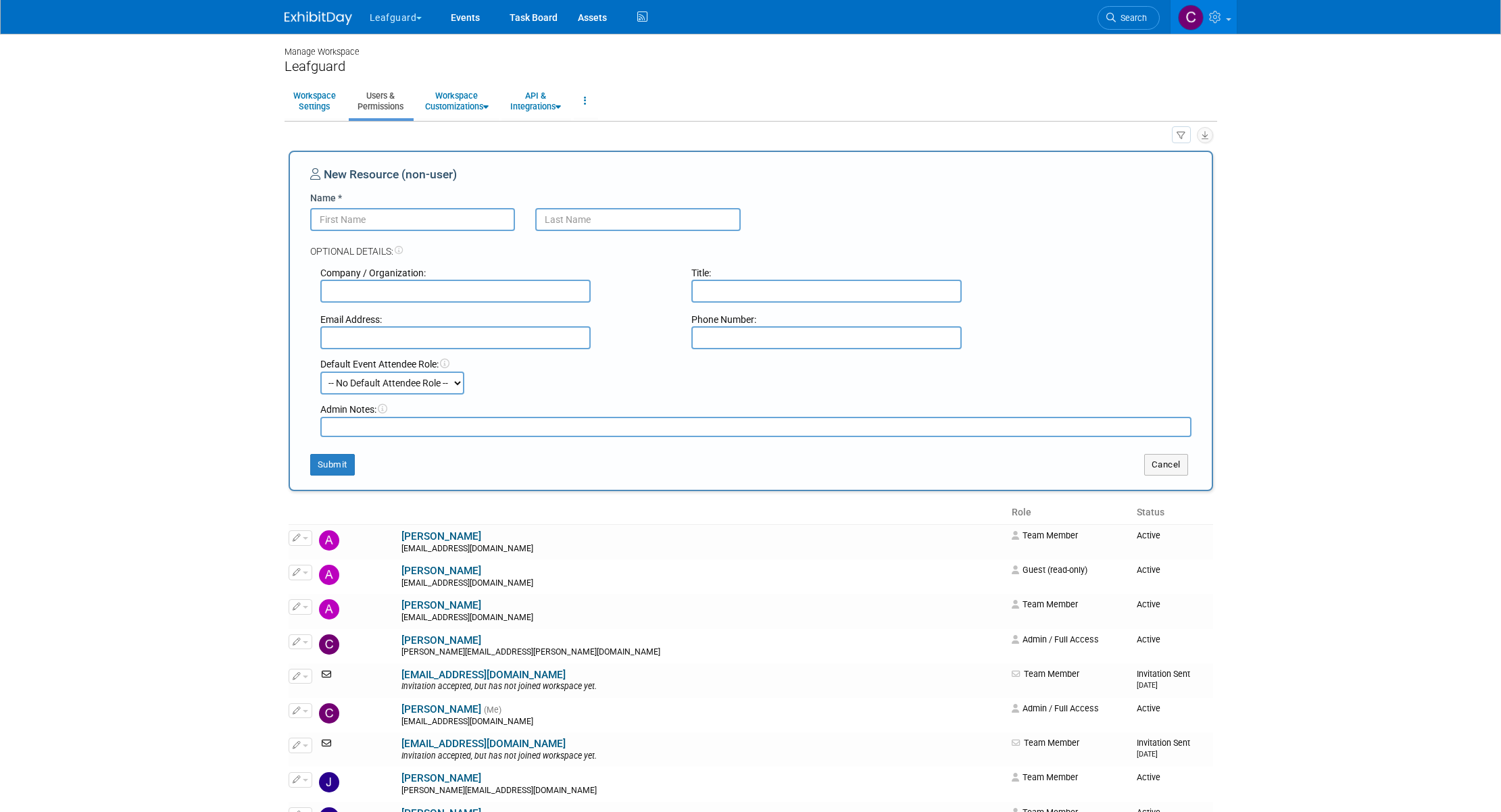
click at [423, 386] on select "-- No Default Attendee Role -- Demonstrator Host Planner Presenter Sales Repres…" at bounding box center [392, 383] width 144 height 23
select select "4"
click at [1173, 467] on button "Cancel" at bounding box center [1166, 464] width 44 height 22
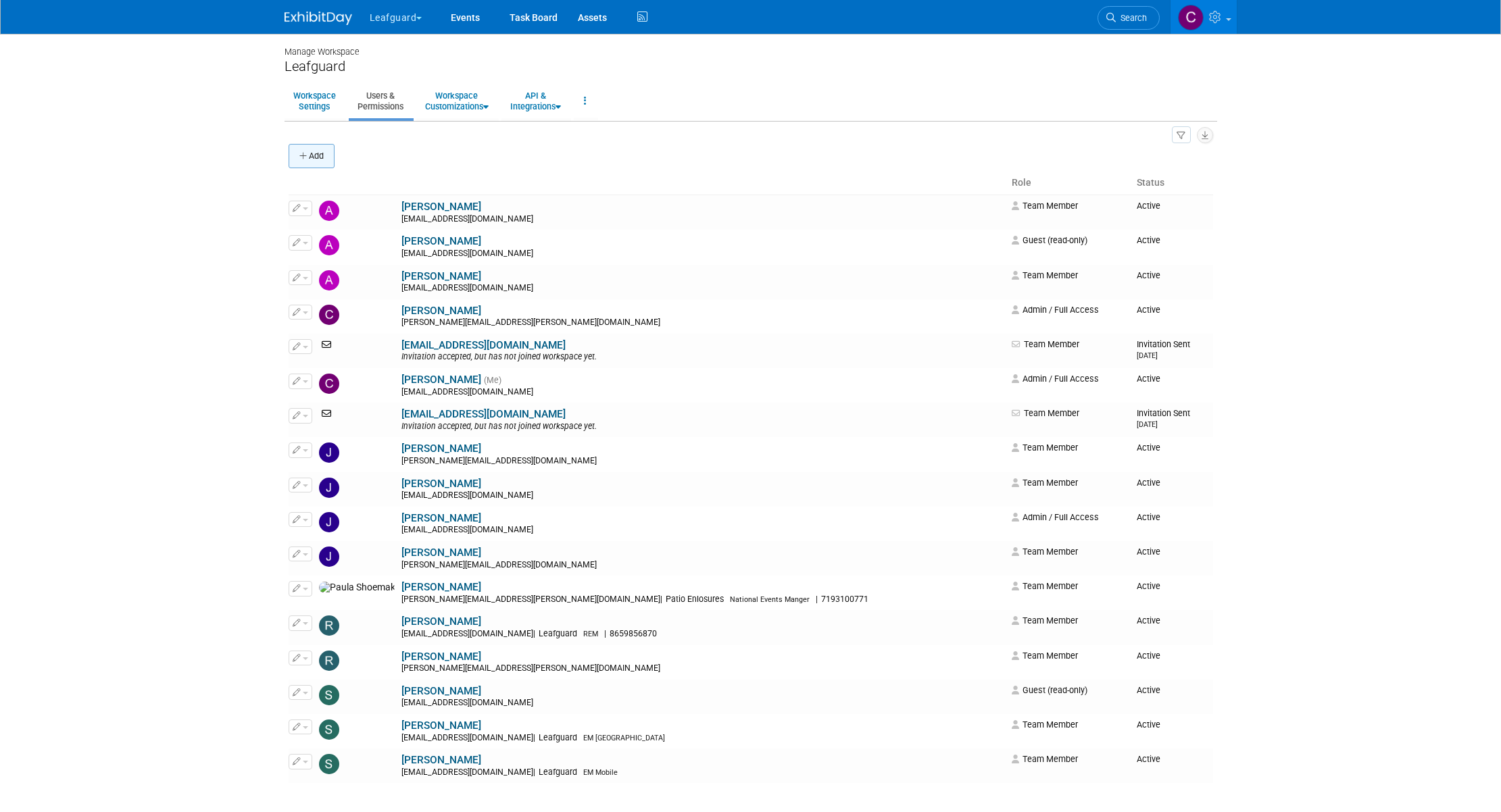
click at [320, 159] on button "Add" at bounding box center [311, 156] width 46 height 24
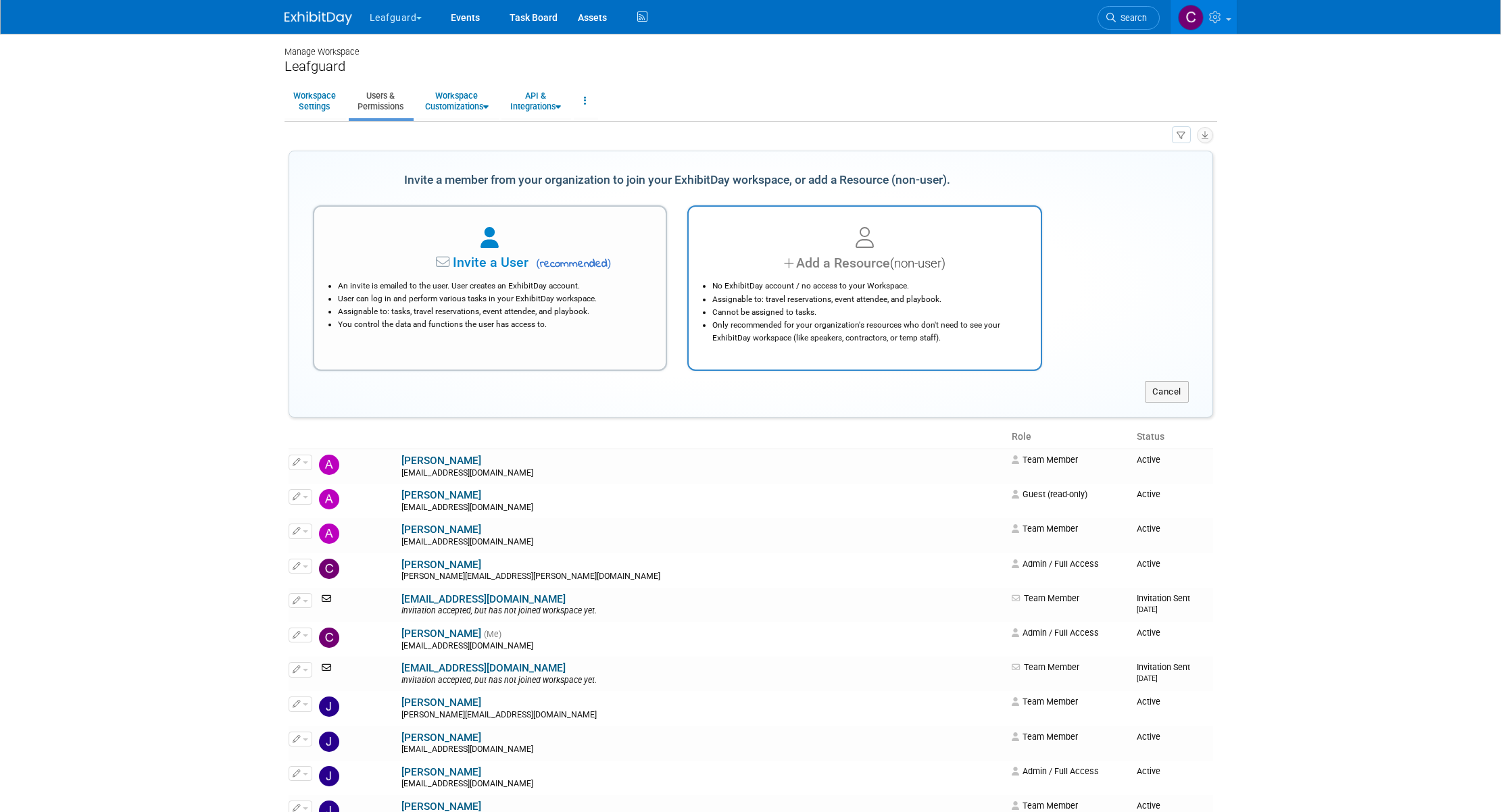
click at [715, 333] on li "Only recommended for your organization's resources who don't need to see your E…" at bounding box center [868, 332] width 312 height 26
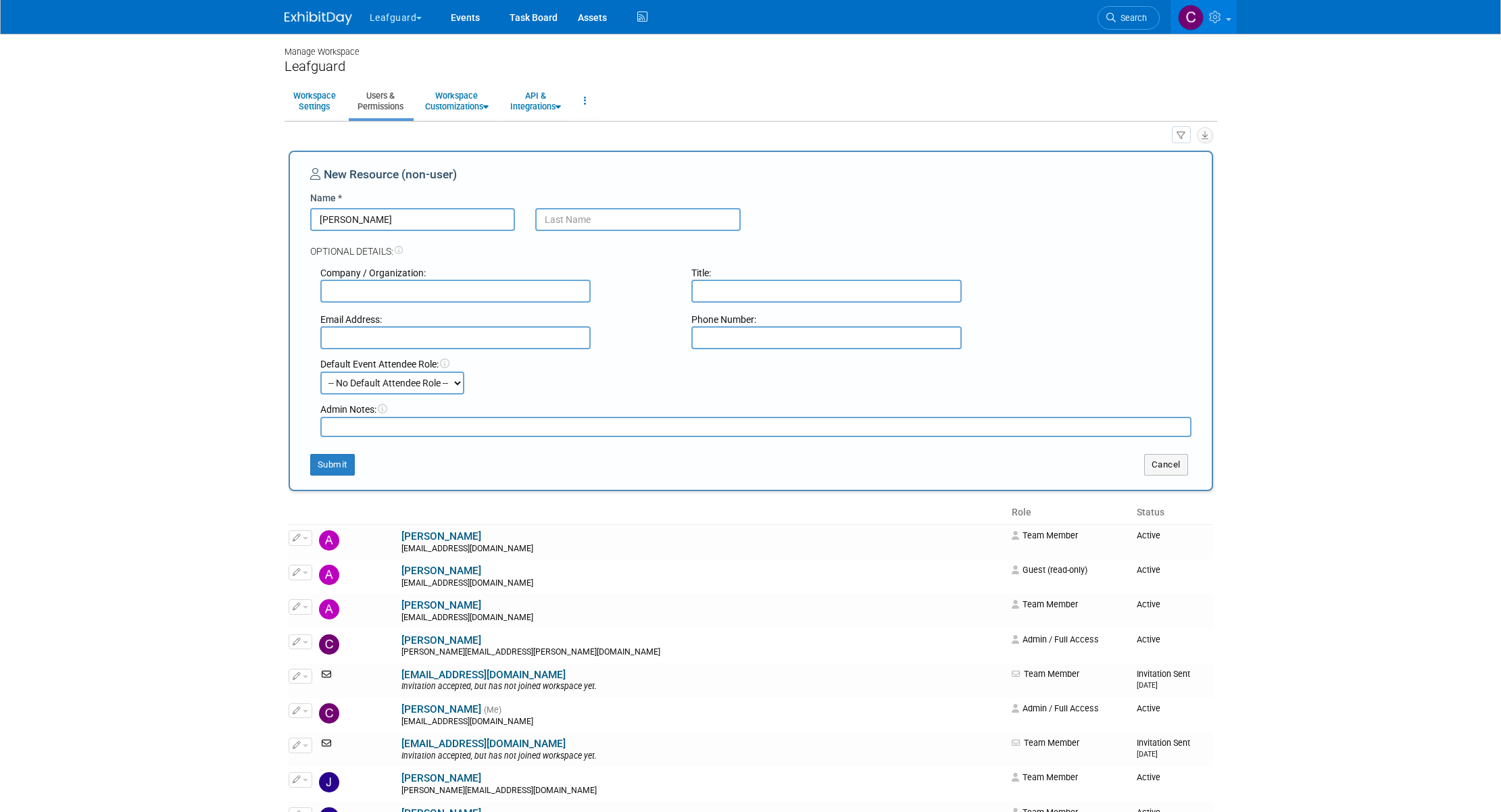
type input "JO"
type input "ZO"
type input "Leafguard"
type input "CEO"
type input "jonathanzargo@gmail.com"
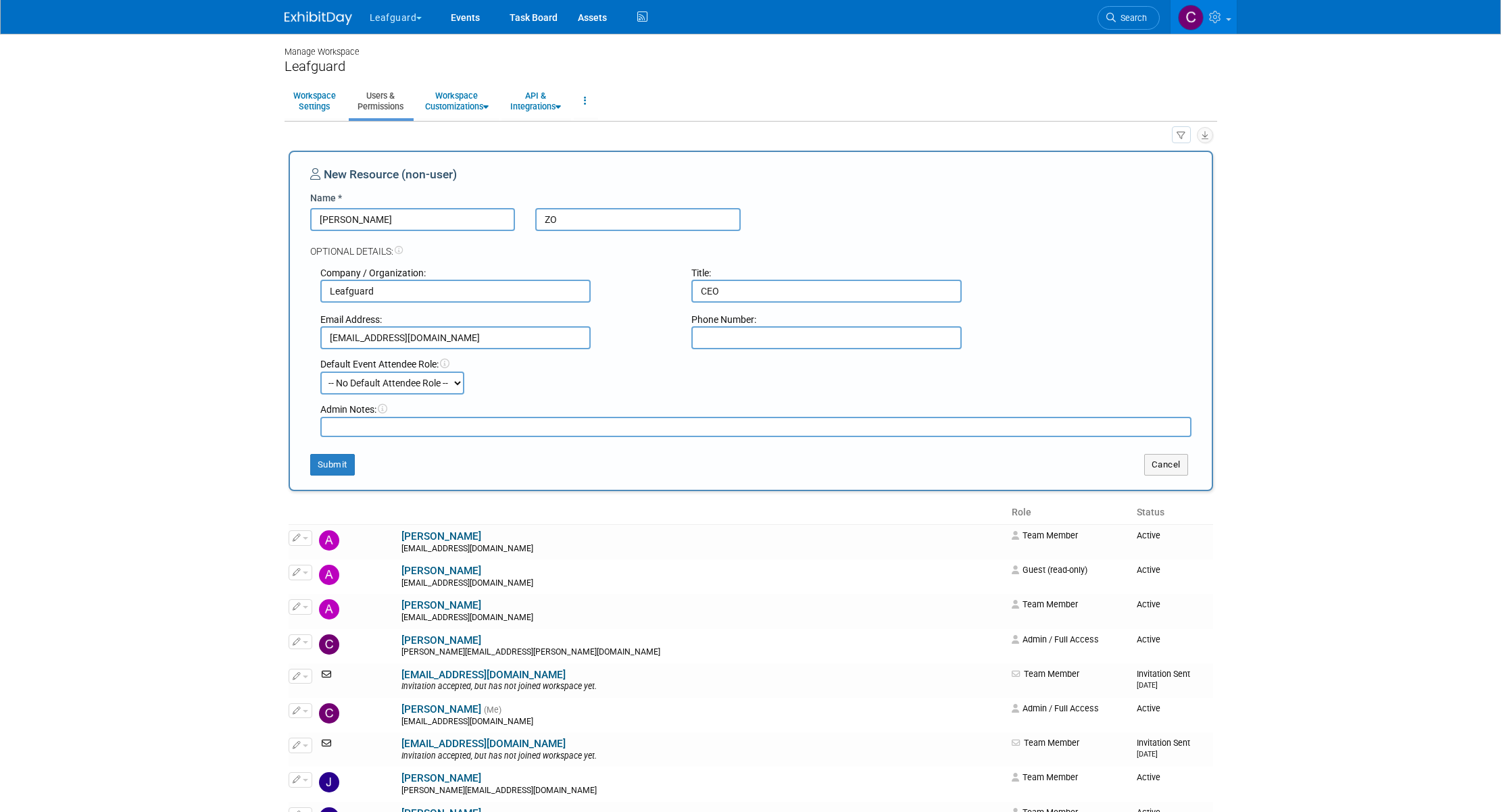
click at [456, 384] on select "-- No Default Attendee Role -- Demonstrator Host Planner Presenter Sales Repres…" at bounding box center [392, 383] width 144 height 23
select select "9"
click at [406, 427] on textarea at bounding box center [756, 426] width 871 height 20
type textarea "working event"
click at [336, 467] on button "Submit" at bounding box center [333, 464] width 45 height 22
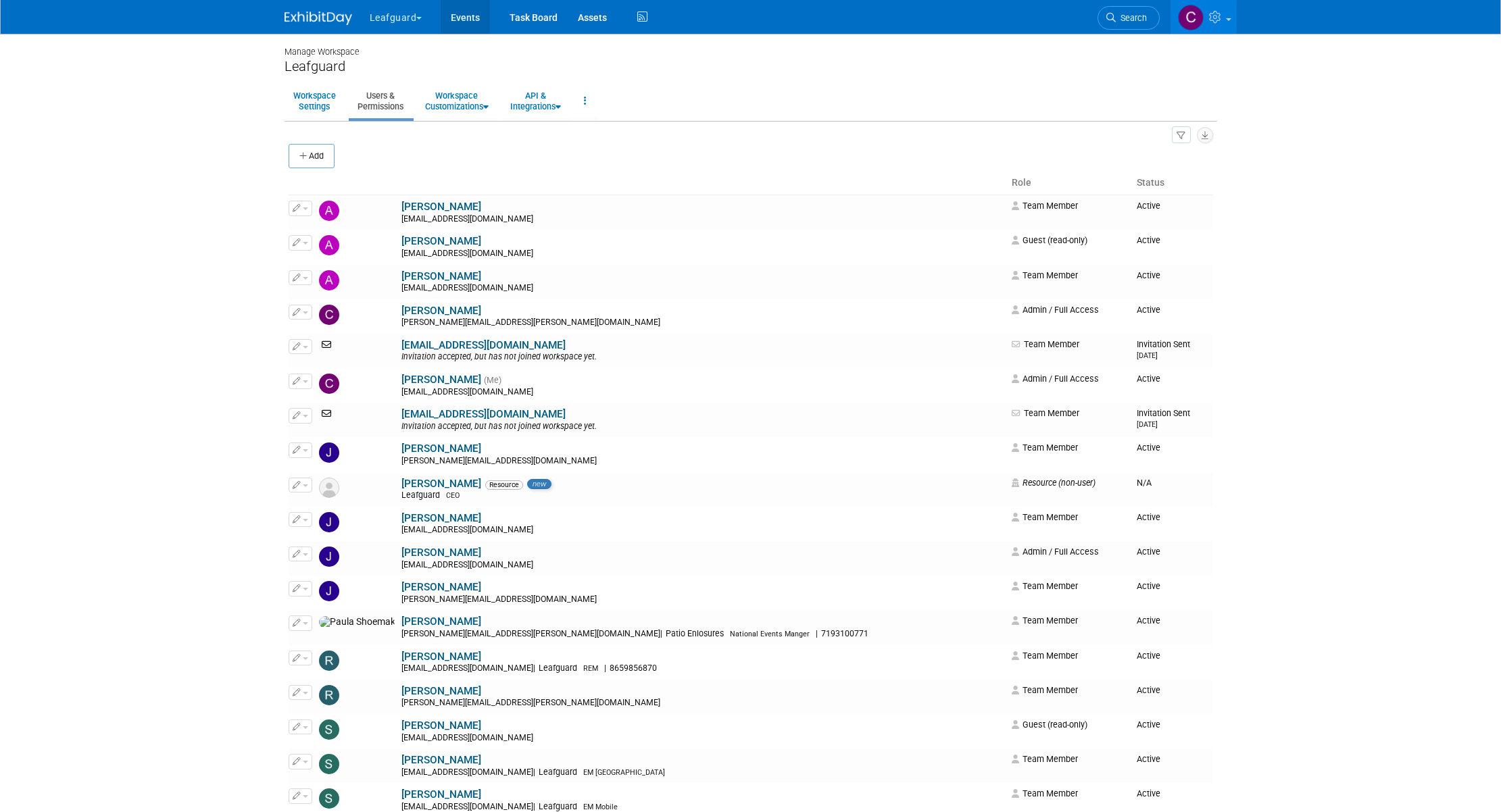
click at [464, 14] on link "Events" at bounding box center [464, 17] width 49 height 34
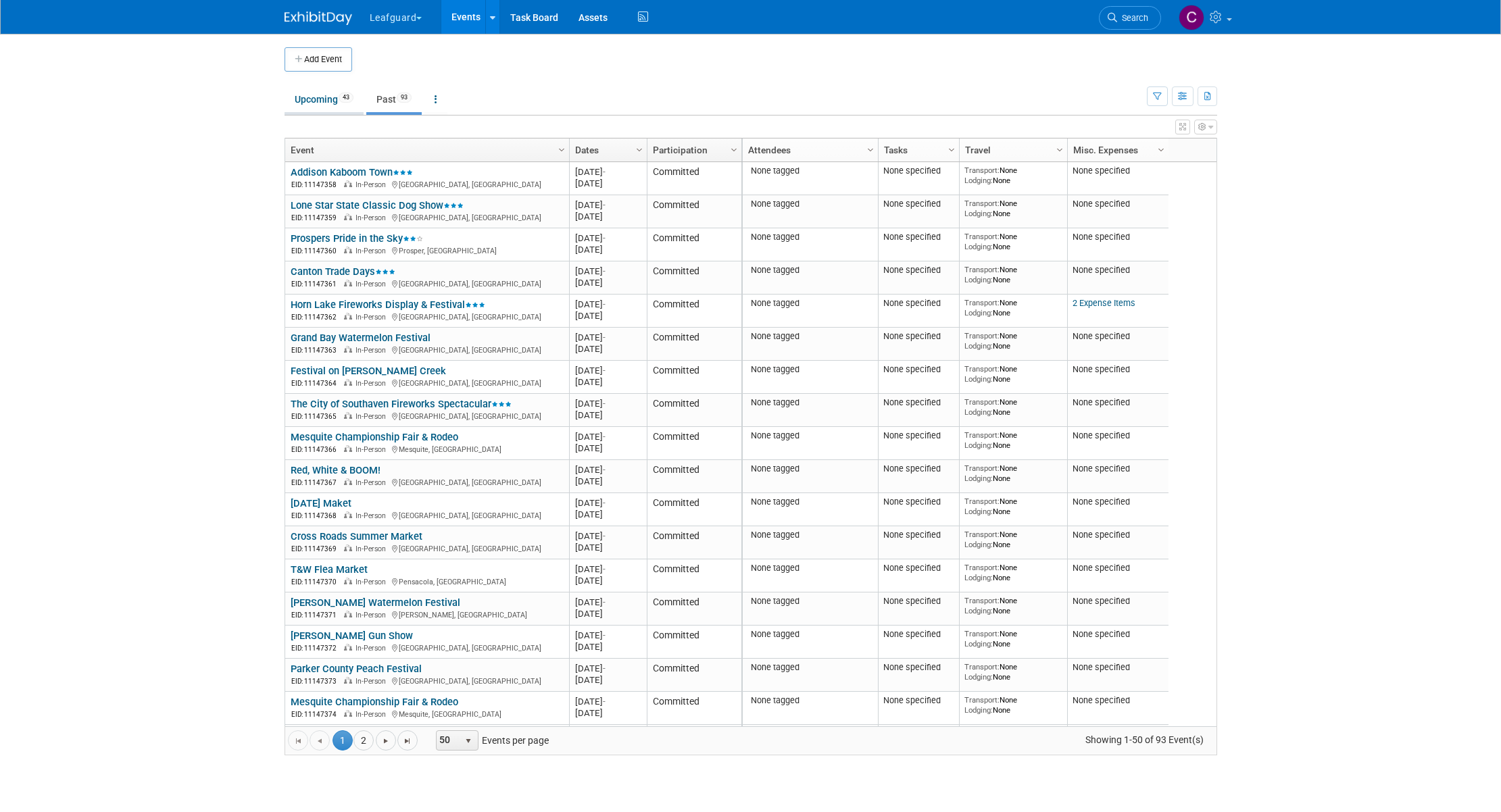
click at [326, 96] on link "Upcoming 43" at bounding box center [324, 100] width 79 height 26
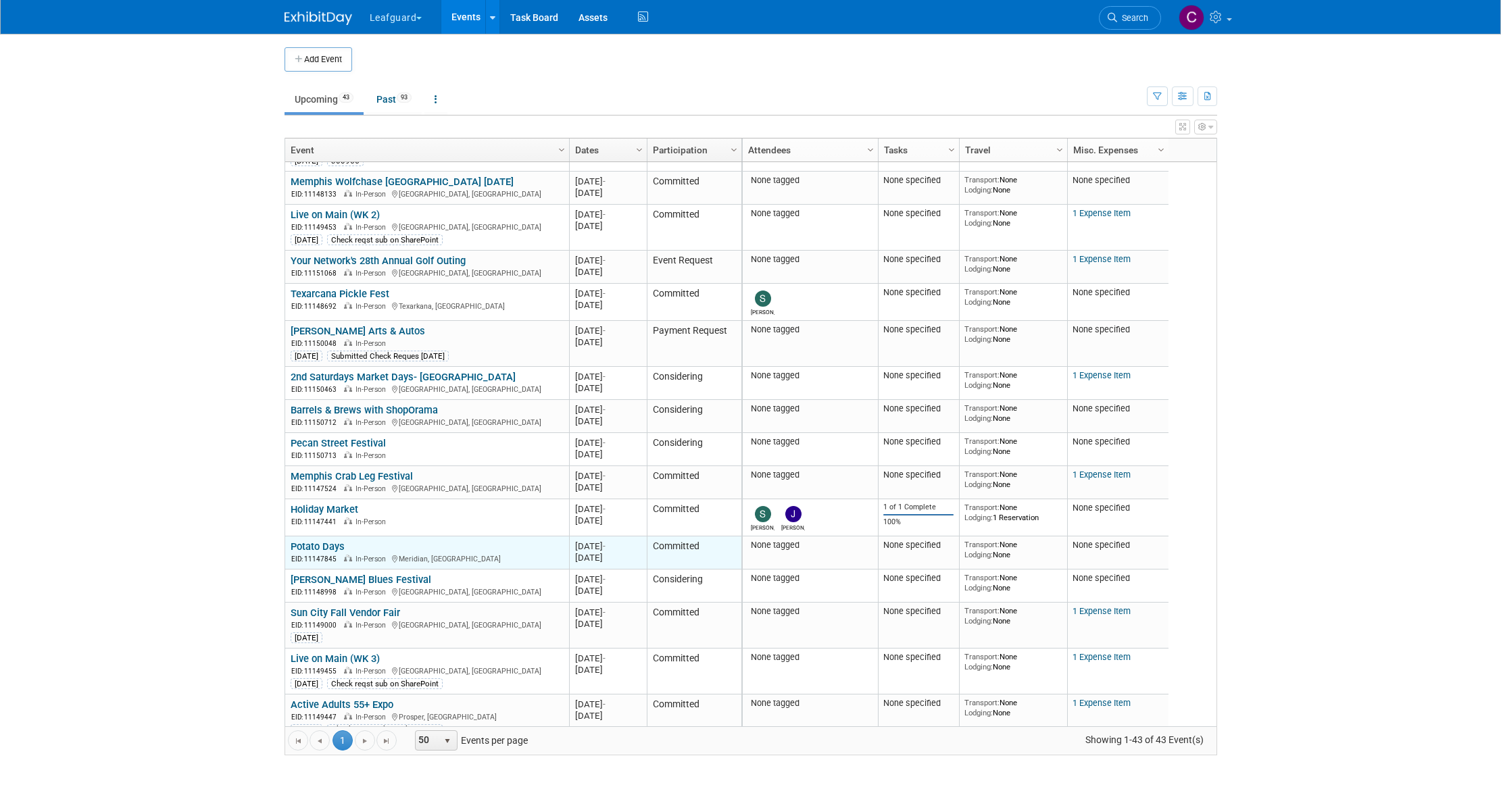
scroll to position [92, 0]
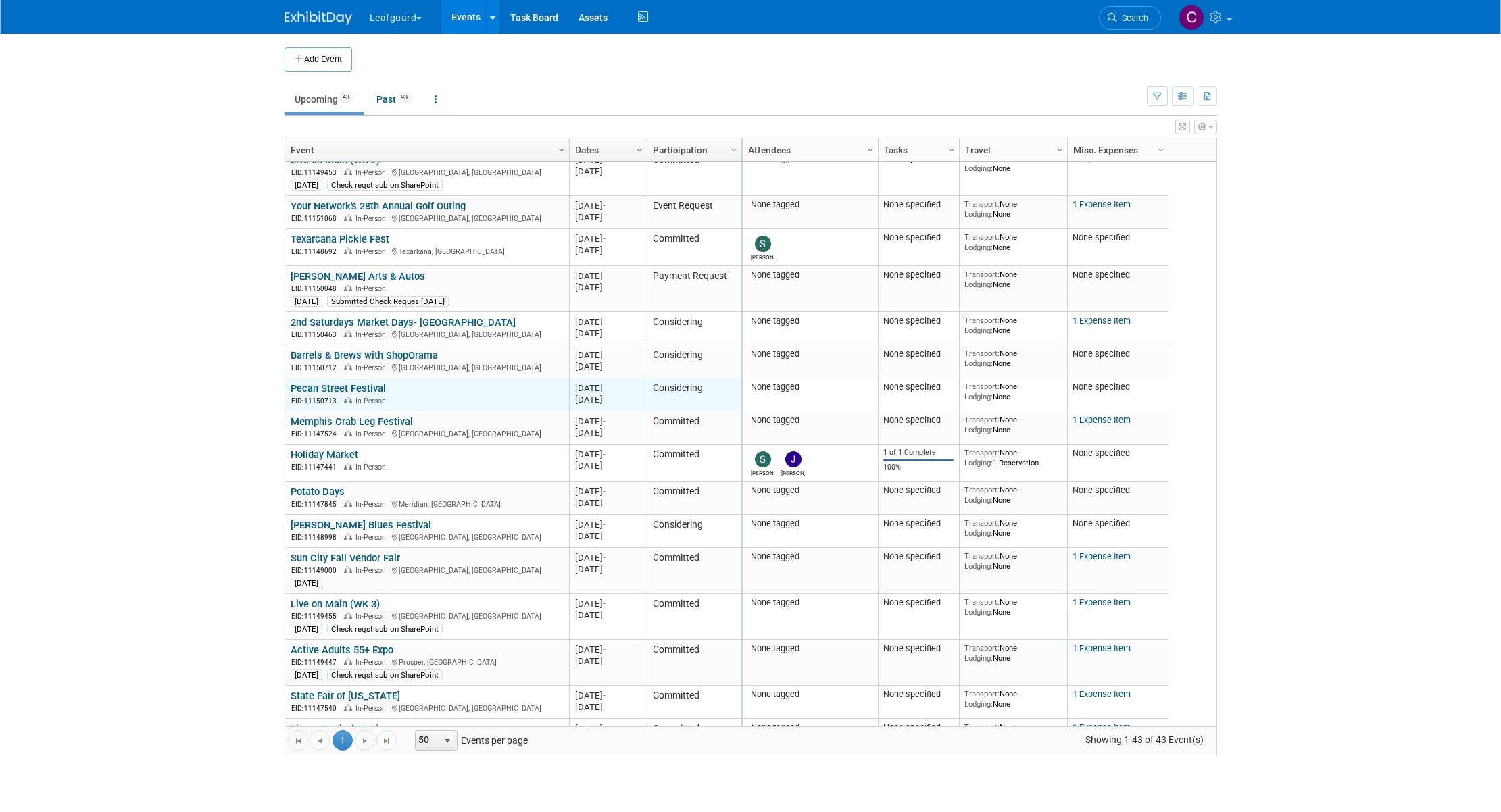
click at [329, 390] on link "Pecan Street Festival" at bounding box center [338, 388] width 96 height 12
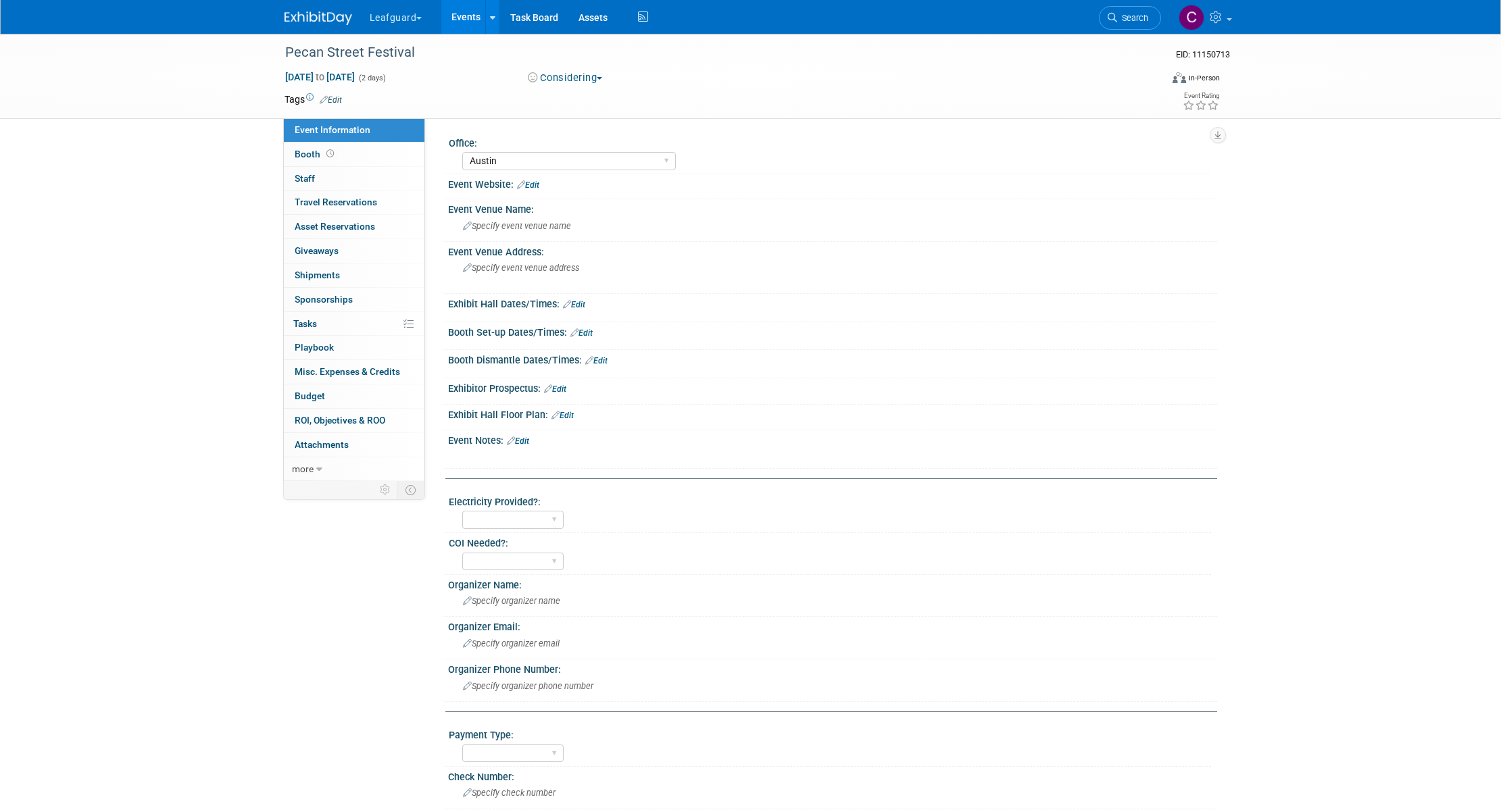
select select "Austin"
click at [311, 178] on span "Staff 0" at bounding box center [305, 177] width 20 height 10
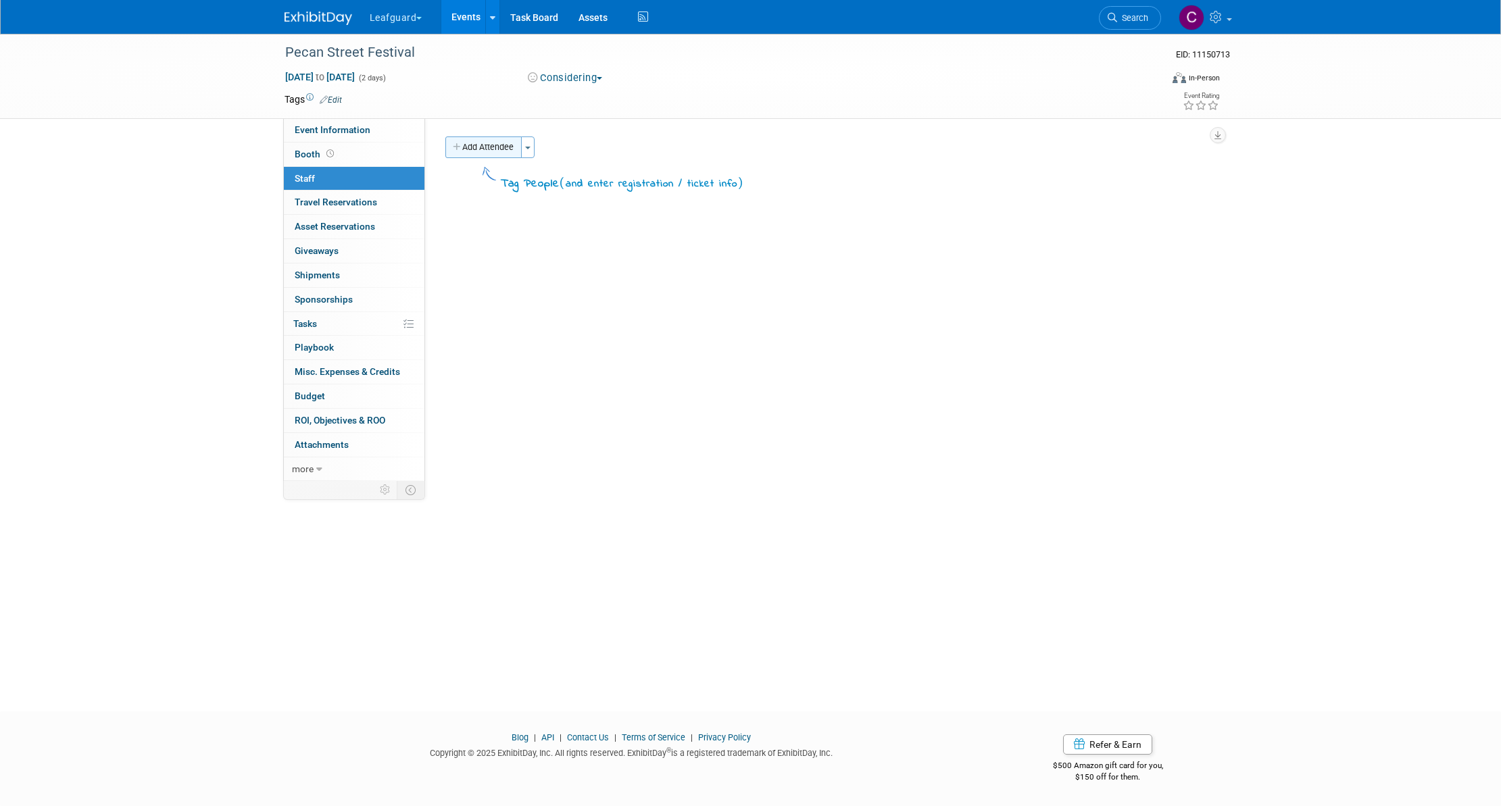
click at [486, 150] on button "Add Attendee" at bounding box center [483, 147] width 76 height 22
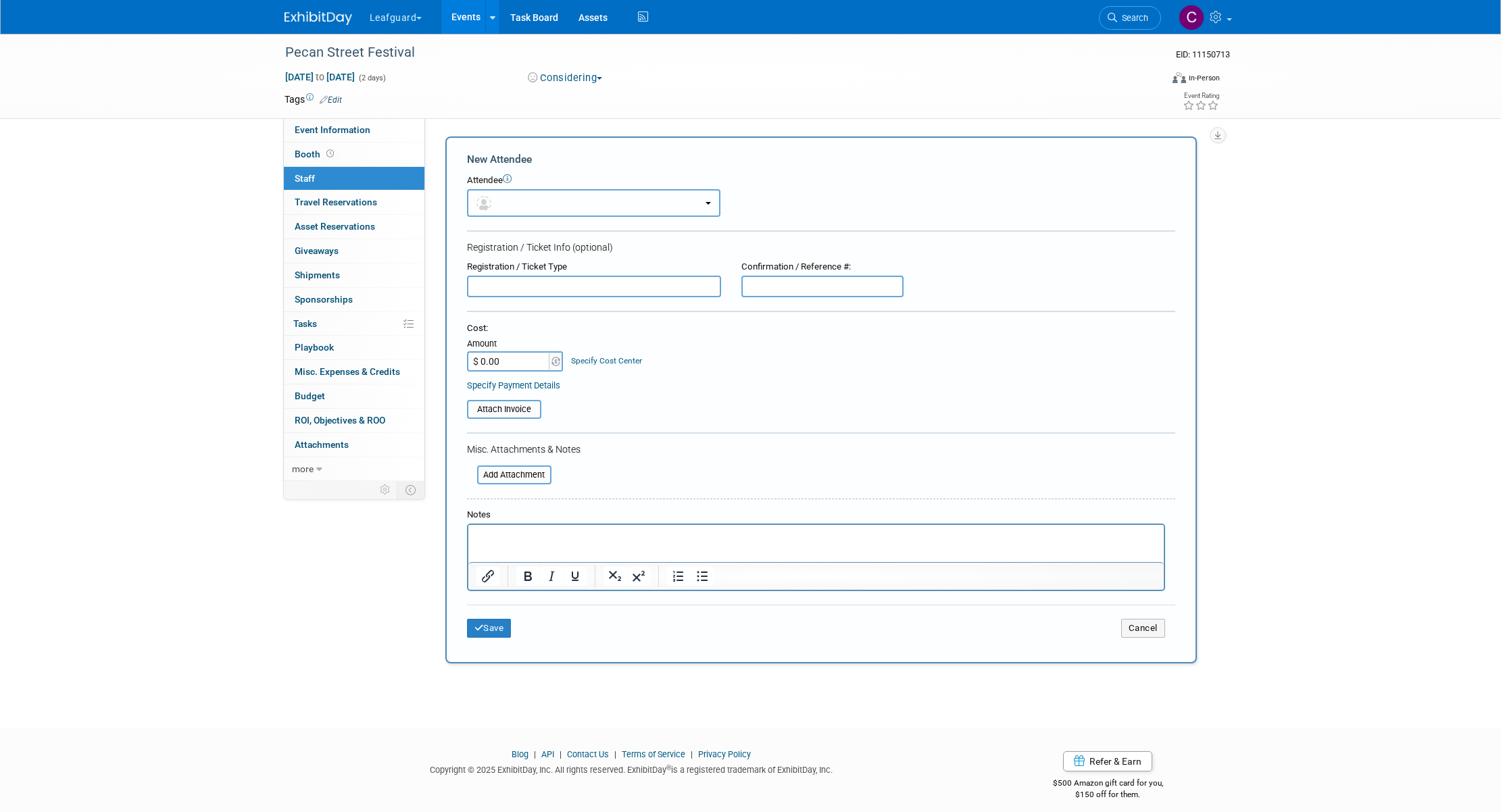
click at [712, 196] on button "button" at bounding box center [593, 203] width 253 height 27
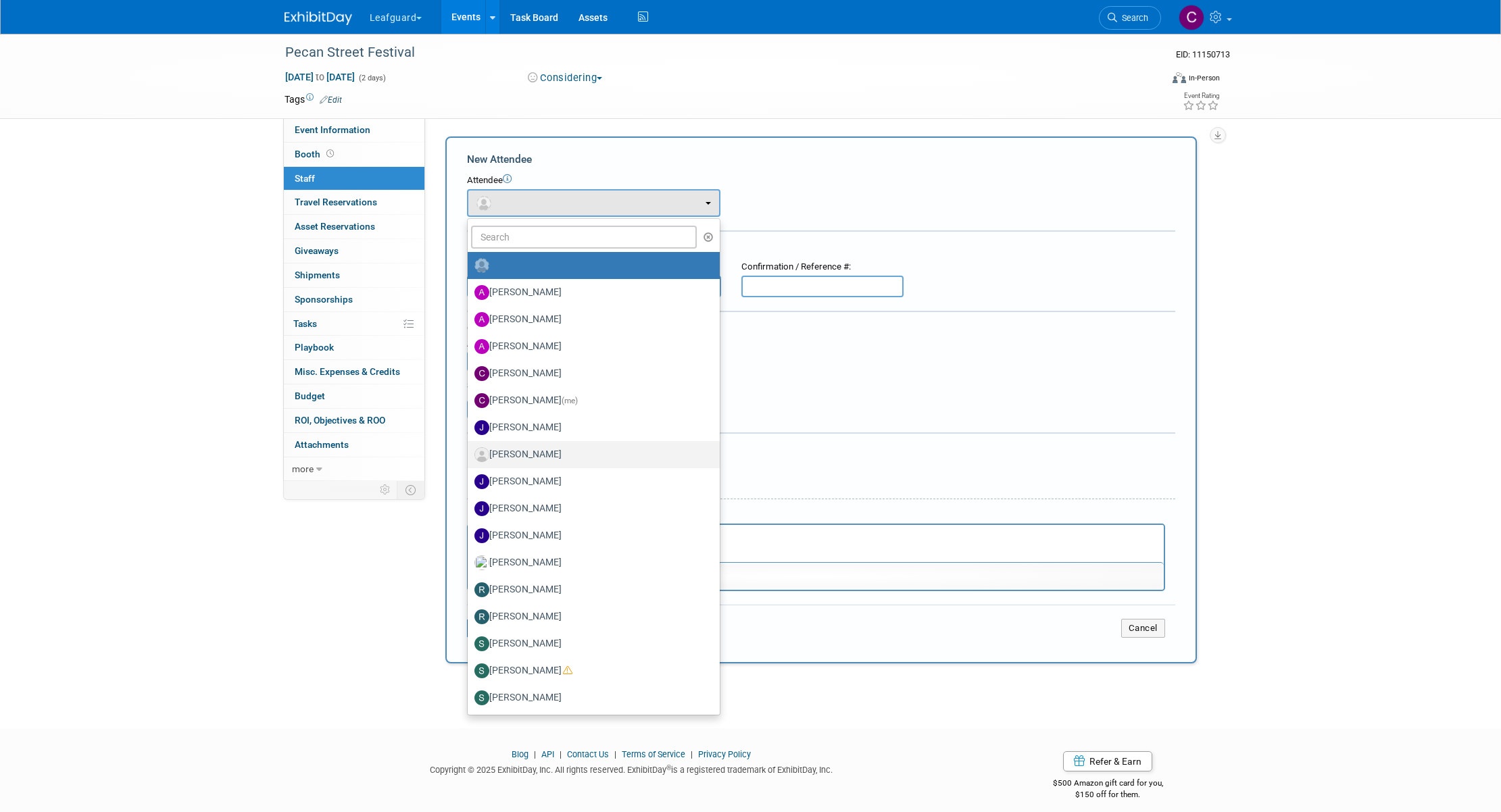
click at [561, 453] on label "JO ZO" at bounding box center [590, 455] width 231 height 22
click at [470, 453] on input "JO ZO" at bounding box center [465, 452] width 9 height 9
select select "30176355-0785-4d42-83e3-53e633ef194d"
select select "9"
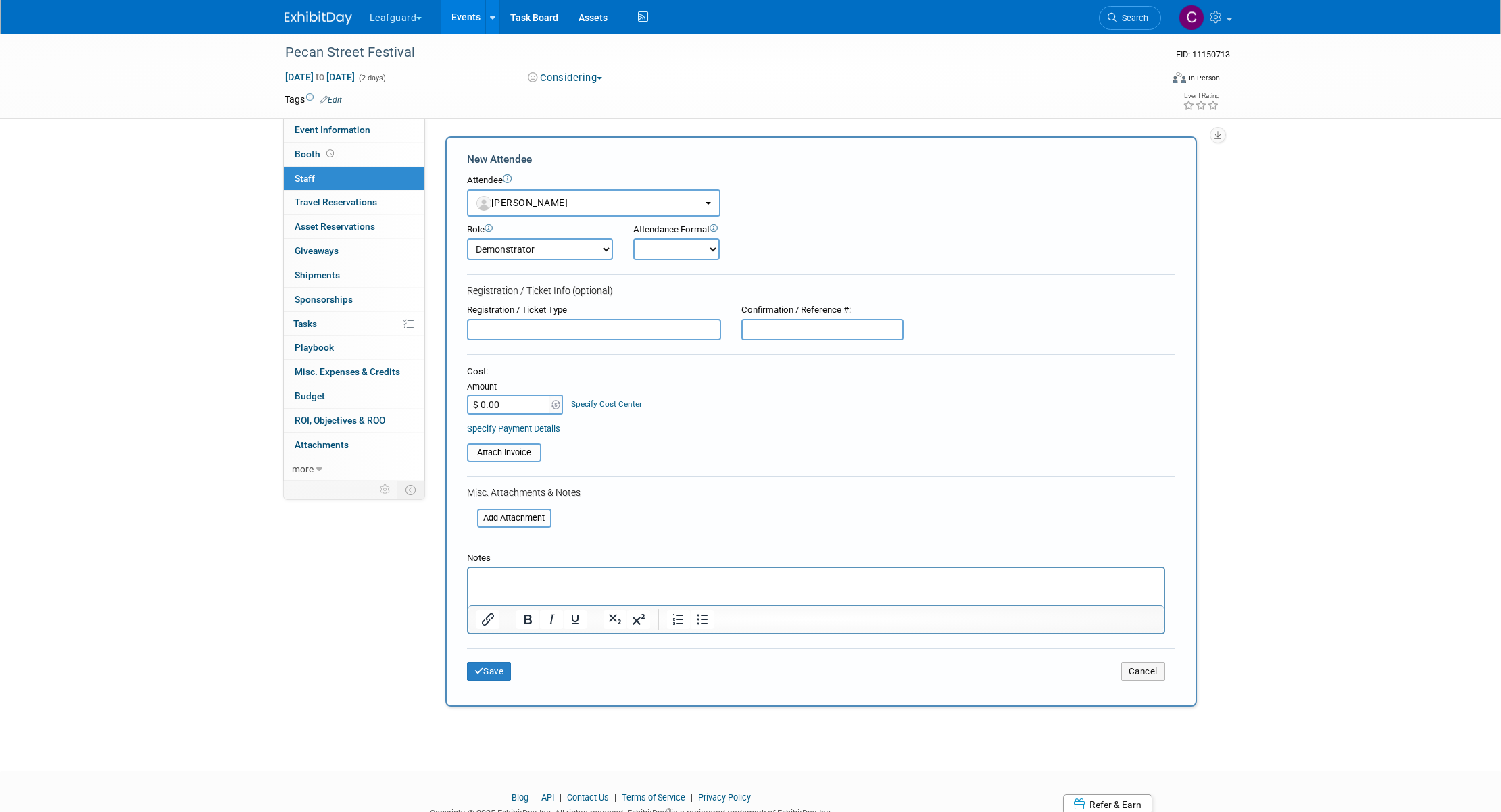
click at [694, 252] on select "Onsite Remote" at bounding box center [677, 249] width 87 height 22
select select "1"
click at [586, 405] on link "Specify Cost Center" at bounding box center [607, 404] width 71 height 10
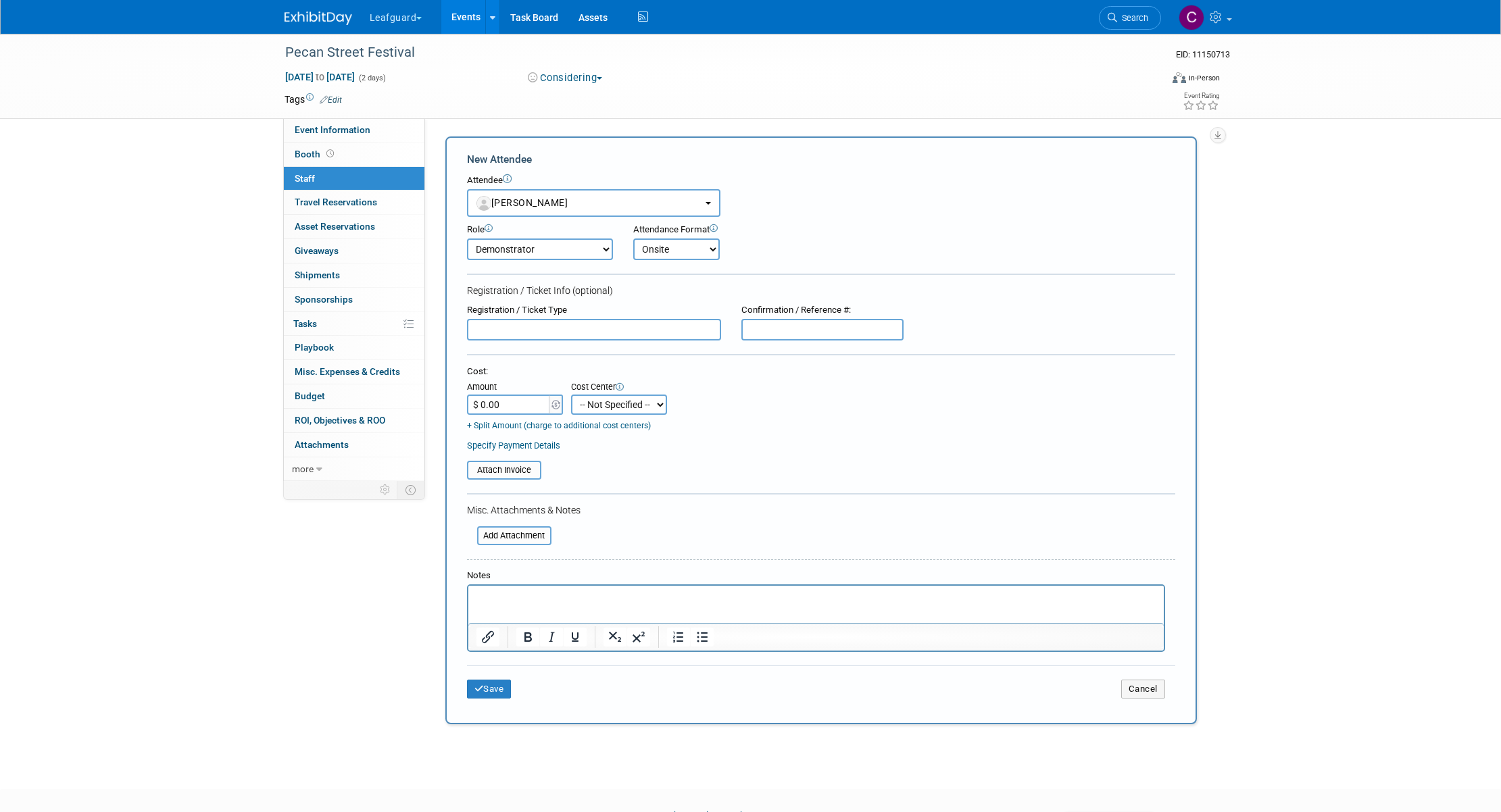
click at [665, 404] on select "-- Not Specified --" at bounding box center [619, 404] width 96 height 20
click at [502, 474] on input "file" at bounding box center [460, 470] width 161 height 16
click at [513, 596] on p "Rich Text Area. Press ALT-0 for help." at bounding box center [816, 597] width 680 height 14
click at [504, 400] on input "$ 0.00" at bounding box center [509, 404] width 84 height 20
type input "$ 500.00"
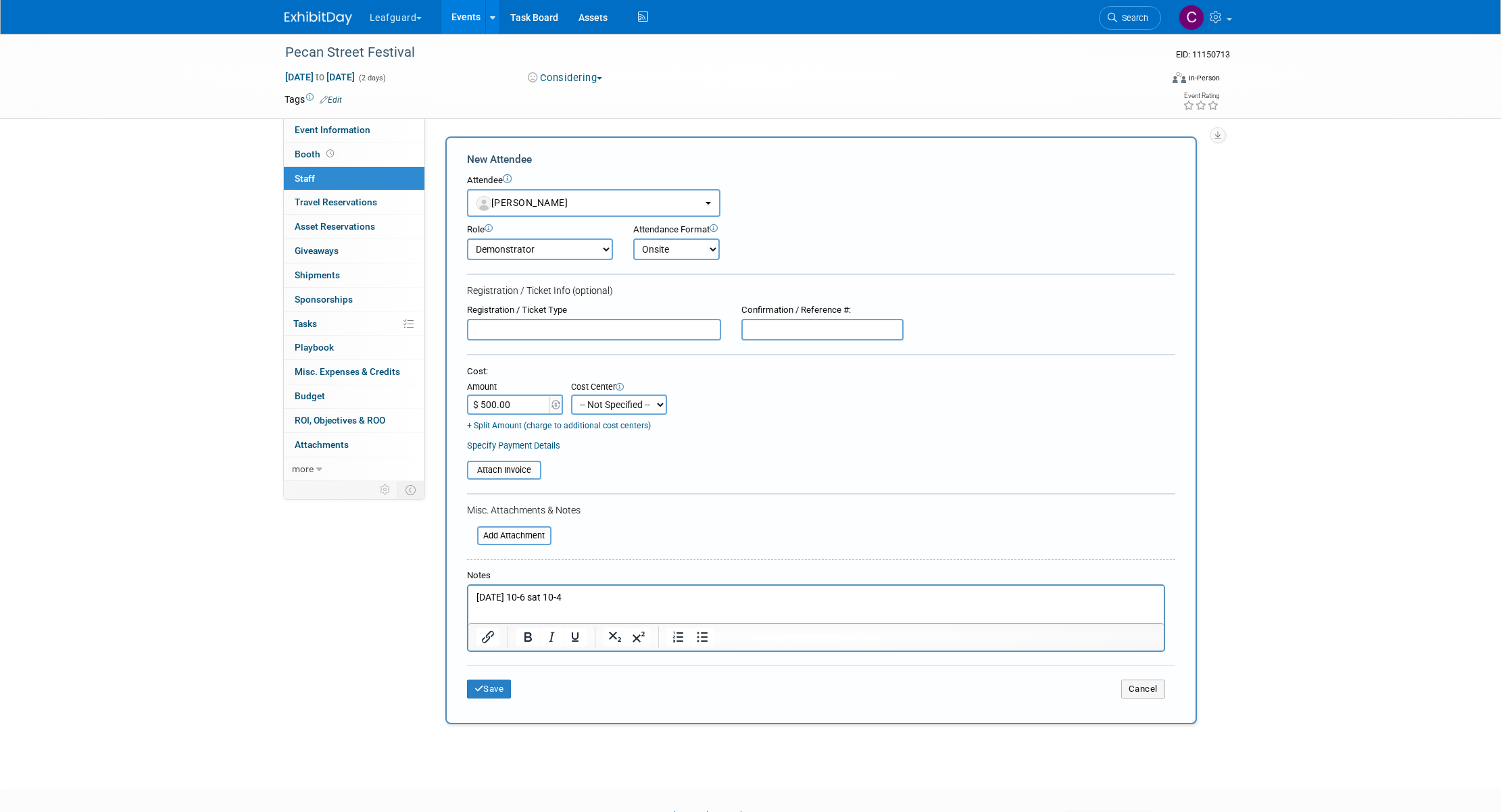
click at [718, 467] on table "Attach Invoice" at bounding box center [820, 471] width 708 height 19
click at [661, 401] on select "-- Not Specified --" at bounding box center [619, 404] width 96 height 20
click at [623, 385] on icon at bounding box center [620, 387] width 8 height 8
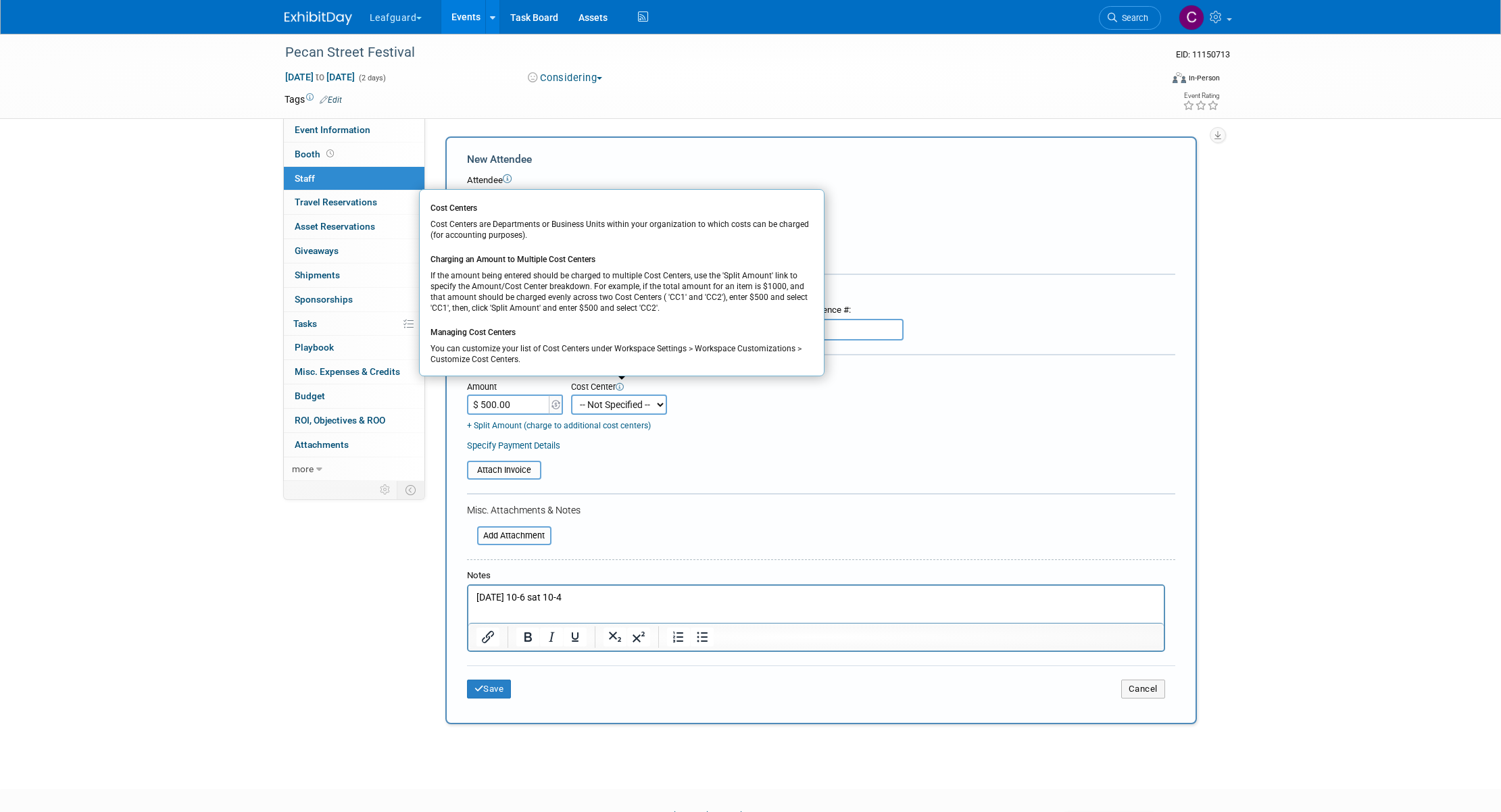
click at [712, 439] on div "Specify Payment Details" at bounding box center [820, 446] width 708 height 14
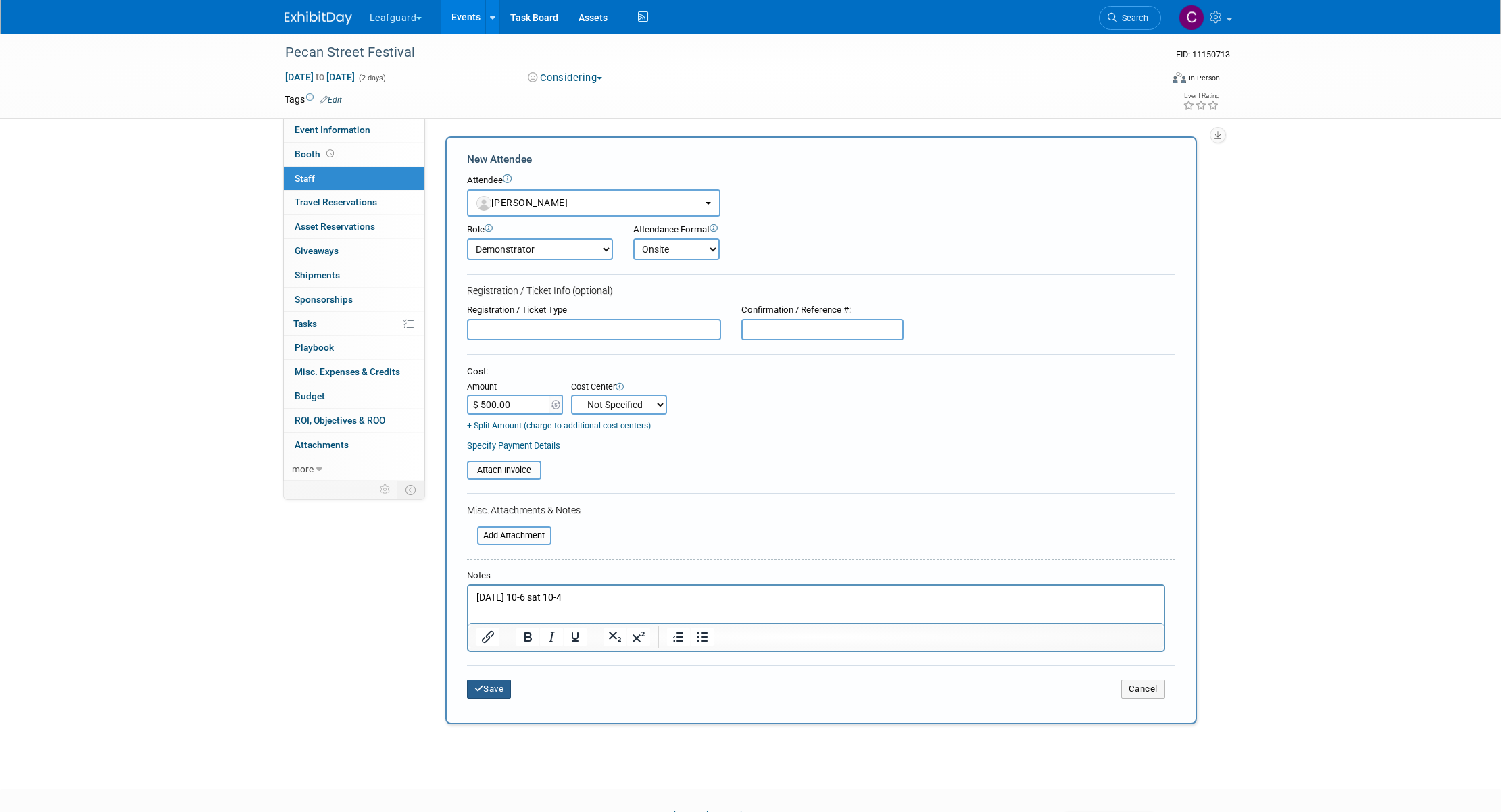
click at [490, 689] on button "Save" at bounding box center [489, 689] width 45 height 19
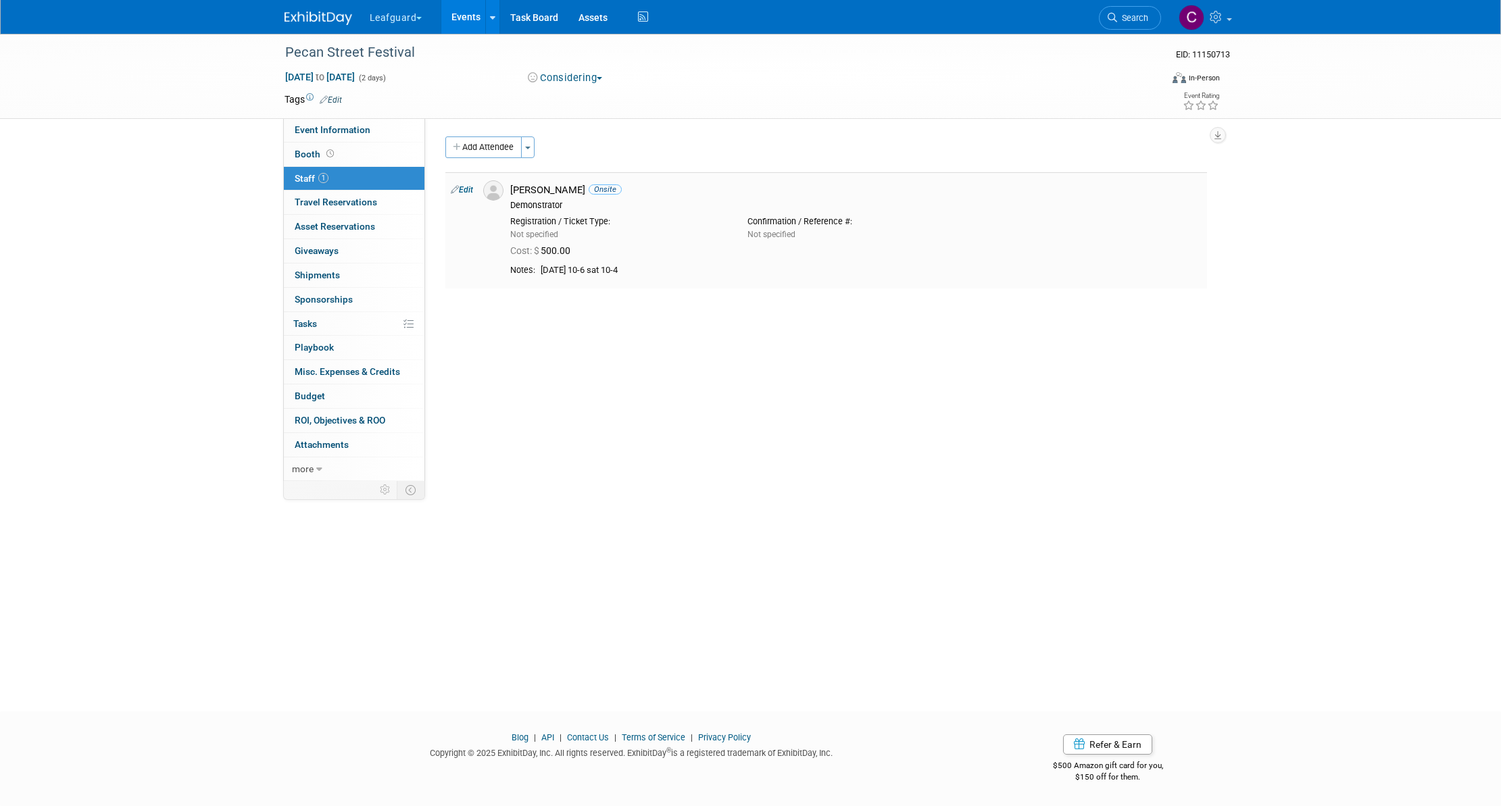
click at [640, 232] on div "Not specified" at bounding box center [619, 234] width 217 height 12
click at [1216, 133] on icon "button" at bounding box center [1217, 135] width 6 height 9
click at [1107, 174] on link "Export tab to PDF" at bounding box center [1136, 174] width 157 height 19
click at [470, 190] on link "Edit" at bounding box center [462, 190] width 22 height 10
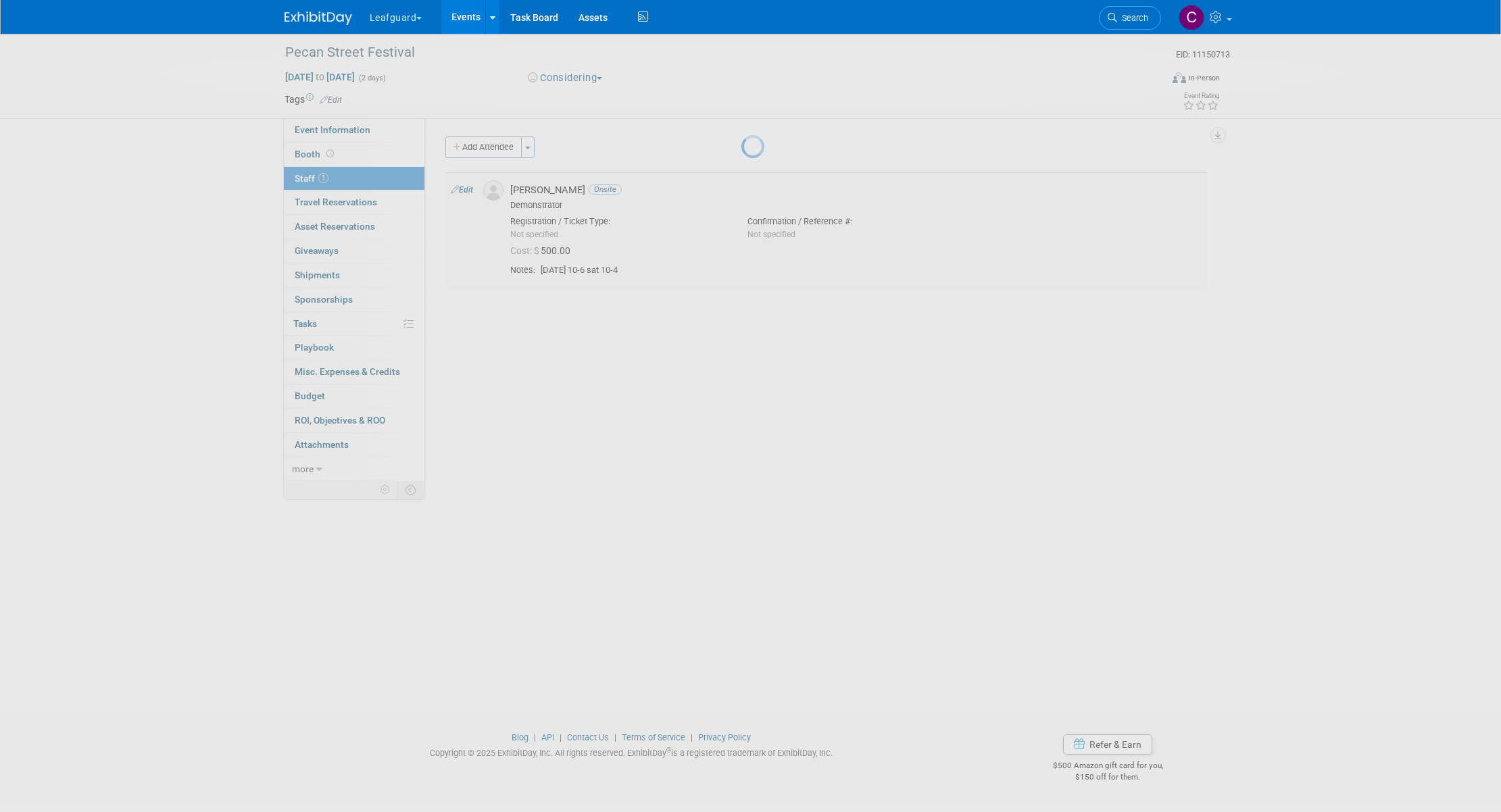
select select "30176355-0785-4d42-83e3-53e633ef194d"
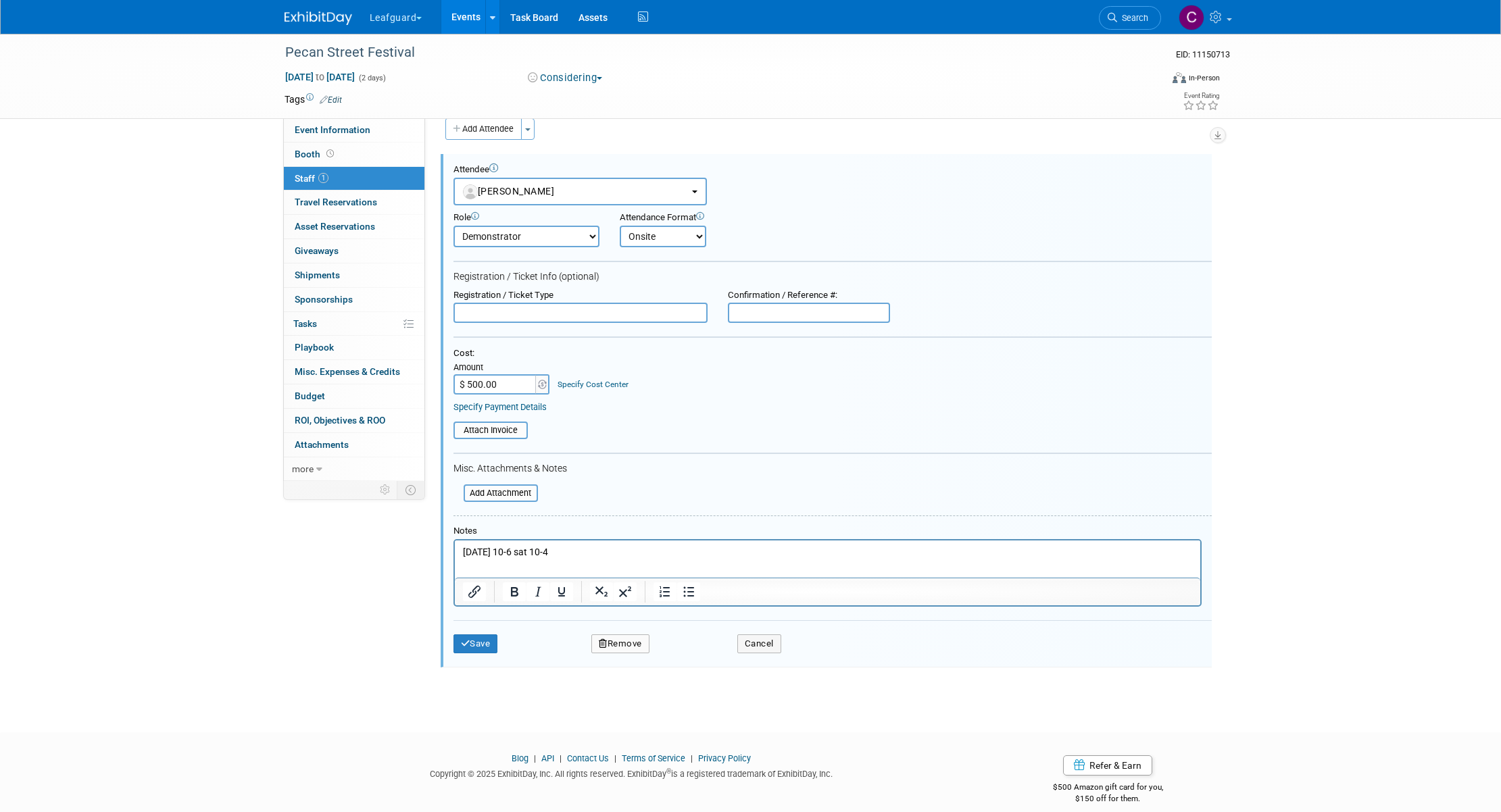
scroll to position [19, 0]
click at [526, 312] on input "text" at bounding box center [580, 312] width 254 height 20
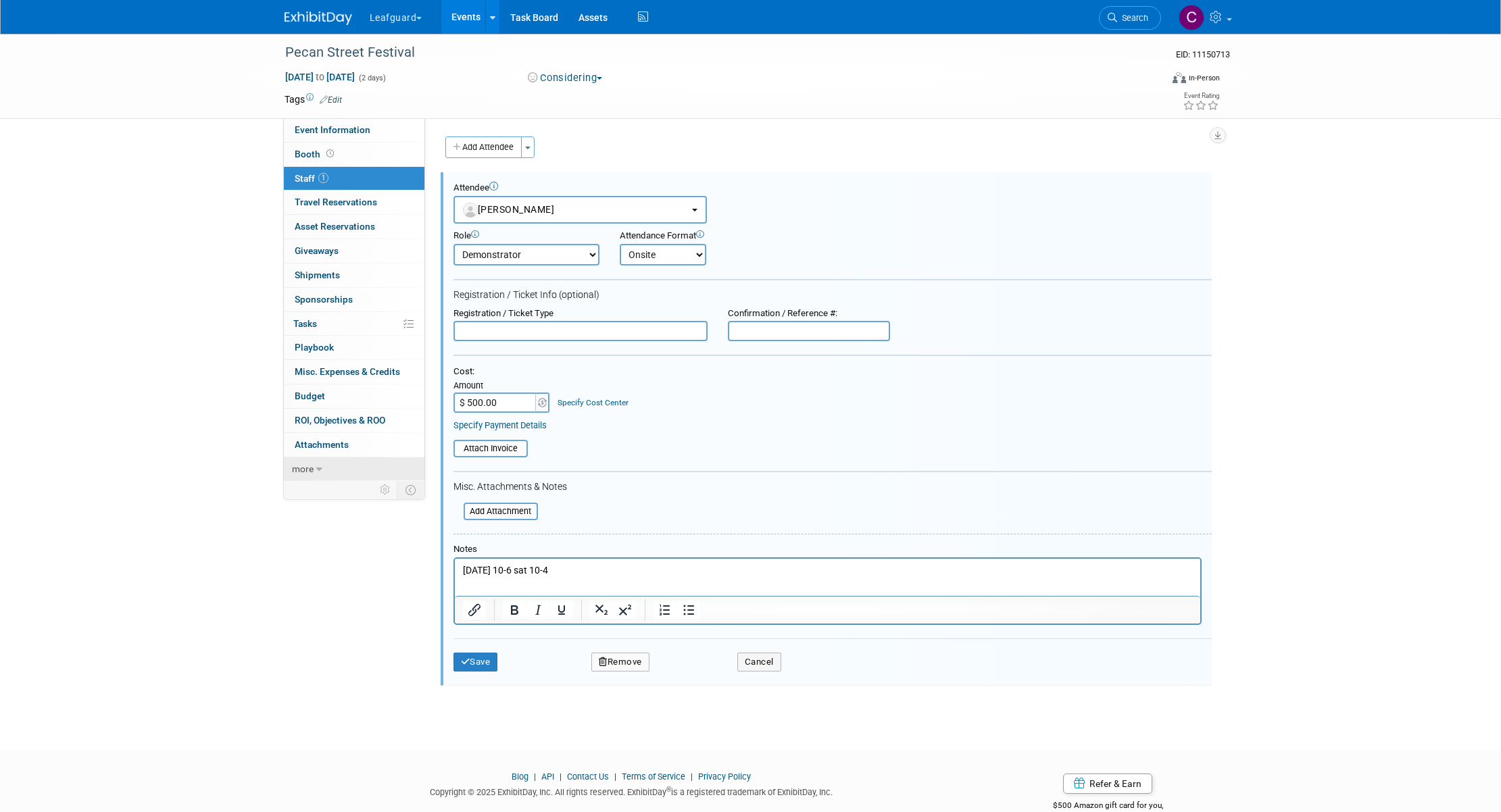
click at [317, 469] on icon at bounding box center [320, 470] width 6 height 10
click at [353, 131] on span "Event Information" at bounding box center [333, 129] width 76 height 10
select select "Austin"
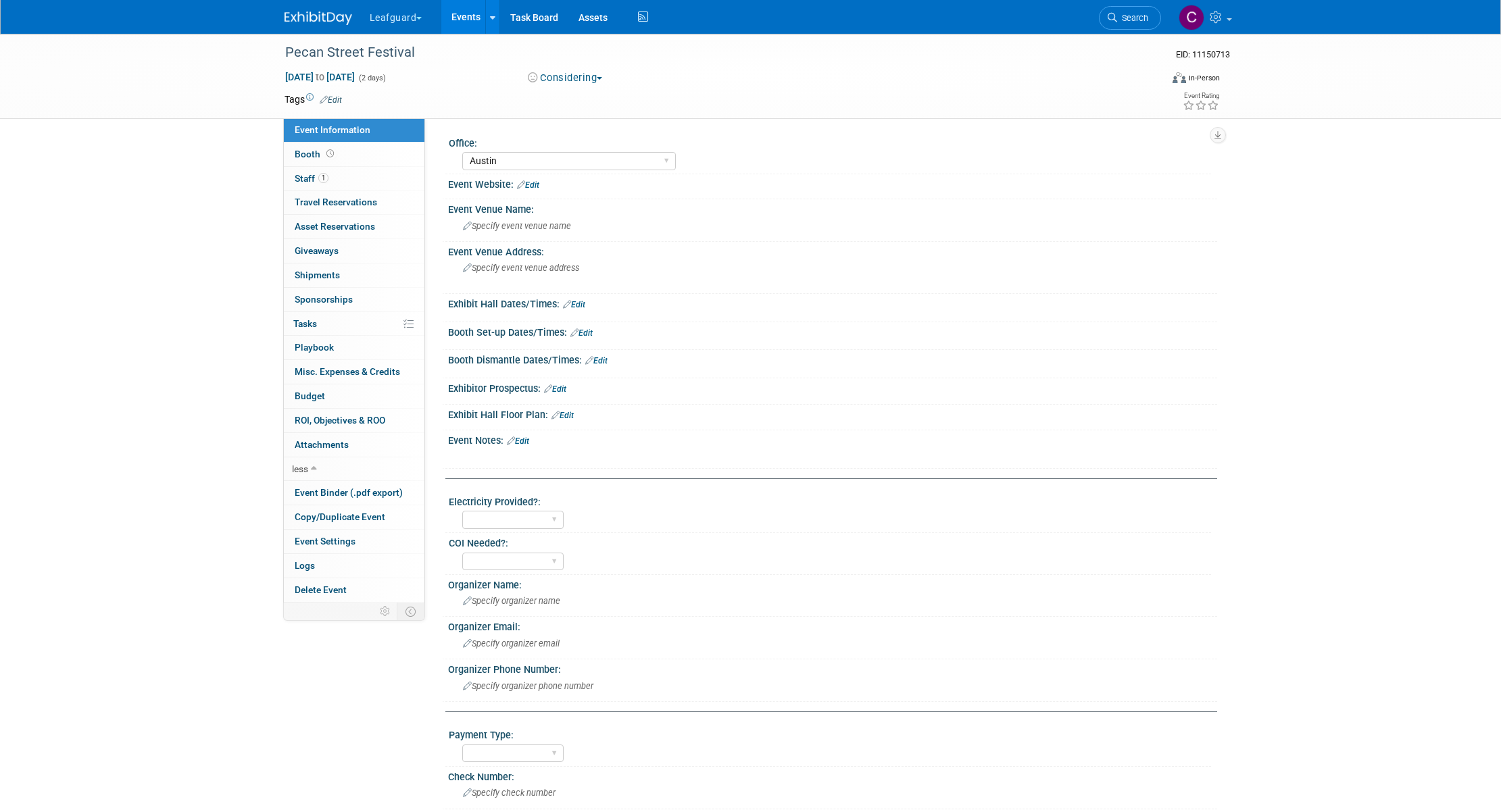
click at [466, 14] on link "Events" at bounding box center [465, 17] width 49 height 34
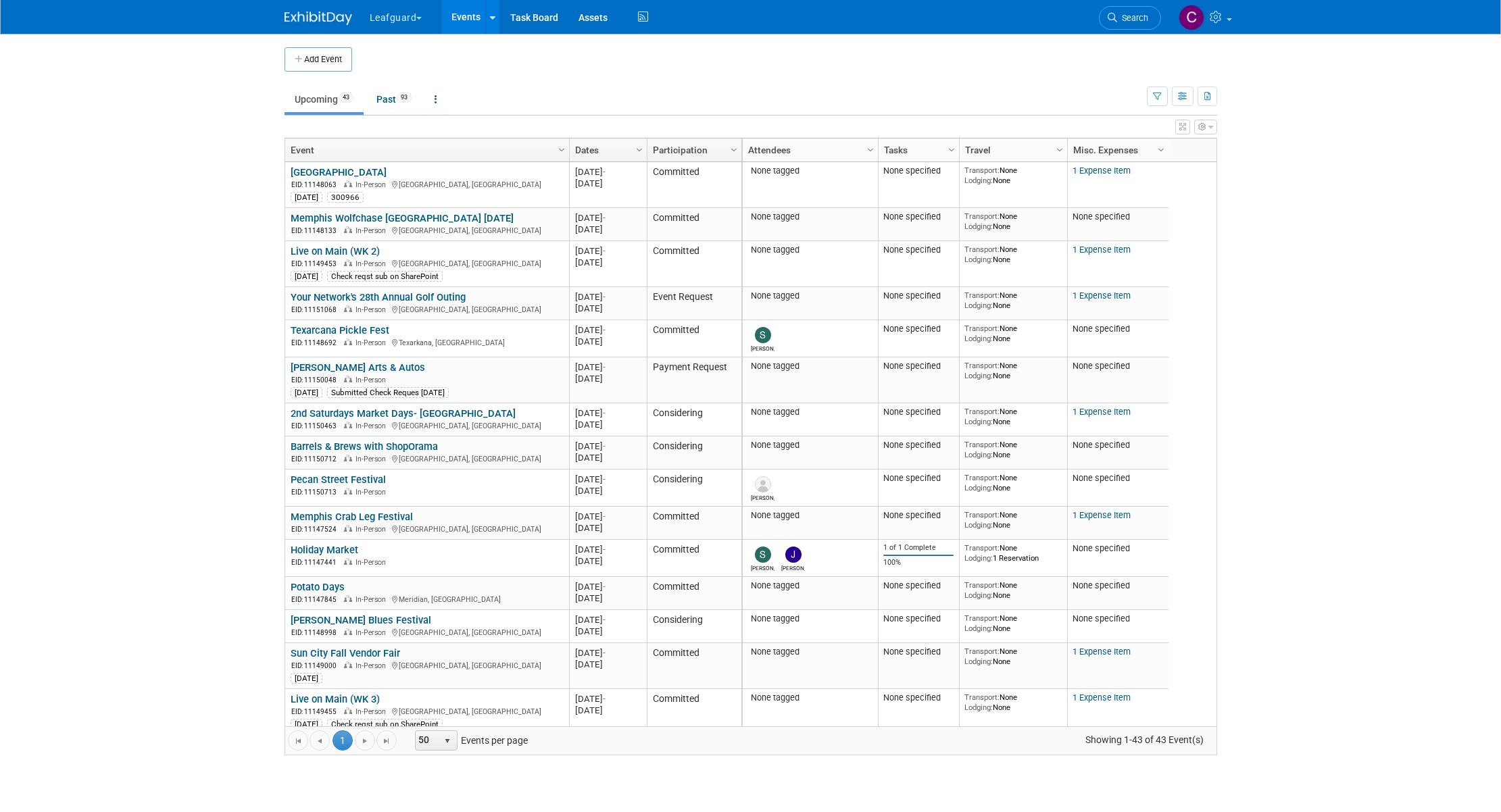
click at [1201, 126] on icon "button" at bounding box center [1202, 127] width 8 height 8
click at [1107, 149] on link "View Grid Tips & Tricks" at bounding box center [1119, 149] width 175 height 20
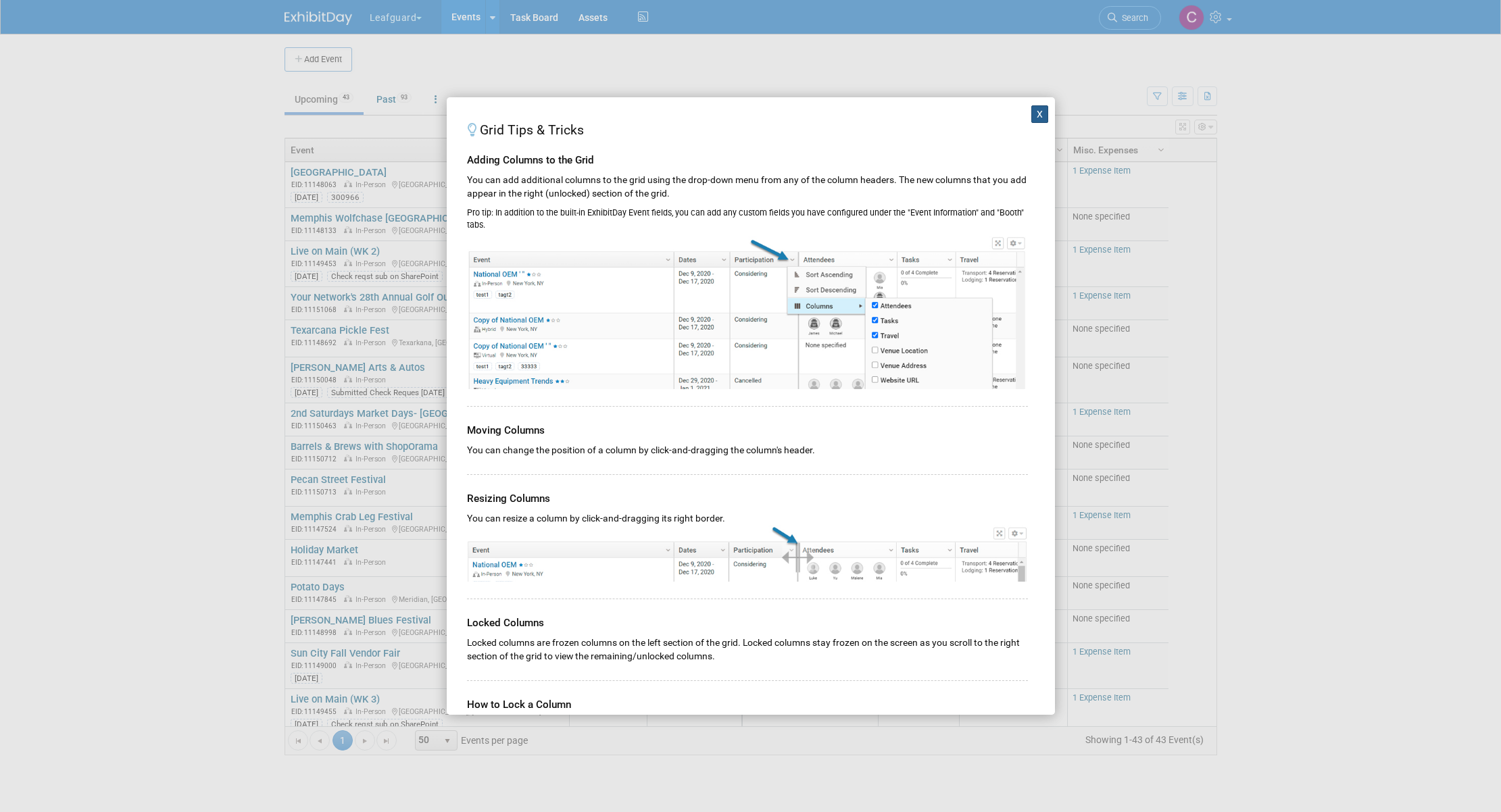
click at [1039, 116] on button "X" at bounding box center [1040, 114] width 18 height 18
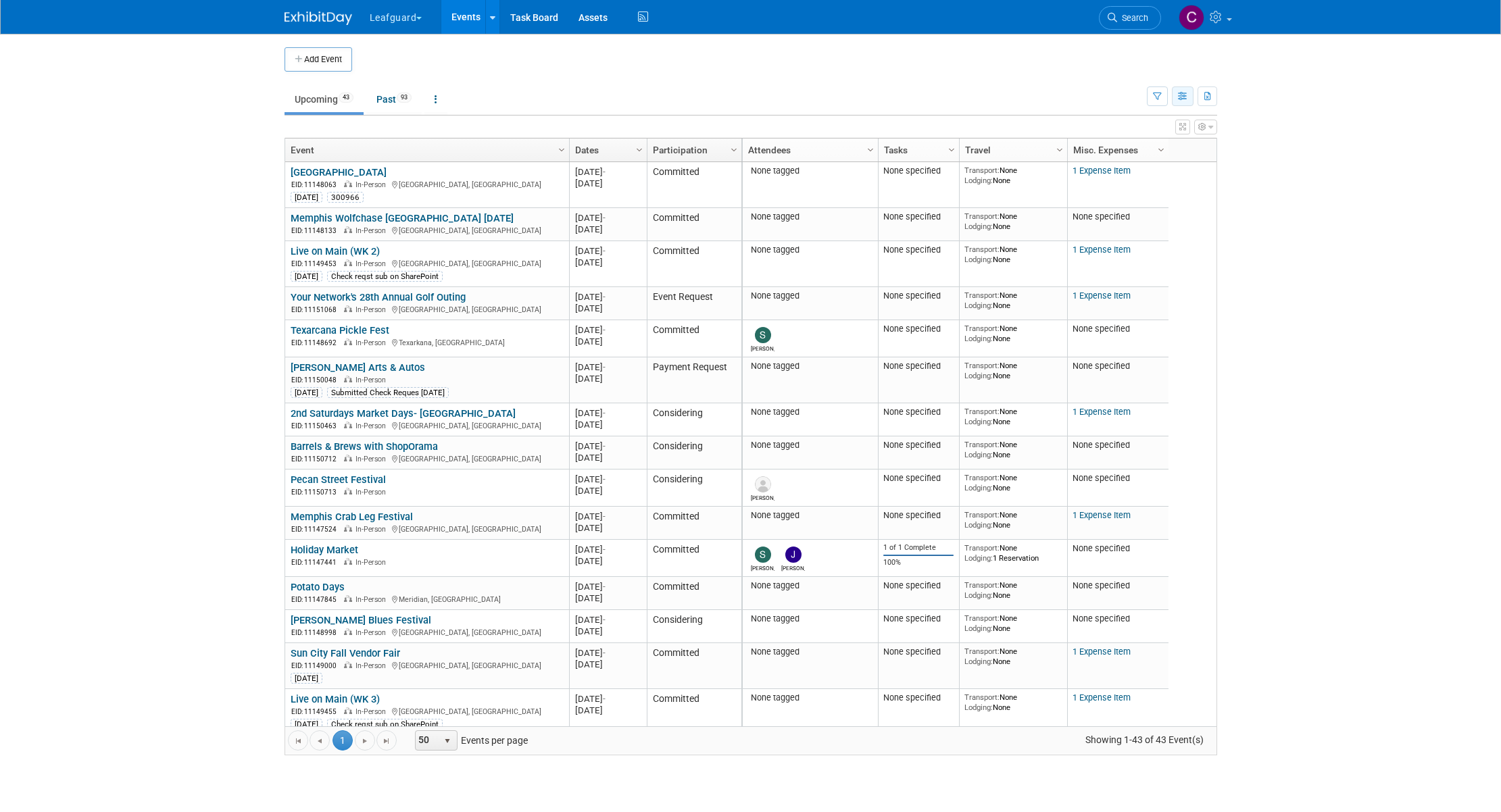
click at [1184, 102] on button "button" at bounding box center [1182, 96] width 22 height 19
click at [1131, 186] on link "Calendar View" at bounding box center [1126, 186] width 113 height 19
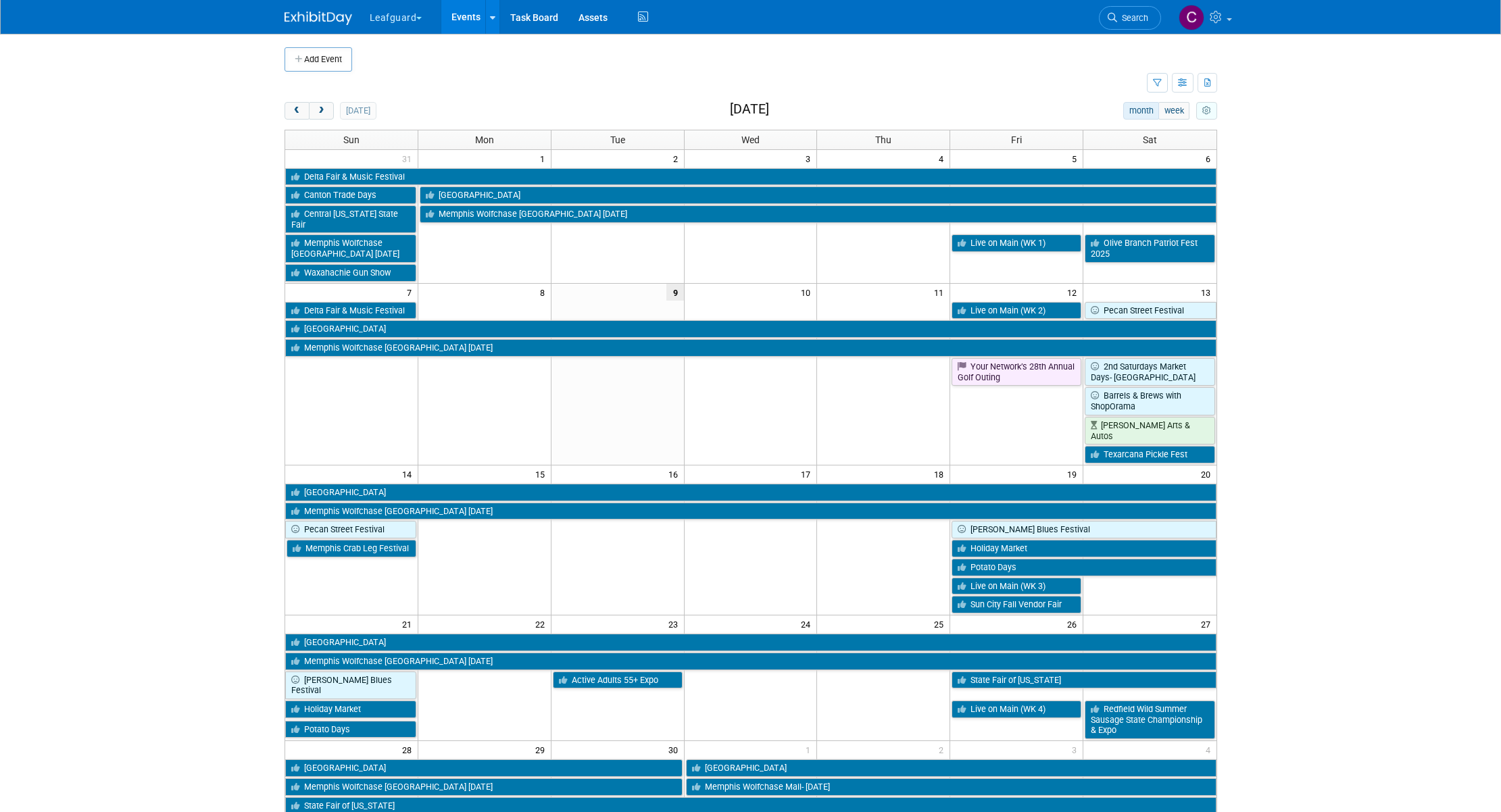
click at [1208, 114] on icon "myCustomButton" at bounding box center [1206, 111] width 9 height 9
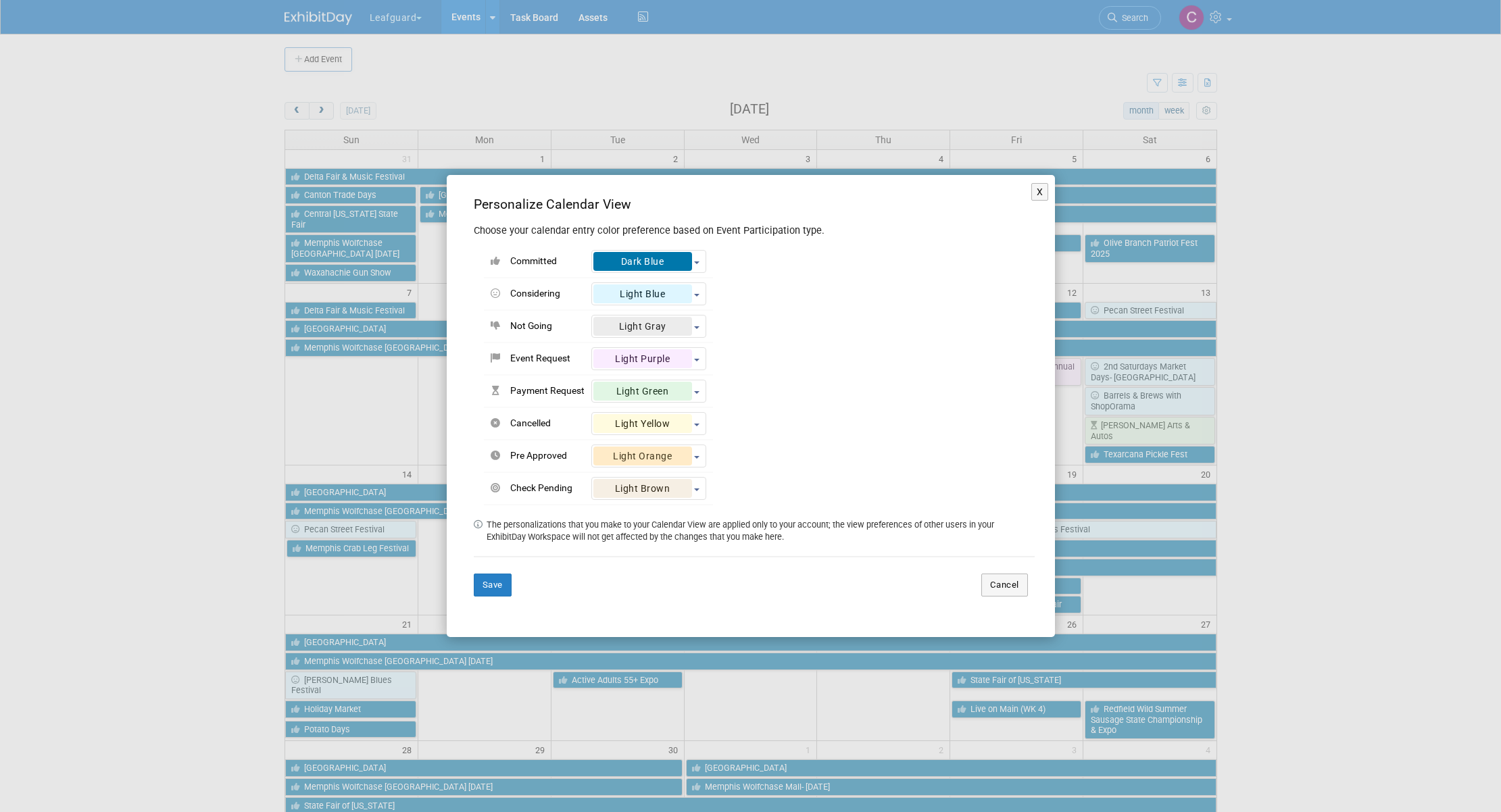
click at [1217, 224] on div "X Personalize Calendar View Choose your calendar entry color preference based o…" at bounding box center [750, 406] width 1501 height 812
click at [1260, 254] on div "X Personalize Calendar View Choose your calendar entry color preference based o…" at bounding box center [750, 406] width 1501 height 812
click at [1040, 192] on button "X" at bounding box center [1040, 192] width 18 height 18
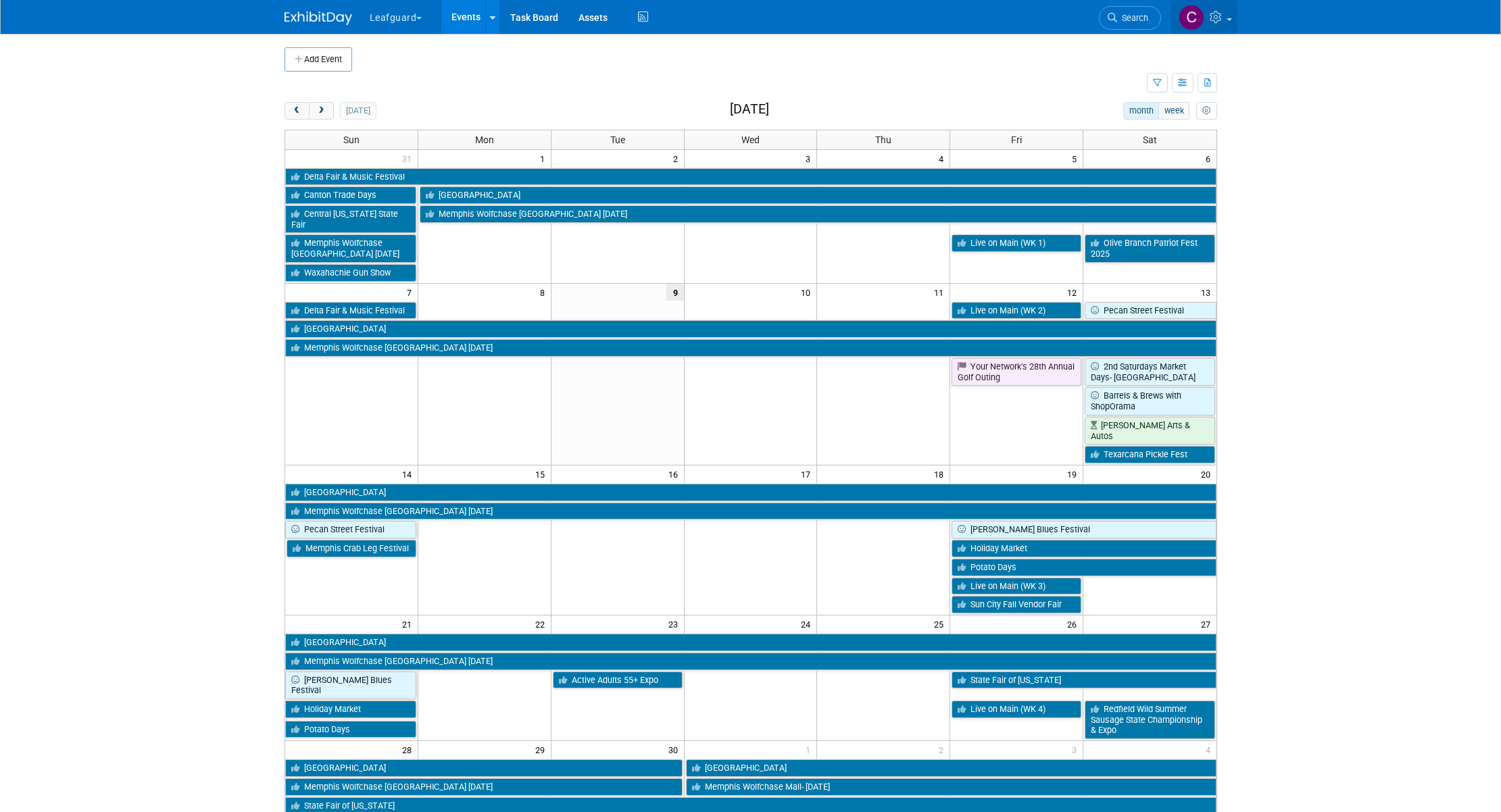
click at [1228, 19] on span at bounding box center [1229, 19] width 6 height 2
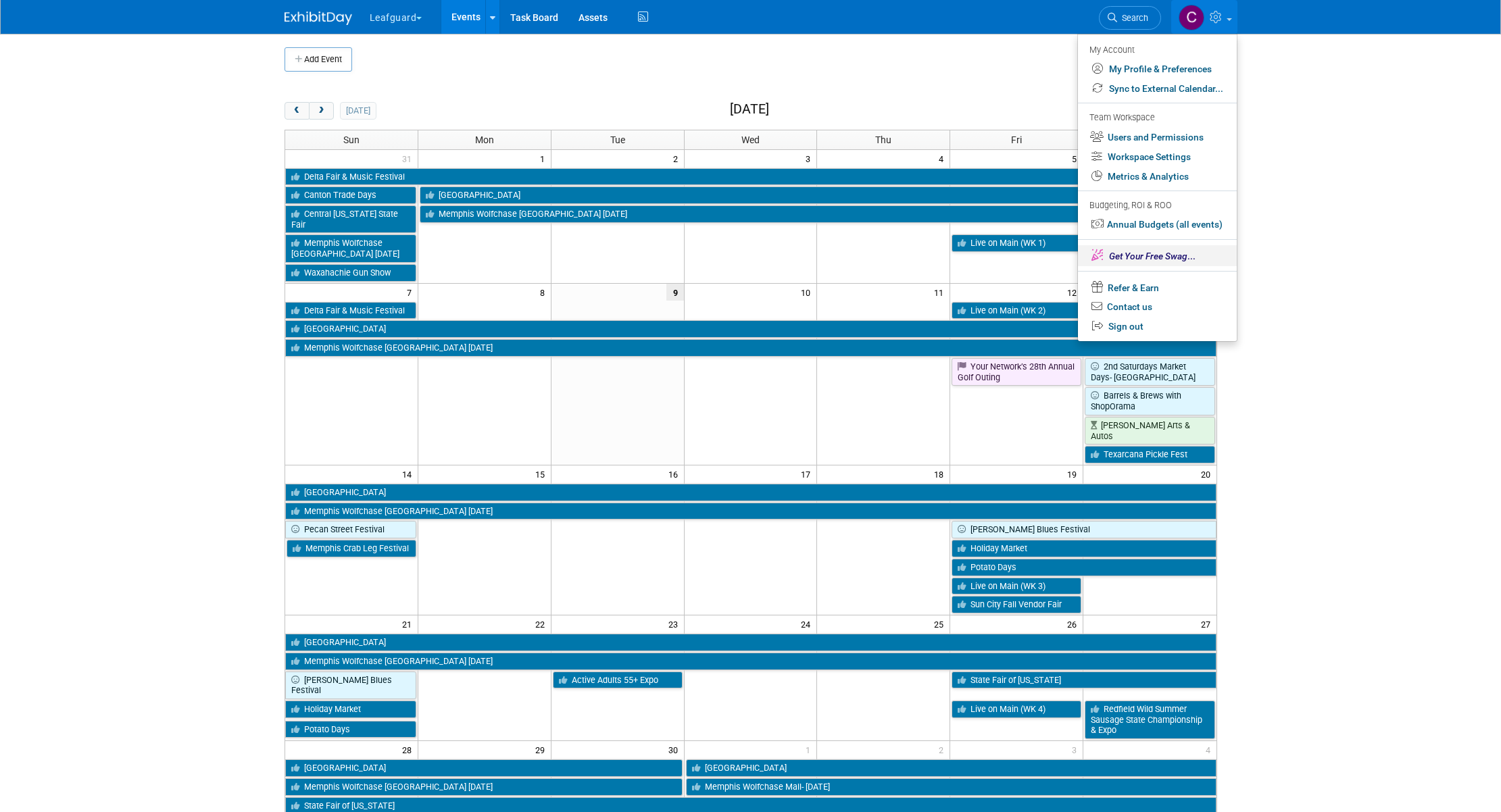
click at [1135, 255] on span "Get Your Free Swag" at bounding box center [1148, 255] width 79 height 10
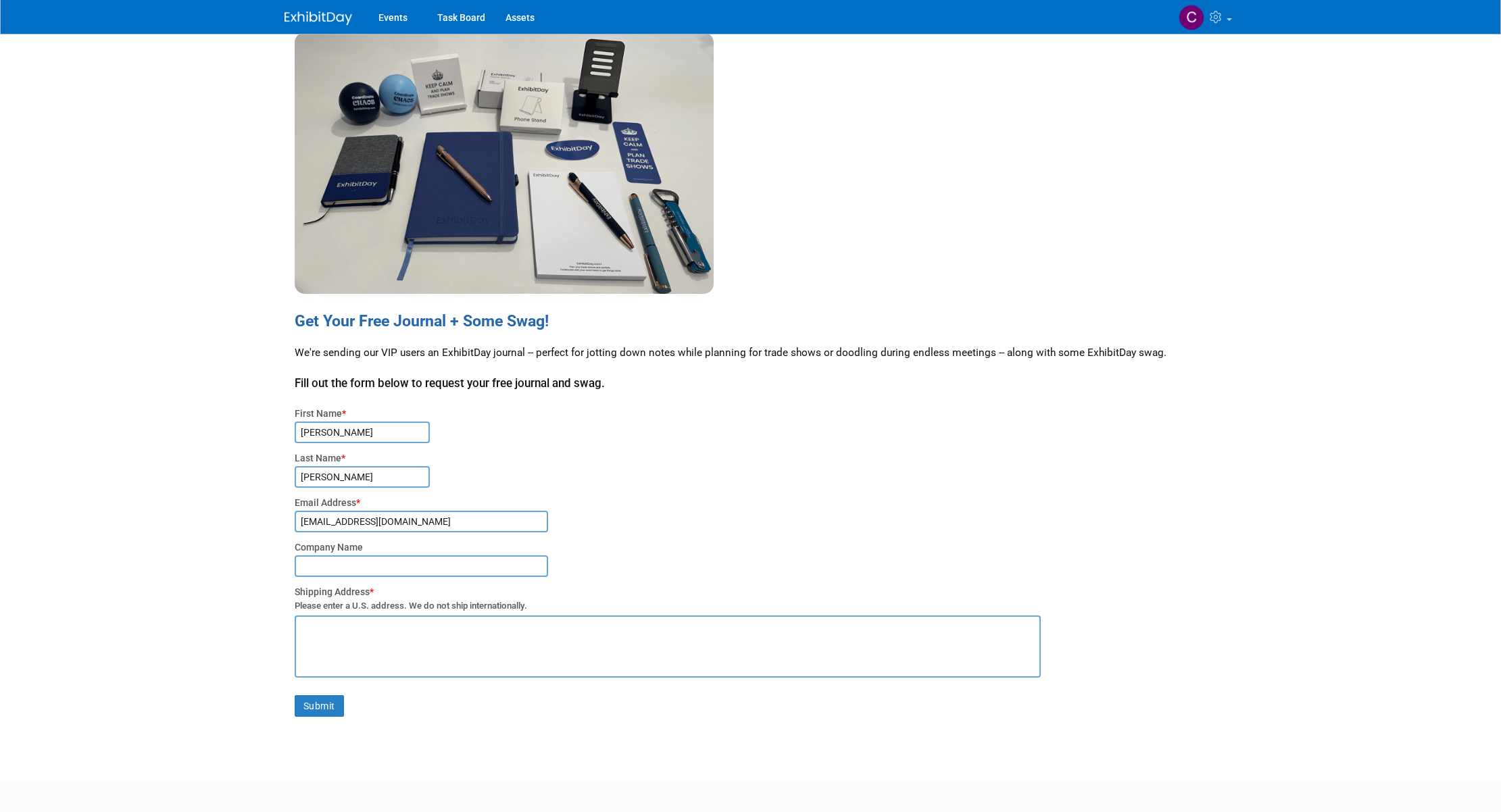
scroll to position [33, 0]
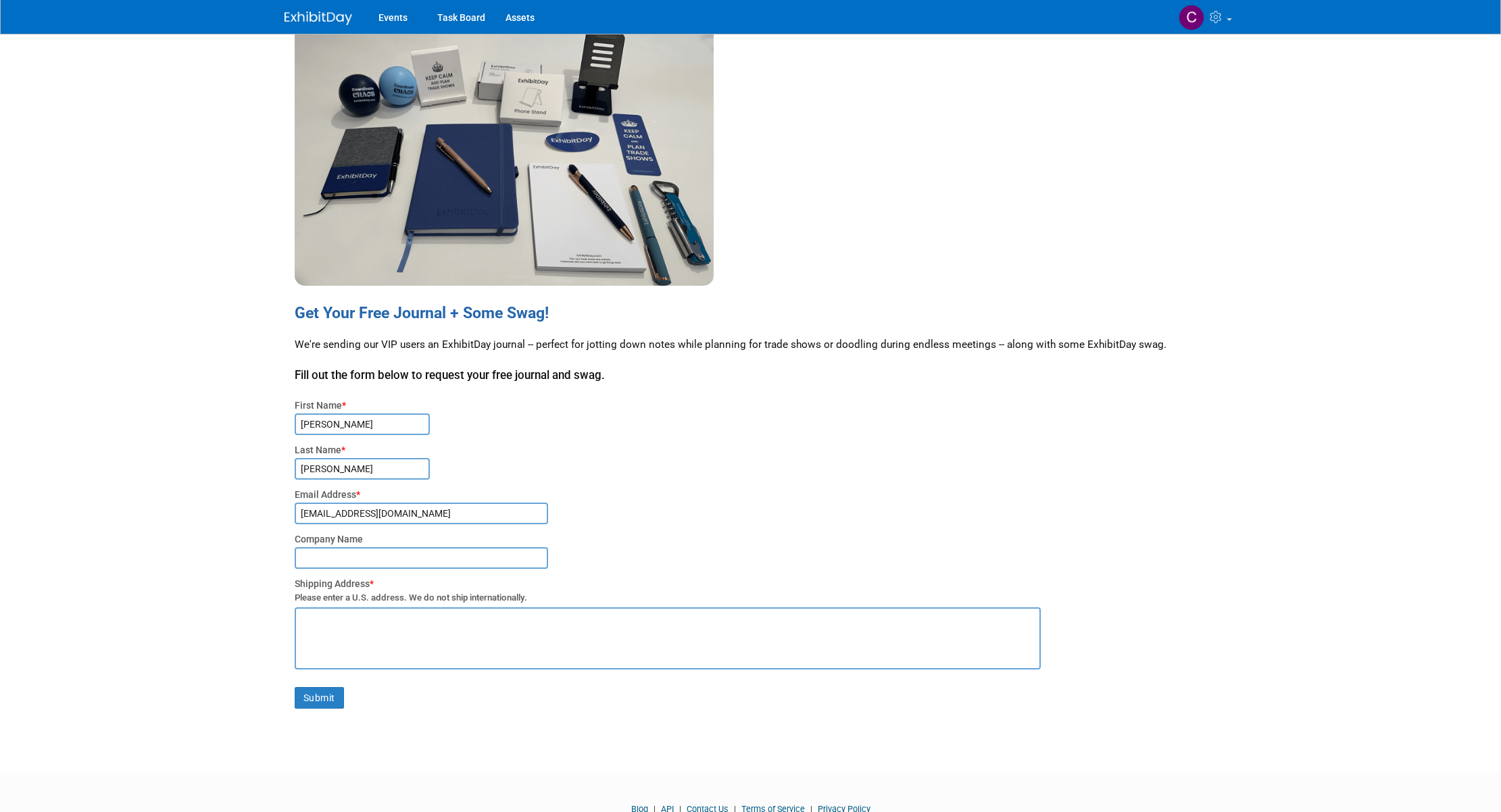
click at [359, 563] on input "text" at bounding box center [421, 557] width 253 height 22
drag, startPoint x: 419, startPoint y: 554, endPoint x: 219, endPoint y: 561, distance: 200.1
click at [219, 561] on body "Events Task Board Assets My Account My Profile & Preferences Sync to External C…" at bounding box center [750, 373] width 1501 height 812
type input "Great Day Improvements"
click at [419, 639] on textarea at bounding box center [668, 638] width 746 height 62
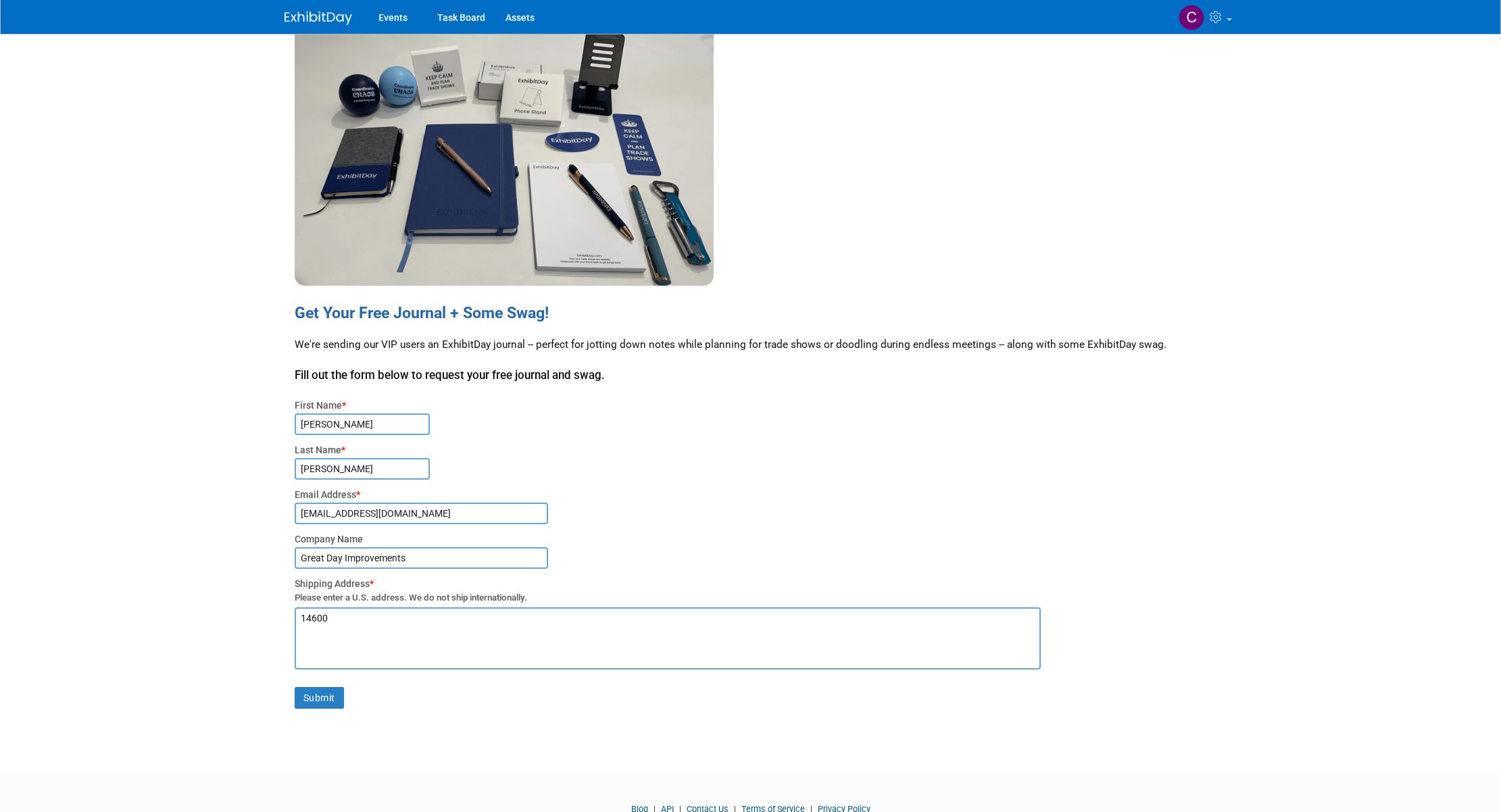
type textarea "[STREET_ADDRESS]"
click at [324, 697] on button "Submit" at bounding box center [319, 697] width 49 height 22
